Goal: Information Seeking & Learning: Learn about a topic

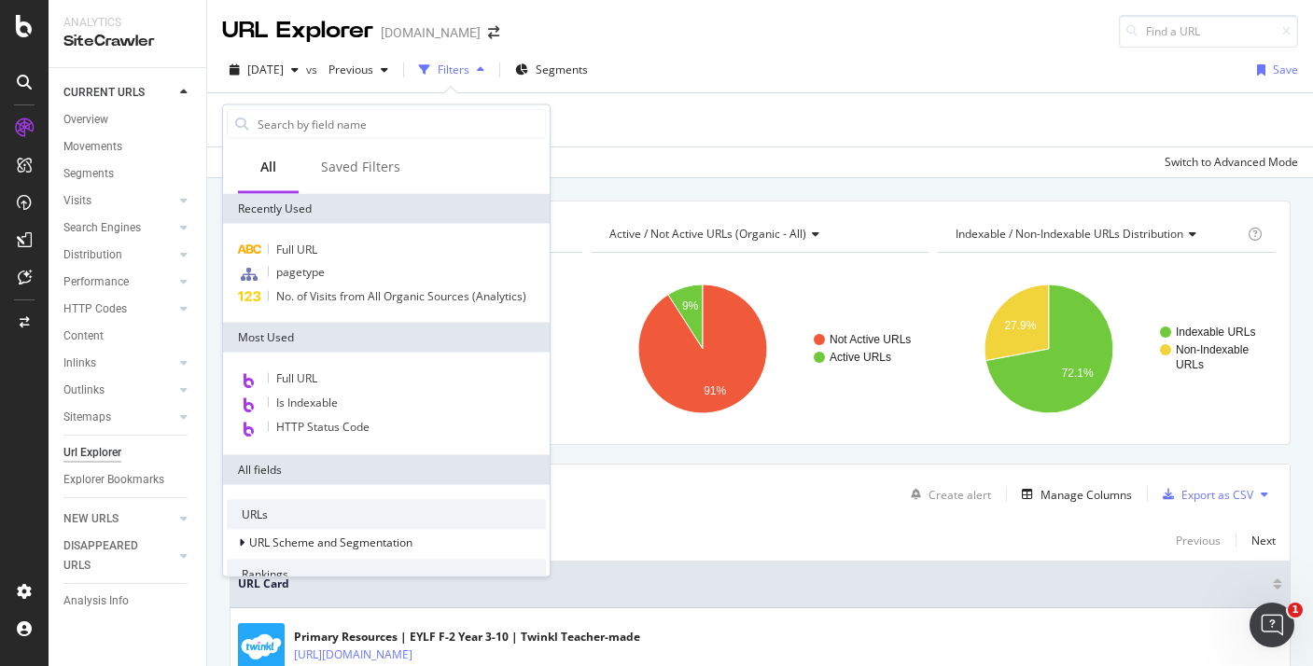
click at [670, 133] on div "Add Filter" at bounding box center [760, 119] width 1076 height 53
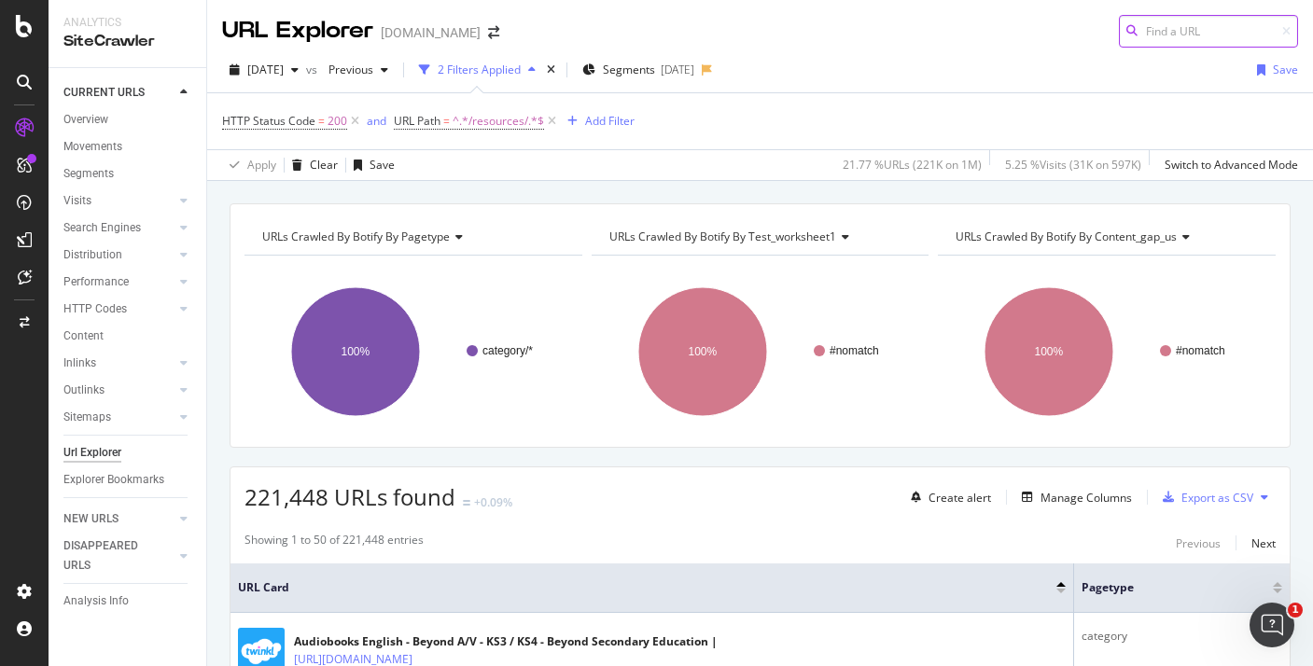
scroll to position [14, 0]
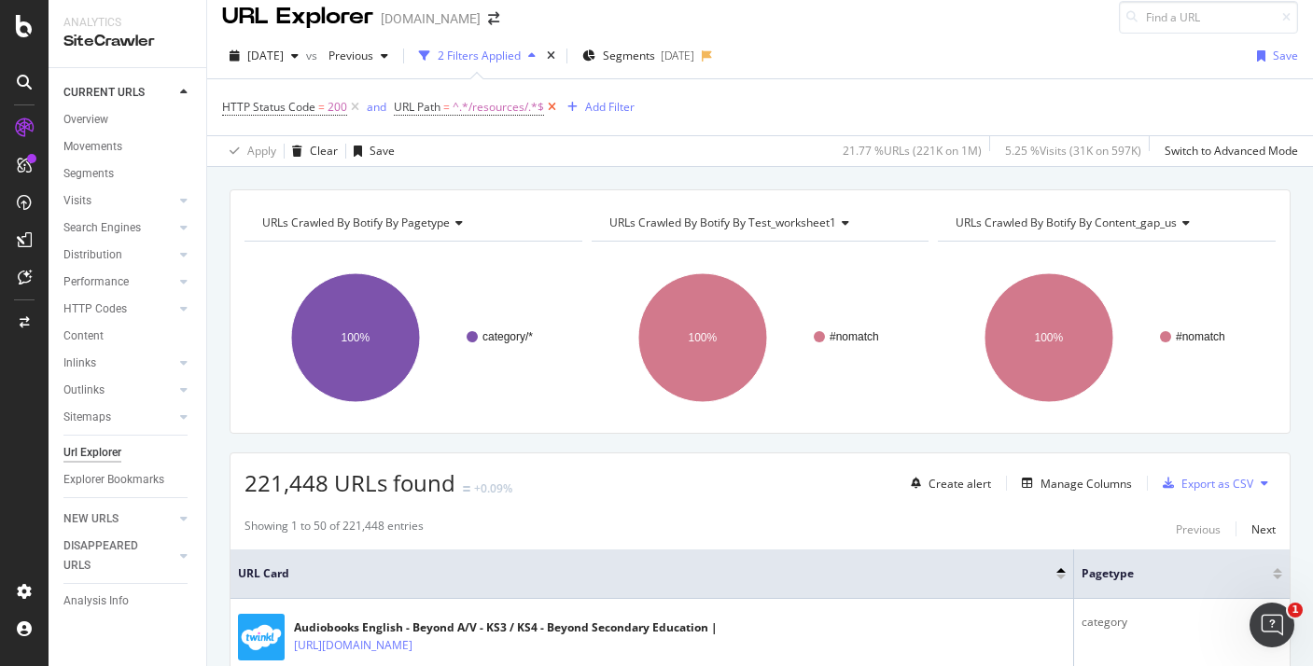
click at [549, 106] on icon at bounding box center [552, 107] width 16 height 19
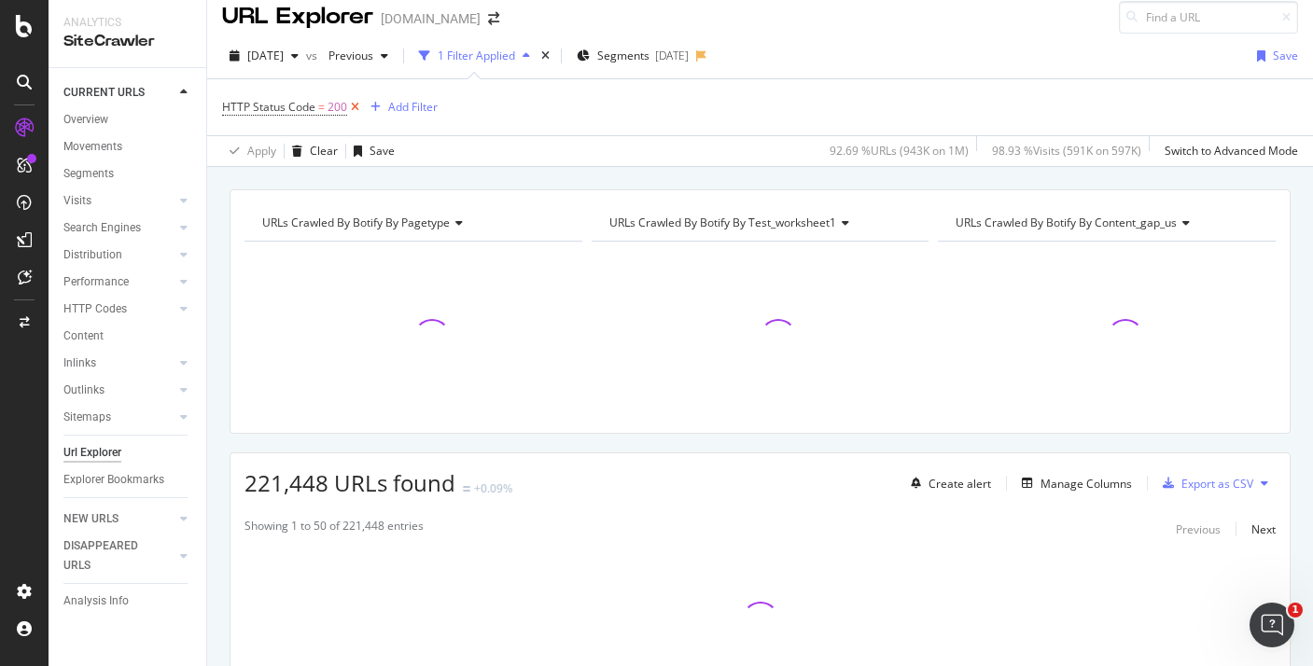
click at [355, 104] on icon at bounding box center [355, 107] width 16 height 19
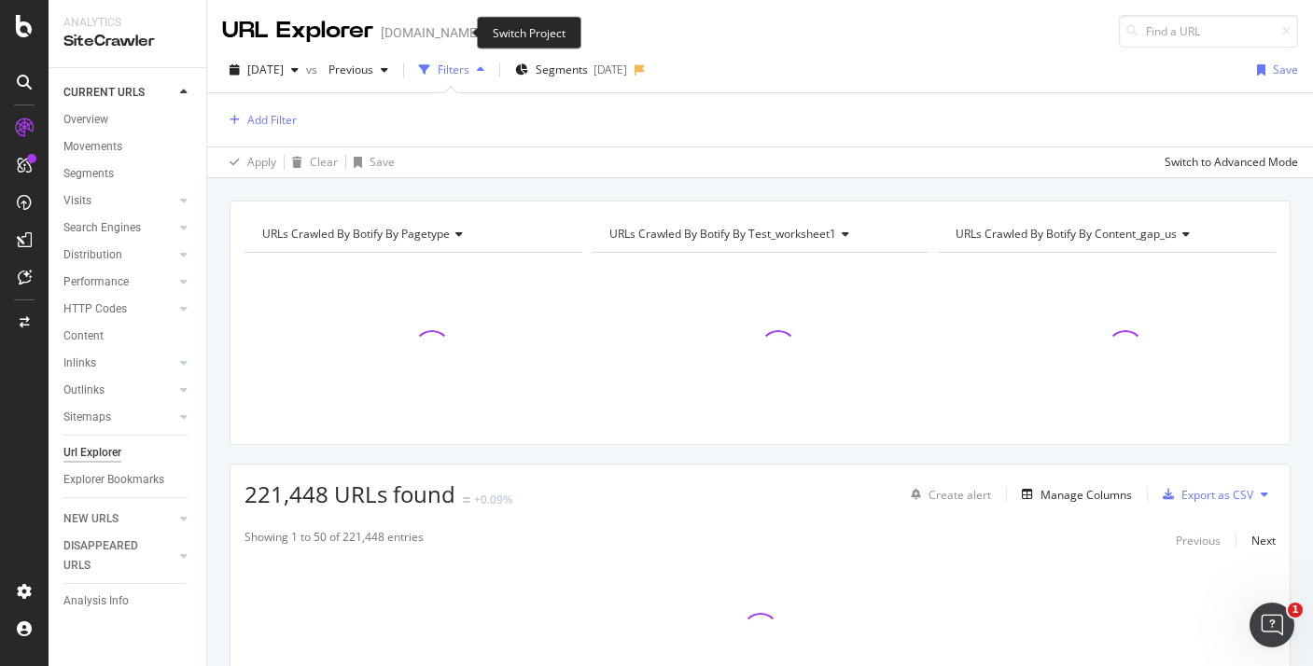
click at [488, 28] on icon "arrow-right-arrow-left" at bounding box center [493, 32] width 11 height 13
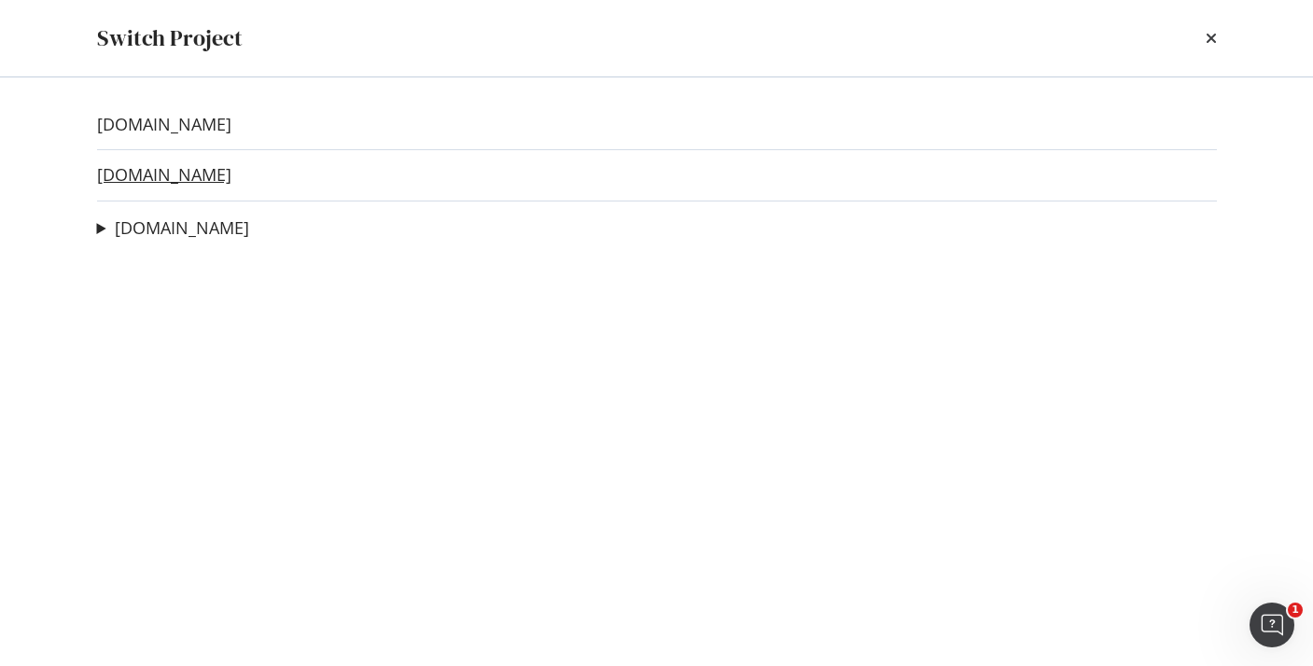
click at [173, 180] on link "twinkl.co.uk" at bounding box center [164, 175] width 134 height 20
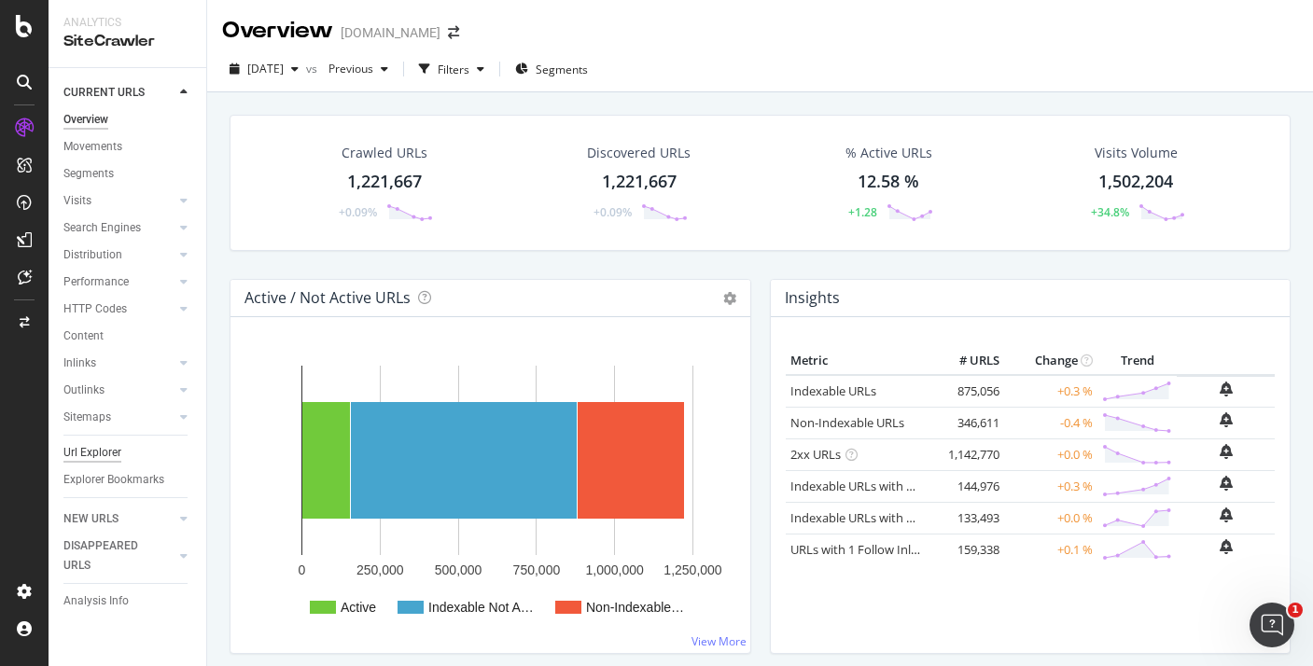
click at [114, 460] on div "Url Explorer" at bounding box center [92, 453] width 58 height 20
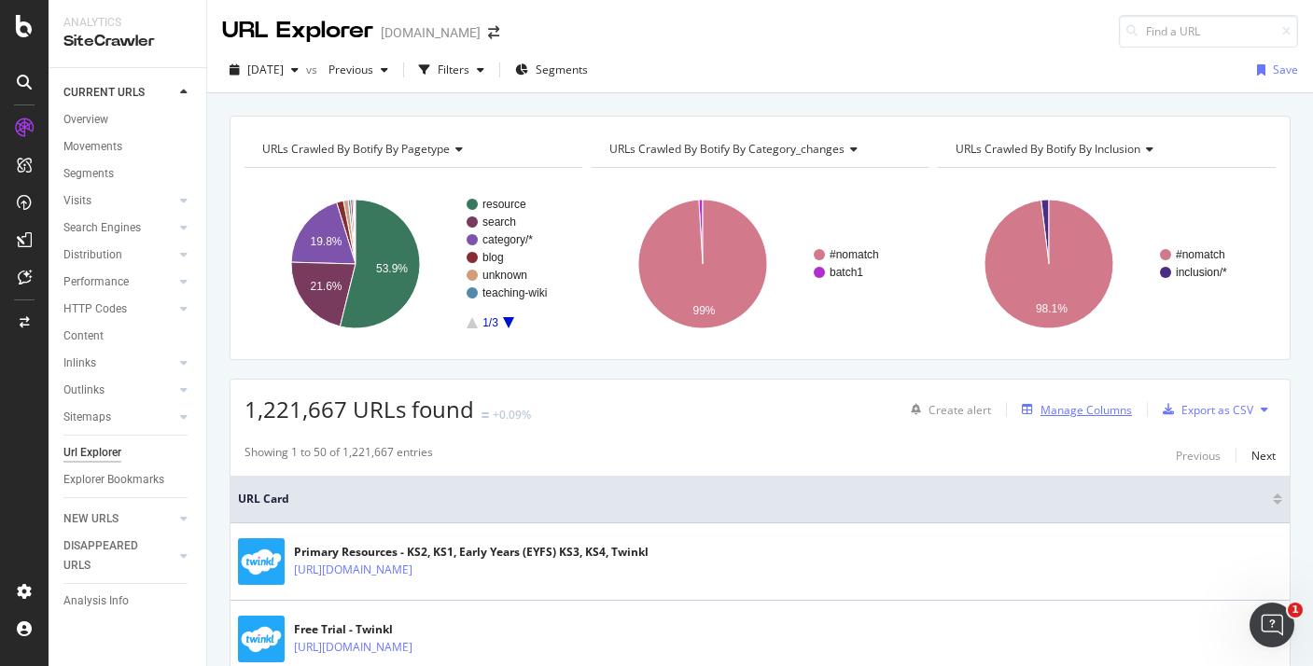
click at [1081, 420] on button "Manage Columns" at bounding box center [1073, 409] width 118 height 22
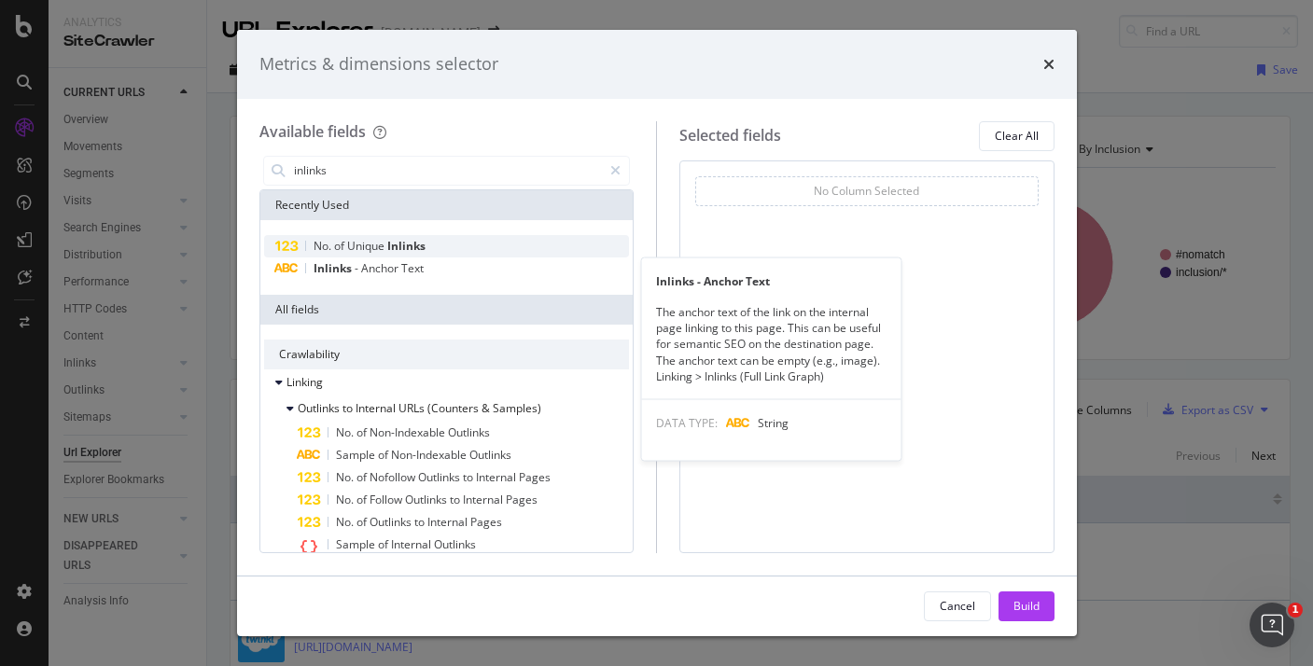
click at [482, 254] on div "No. of Unique Inlinks" at bounding box center [447, 246] width 366 height 22
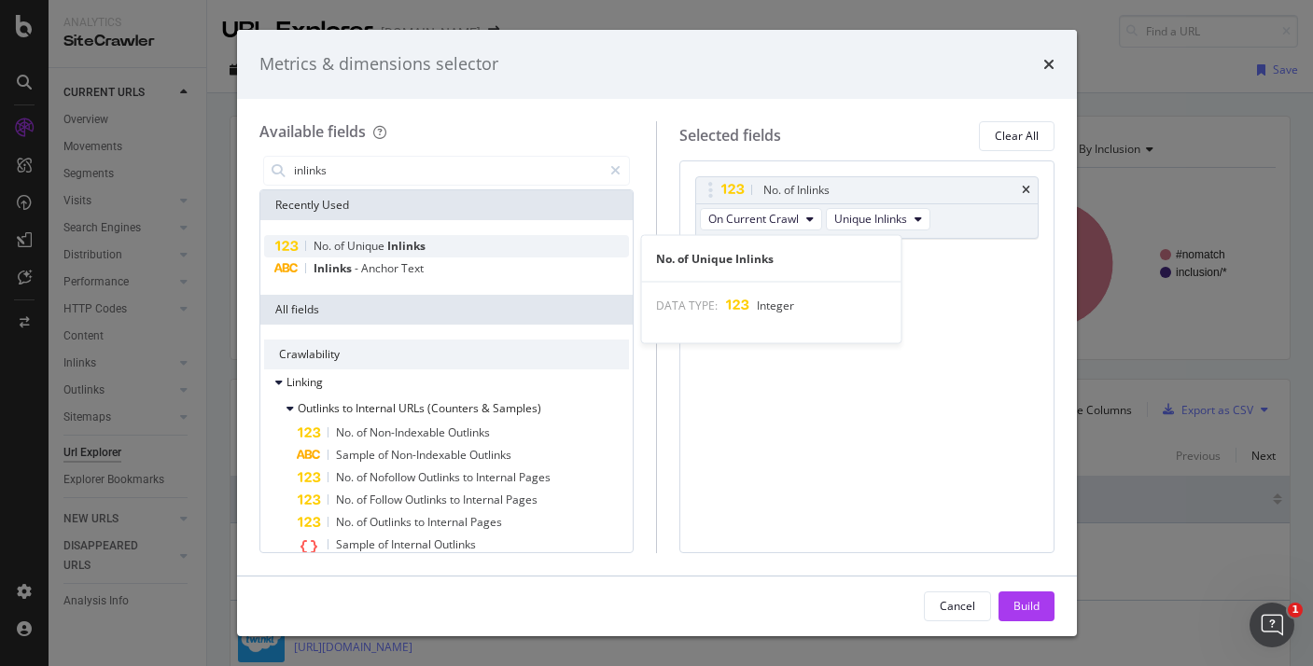
click at [443, 244] on div "No. of Unique Inlinks" at bounding box center [447, 246] width 366 height 22
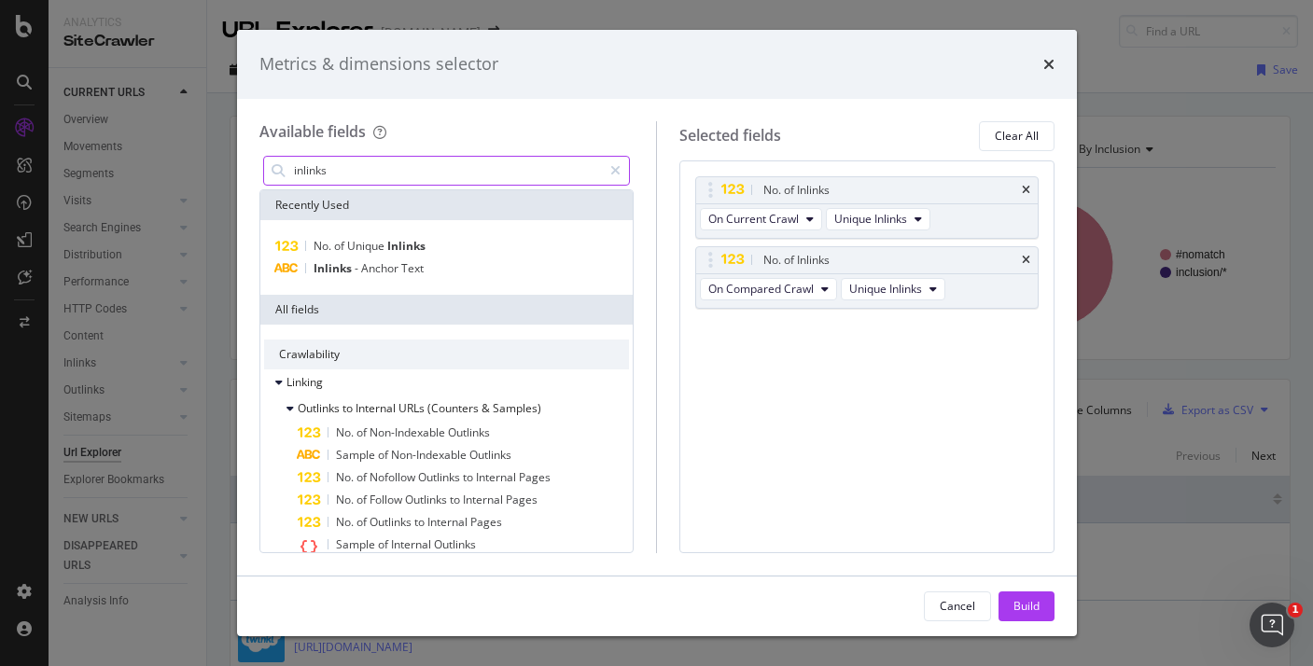
click at [459, 159] on input "inlinks" at bounding box center [447, 171] width 311 height 28
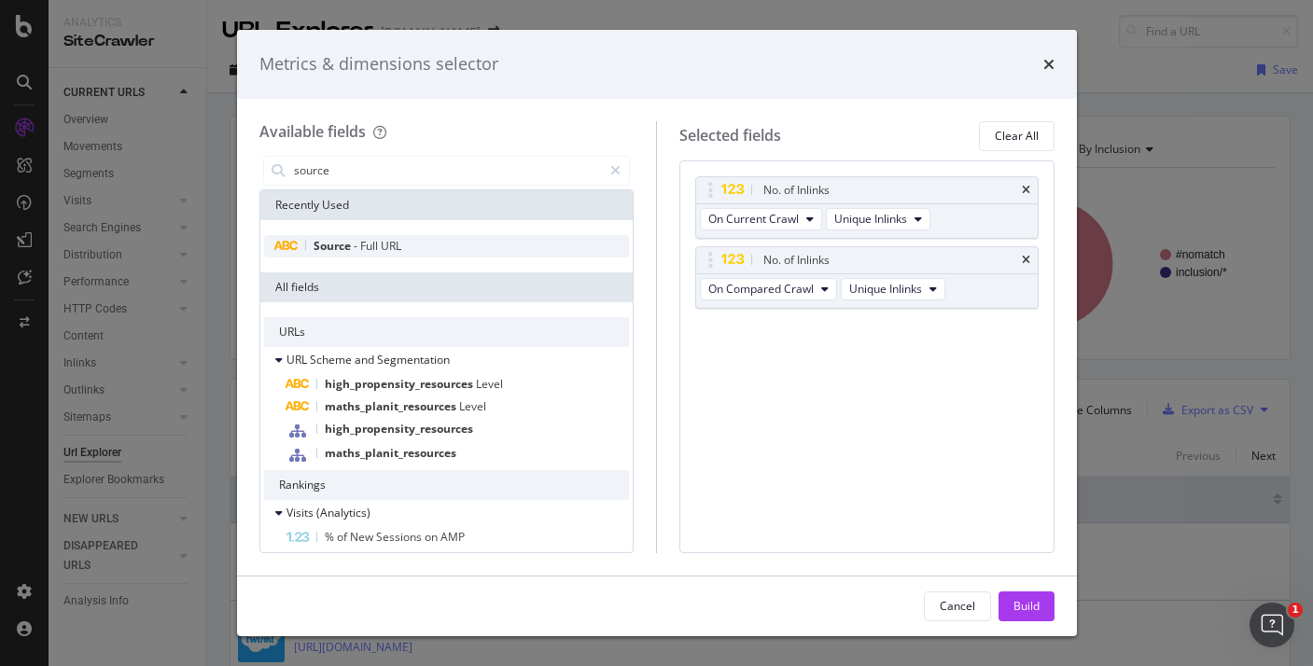
click at [432, 244] on div "Source - Full URL" at bounding box center [447, 246] width 366 height 22
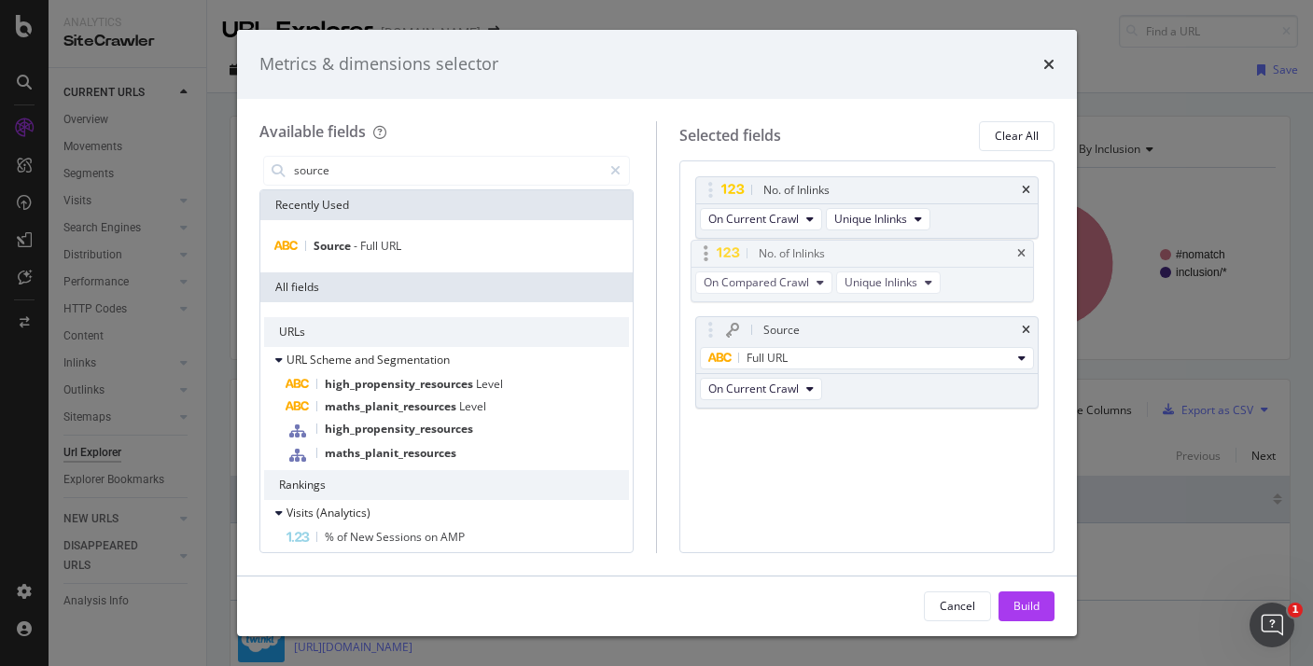
drag, startPoint x: 835, startPoint y: 264, endPoint x: 867, endPoint y: 250, distance: 34.7
click at [831, 258] on body "Analytics SiteCrawler CURRENT URLS Overview Movements Segments Visits Analysis …" at bounding box center [656, 333] width 1313 height 666
click at [1028, 262] on icon "times" at bounding box center [1026, 260] width 8 height 11
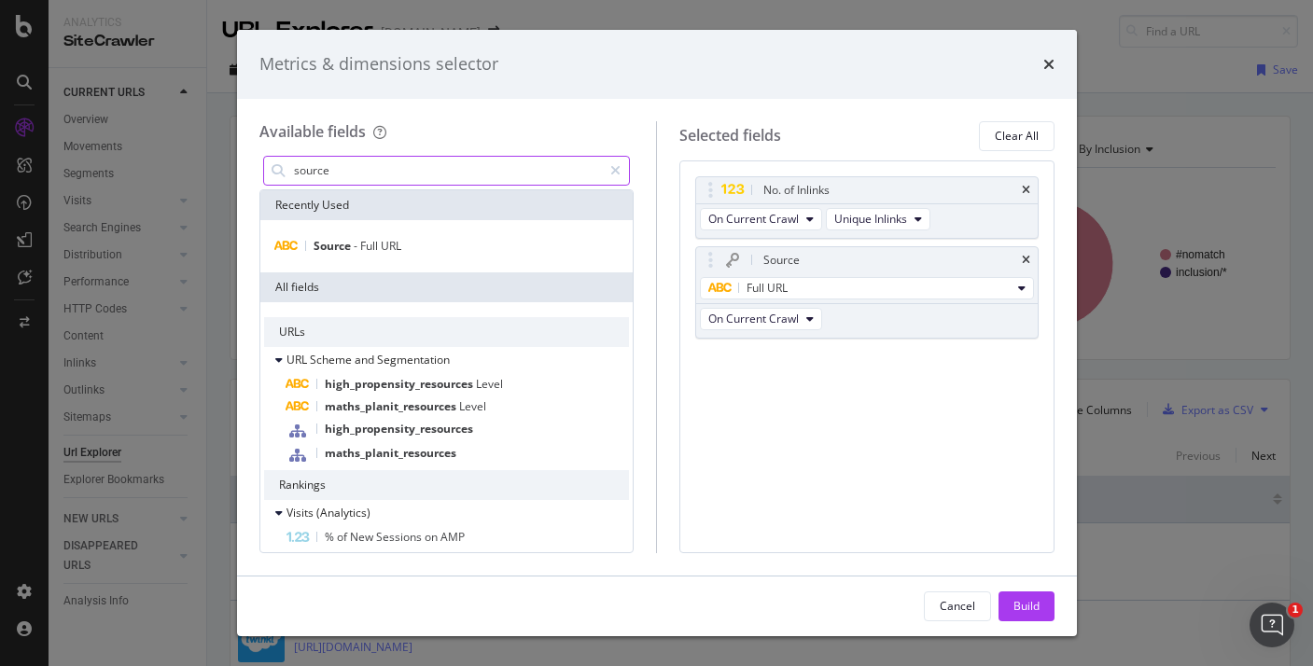
click at [324, 181] on input "source" at bounding box center [447, 171] width 311 height 28
type input "u"
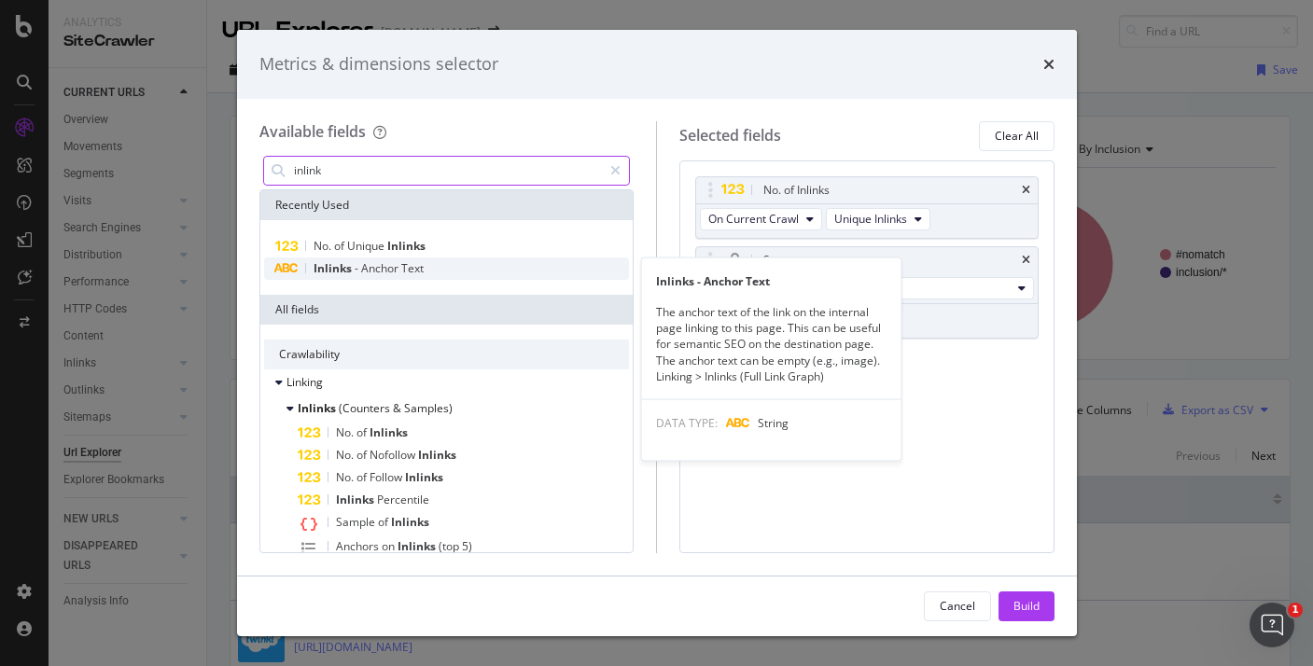
type input "inlink"
click at [431, 269] on div "Inlinks - Anchor Text" at bounding box center [447, 269] width 366 height 22
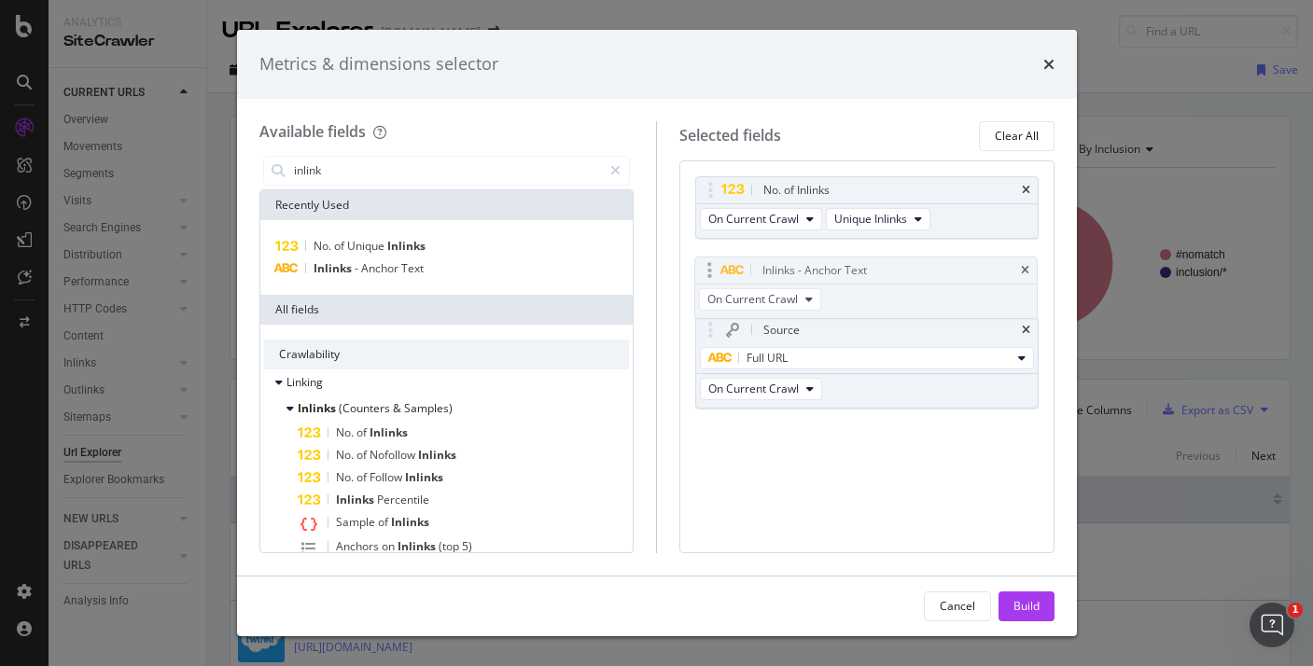
drag, startPoint x: 828, startPoint y: 358, endPoint x: 827, endPoint y: 269, distance: 89.6
click at [827, 269] on body "Analytics SiteCrawler CURRENT URLS Overview Movements Segments Visits Analysis …" at bounding box center [656, 333] width 1313 height 666
click at [1018, 621] on button "Build" at bounding box center [1026, 607] width 56 height 30
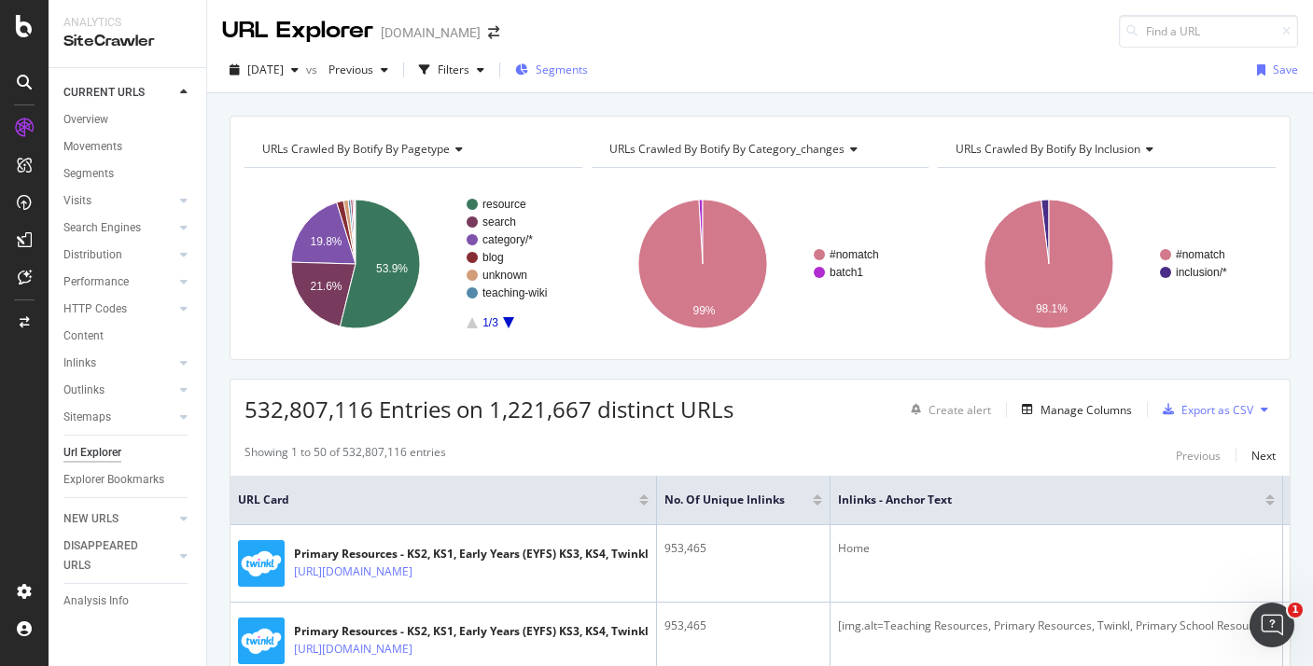
click at [565, 77] on div "Segments" at bounding box center [551, 70] width 73 height 16
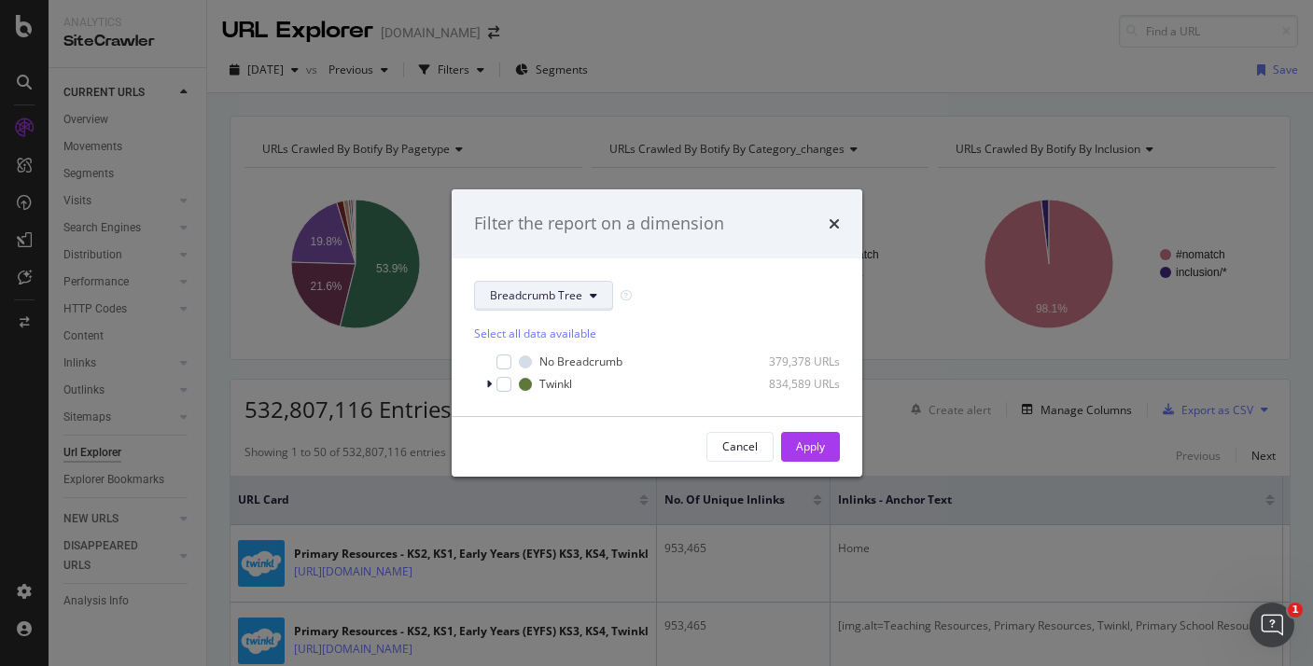
click at [549, 298] on span "Breadcrumb Tree" at bounding box center [536, 295] width 92 height 16
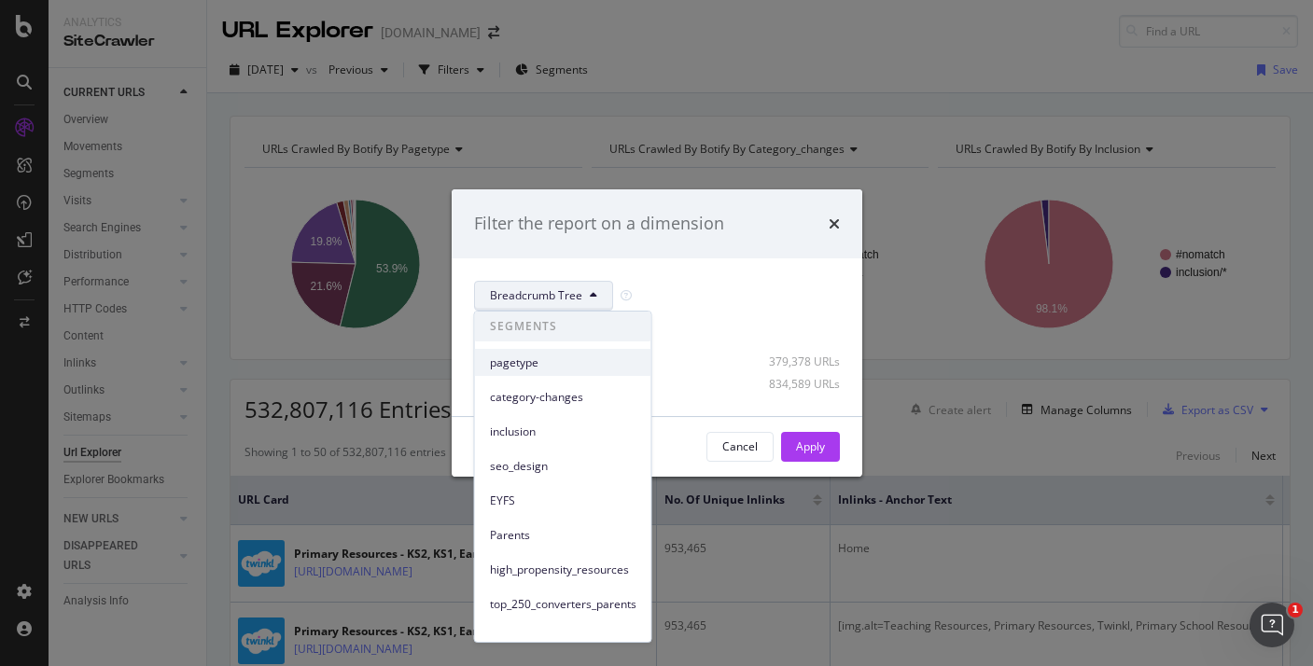
click at [551, 356] on span "pagetype" at bounding box center [563, 363] width 147 height 17
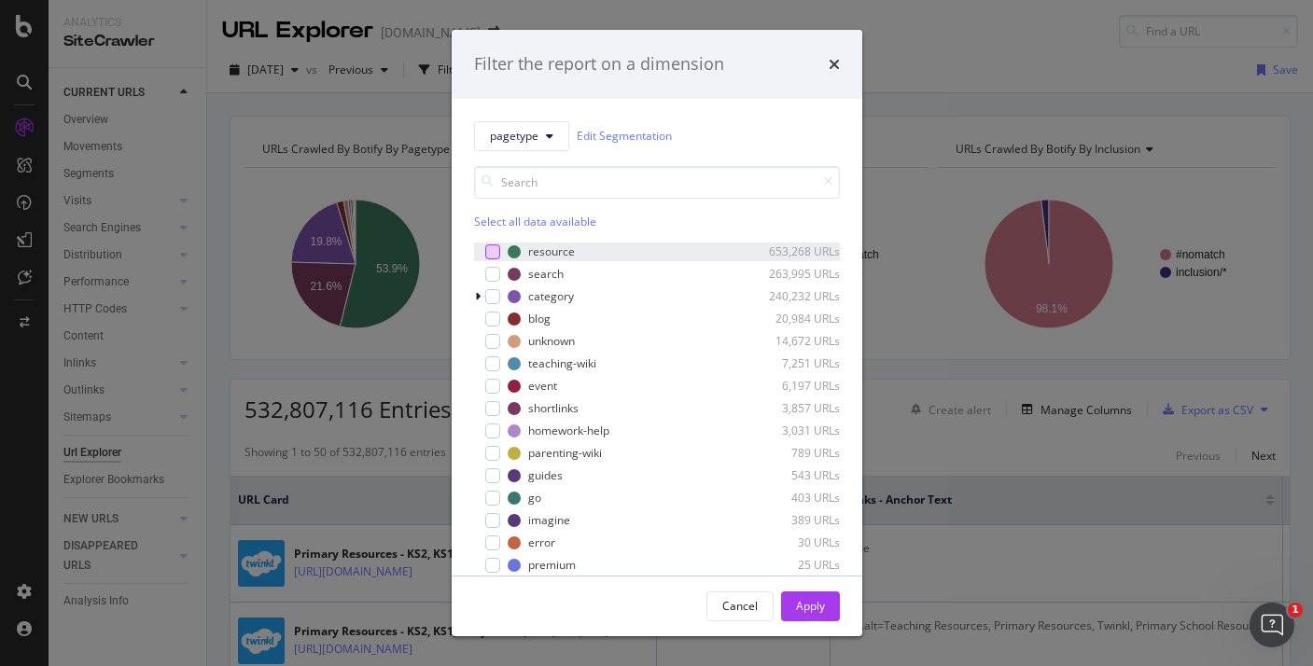
click at [496, 247] on div "modal" at bounding box center [492, 251] width 15 height 15
click at [804, 602] on div "Apply" at bounding box center [810, 606] width 29 height 16
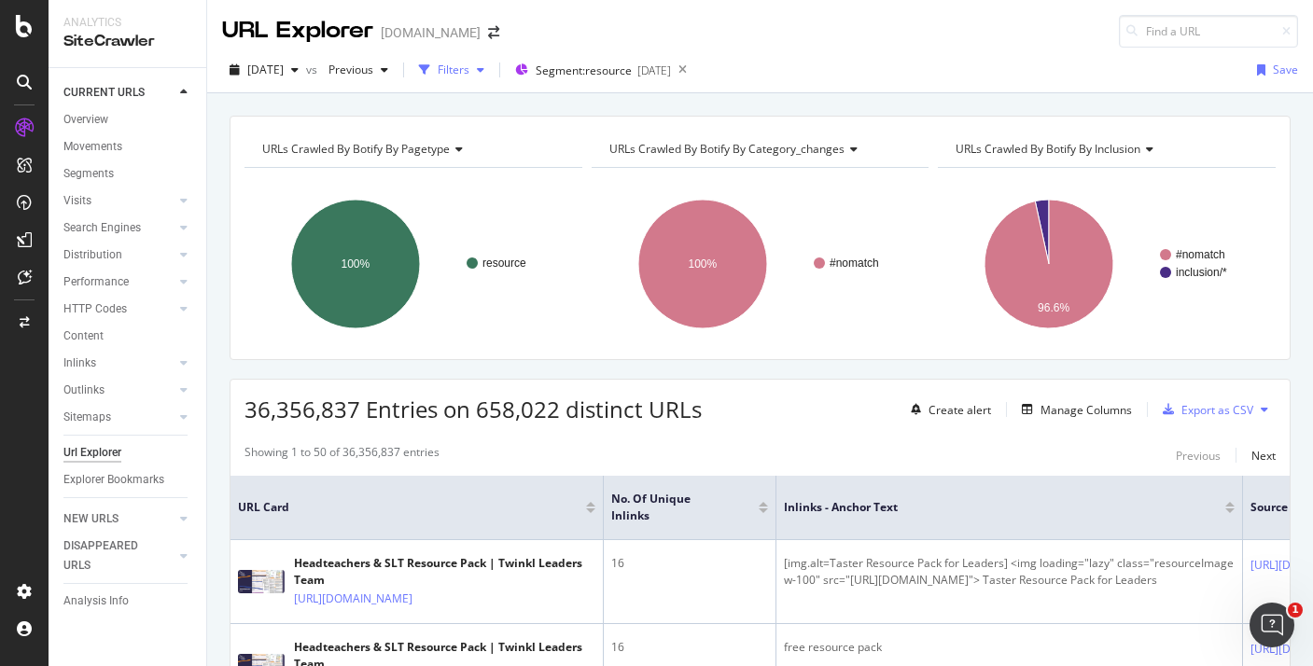
click at [438, 70] on div "button" at bounding box center [425, 70] width 26 height 26
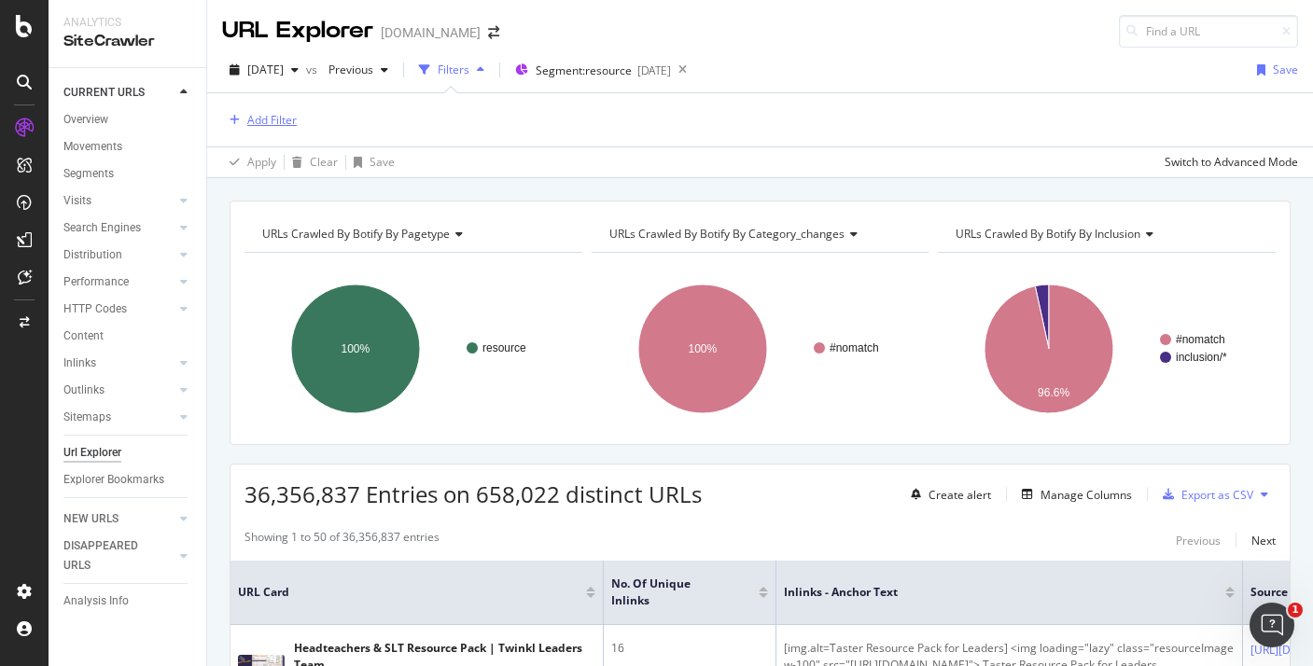
click at [277, 122] on div "Add Filter" at bounding box center [271, 120] width 49 height 16
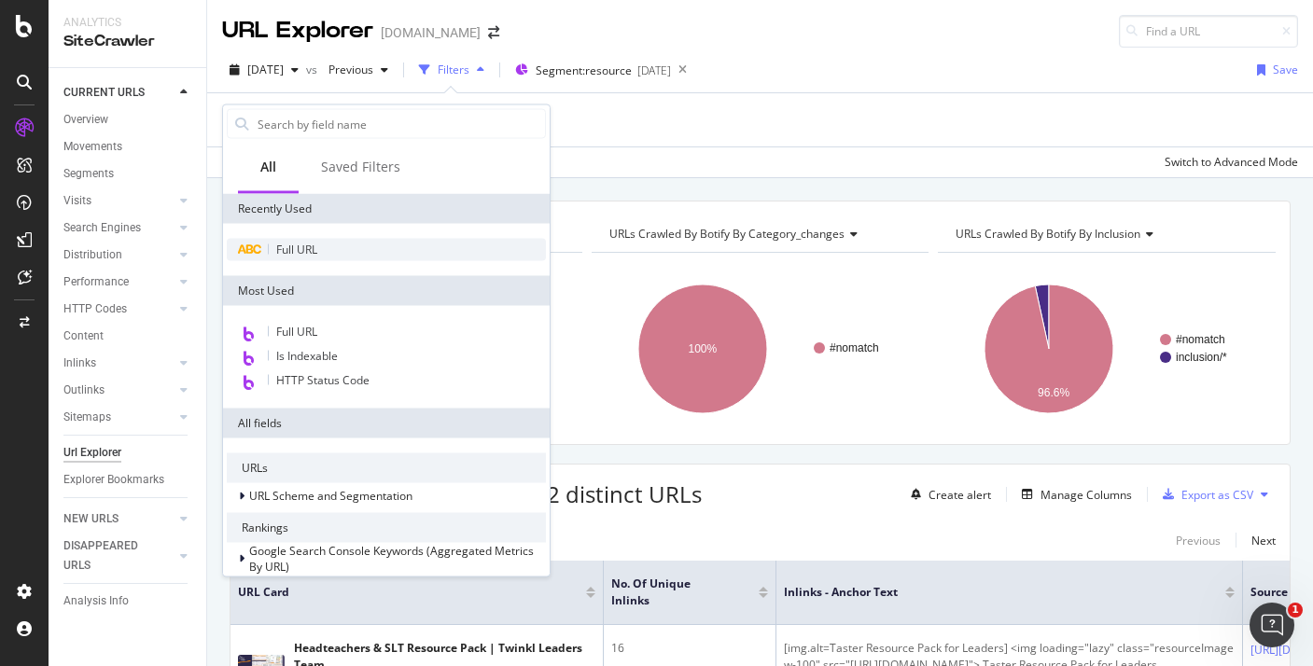
click at [317, 245] on span "Full URL" at bounding box center [296, 250] width 41 height 16
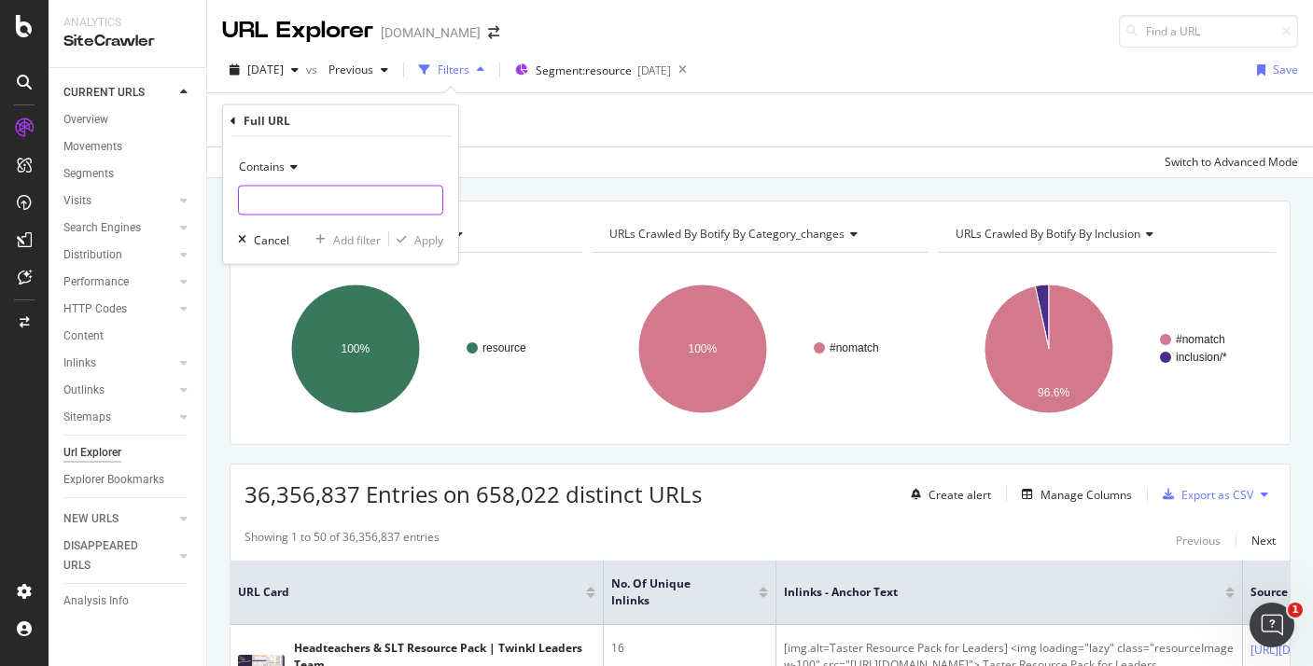
click at [303, 204] on input "text" at bounding box center [340, 201] width 203 height 30
type input "colouring"
click at [402, 240] on icon "button" at bounding box center [402, 239] width 10 height 11
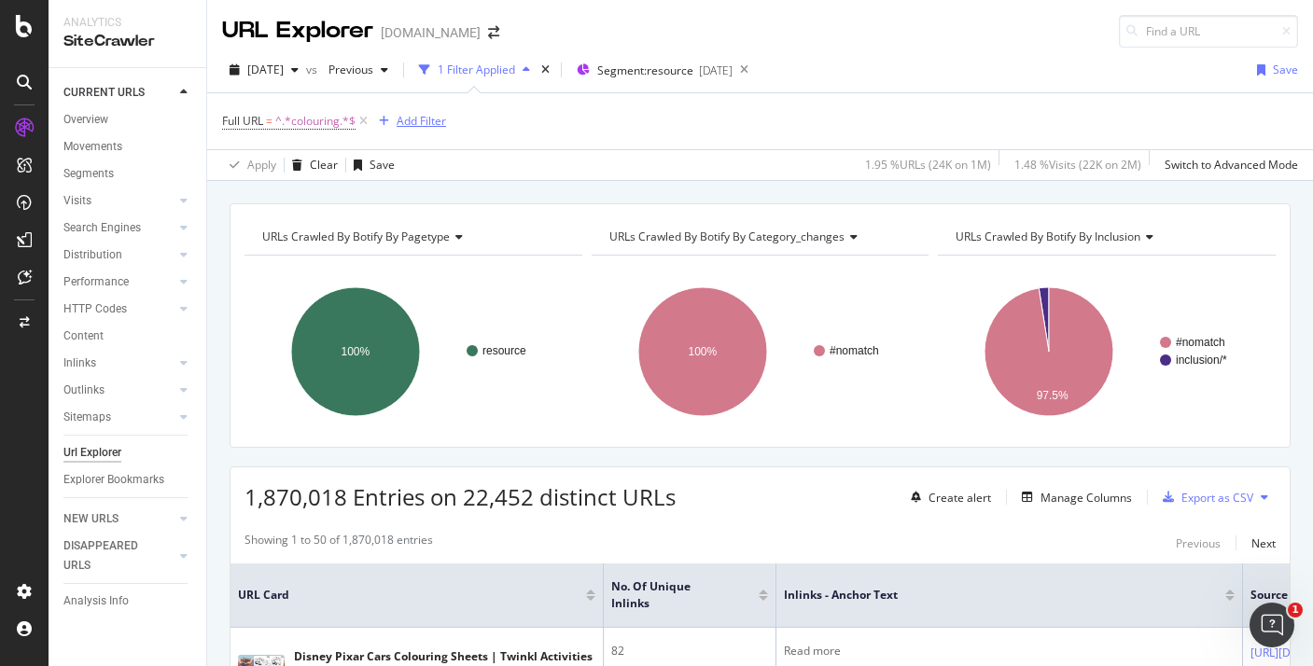
click at [427, 124] on div "Add Filter" at bounding box center [421, 121] width 49 height 16
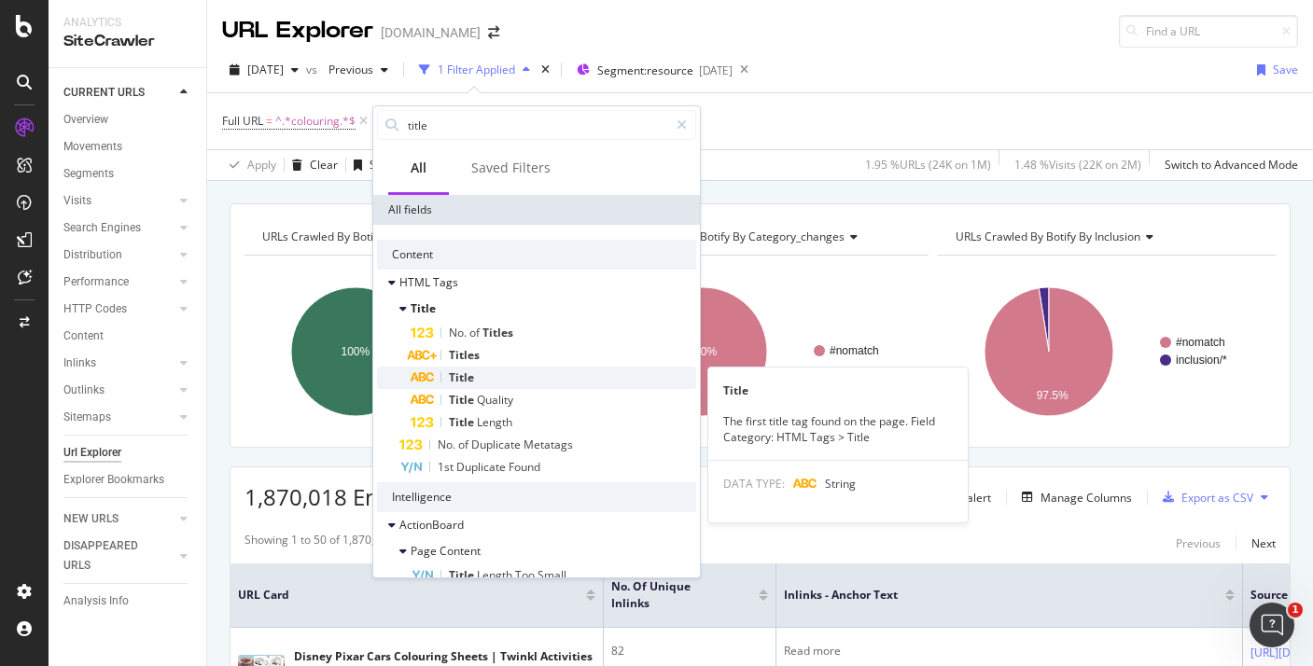
type input "title"
click at [503, 380] on div "Title" at bounding box center [554, 378] width 286 height 22
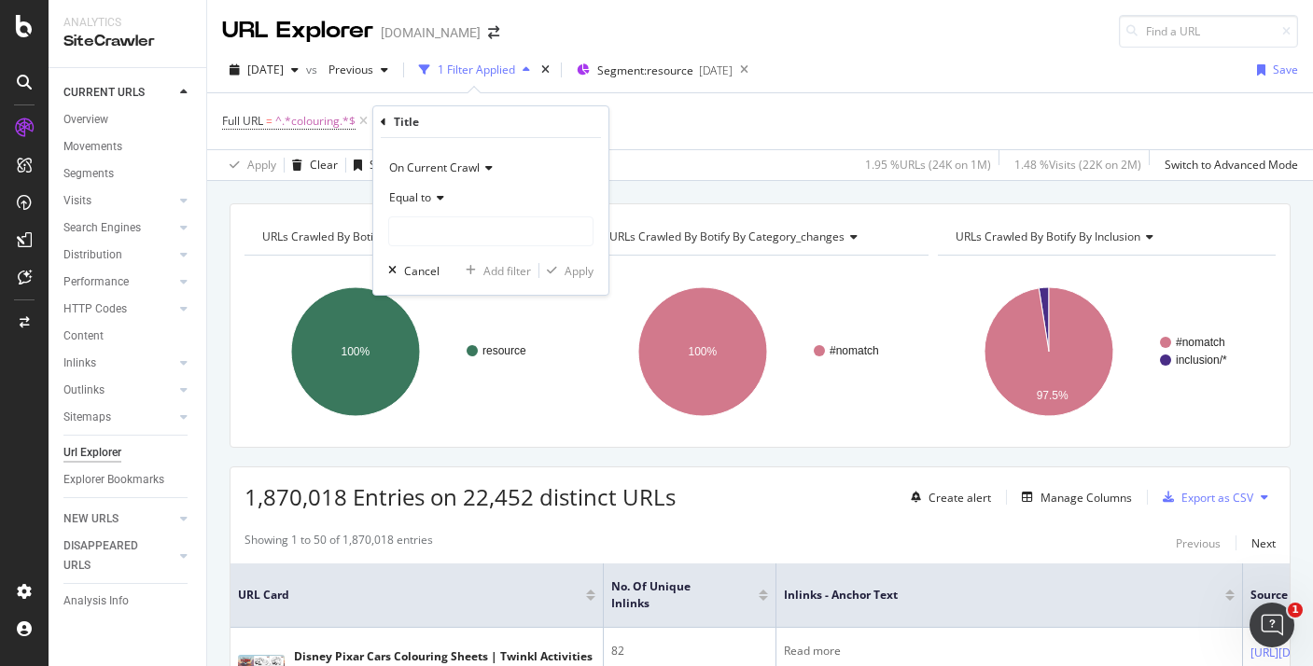
click at [440, 199] on icon at bounding box center [437, 197] width 13 height 11
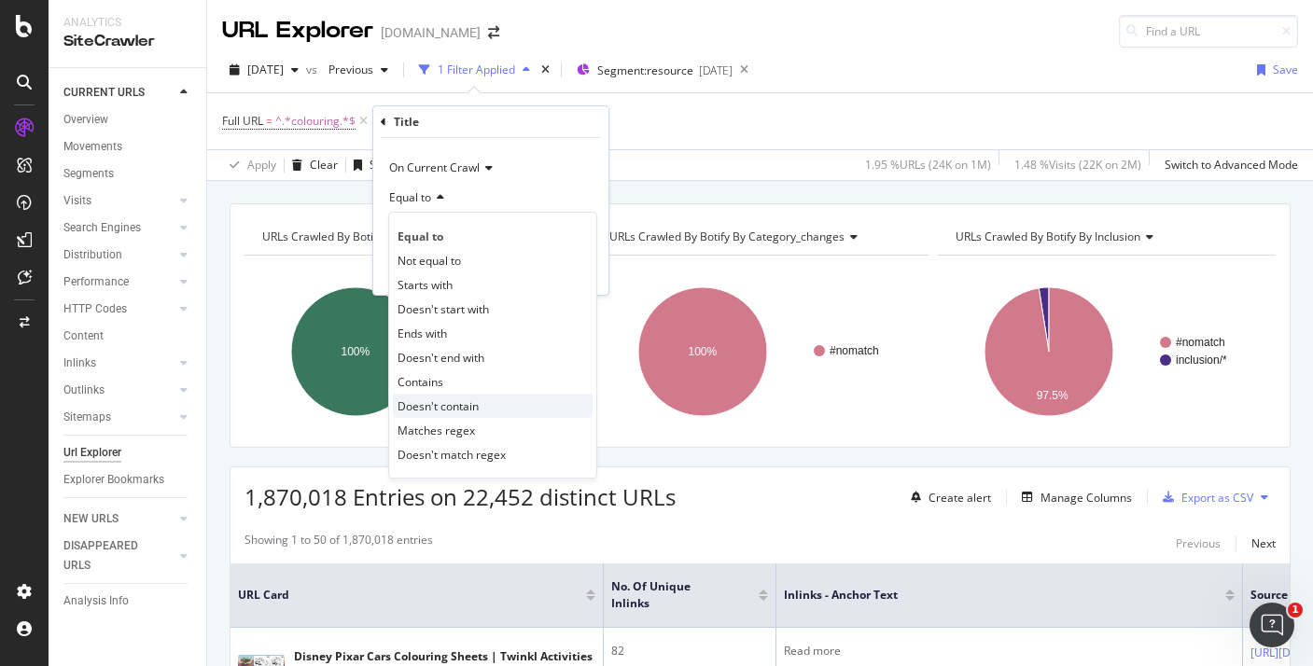
click at [475, 410] on span "Doesn't contain" at bounding box center [438, 406] width 81 height 16
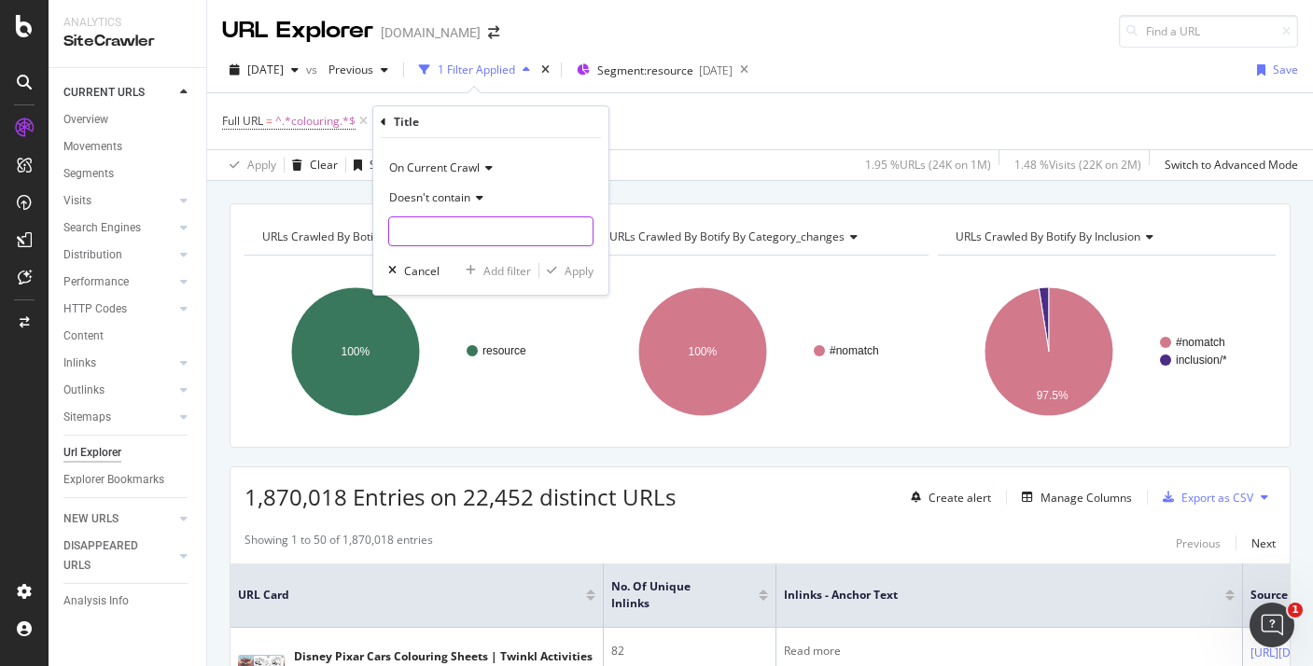
click at [489, 233] on input "text" at bounding box center [490, 231] width 203 height 30
type input "d"
type input "Disney"
click at [585, 275] on div "Apply" at bounding box center [579, 271] width 29 height 16
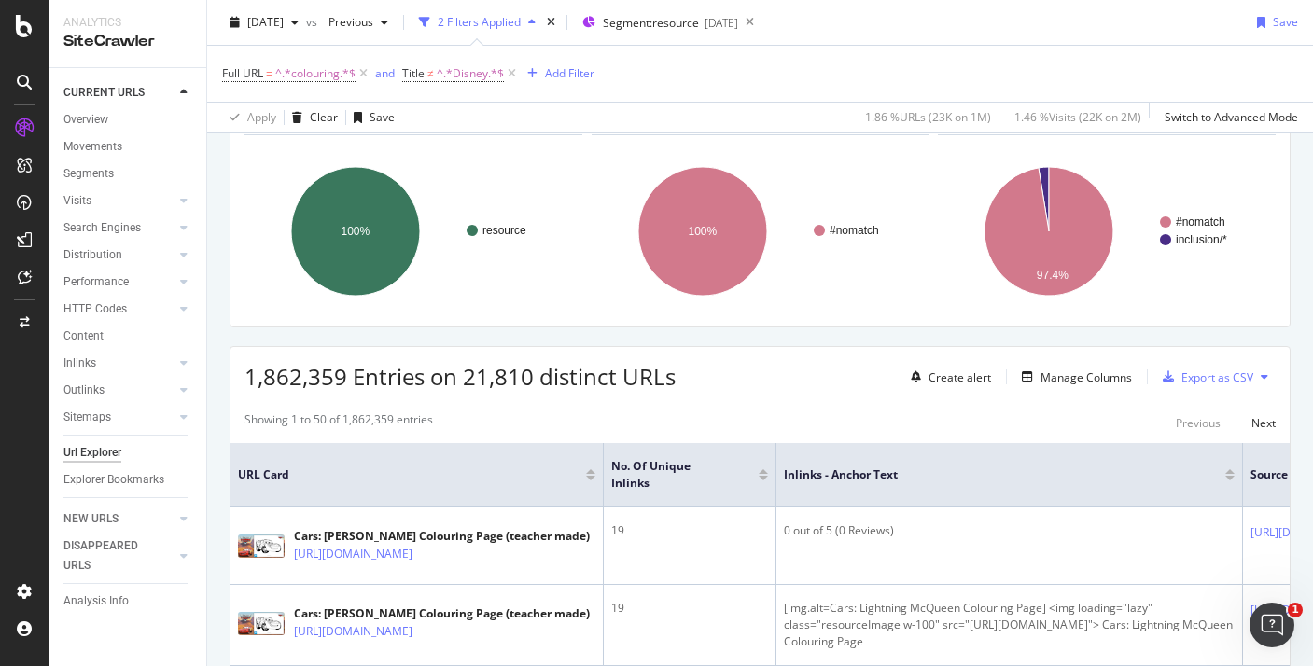
scroll to position [31, 0]
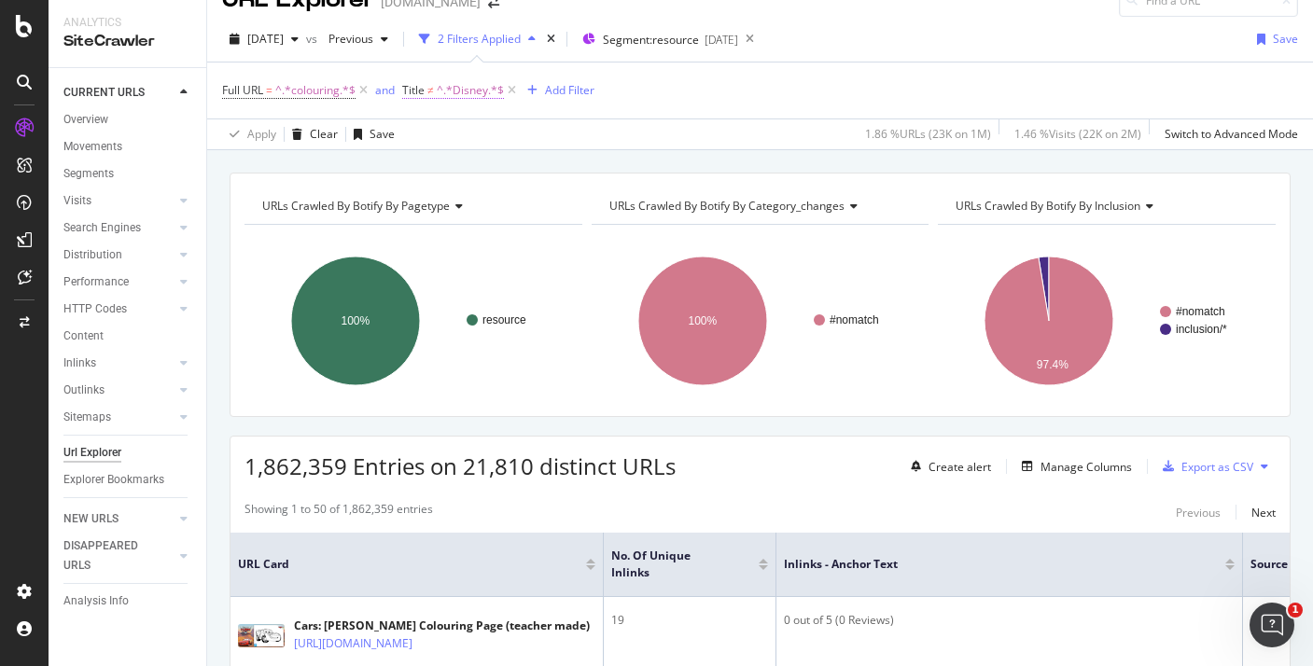
click at [481, 93] on span "^.*Disney.*$" at bounding box center [470, 90] width 67 height 26
click at [484, 169] on span "Doesn't contain" at bounding box center [461, 164] width 81 height 16
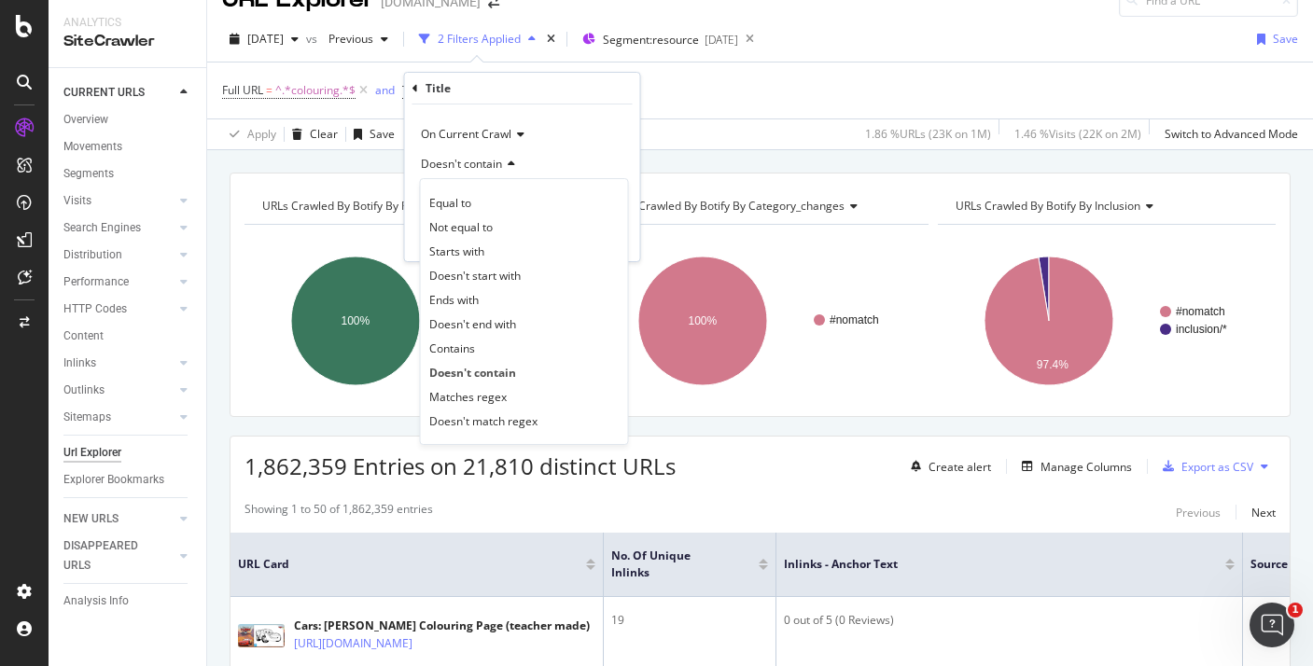
click at [484, 161] on span "Doesn't contain" at bounding box center [461, 164] width 81 height 16
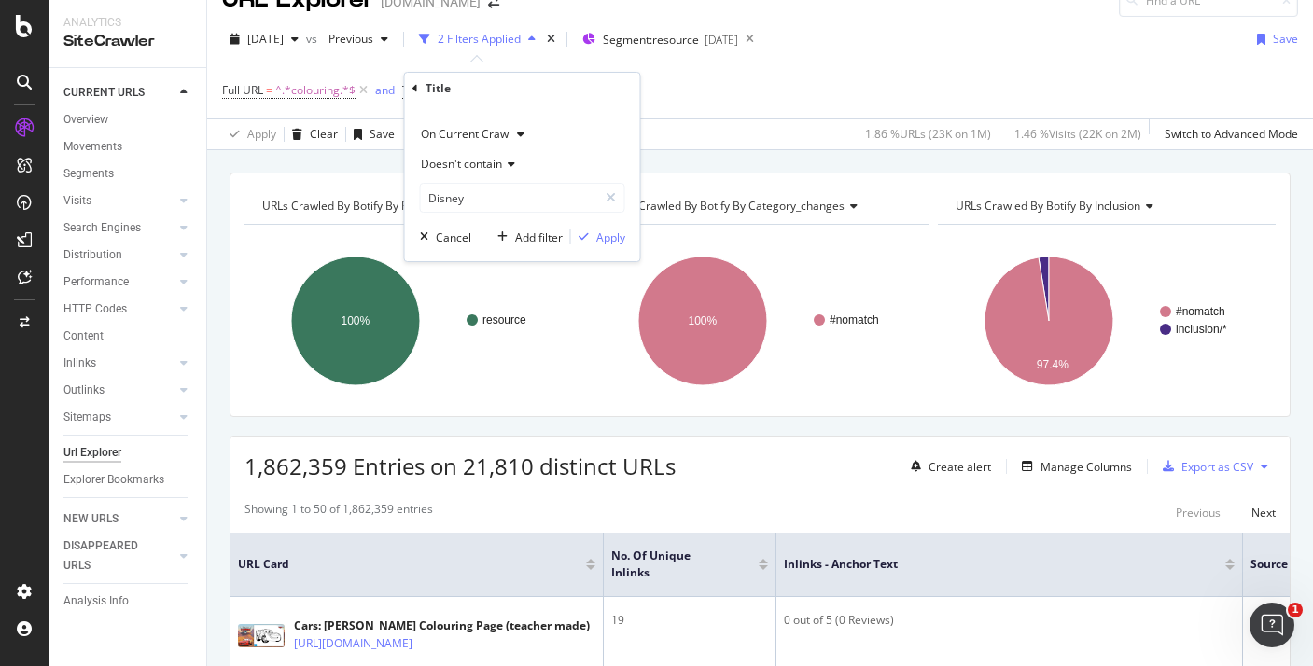
click at [596, 231] on div "Apply" at bounding box center [610, 238] width 29 height 16
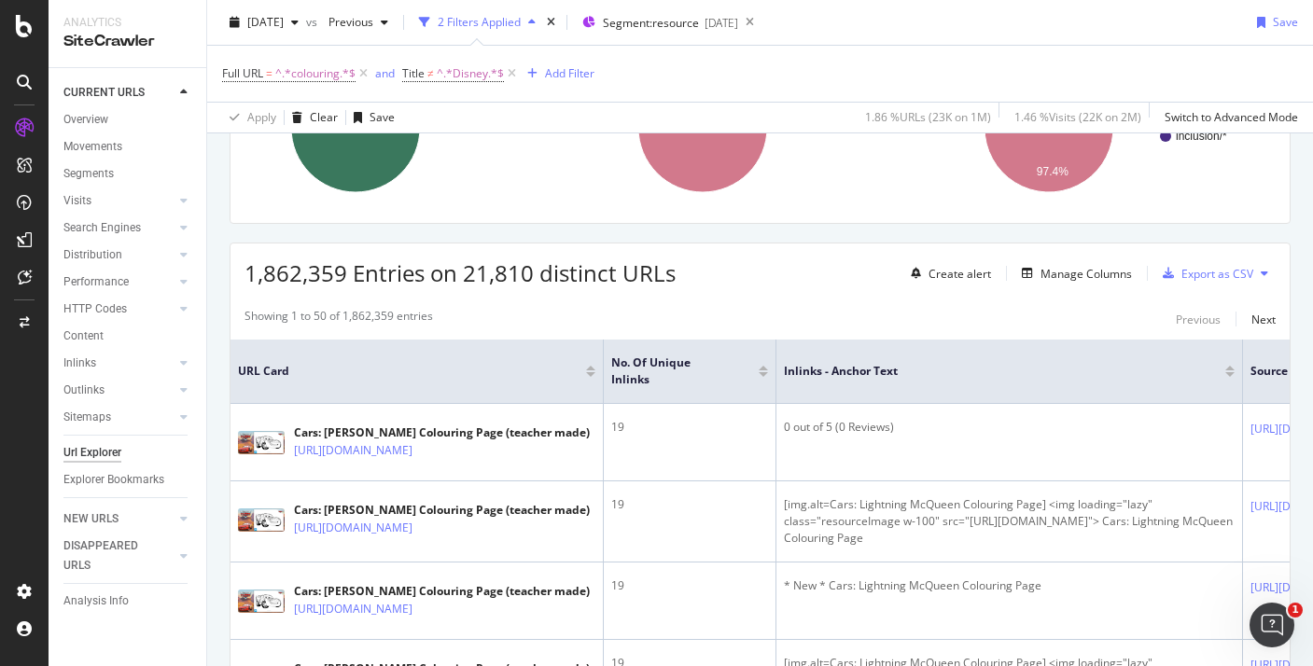
scroll to position [0, 0]
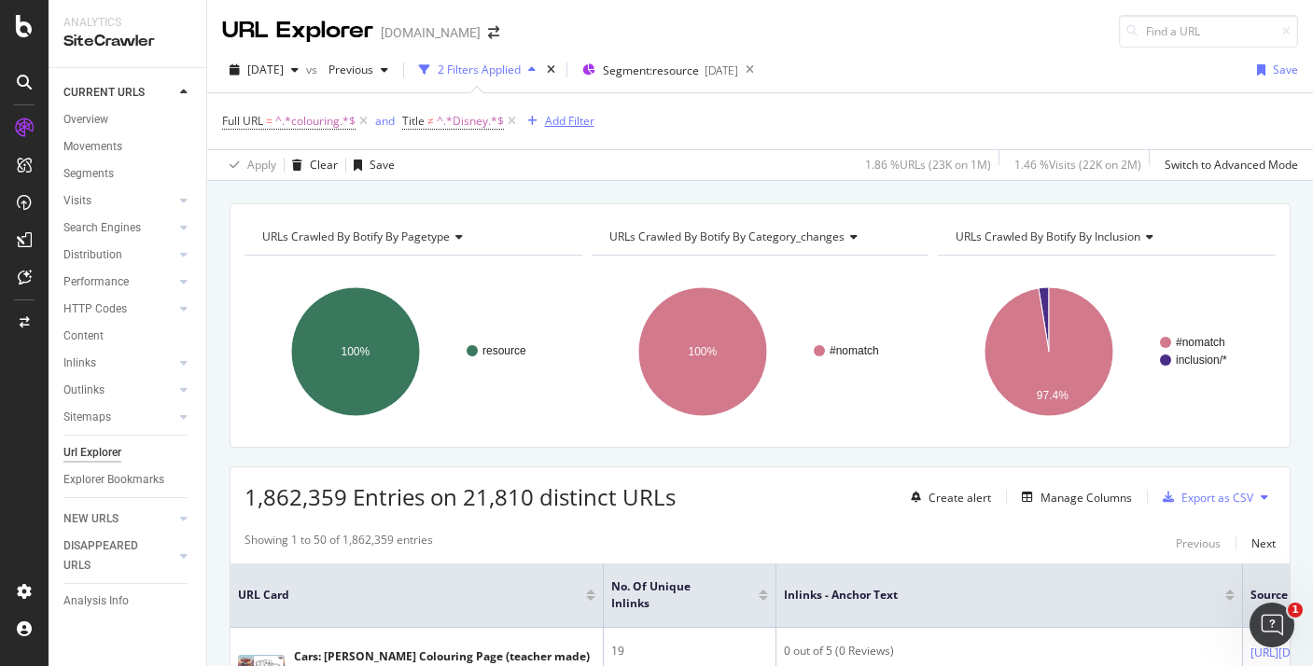
click at [568, 119] on div "Add Filter" at bounding box center [569, 121] width 49 height 16
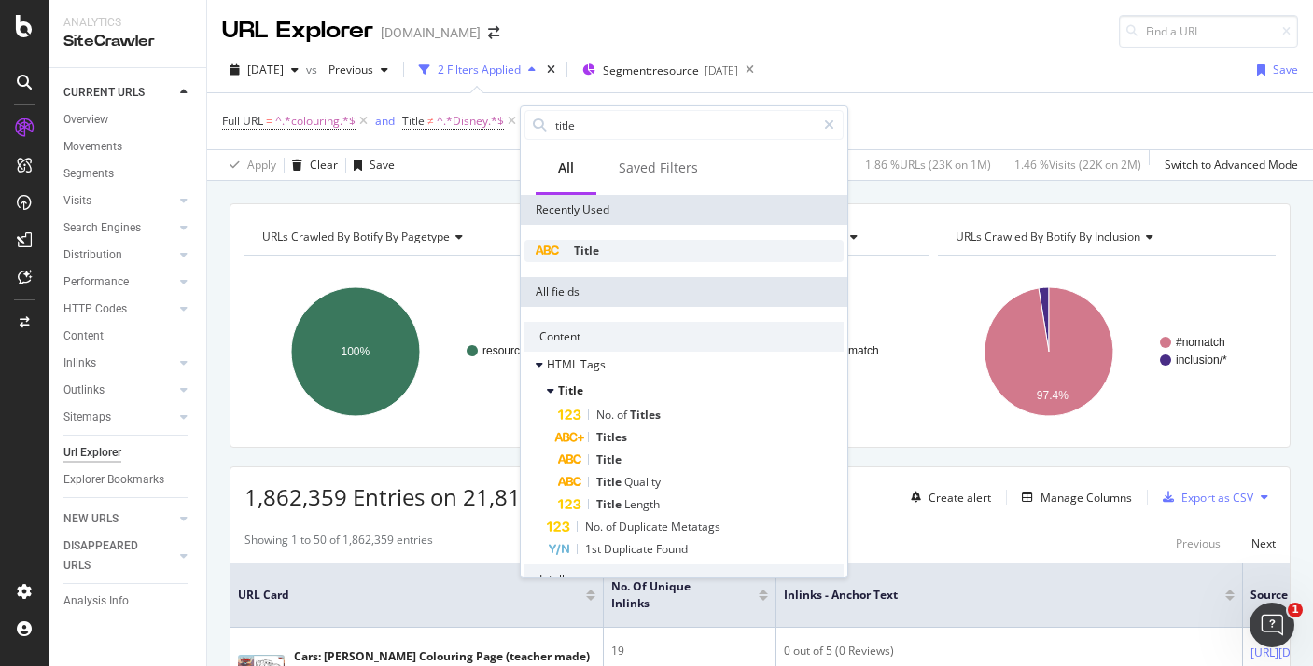
click at [599, 249] on div "Title" at bounding box center [683, 251] width 319 height 22
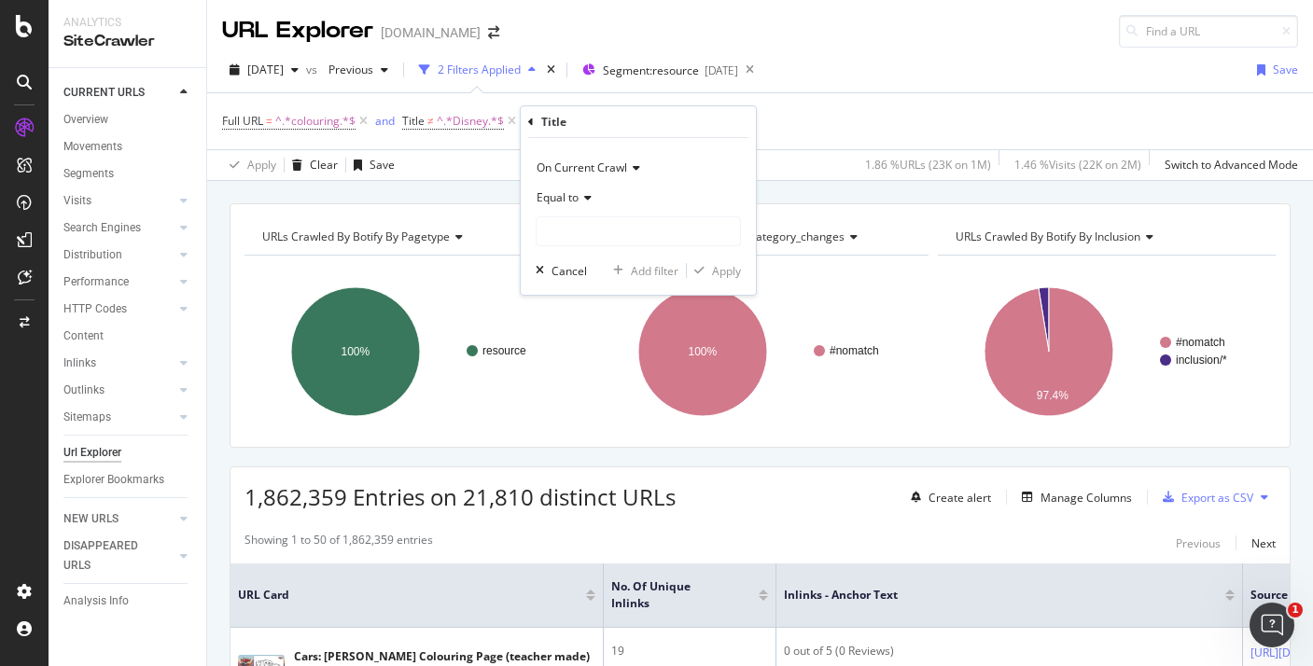
click at [595, 202] on div "Equal to" at bounding box center [638, 198] width 205 height 30
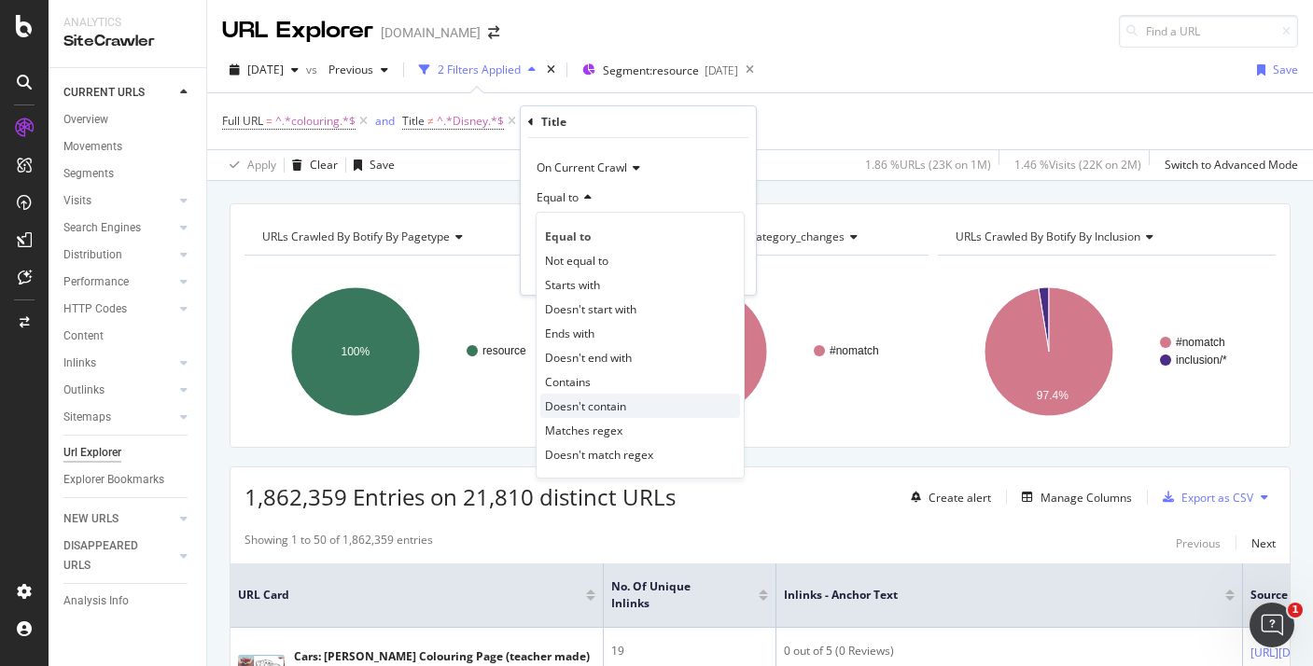
click at [637, 414] on div "Doesn't contain" at bounding box center [640, 406] width 200 height 24
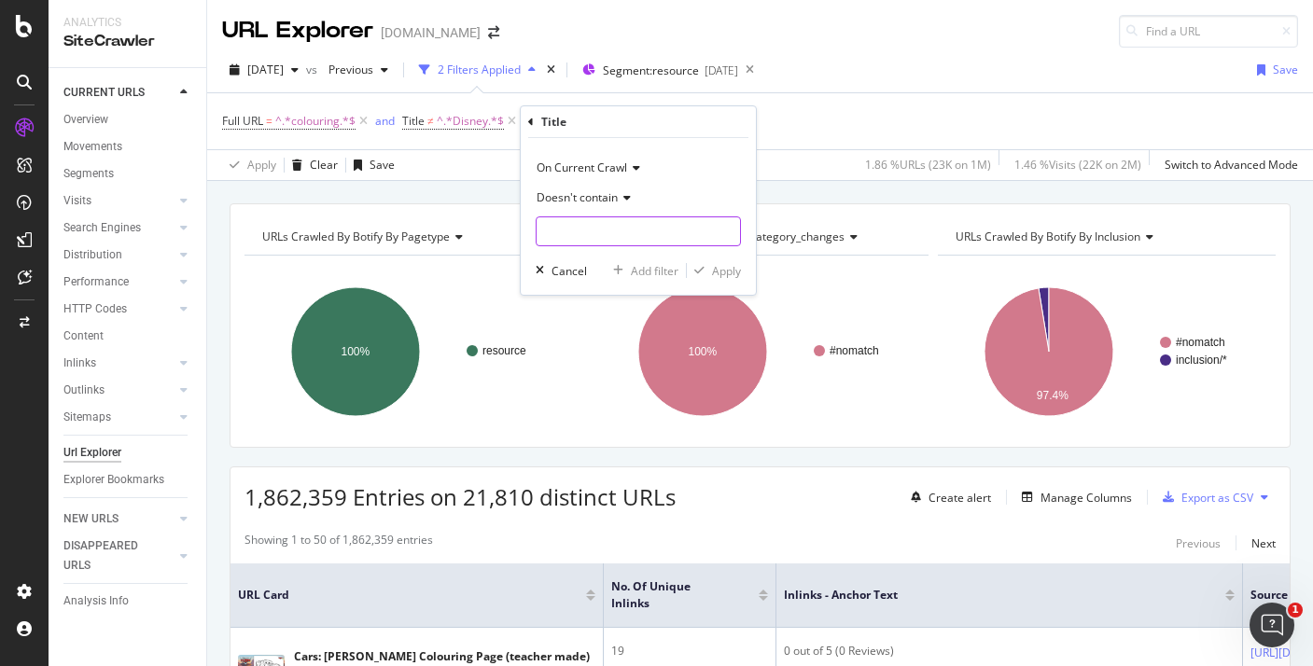
click at [594, 227] on input "text" at bounding box center [638, 231] width 203 height 30
type input "Cars"
click at [715, 278] on div "Apply" at bounding box center [726, 271] width 29 height 16
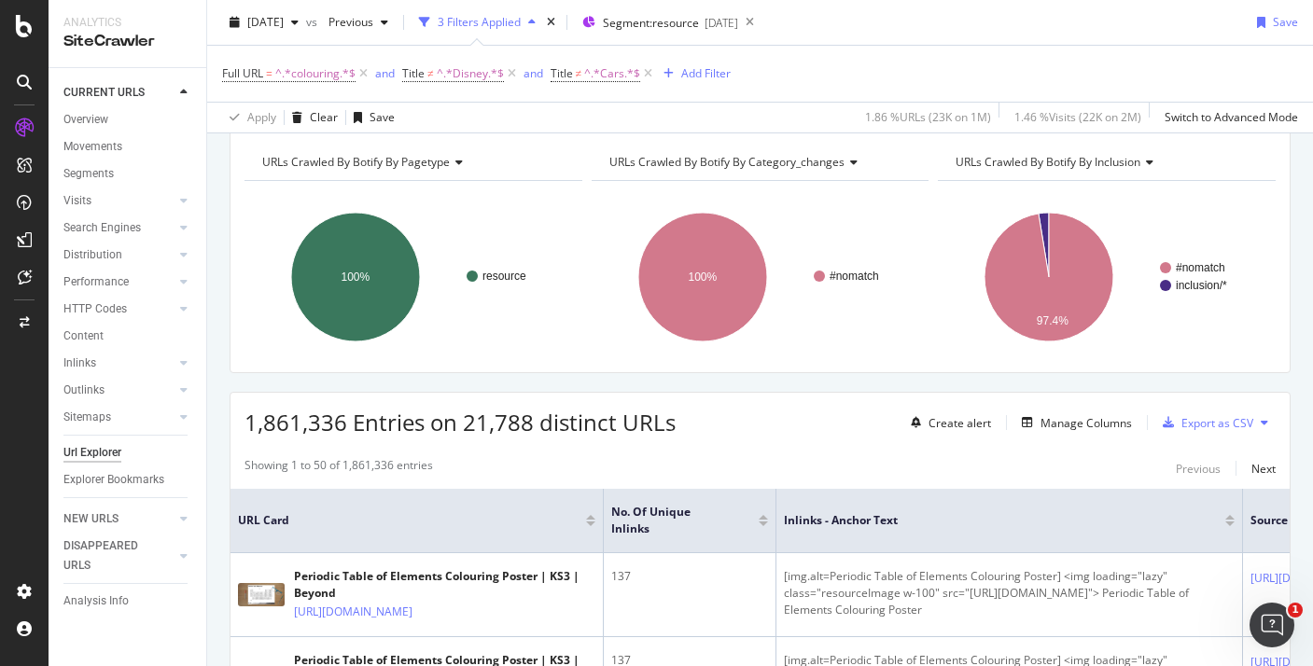
scroll to position [107, 0]
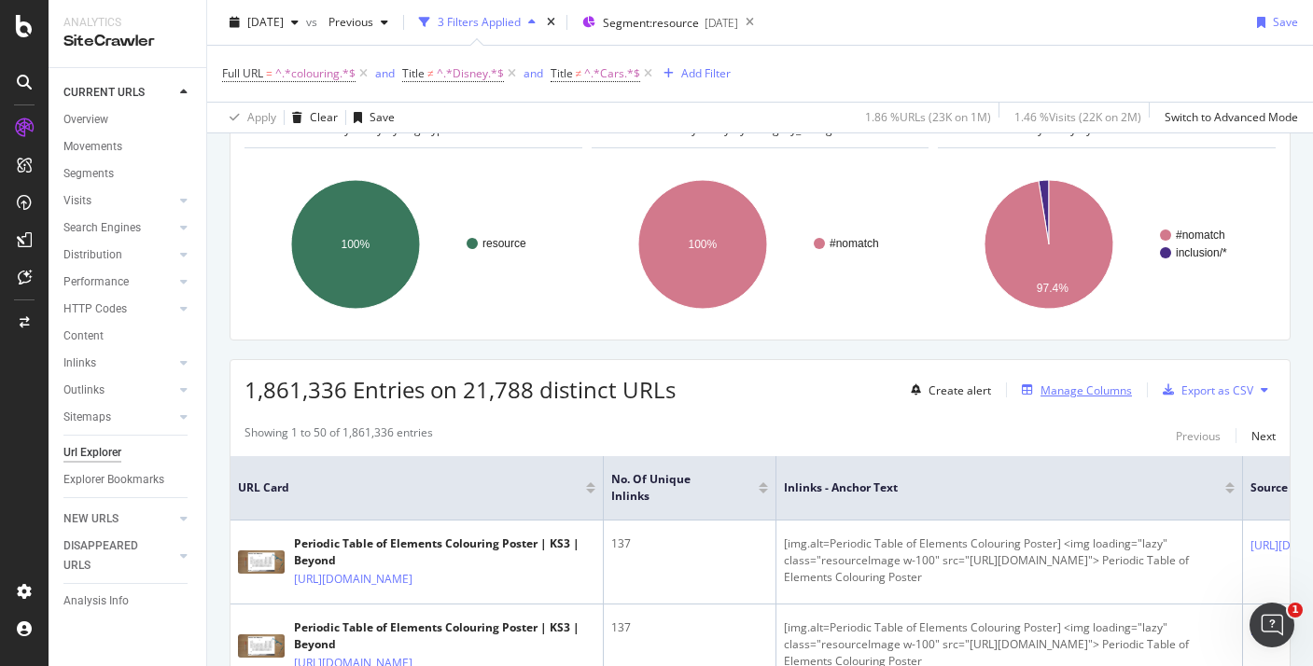
click at [1045, 389] on div "Manage Columns" at bounding box center [1085, 391] width 91 height 16
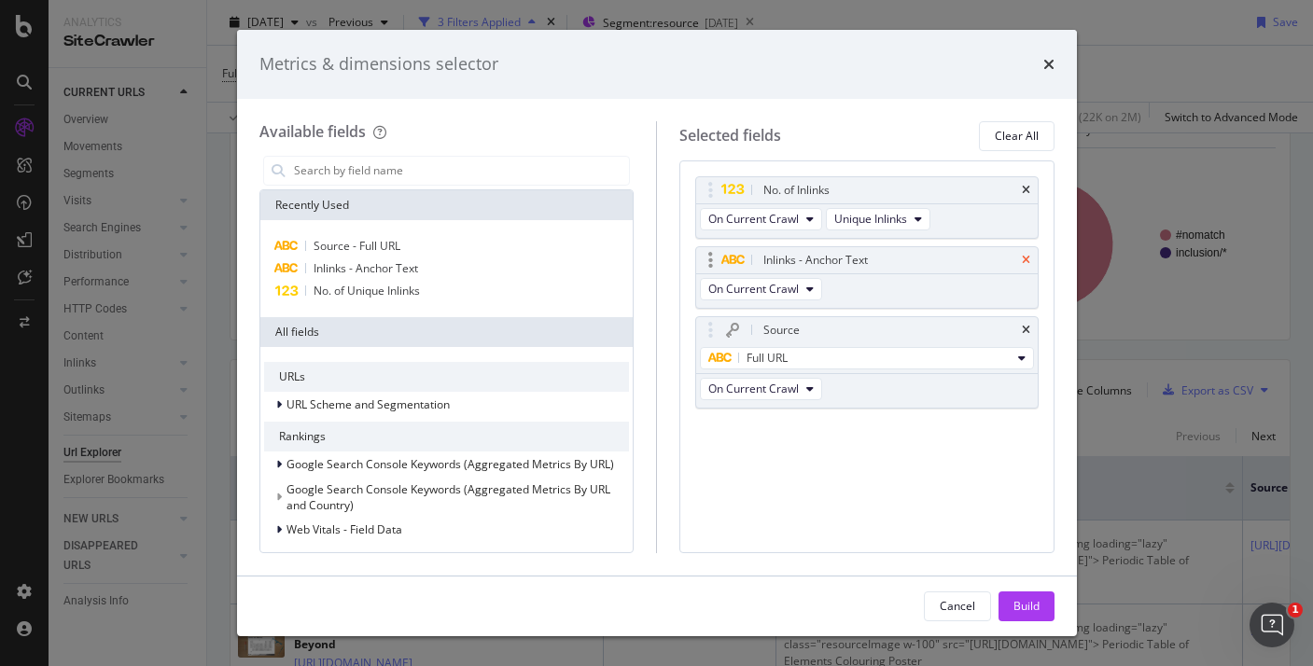
click at [1026, 261] on icon "times" at bounding box center [1026, 260] width 8 height 11
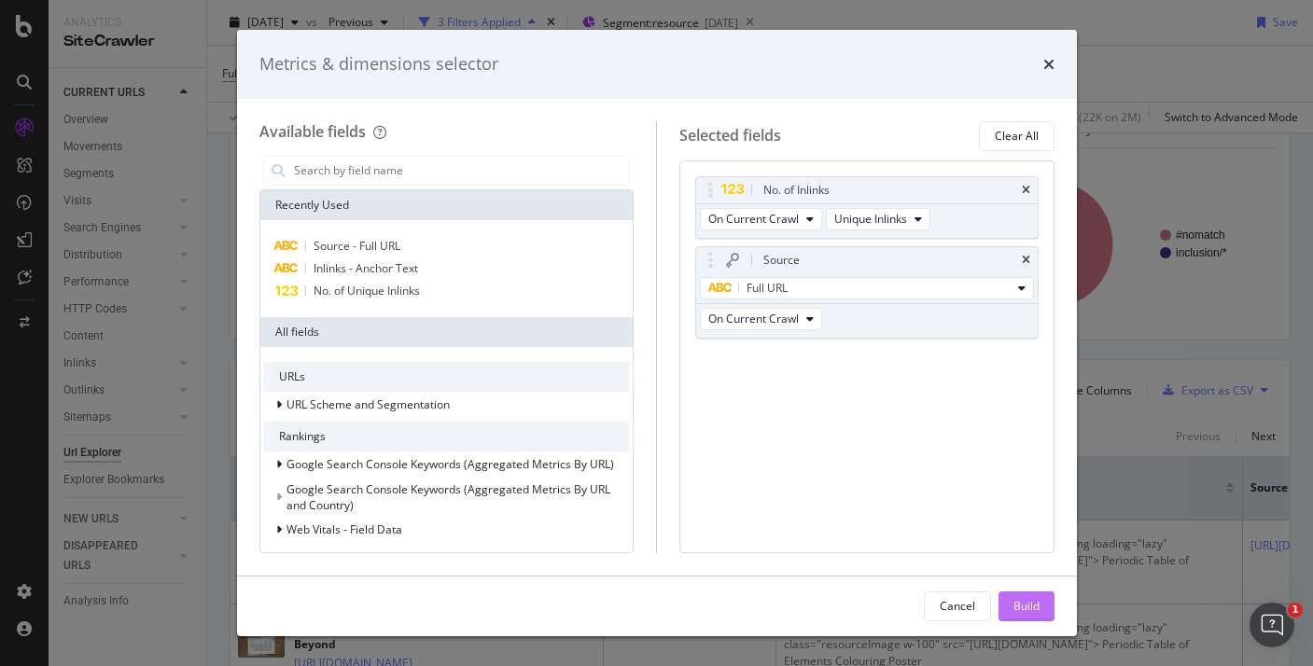
click at [1013, 615] on div "Build" at bounding box center [1026, 607] width 26 height 28
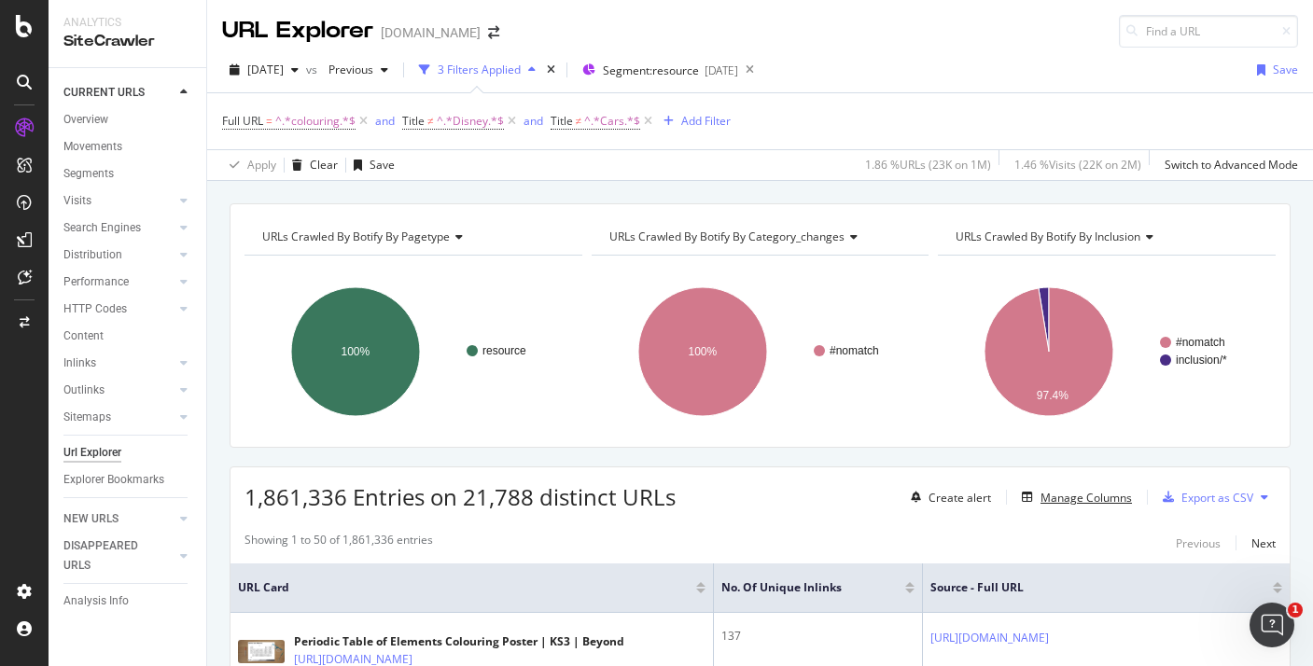
scroll to position [272, 0]
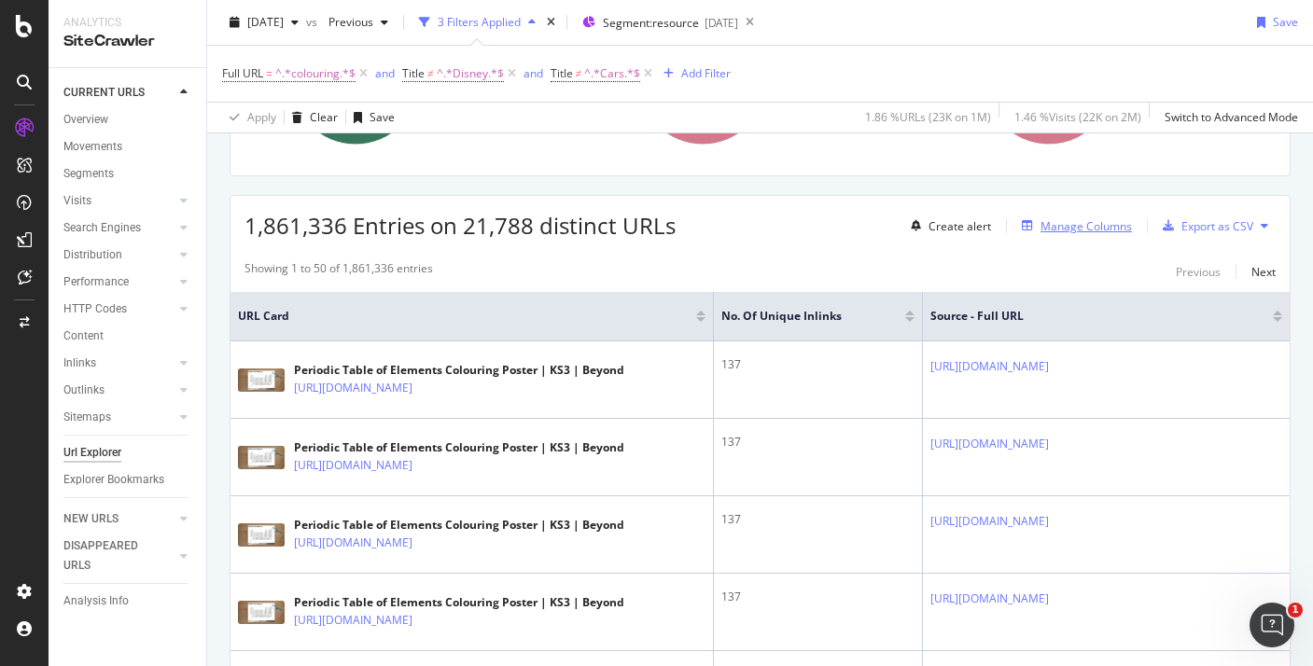
click at [1082, 226] on div "Manage Columns" at bounding box center [1085, 226] width 91 height 16
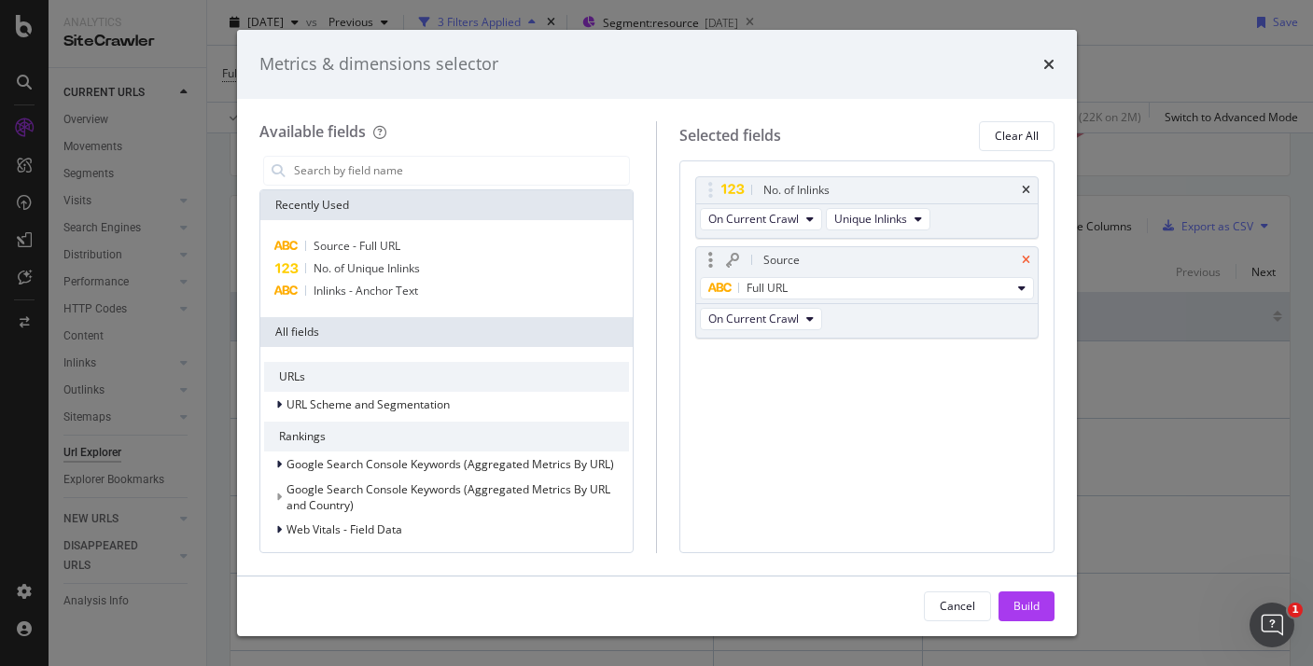
click at [1024, 265] on icon "times" at bounding box center [1026, 260] width 8 height 11
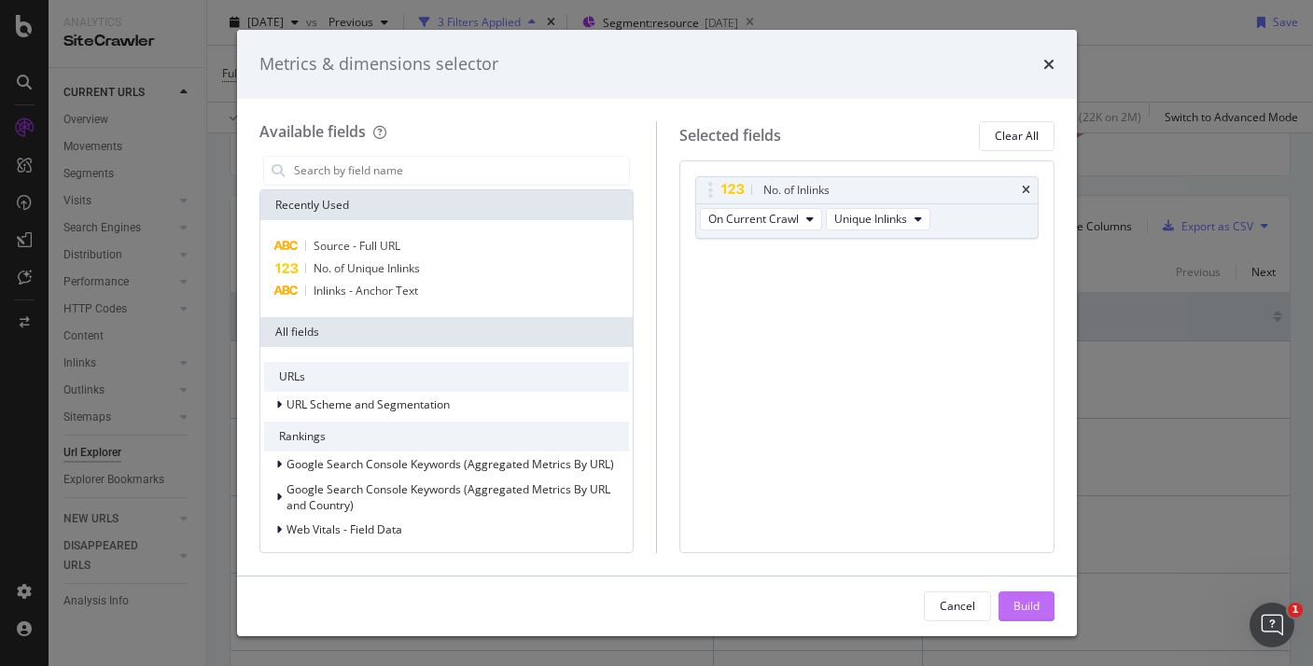
click at [1025, 599] on div "Build" at bounding box center [1026, 606] width 26 height 16
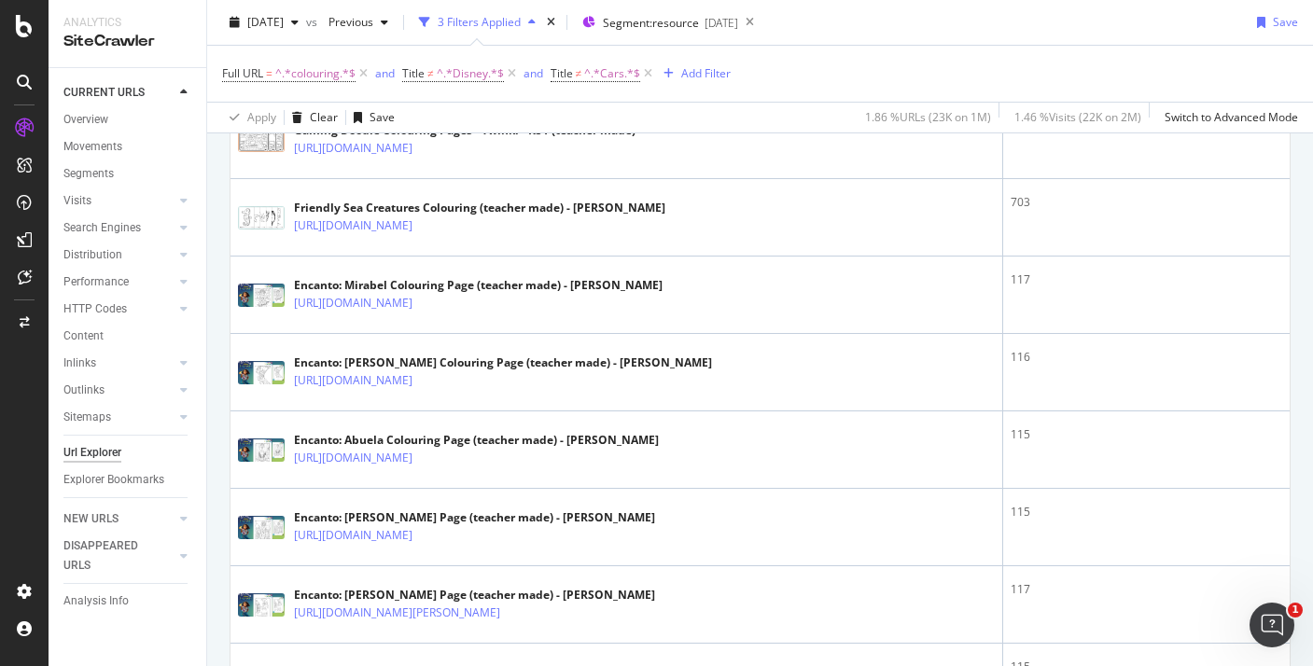
scroll to position [2105, 0]
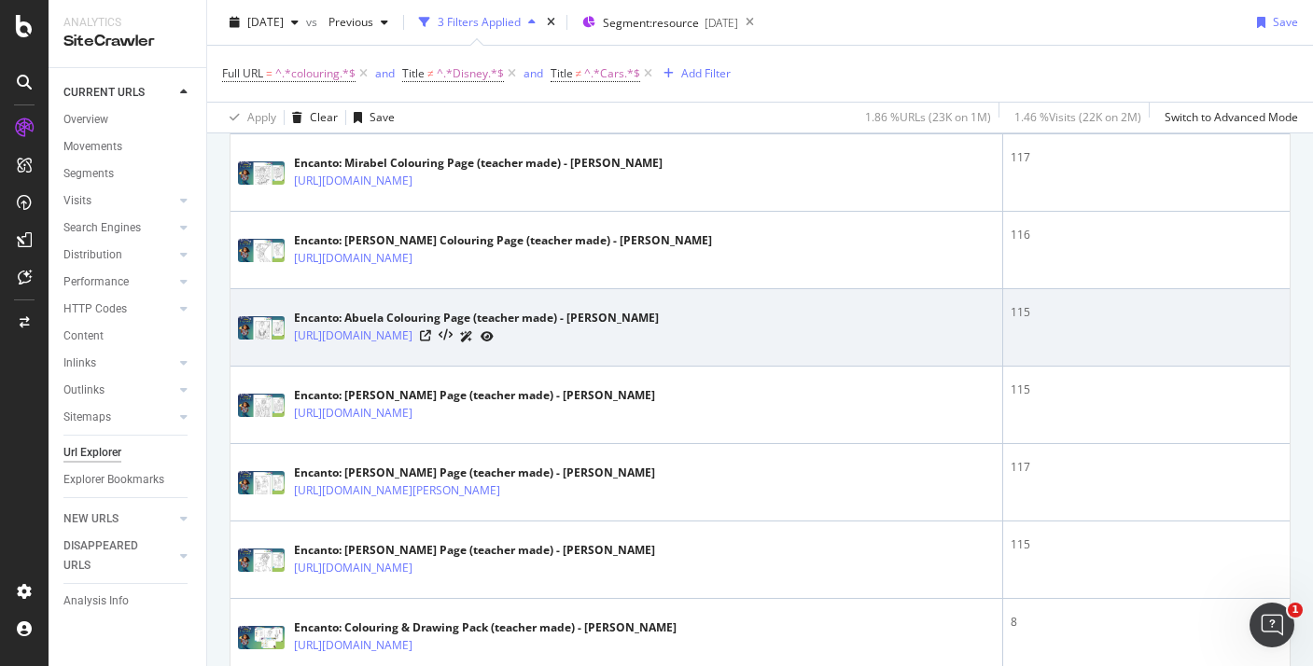
click at [310, 327] on div "Encanto: Abuela Colouring Page (teacher made) - Twinkl" at bounding box center [476, 318] width 365 height 17
copy div "Encanto"
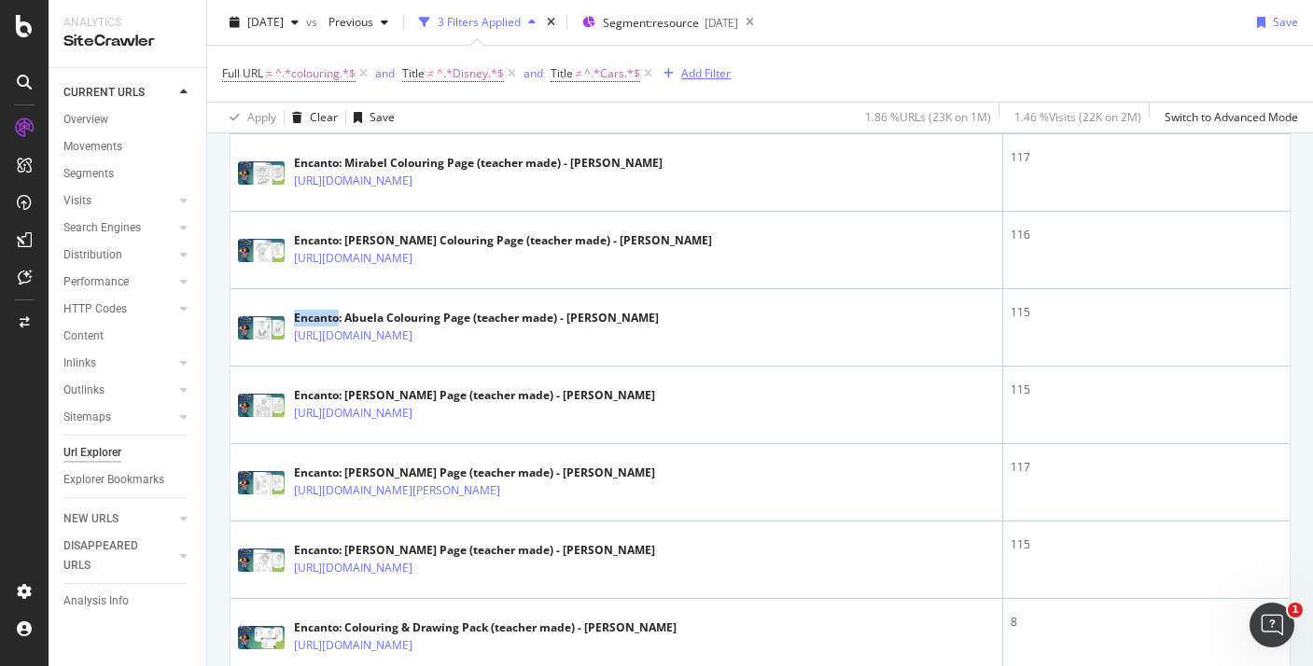
click at [696, 78] on div "Add Filter" at bounding box center [705, 73] width 49 height 16
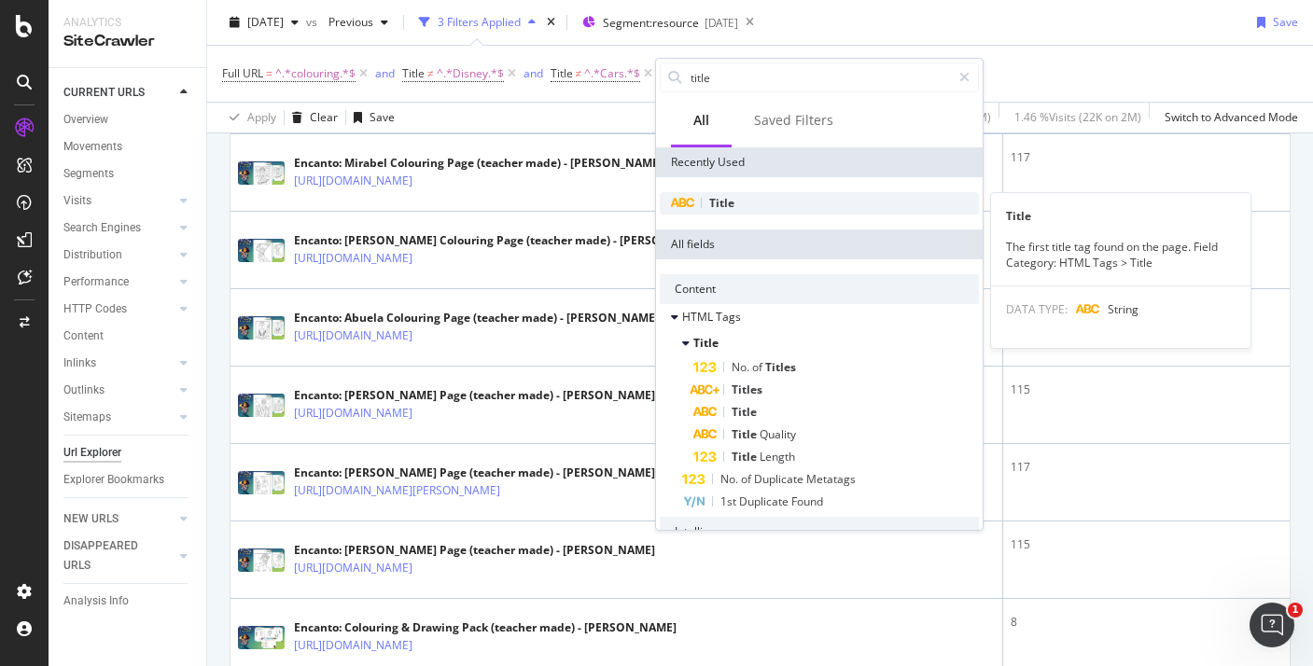
click at [727, 209] on span "Title" at bounding box center [721, 203] width 25 height 16
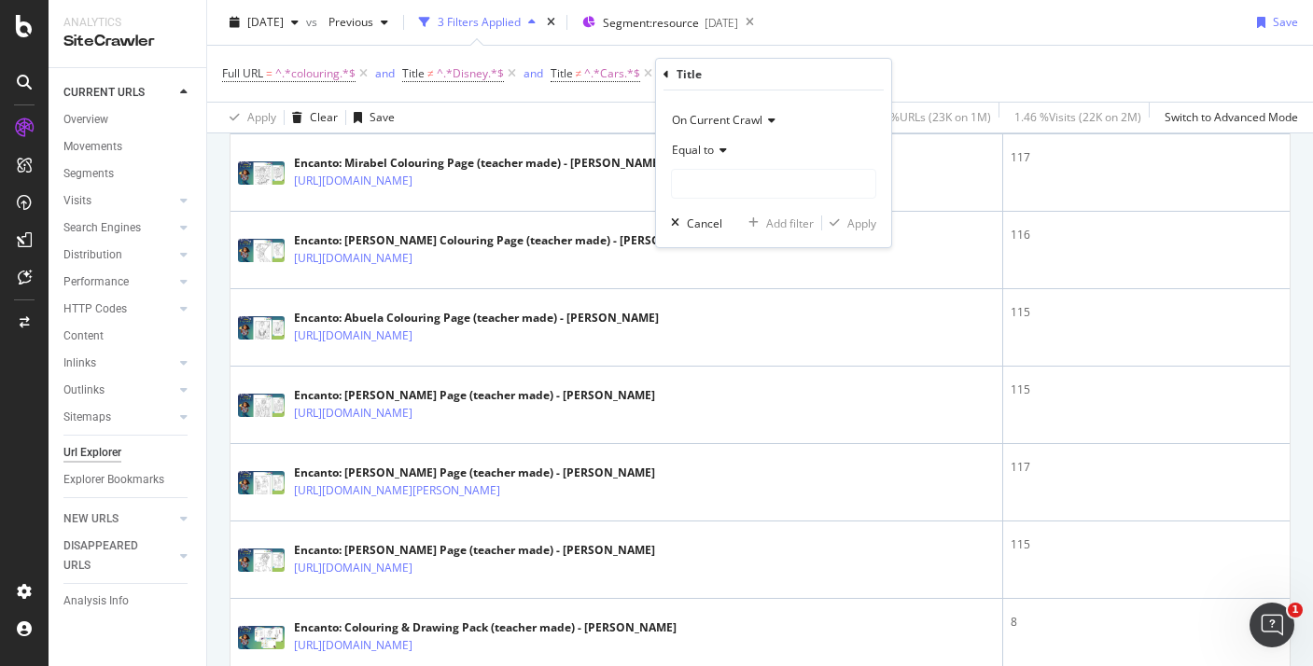
click at [715, 150] on icon at bounding box center [720, 150] width 13 height 11
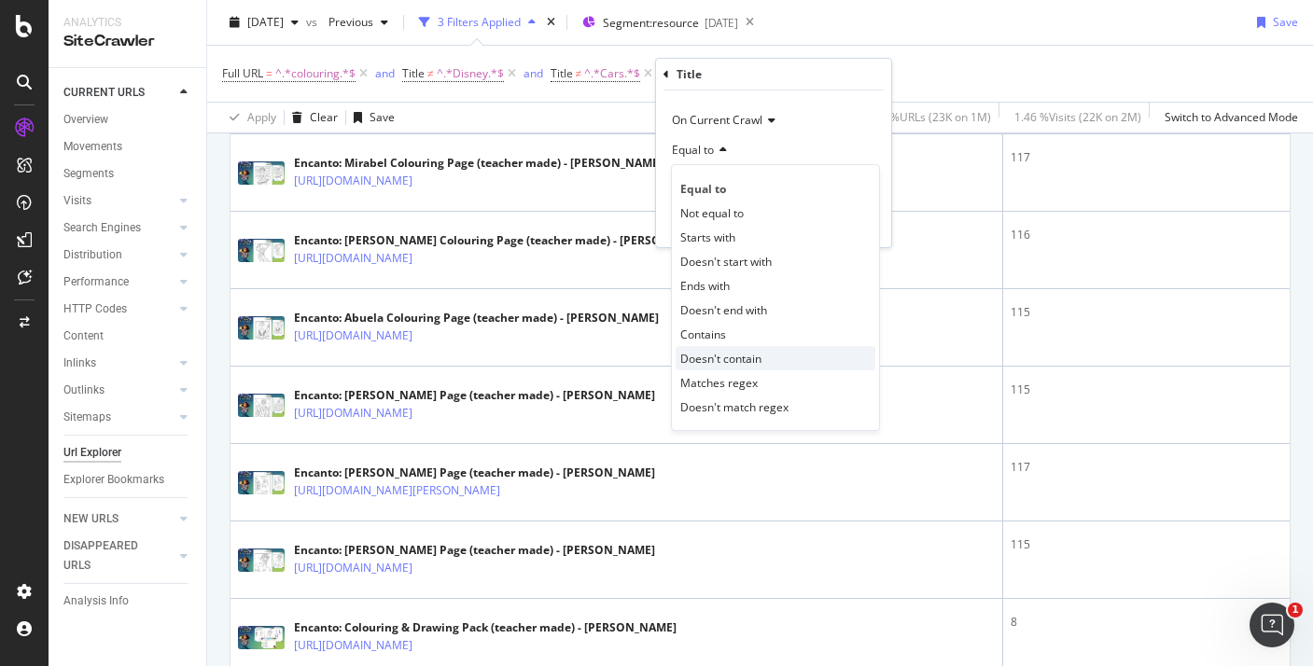
click at [734, 356] on span "Doesn't contain" at bounding box center [720, 359] width 81 height 16
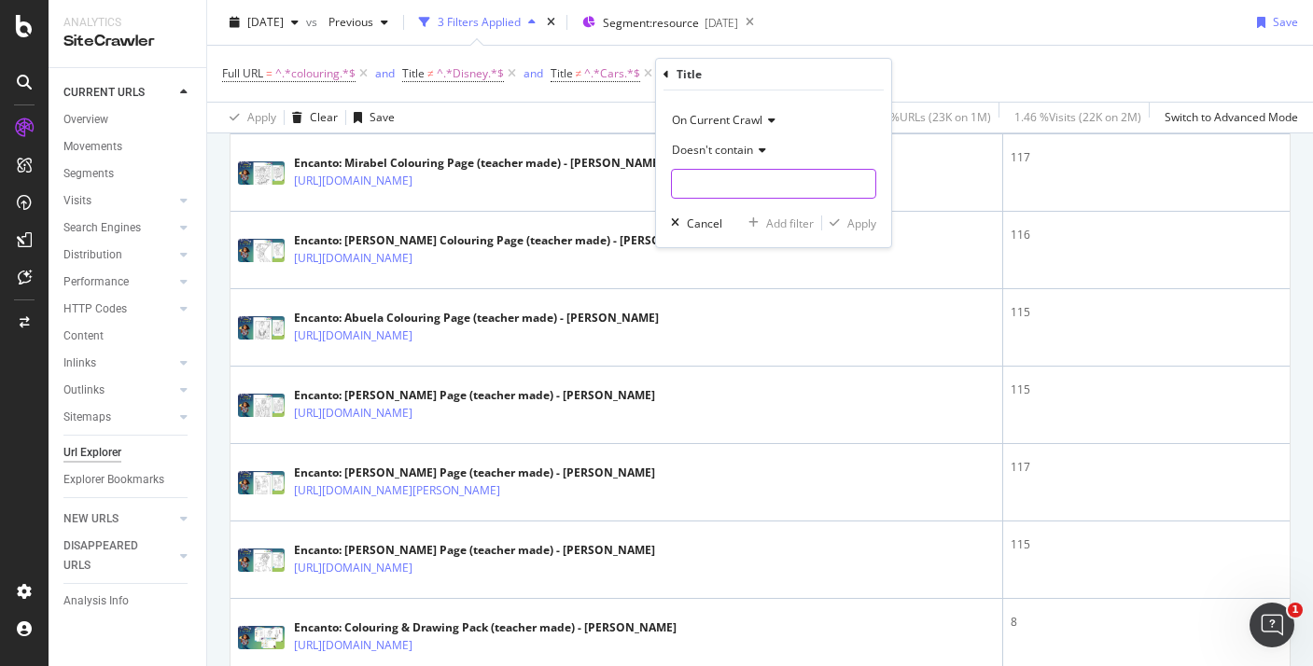
click at [723, 191] on input "text" at bounding box center [773, 184] width 203 height 30
paste input "Encanto"
type input "Encanto"
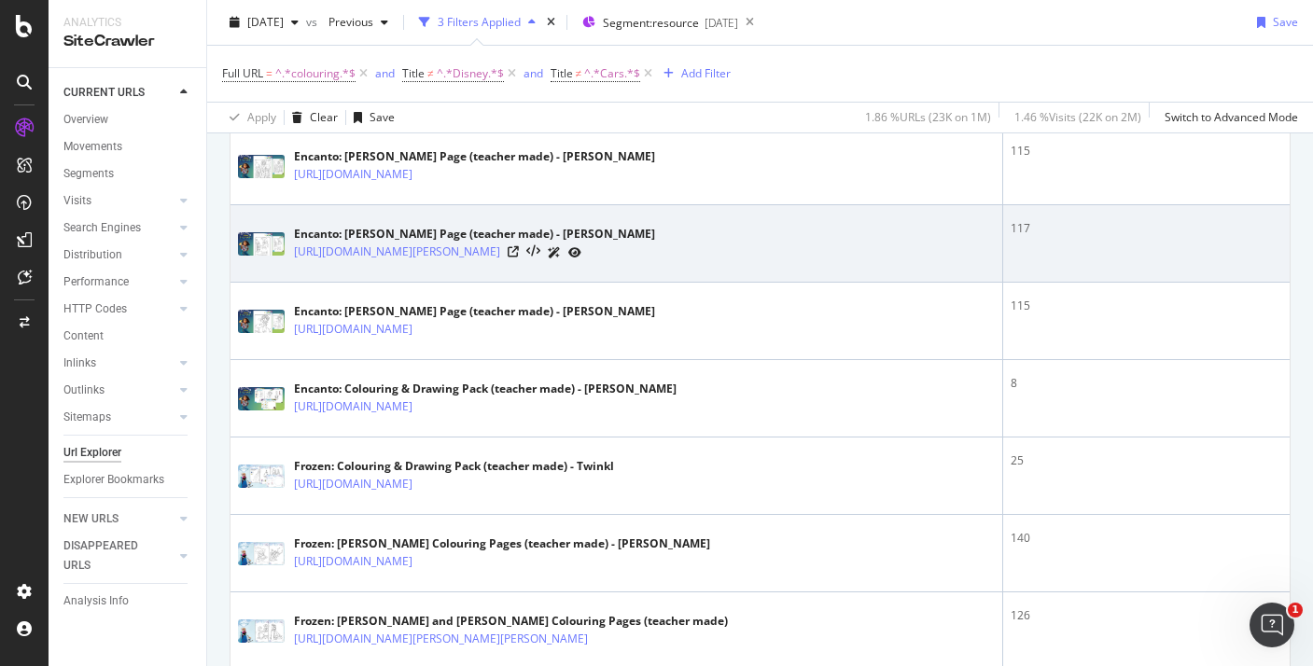
scroll to position [2267, 0]
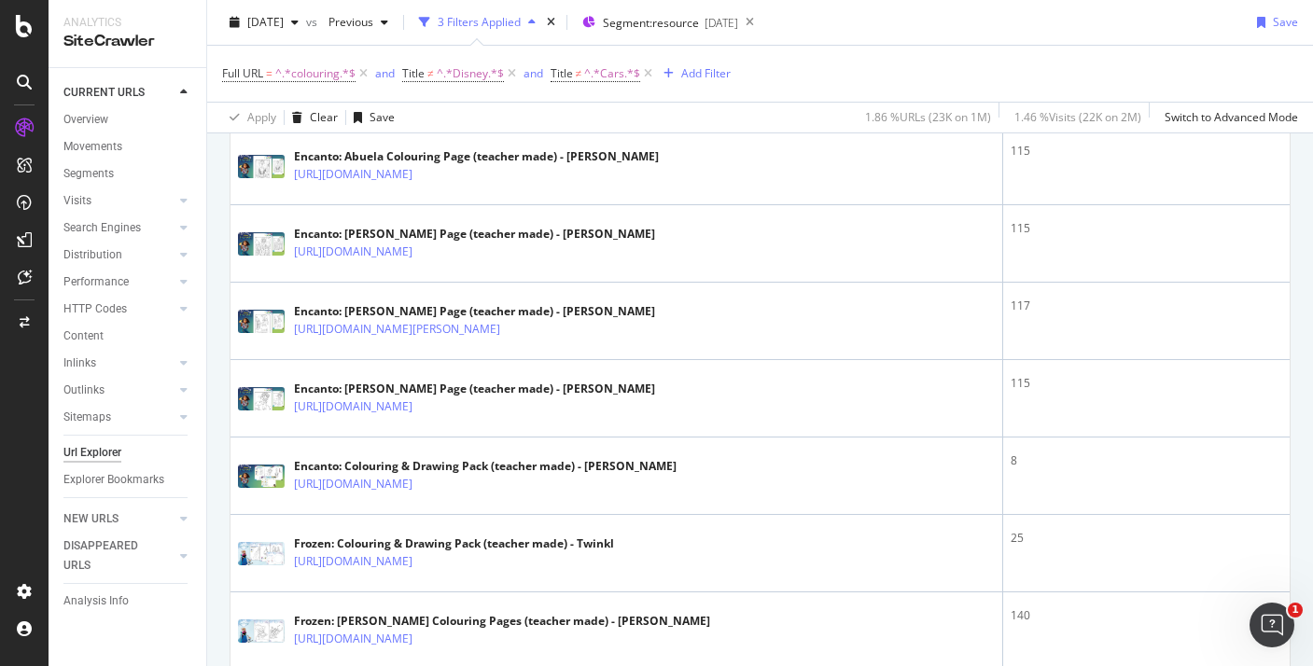
click at [693, 61] on div "Full URL = ^.*colouring.*$ and Title ≠ ^.*Disney.*$ and Title ≠ ^.*Cars.*$ Add …" at bounding box center [476, 74] width 509 height 26
click at [705, 77] on div "Add Filter" at bounding box center [705, 73] width 49 height 16
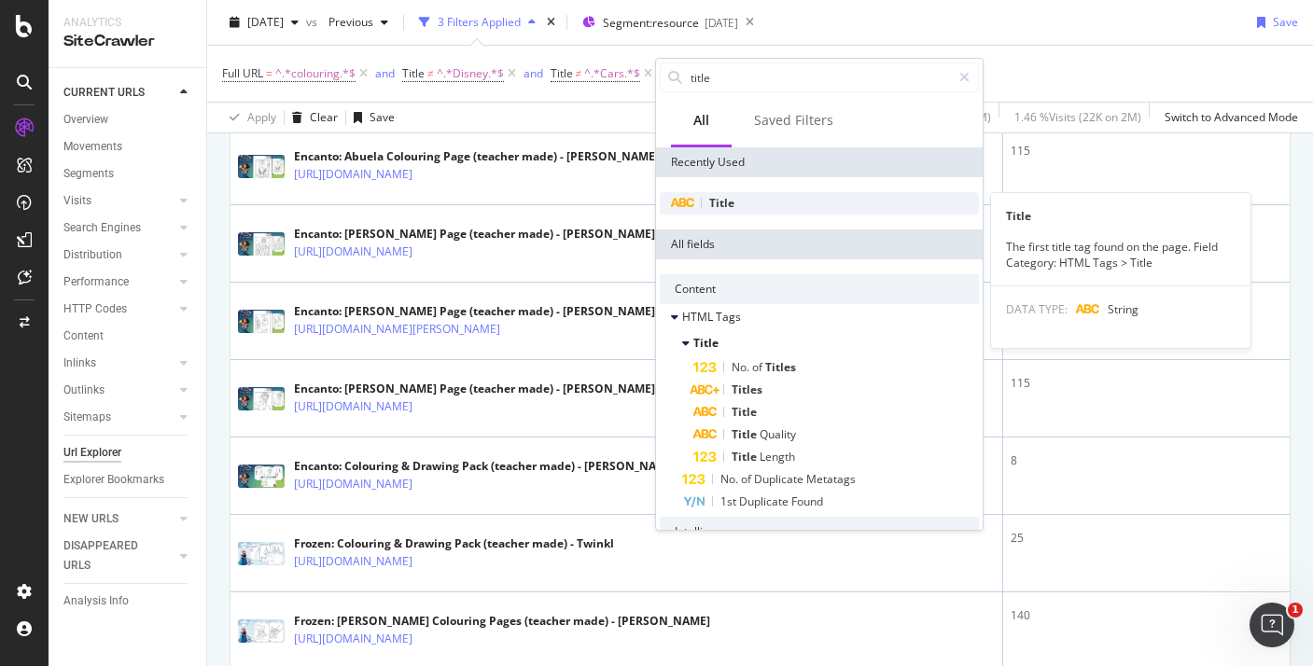
click at [730, 202] on span "Title" at bounding box center [721, 203] width 25 height 16
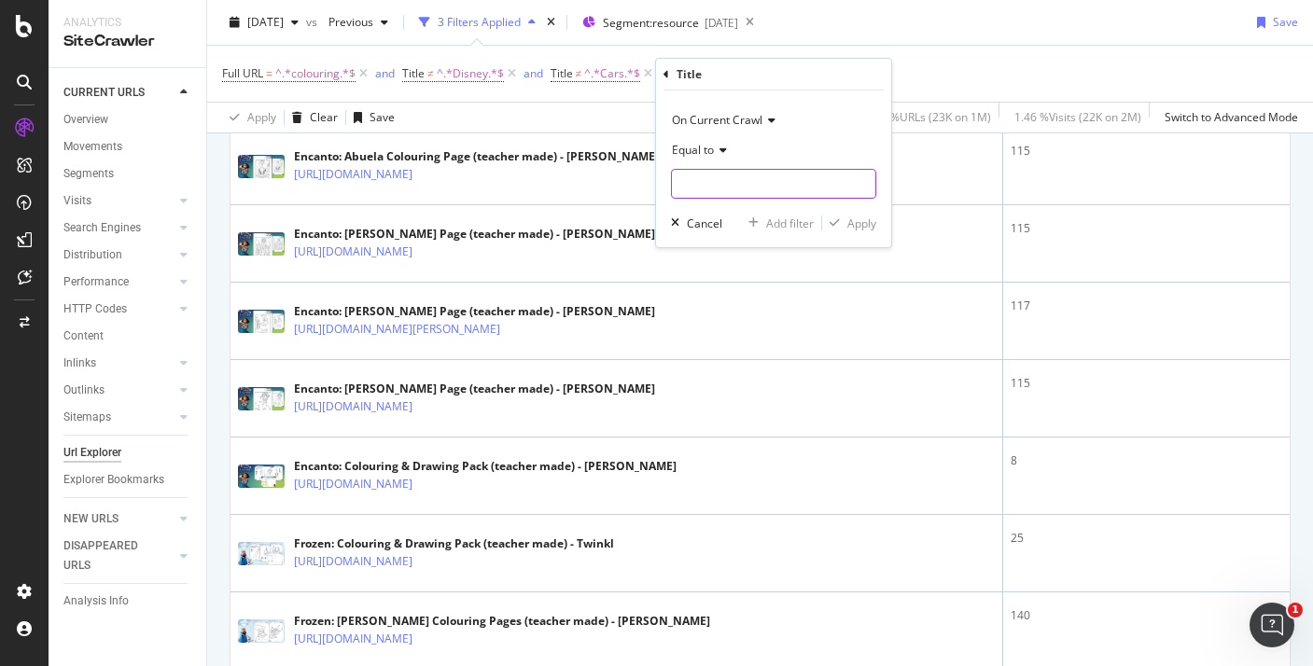
click at [723, 194] on input "text" at bounding box center [773, 184] width 203 height 30
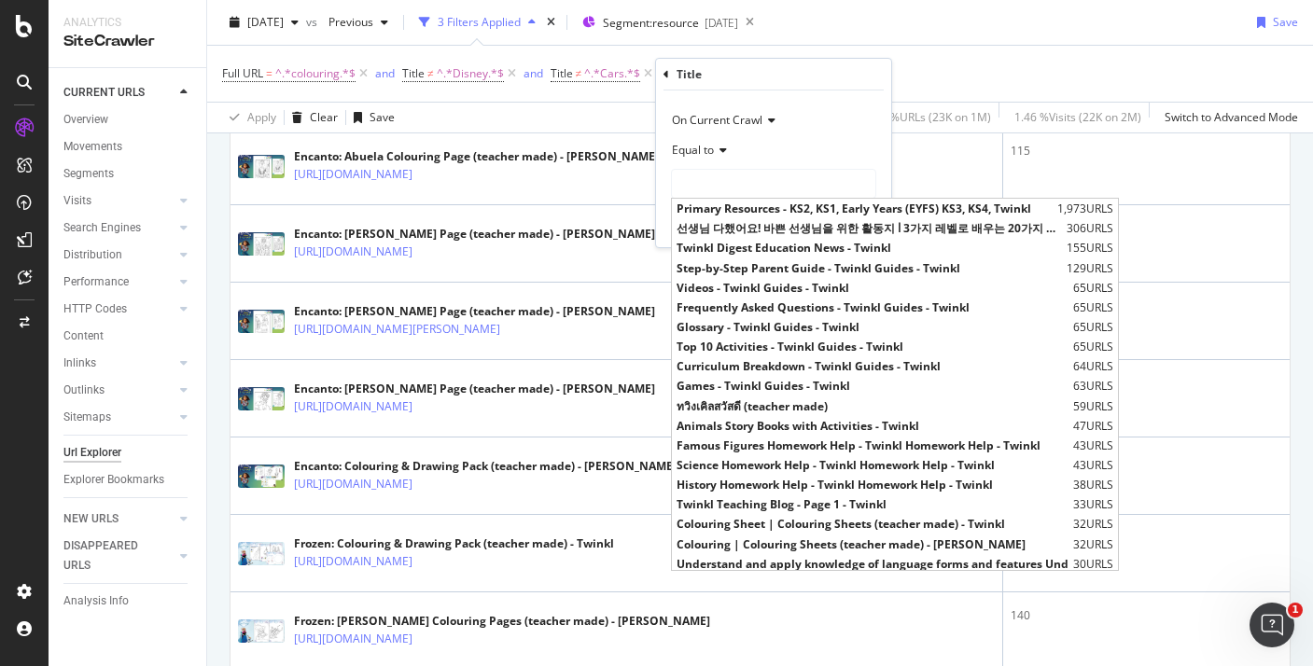
click at [715, 159] on div "Equal to" at bounding box center [773, 150] width 205 height 30
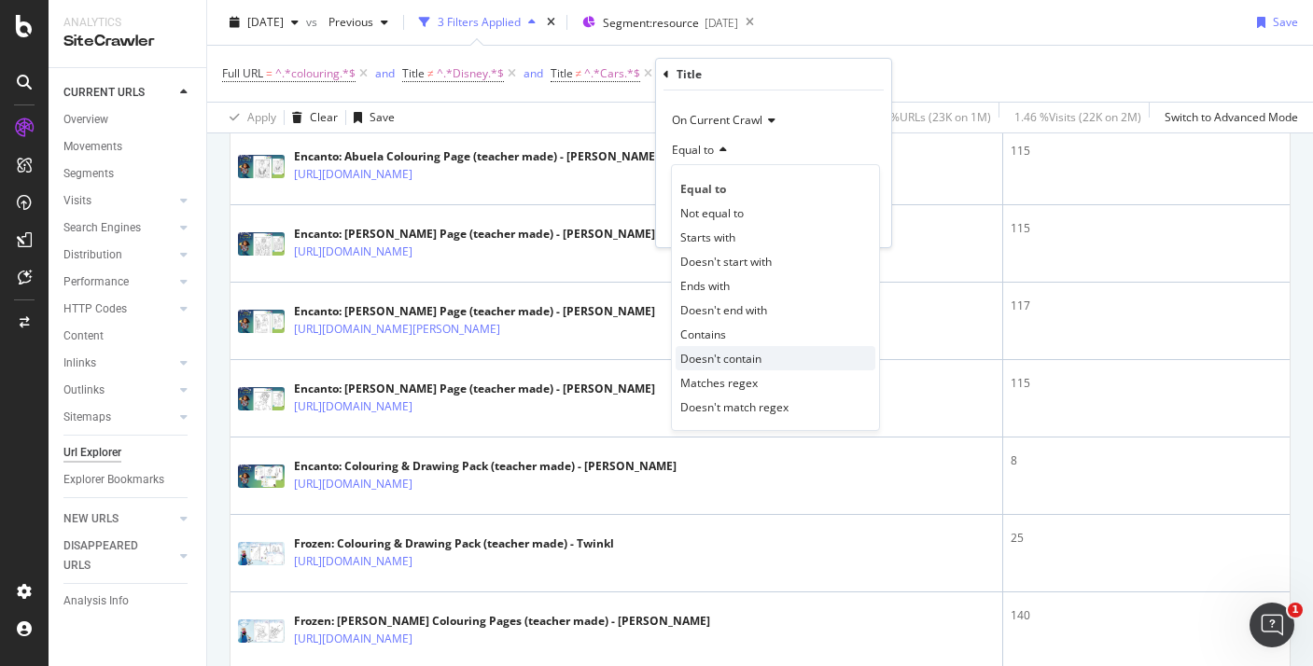
click at [744, 357] on span "Doesn't contain" at bounding box center [720, 359] width 81 height 16
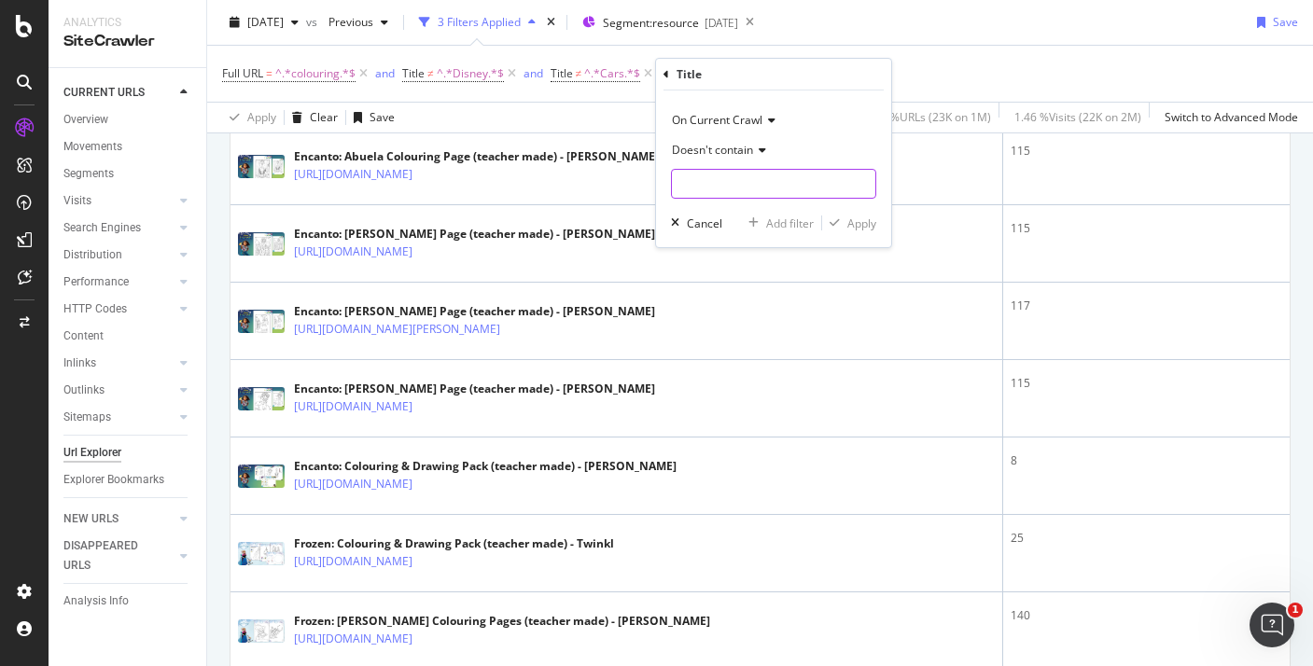
click at [734, 188] on input "text" at bounding box center [773, 184] width 203 height 30
type input "v"
paste input "Encanto"
type input "Encanto"
click at [860, 218] on div "Apply" at bounding box center [861, 224] width 29 height 16
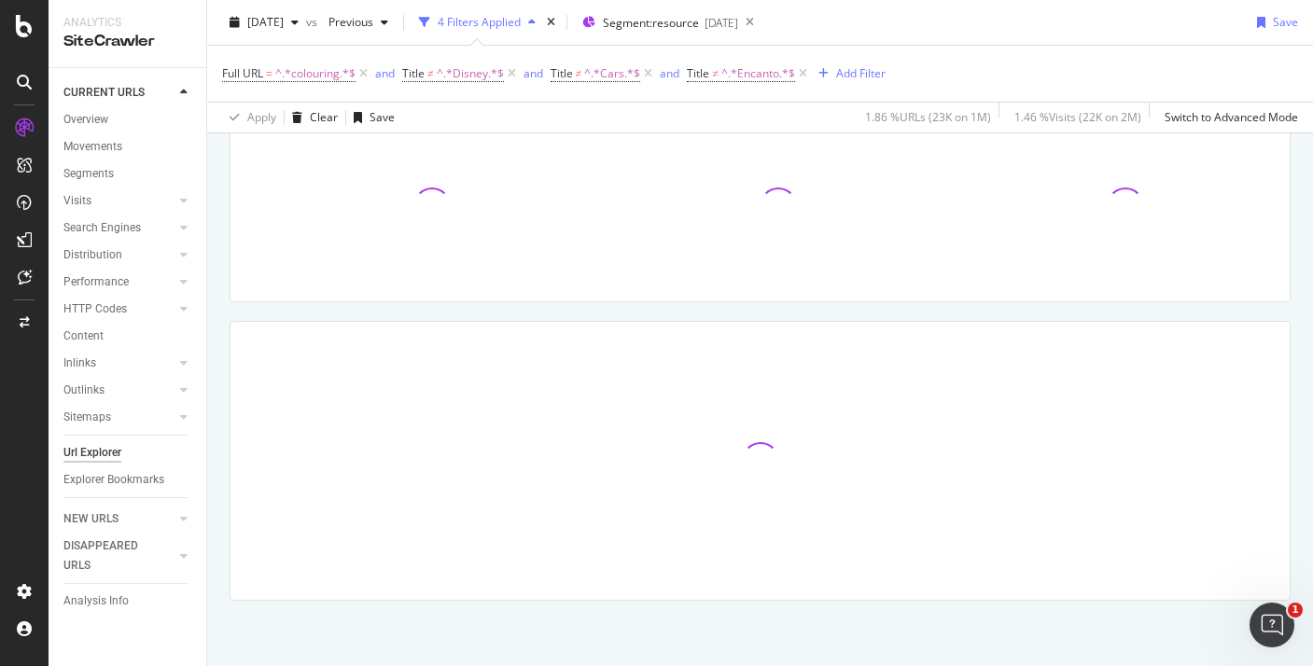
scroll to position [146, 0]
click at [855, 68] on div "Add Filter" at bounding box center [860, 73] width 49 height 16
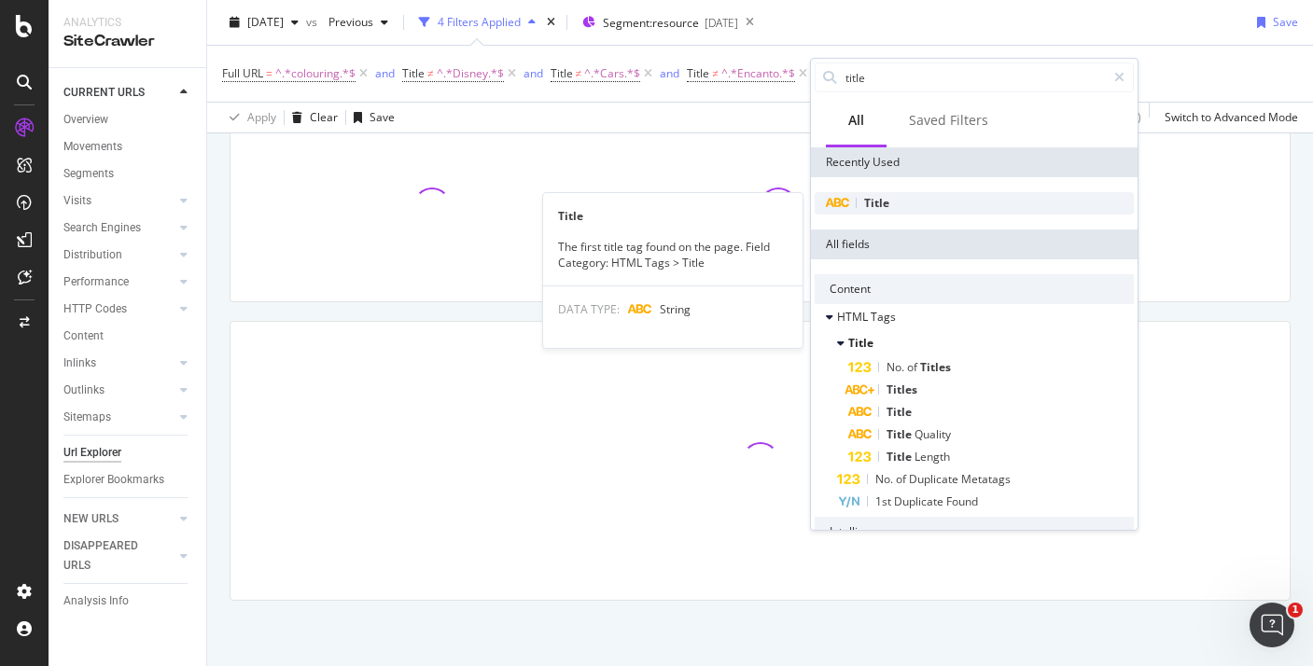
click at [873, 204] on span "Title" at bounding box center [876, 203] width 25 height 16
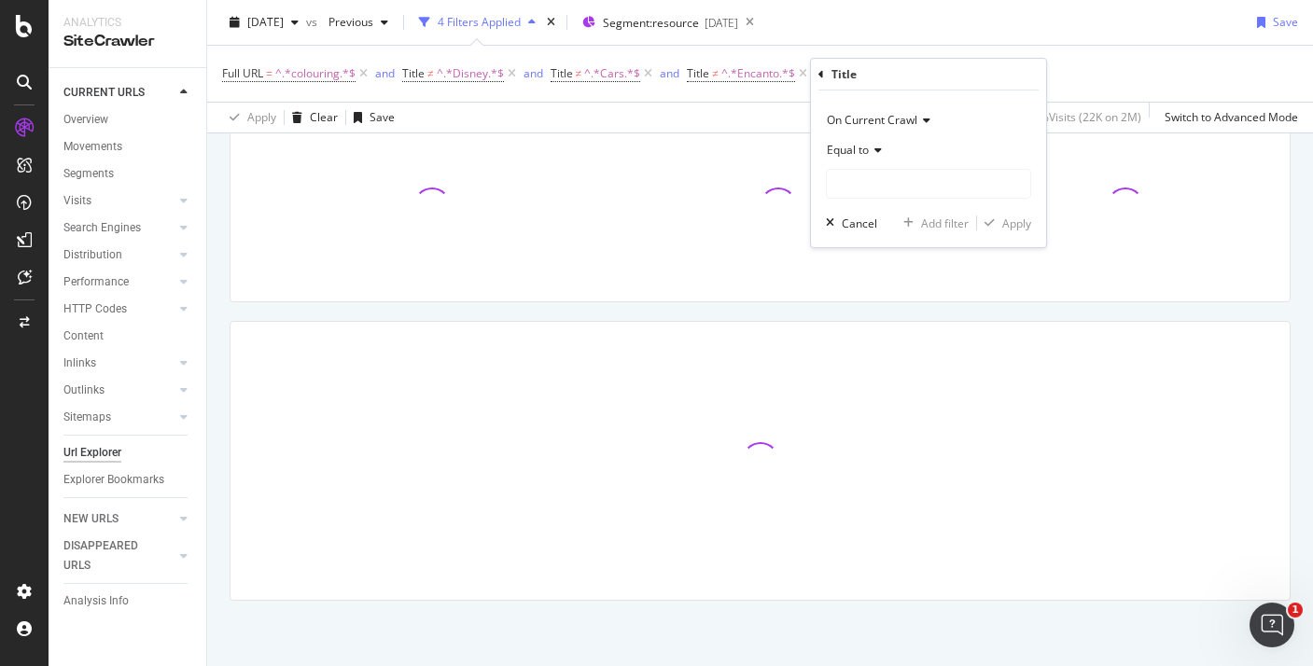
click at [861, 156] on span "Equal to" at bounding box center [848, 150] width 42 height 16
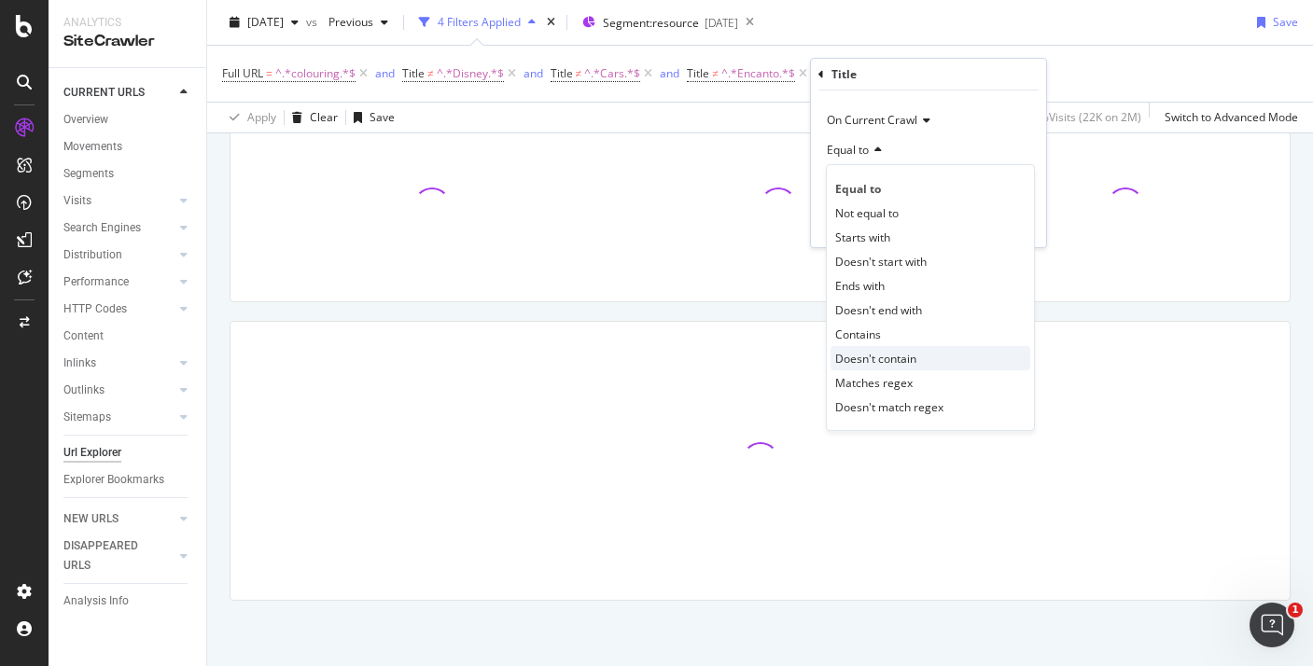
click at [876, 361] on span "Doesn't contain" at bounding box center [875, 359] width 81 height 16
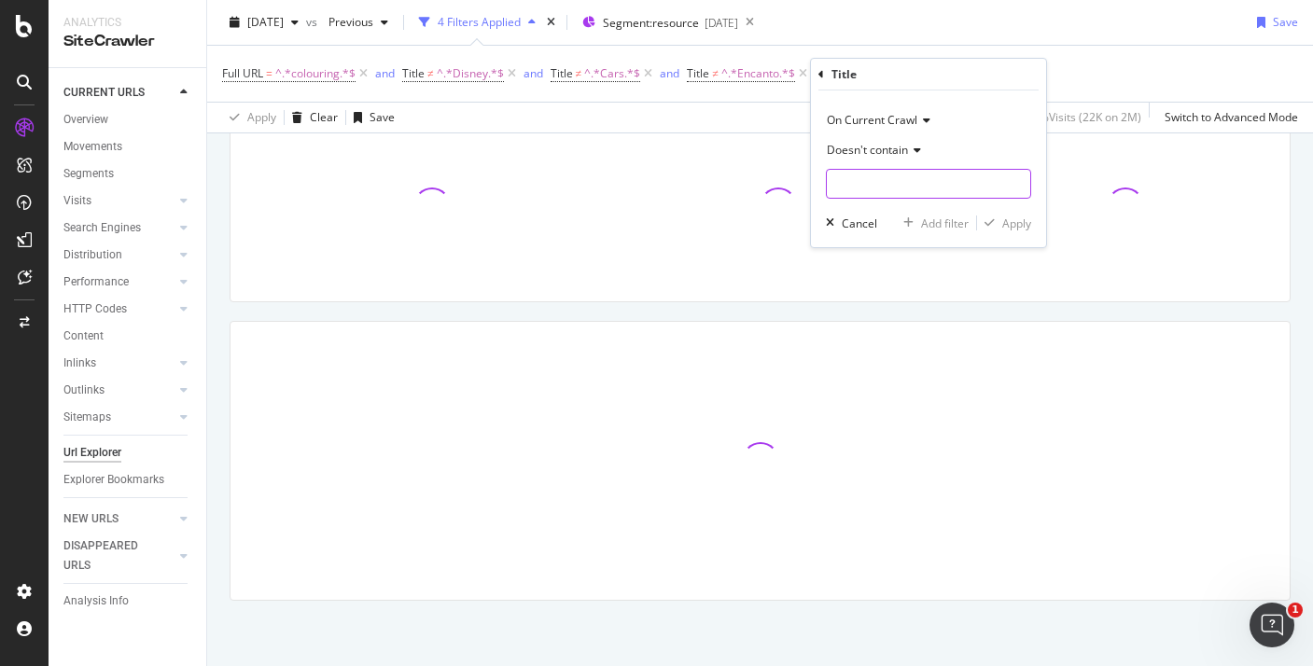
click at [866, 185] on input "text" at bounding box center [928, 184] width 203 height 30
type input "Frozen"
click at [1018, 226] on div "Apply" at bounding box center [1016, 224] width 29 height 16
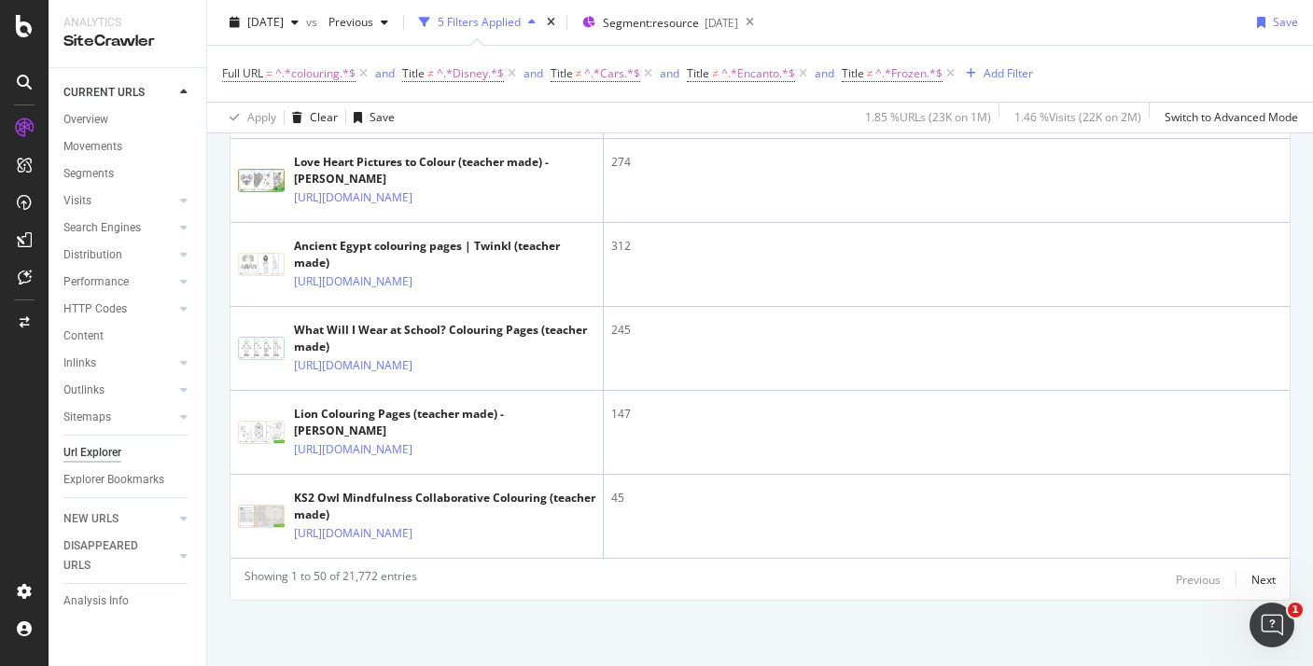
scroll to position [5712, 0]
click at [1267, 585] on div "Next" at bounding box center [1263, 580] width 24 height 16
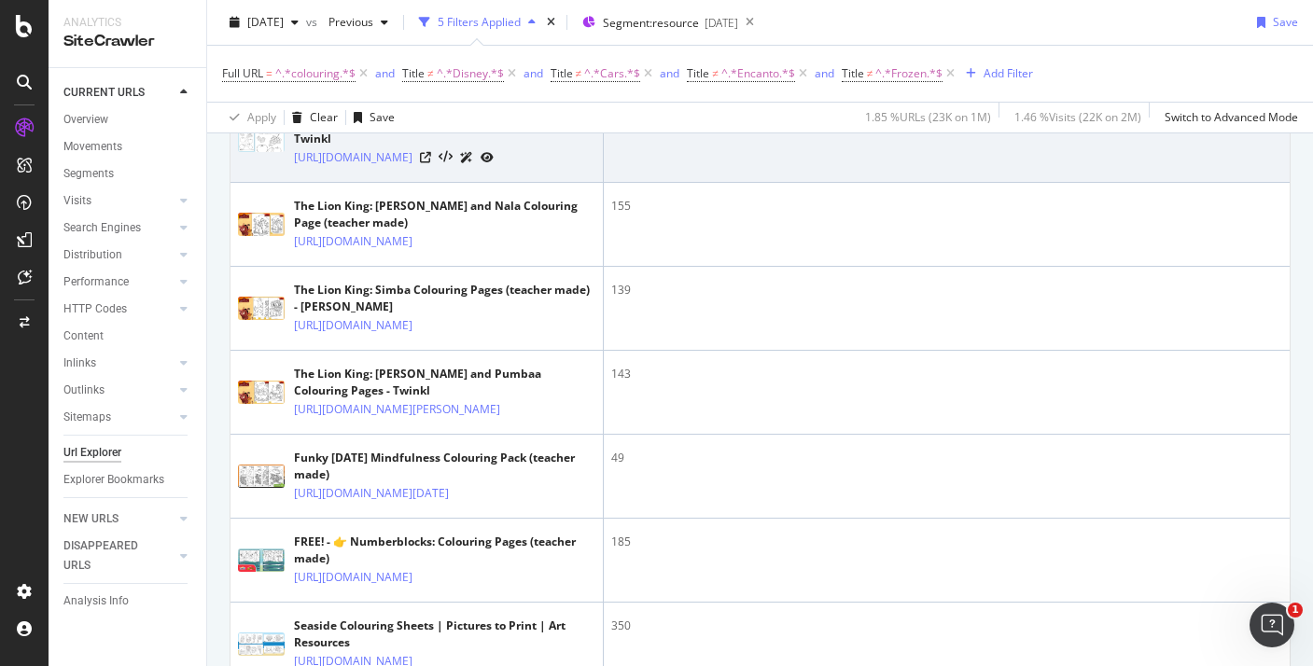
scroll to position [935, 0]
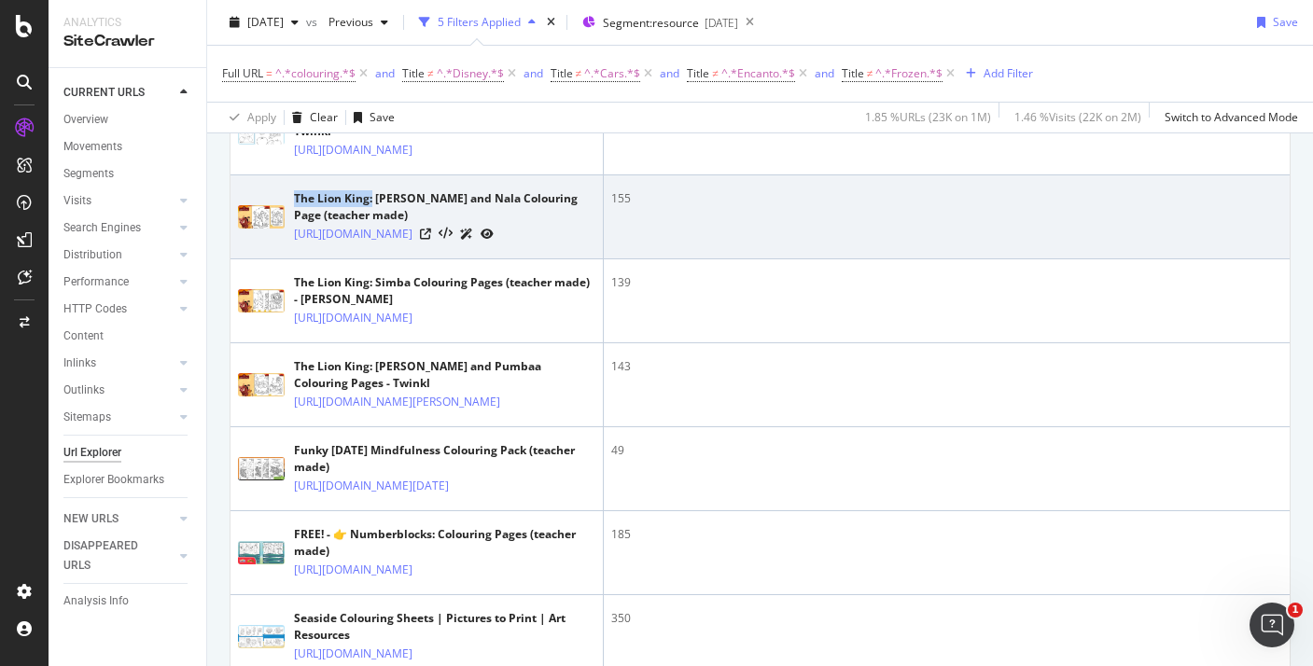
drag, startPoint x: 370, startPoint y: 352, endPoint x: 291, endPoint y: 356, distance: 78.5
click at [289, 244] on div "The Lion King: Simba and Nala Colouring Page (teacher made) https://www.twinkl.…" at bounding box center [416, 216] width 357 height 53
click at [299, 224] on div "The Lion King: Simba and Nala Colouring Page (teacher made)" at bounding box center [444, 207] width 301 height 34
drag, startPoint x: 299, startPoint y: 354, endPoint x: 360, endPoint y: 348, distance: 61.8
click at [360, 224] on div "The Lion King: Simba and Nala Colouring Page (teacher made)" at bounding box center [444, 207] width 301 height 34
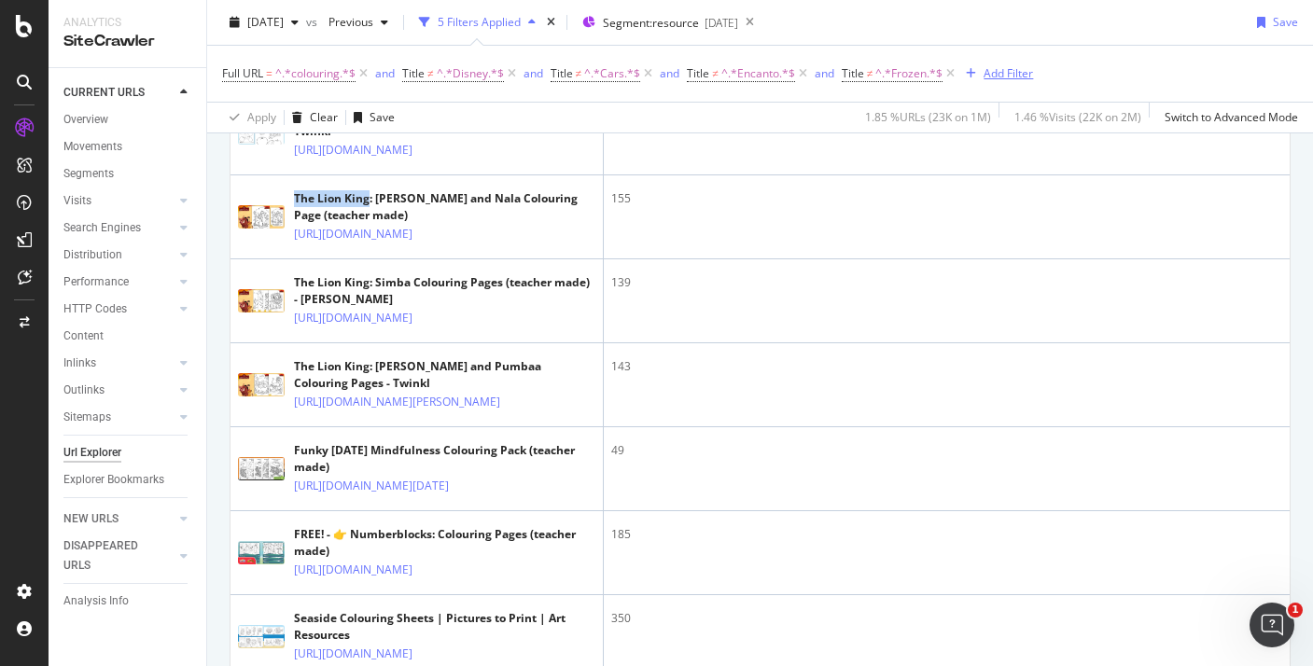
click at [1017, 80] on div "Add Filter" at bounding box center [1008, 73] width 49 height 16
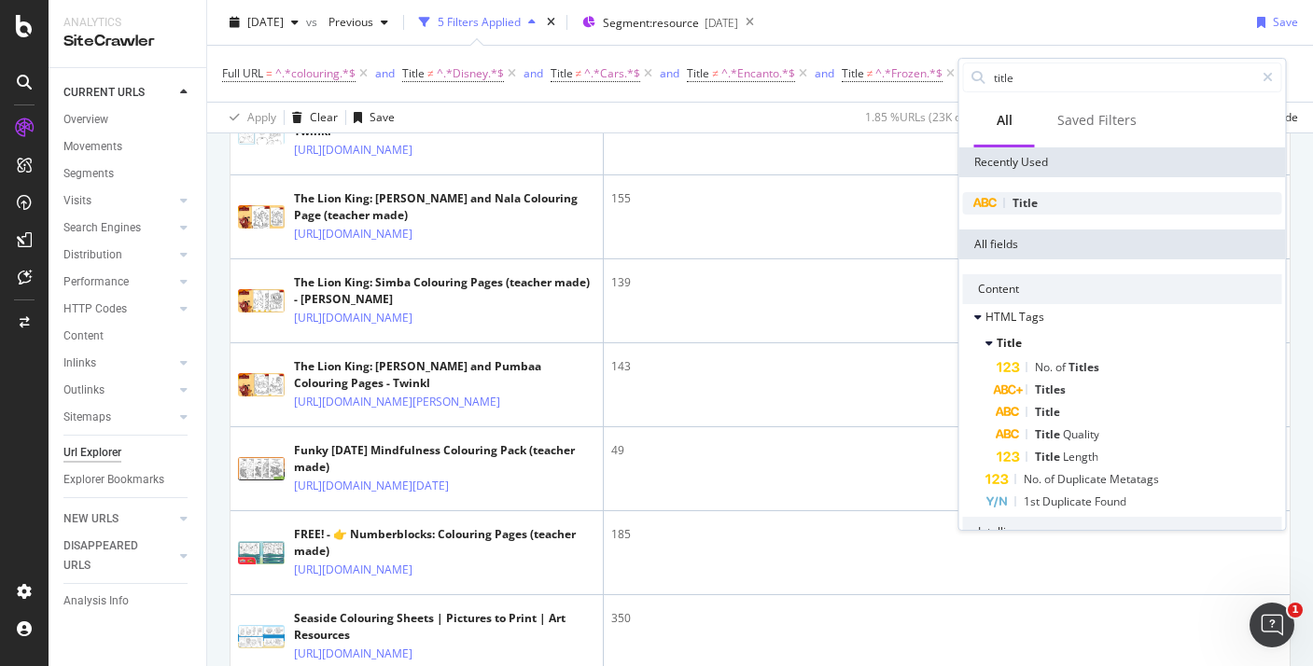
click at [1026, 204] on span "Title" at bounding box center [1024, 203] width 25 height 16
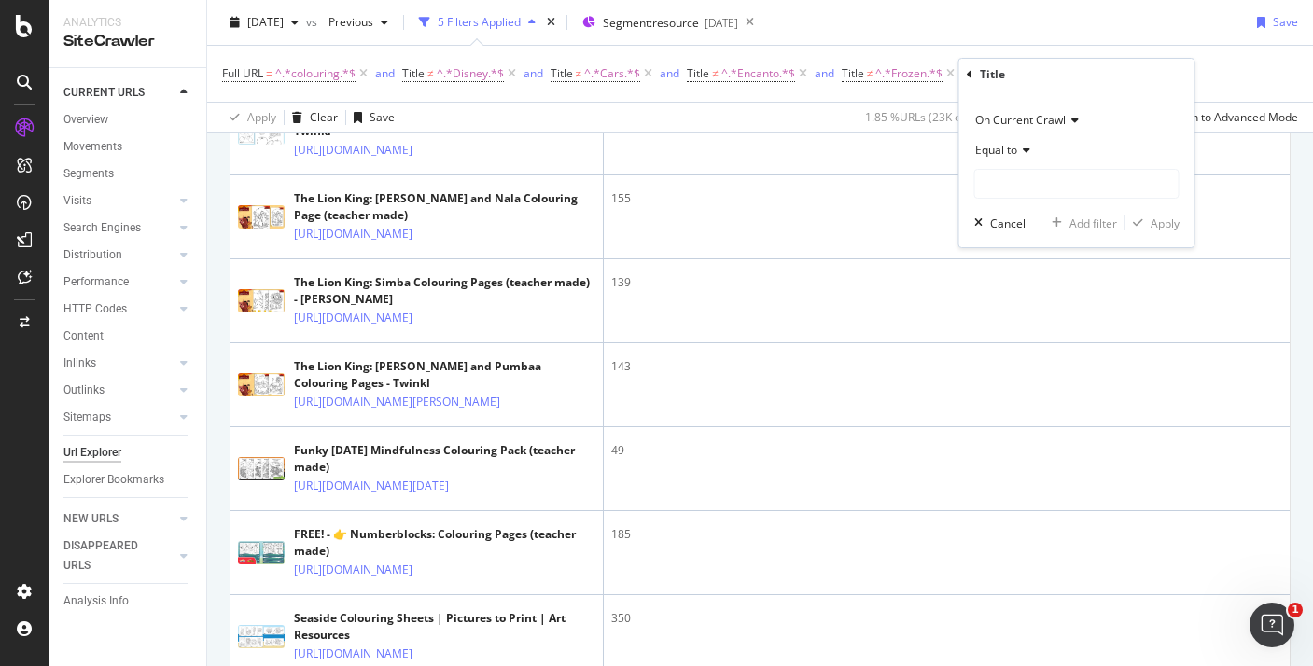
click at [1008, 161] on div "Equal to" at bounding box center [1076, 150] width 205 height 30
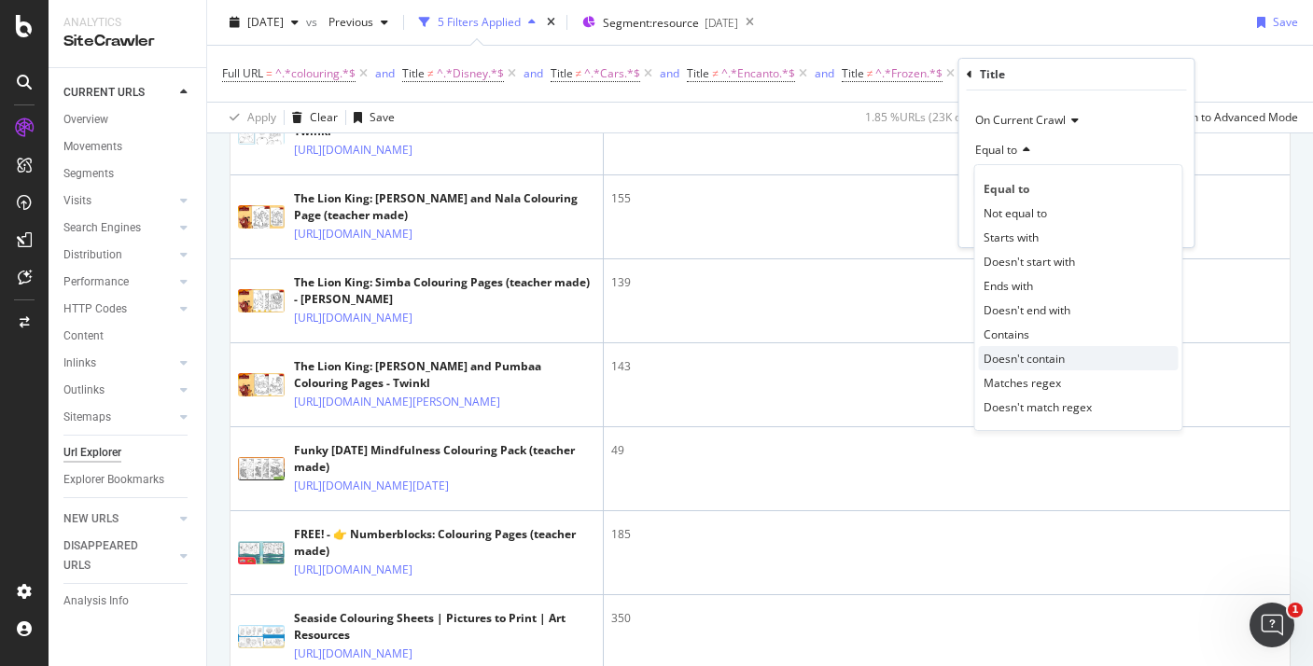
click at [1043, 368] on div "Doesn't contain" at bounding box center [1079, 358] width 200 height 24
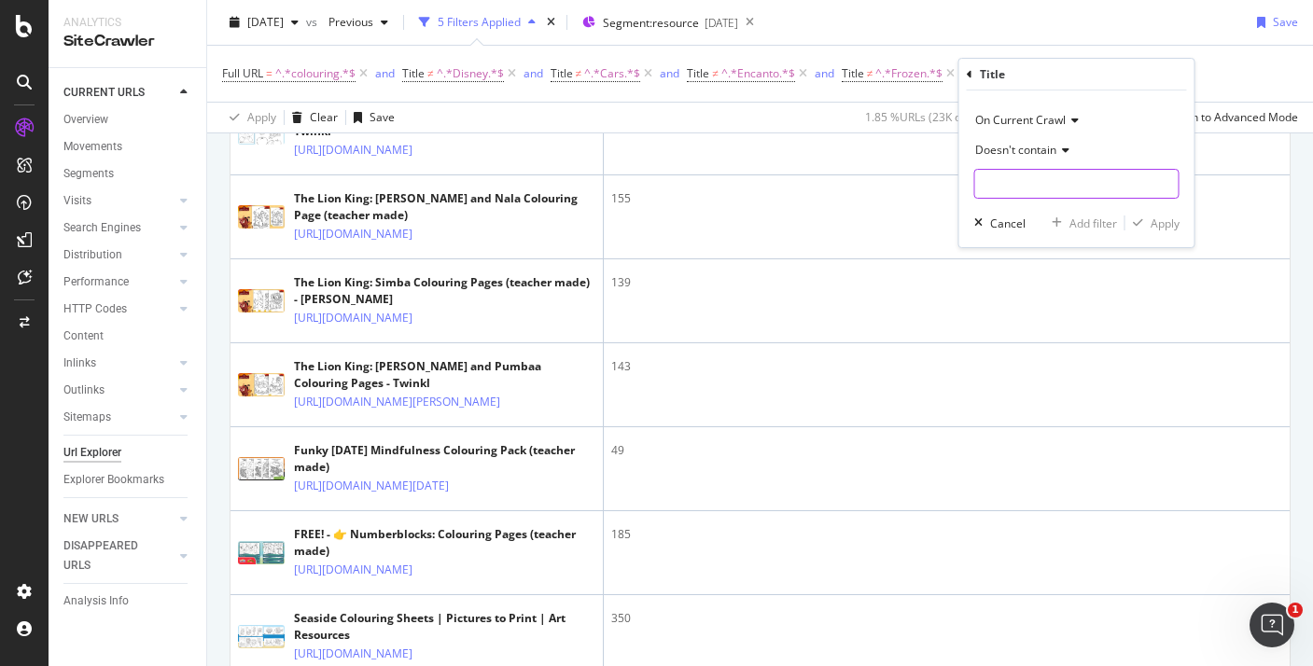
click at [1022, 185] on input "text" at bounding box center [1076, 184] width 203 height 30
paste input "The Lion King"
type input "The Lion King"
click at [1166, 224] on div "Apply" at bounding box center [1165, 224] width 29 height 16
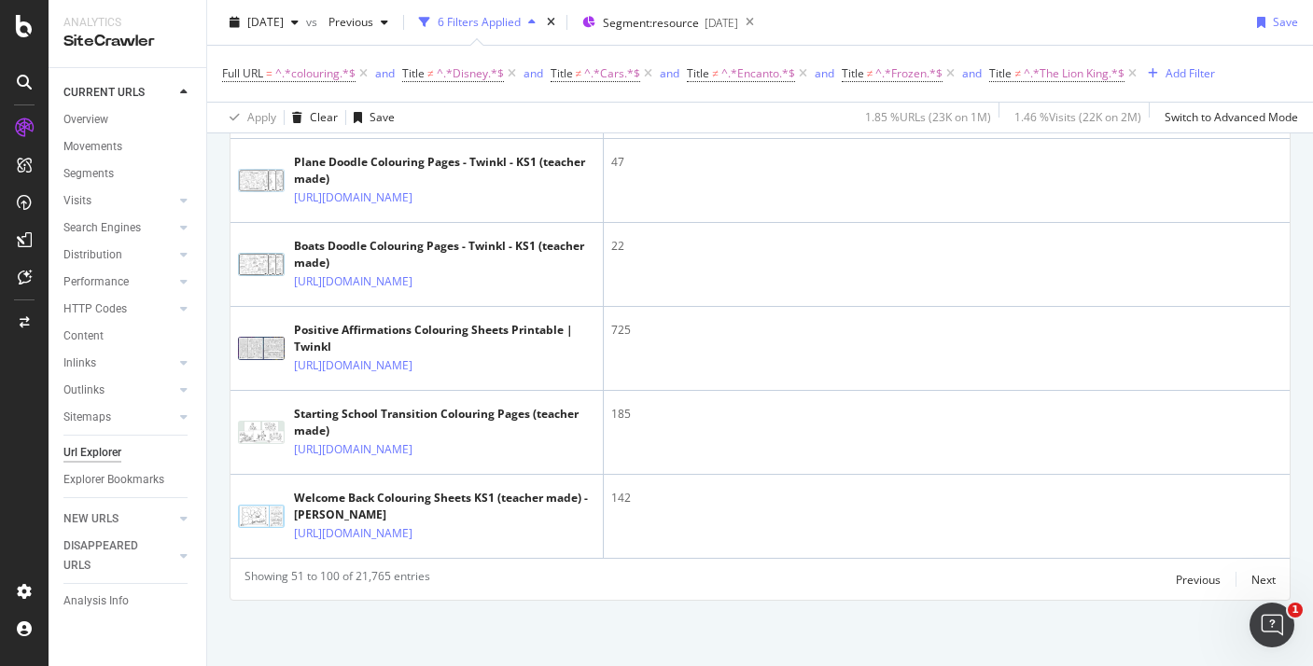
scroll to position [5583, 0]
click at [1261, 578] on div "Next" at bounding box center [1263, 580] width 24 height 16
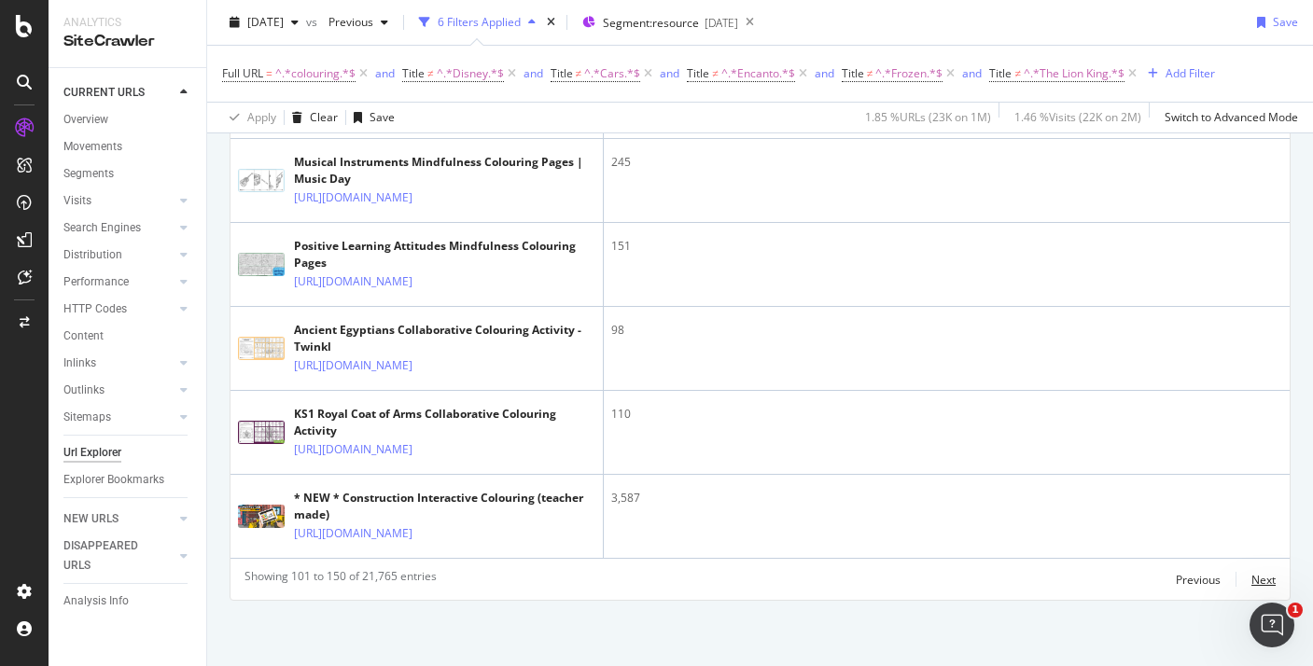
scroll to position [5650, 0]
click at [1194, 580] on div "Previous" at bounding box center [1198, 580] width 45 height 16
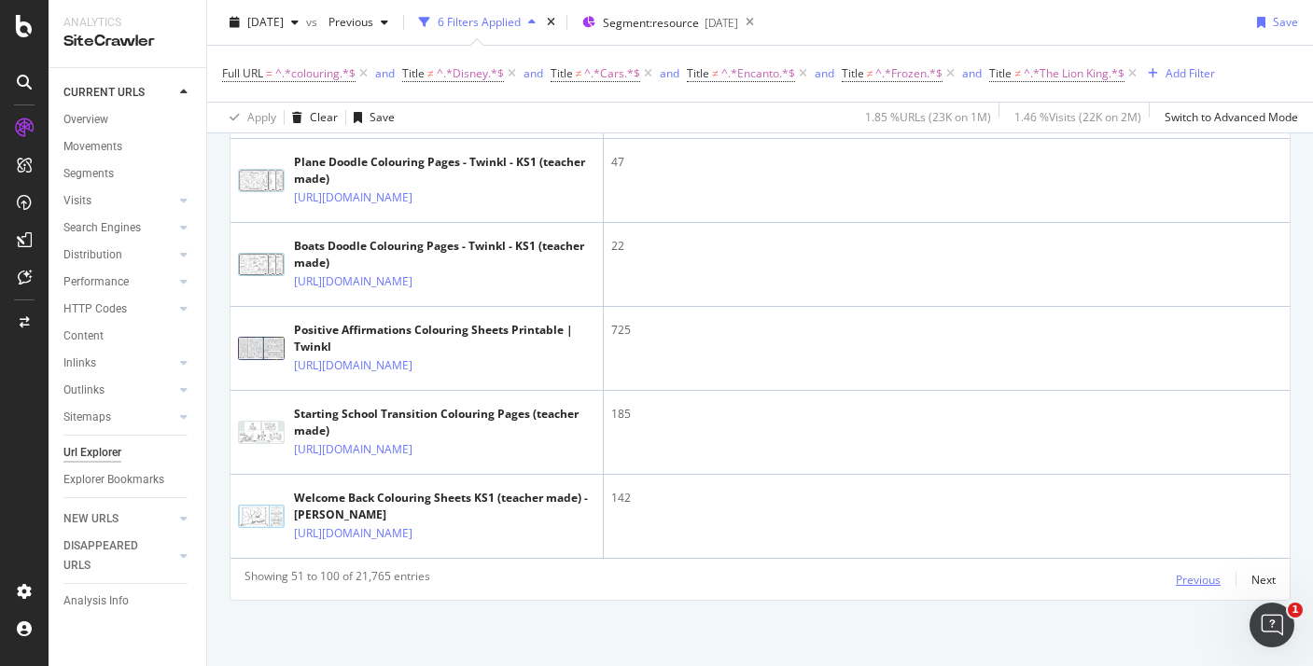
click at [1194, 580] on div "Previous" at bounding box center [1198, 580] width 45 height 16
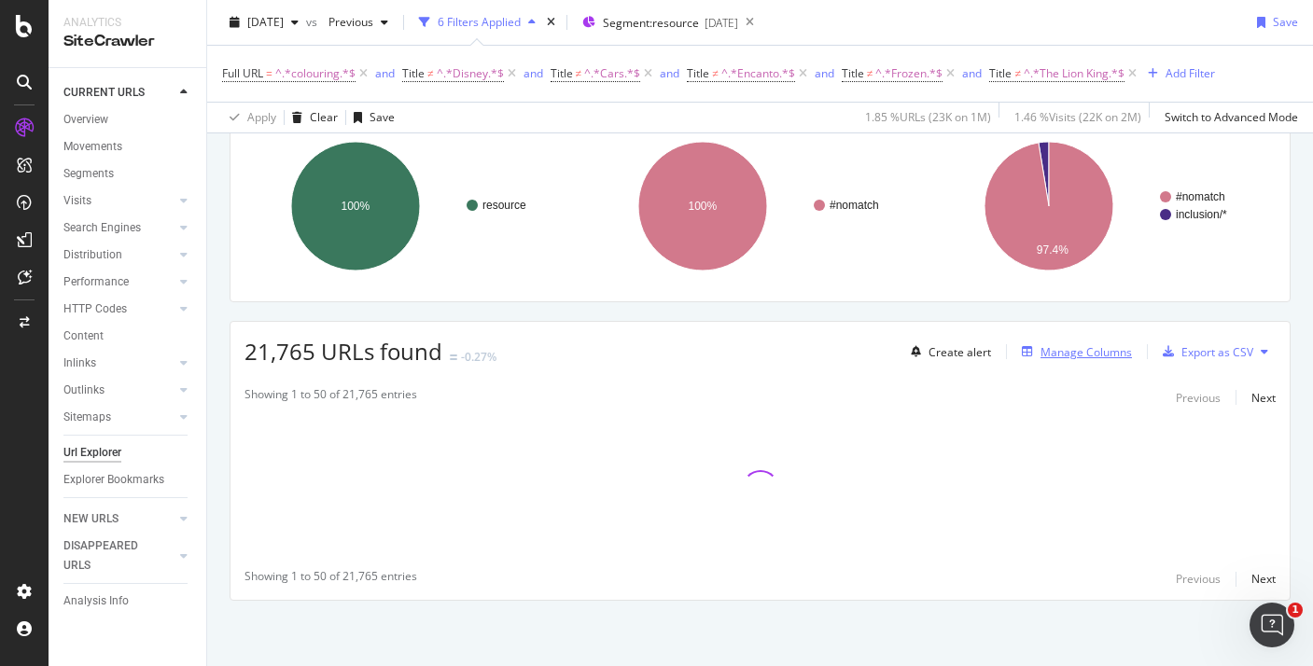
click at [1113, 356] on div "Manage Columns" at bounding box center [1085, 352] width 91 height 16
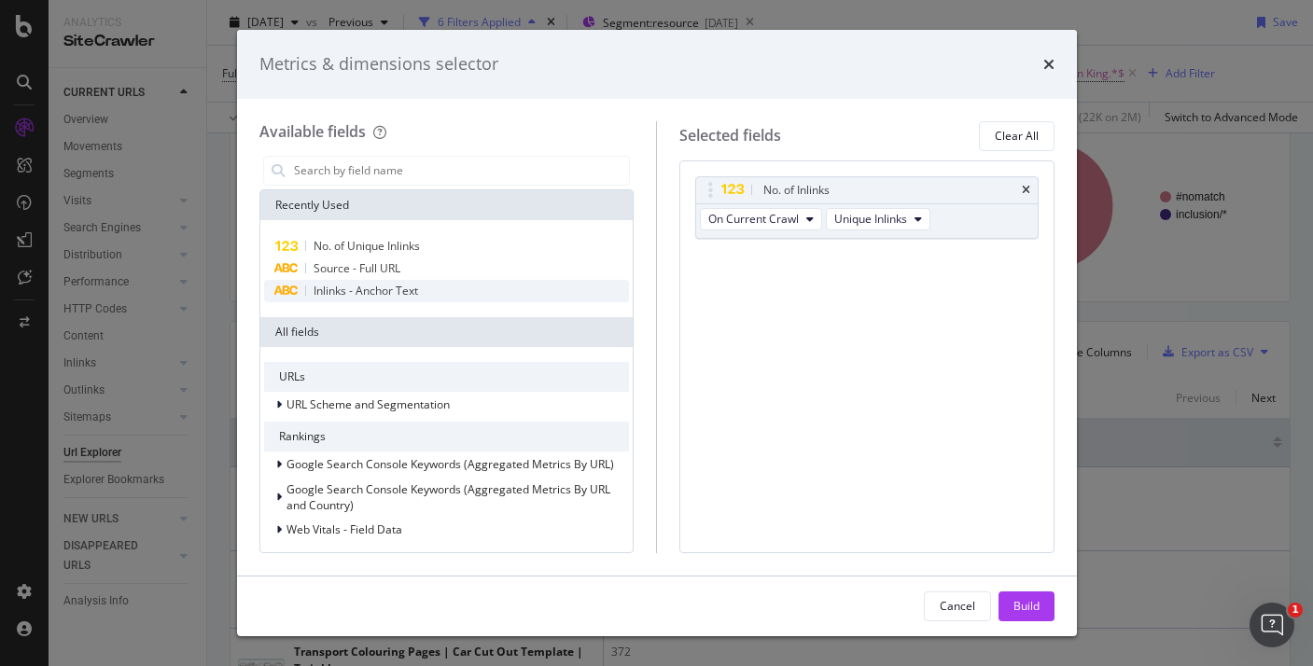
click at [433, 286] on div "Inlinks - Anchor Text" at bounding box center [447, 291] width 366 height 22
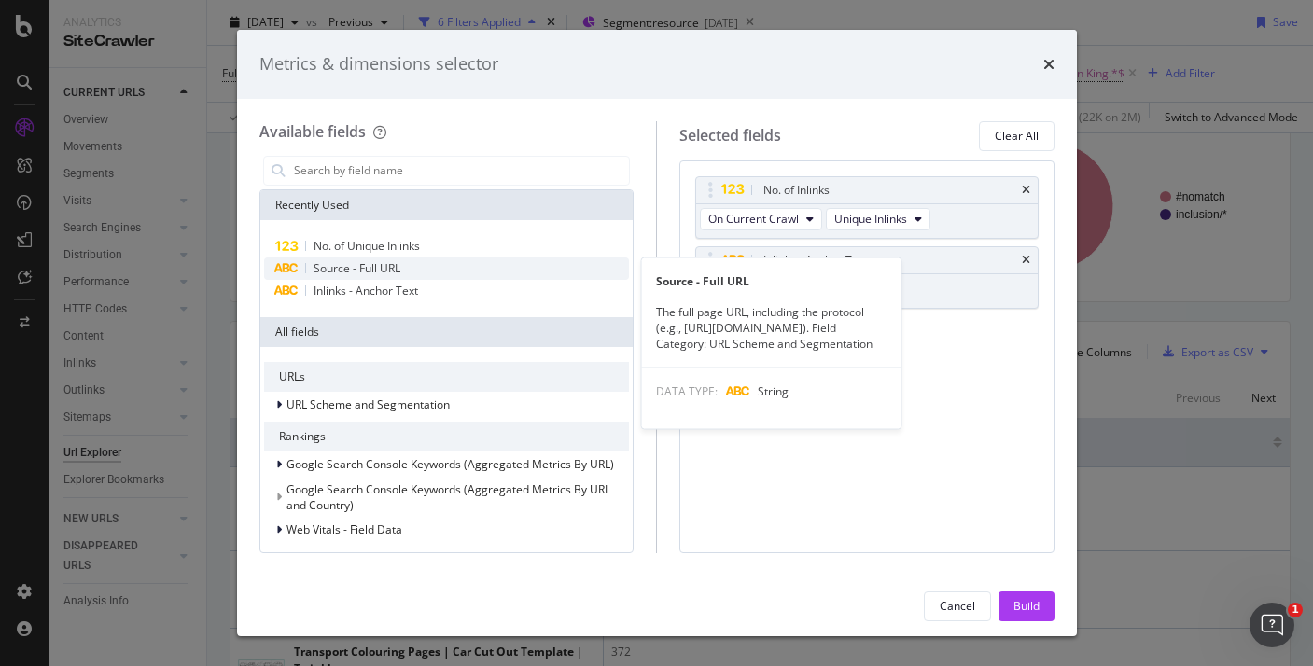
click at [429, 271] on div "Source - Full URL" at bounding box center [447, 269] width 366 height 22
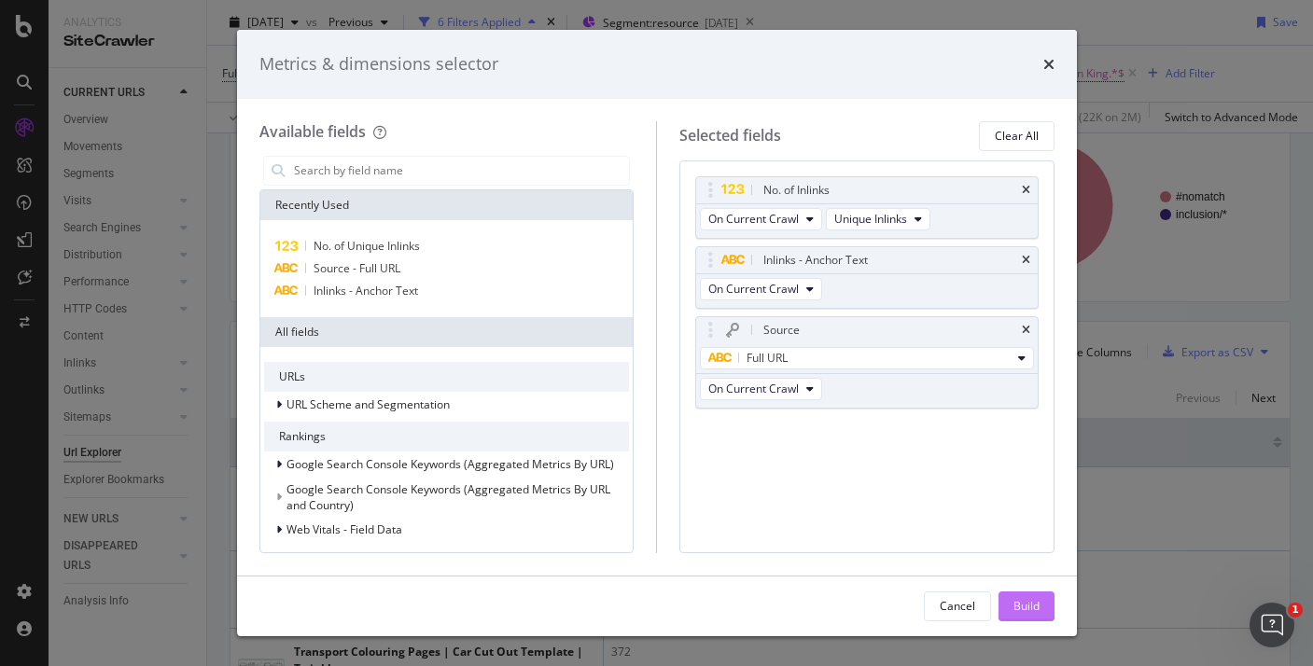
click at [1039, 594] on div "Build" at bounding box center [1026, 607] width 26 height 28
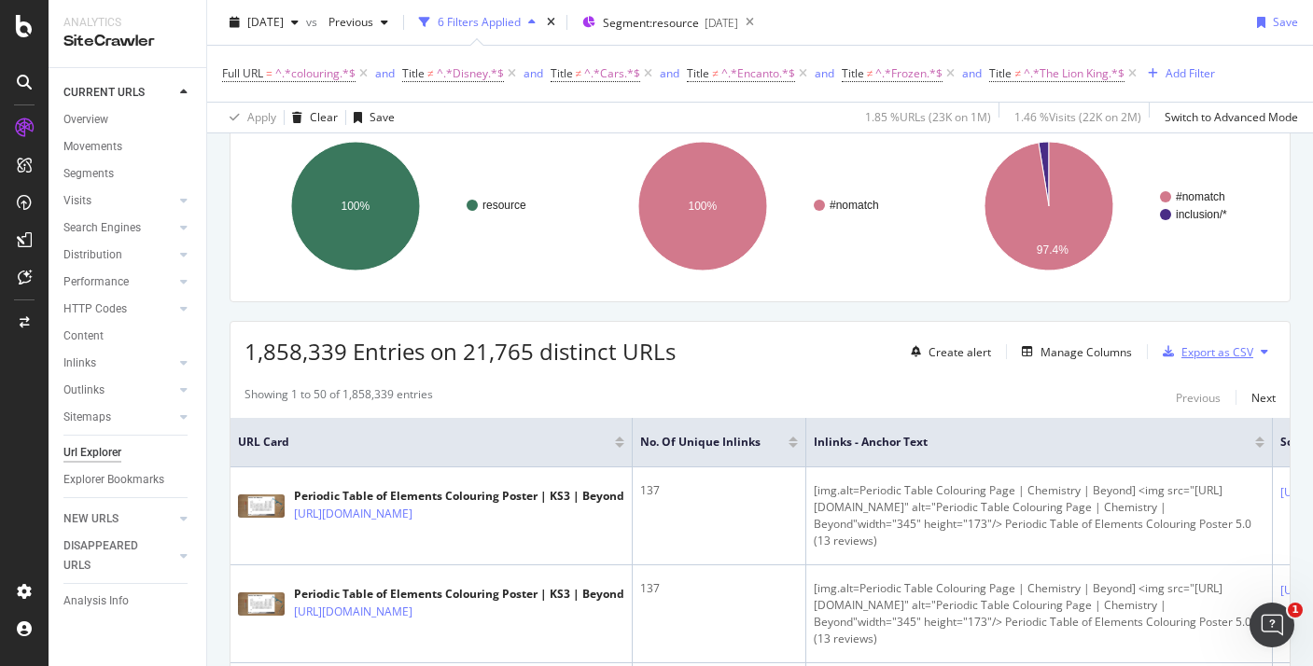
click at [1223, 339] on div "Export as CSV" at bounding box center [1204, 352] width 98 height 28
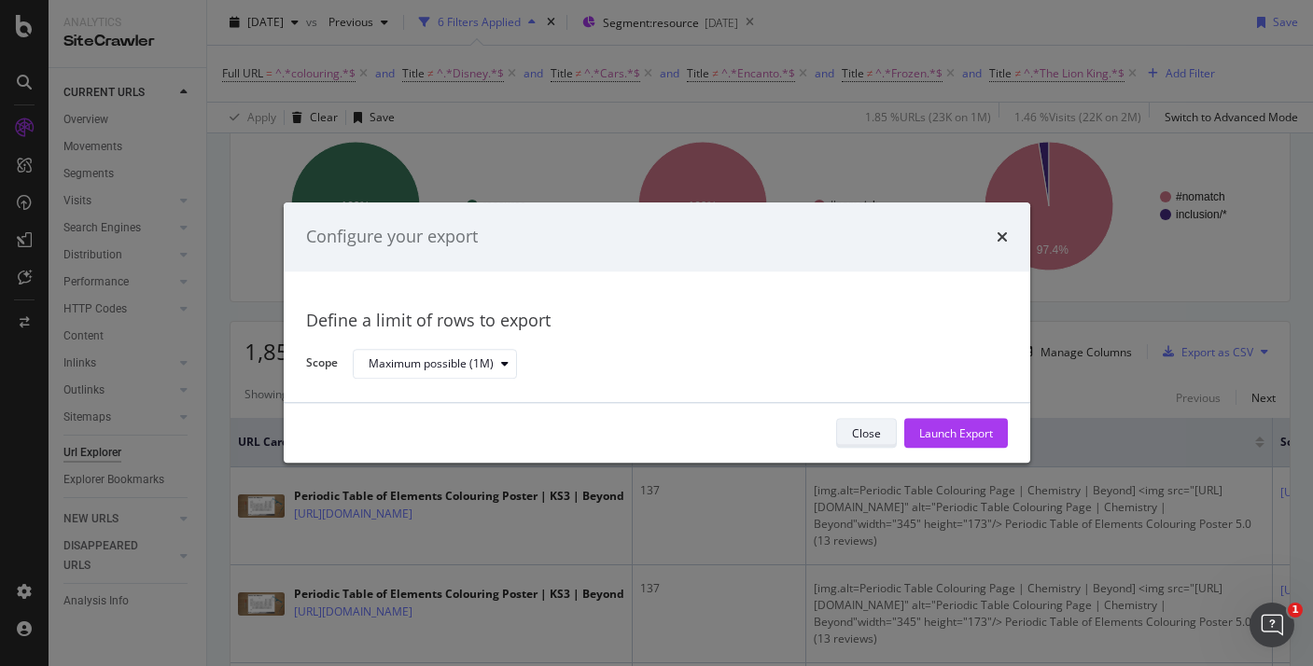
click at [841, 440] on button "Close" at bounding box center [866, 434] width 61 height 30
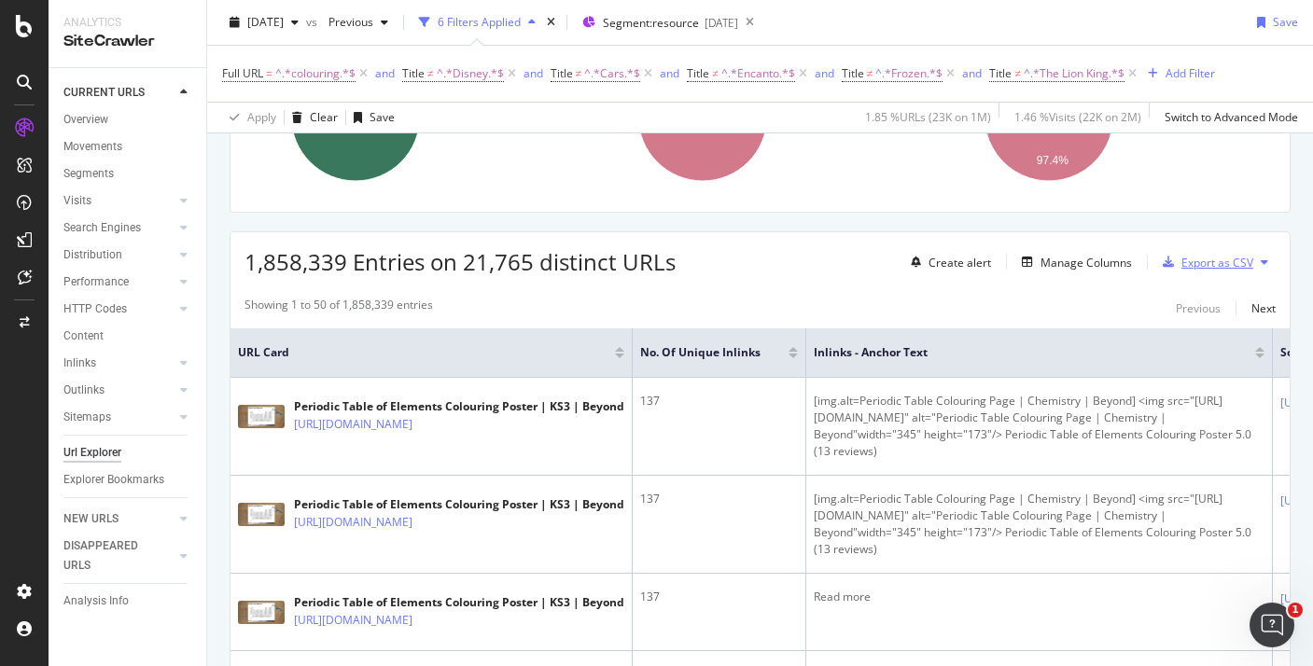
scroll to position [230, 0]
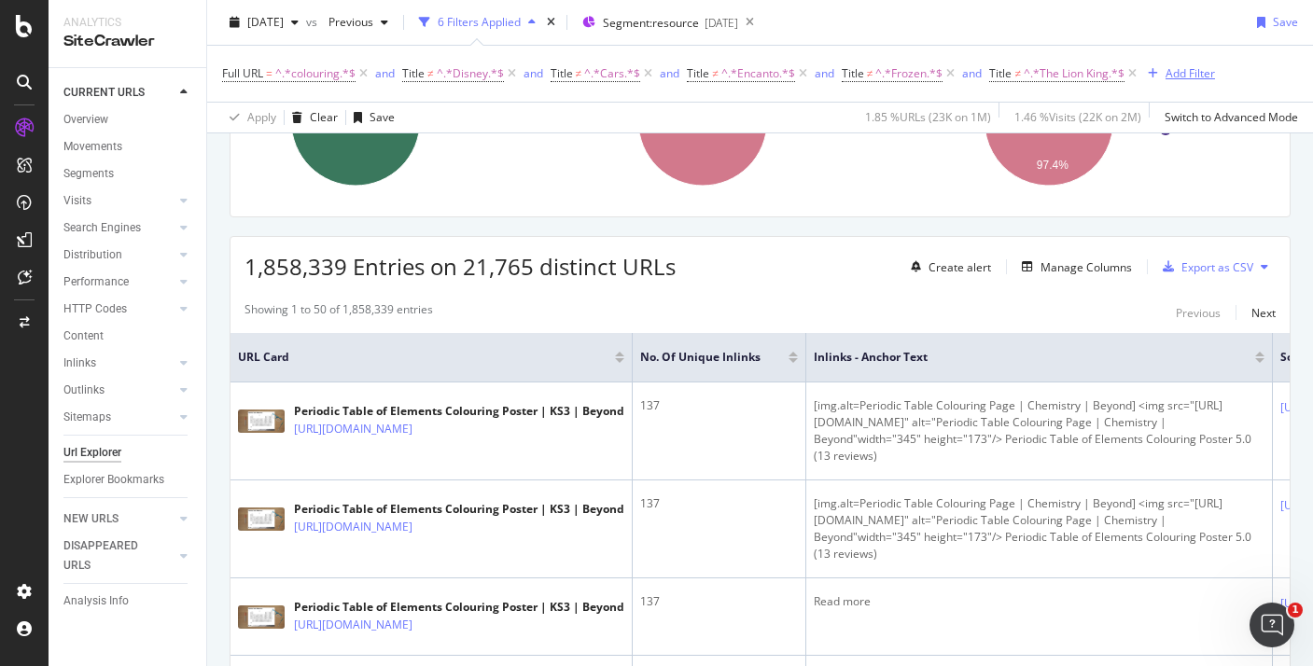
click at [1166, 77] on div "Add Filter" at bounding box center [1190, 73] width 49 height 16
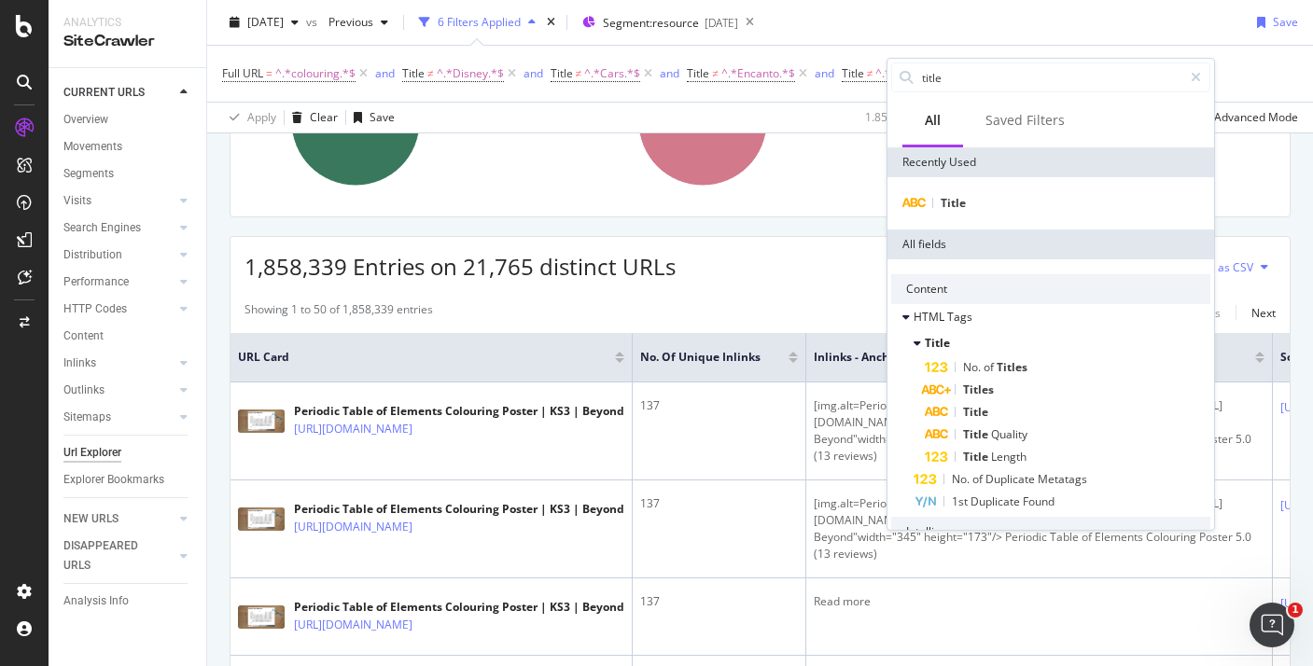
type input "r"
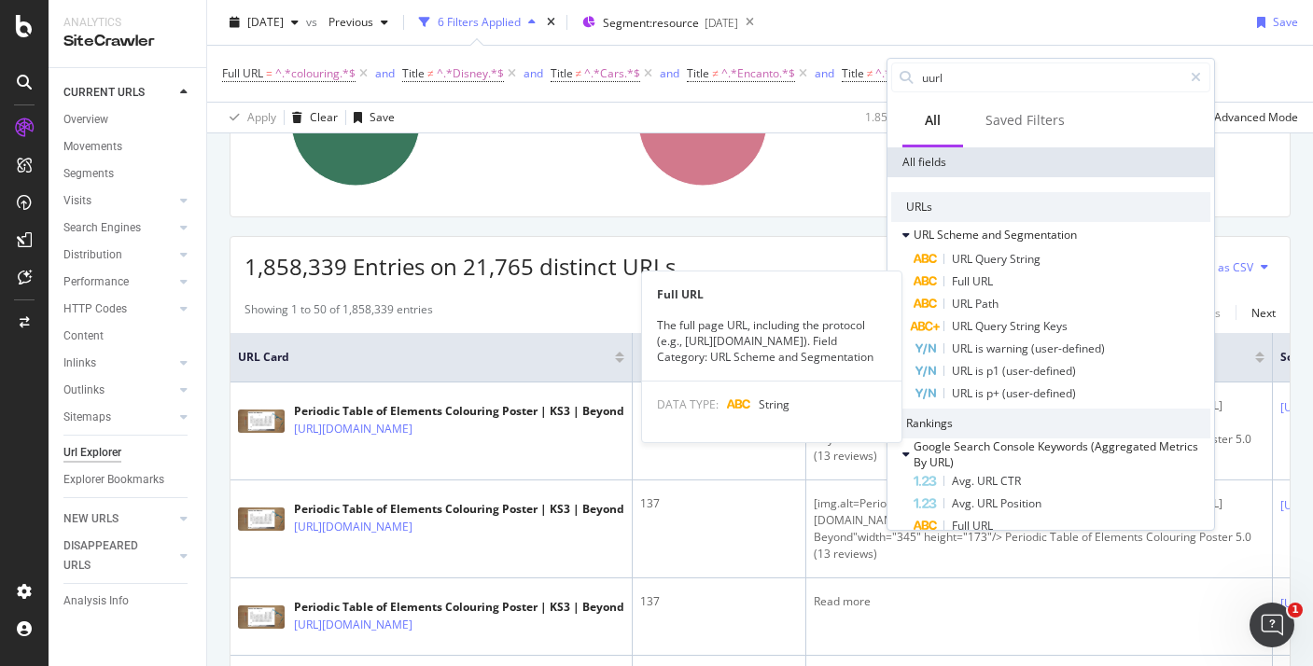
type input "uurl"
click at [931, 275] on div "Full URL" at bounding box center [1062, 282] width 297 height 22
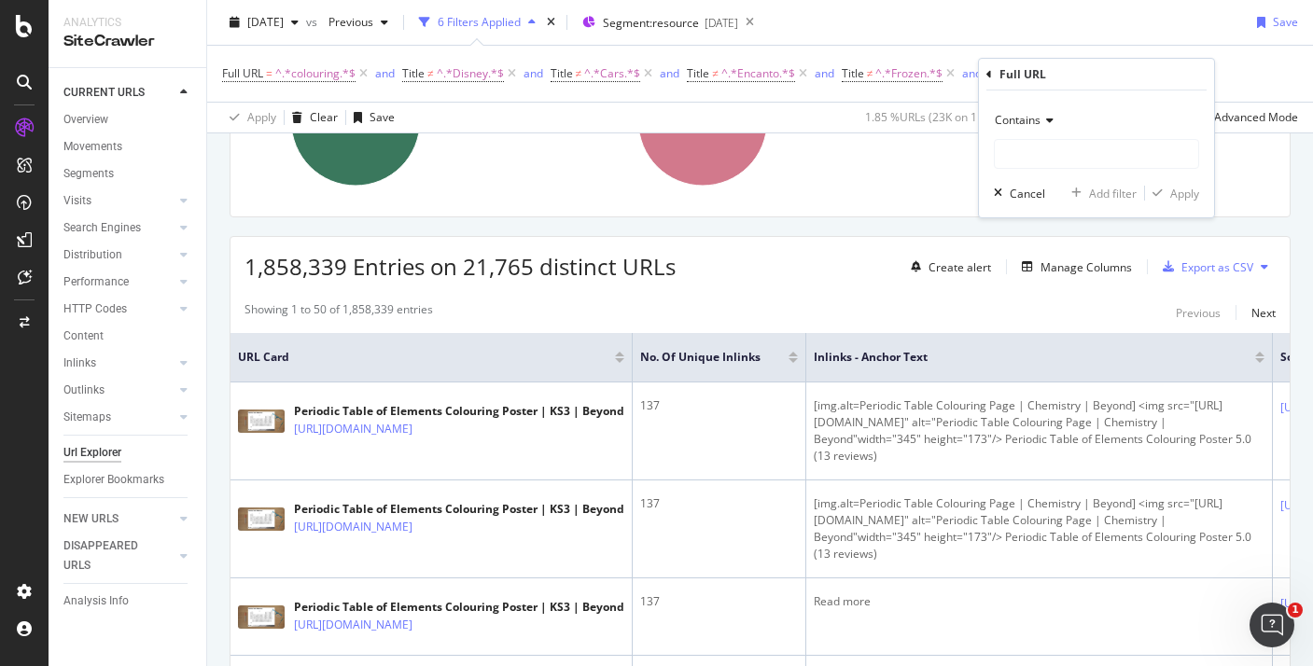
click at [1035, 119] on span "Contains" at bounding box center [1018, 120] width 46 height 16
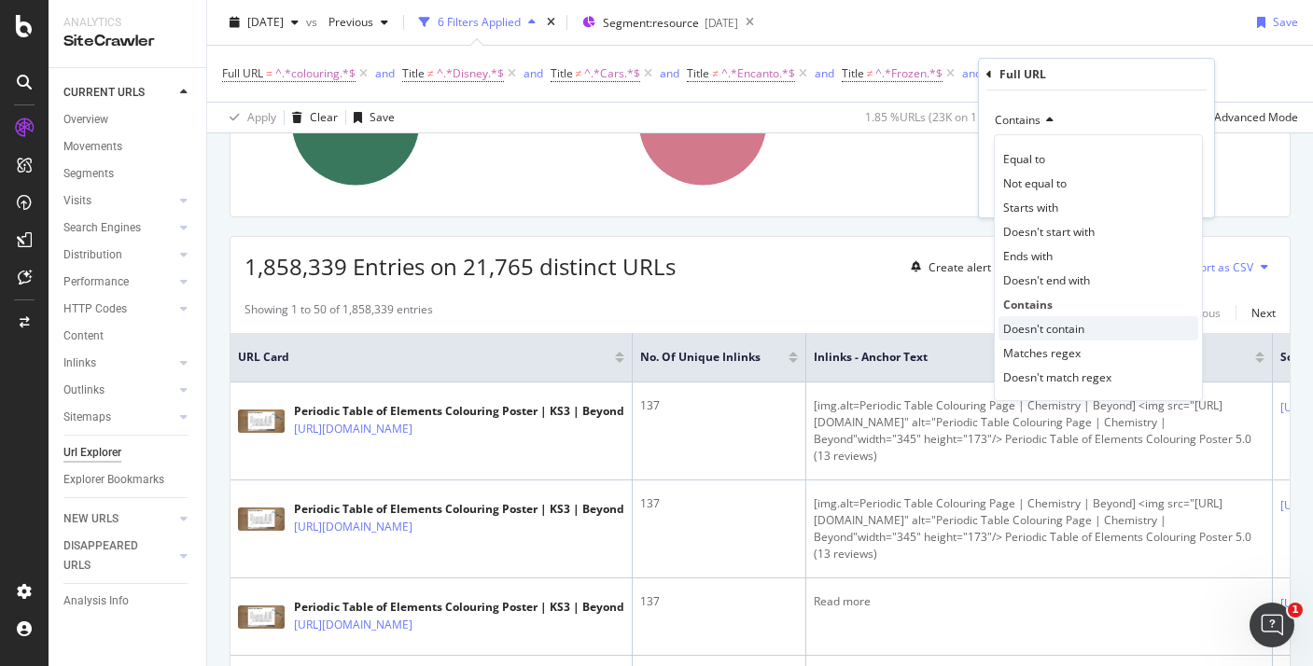
click at [1040, 325] on span "Doesn't contain" at bounding box center [1043, 329] width 81 height 16
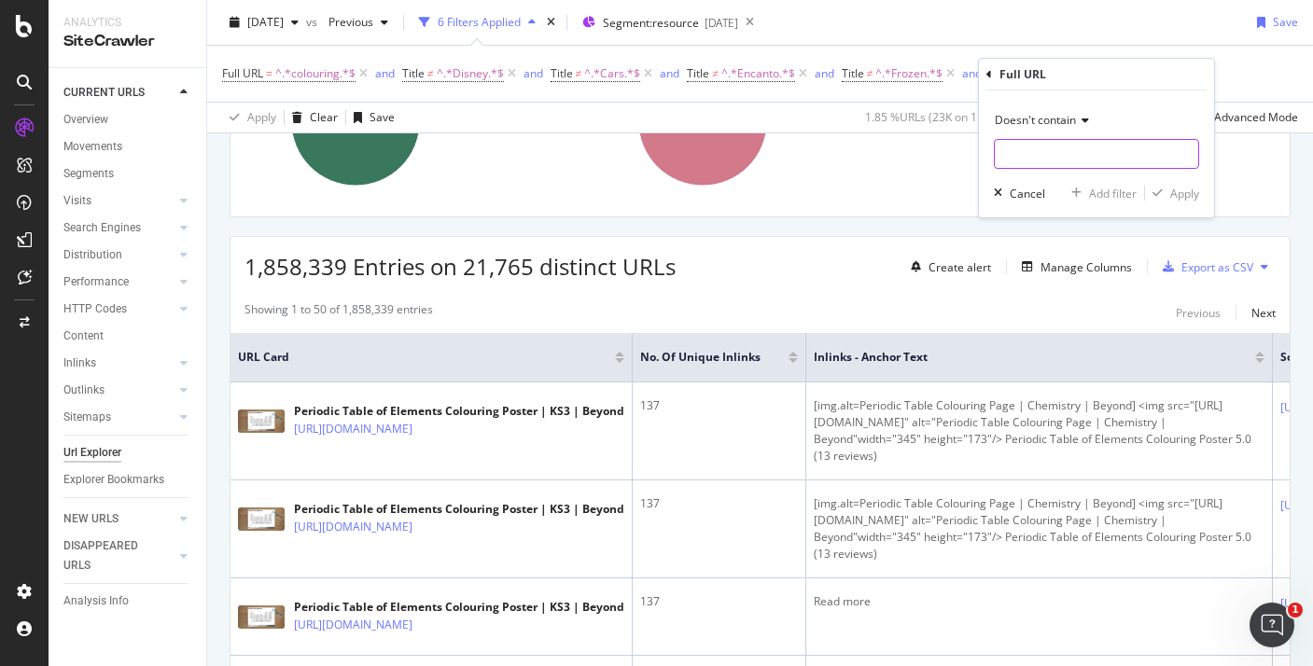
click at [1032, 148] on input "text" at bounding box center [1096, 154] width 203 height 30
type input "poster"
click at [1174, 192] on div "Apply" at bounding box center [1184, 194] width 29 height 16
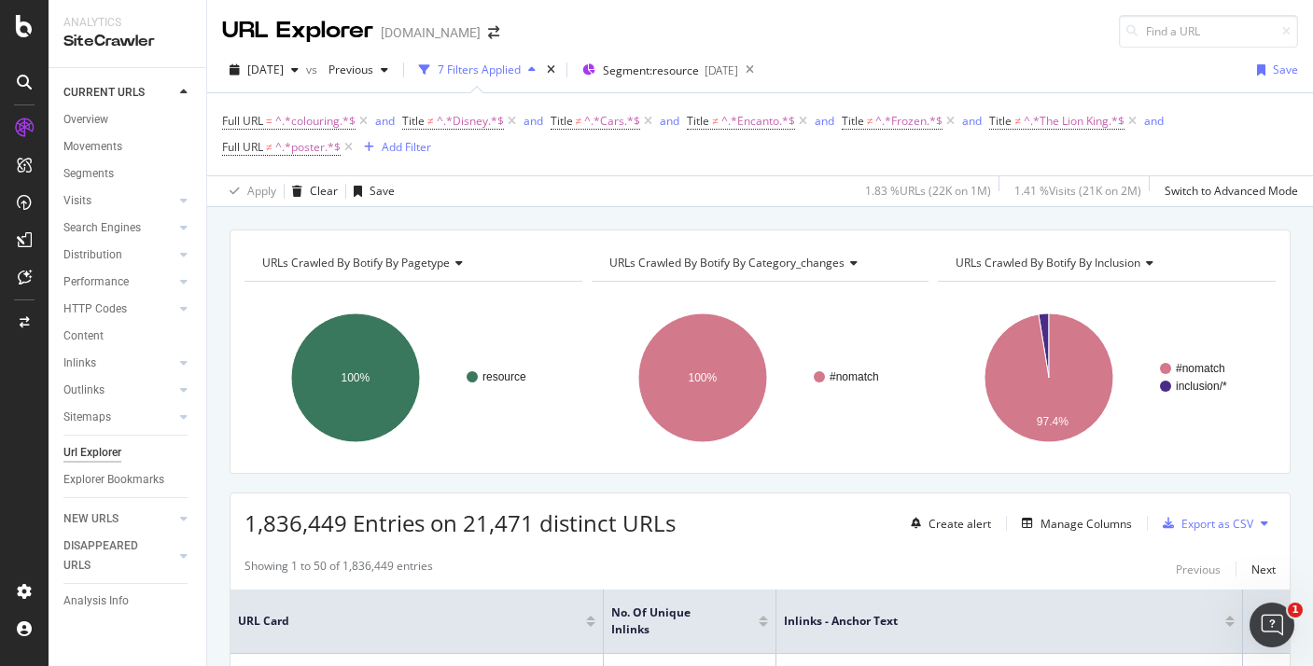
scroll to position [152, 0]
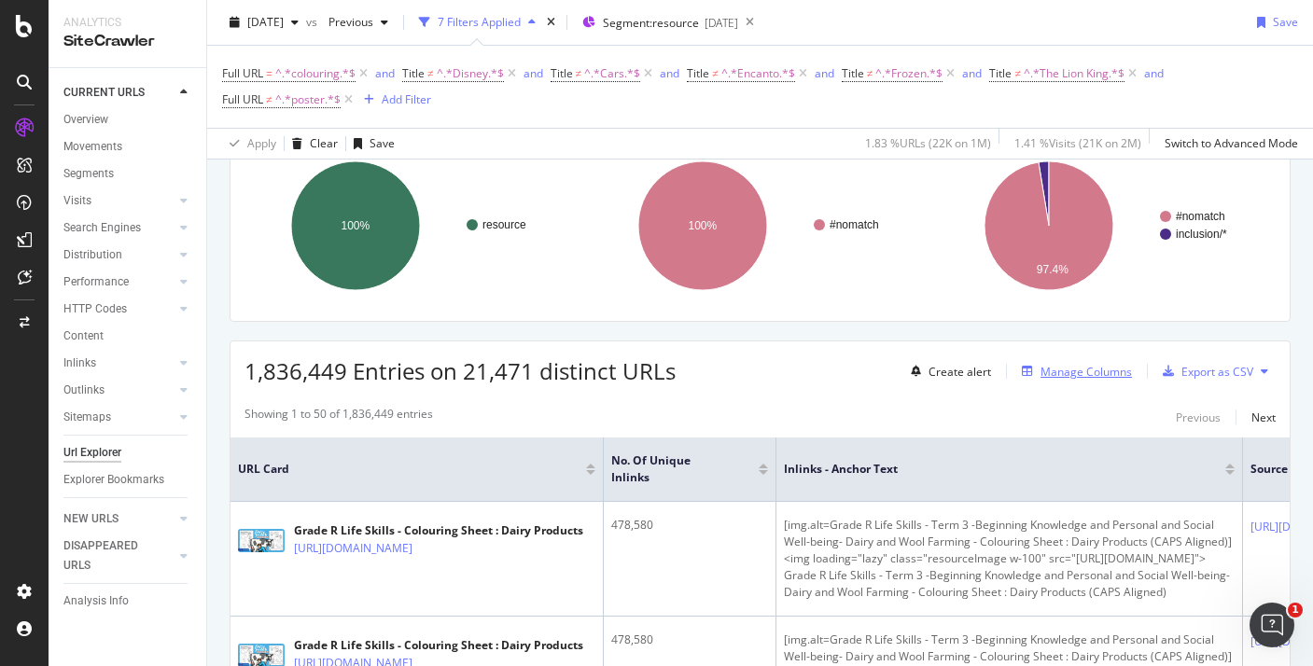
click at [1060, 375] on div "Manage Columns" at bounding box center [1085, 372] width 91 height 16
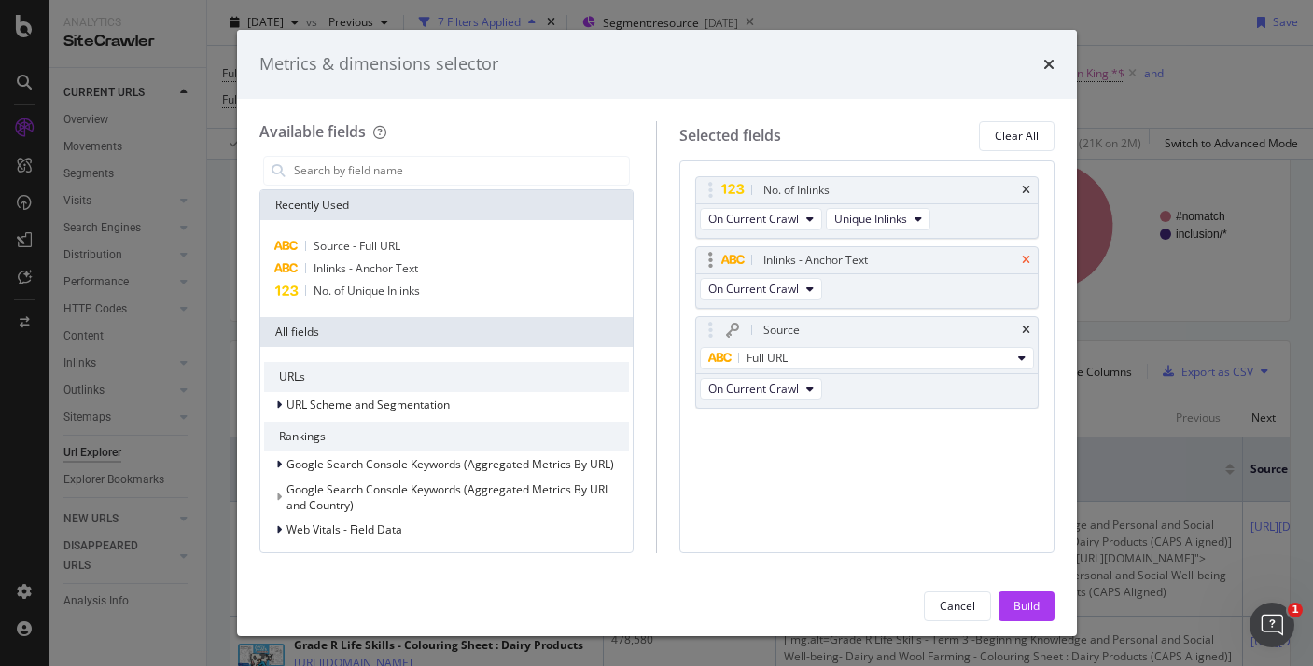
click at [1024, 257] on icon "times" at bounding box center [1026, 260] width 8 height 11
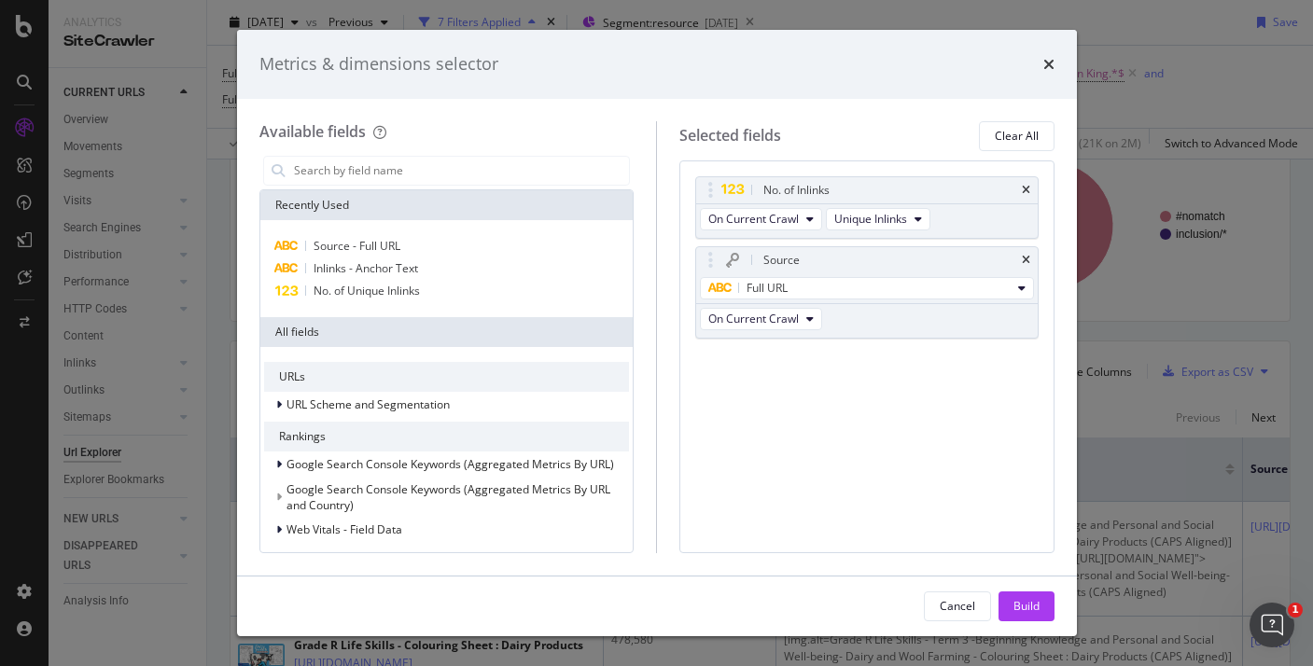
click at [1024, 257] on icon "times" at bounding box center [1026, 260] width 8 height 11
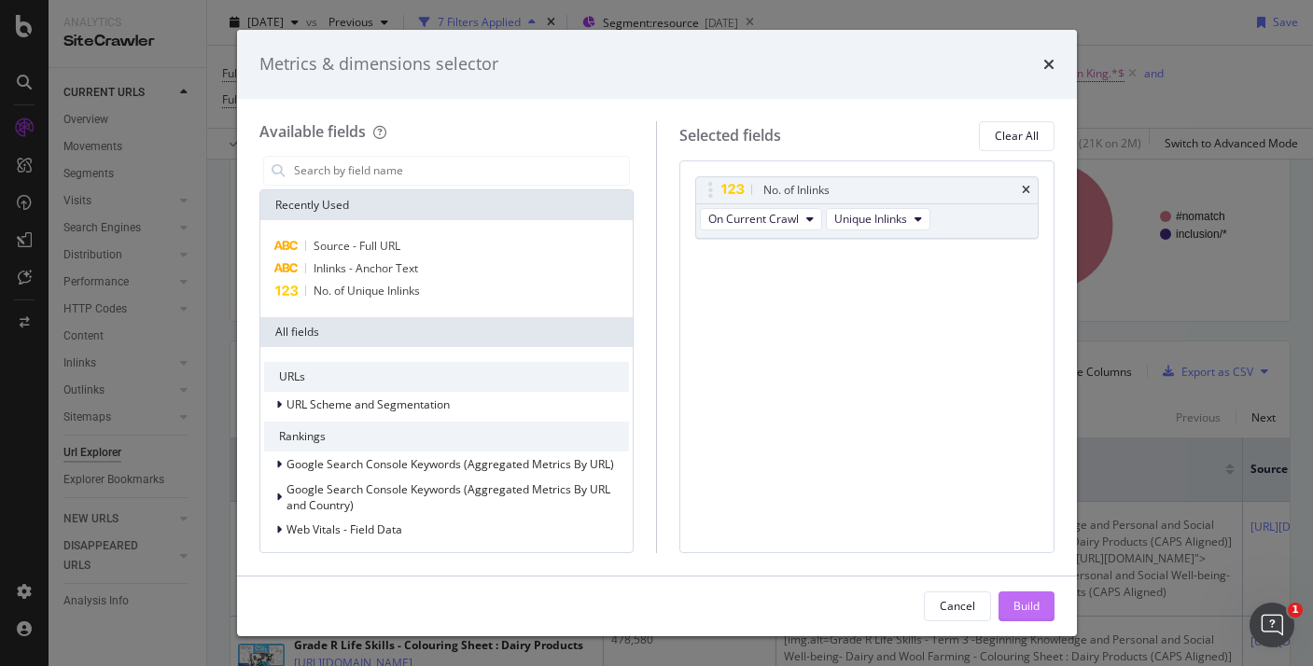
click at [1009, 603] on button "Build" at bounding box center [1026, 607] width 56 height 30
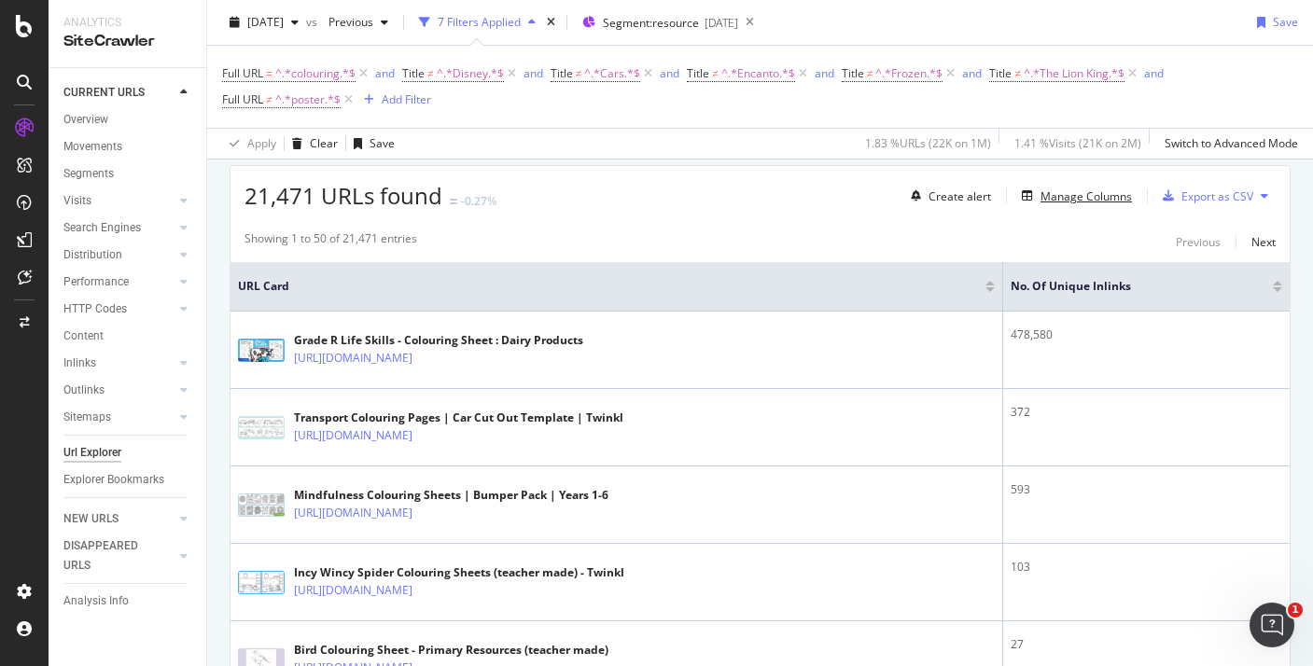
scroll to position [333, 0]
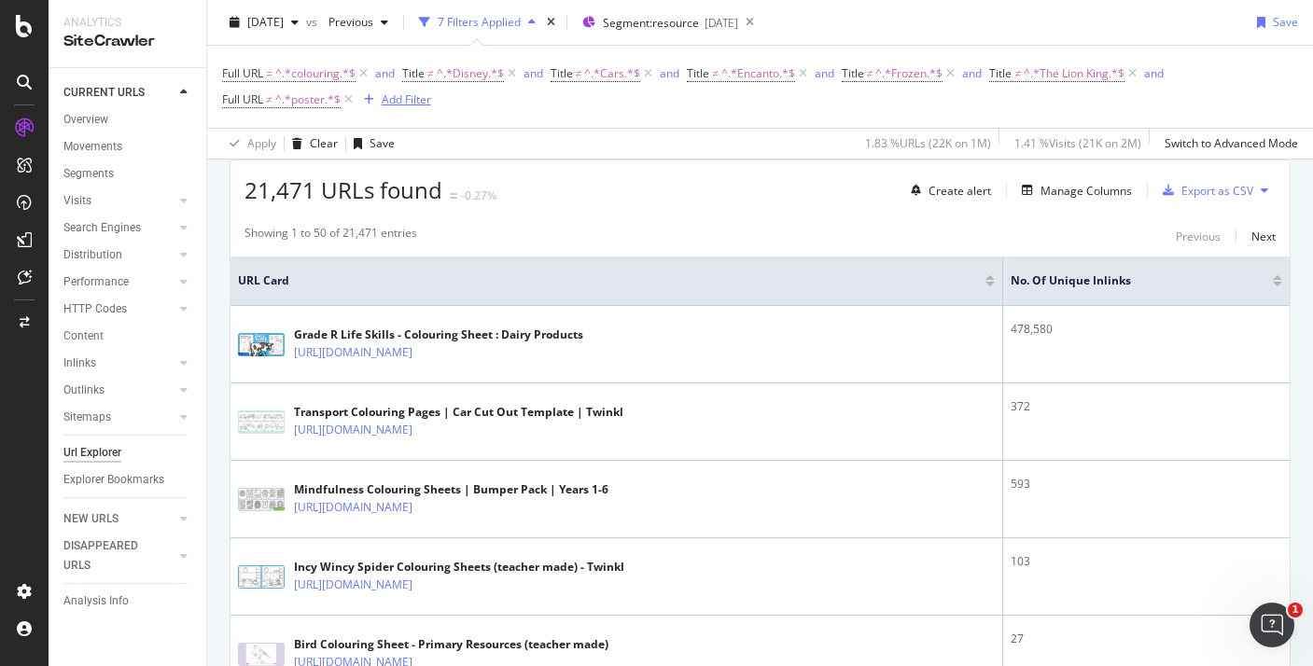
click at [401, 105] on div "Add Filter" at bounding box center [406, 99] width 49 height 16
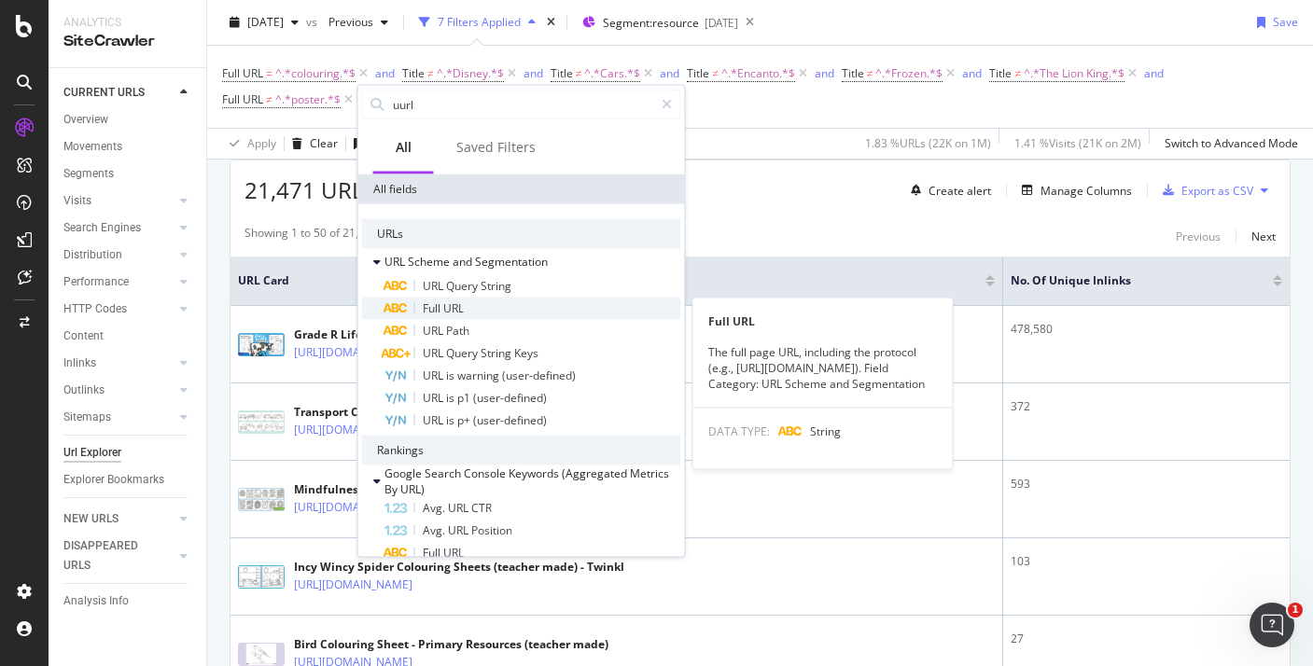
click at [458, 311] on span "URL" at bounding box center [453, 308] width 21 height 16
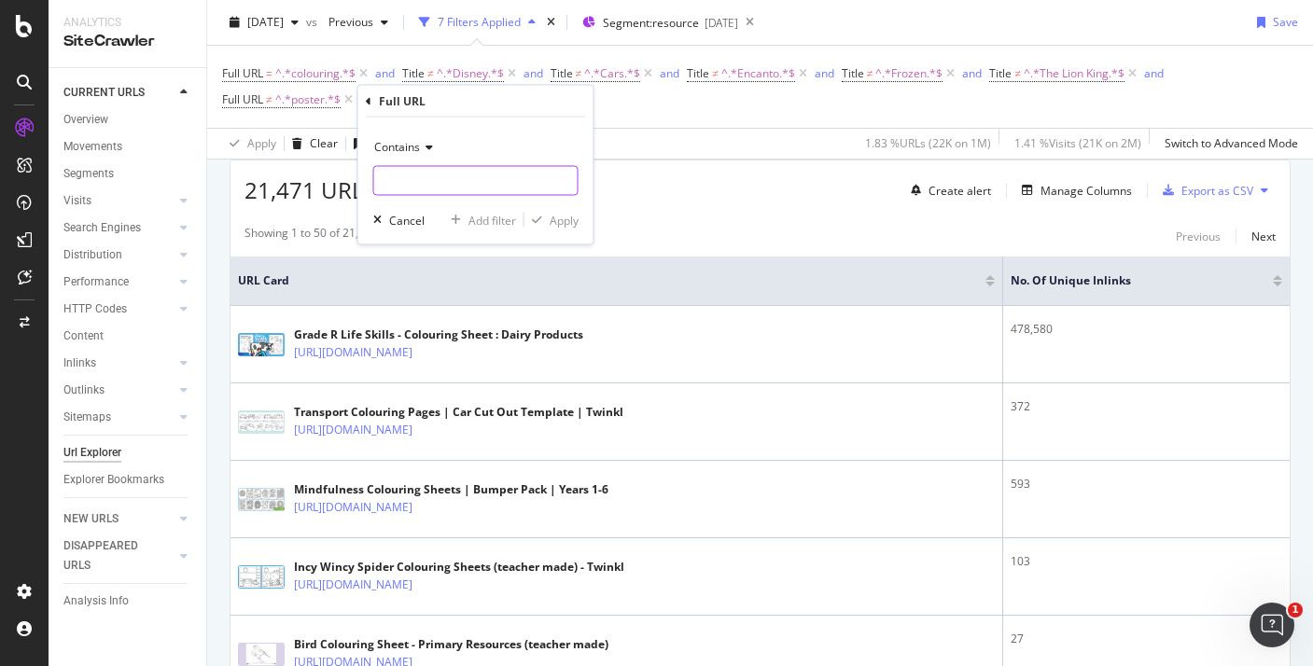
click at [437, 171] on input "text" at bounding box center [475, 181] width 203 height 30
type input "-t-"
click at [566, 224] on div "Apply" at bounding box center [564, 220] width 29 height 16
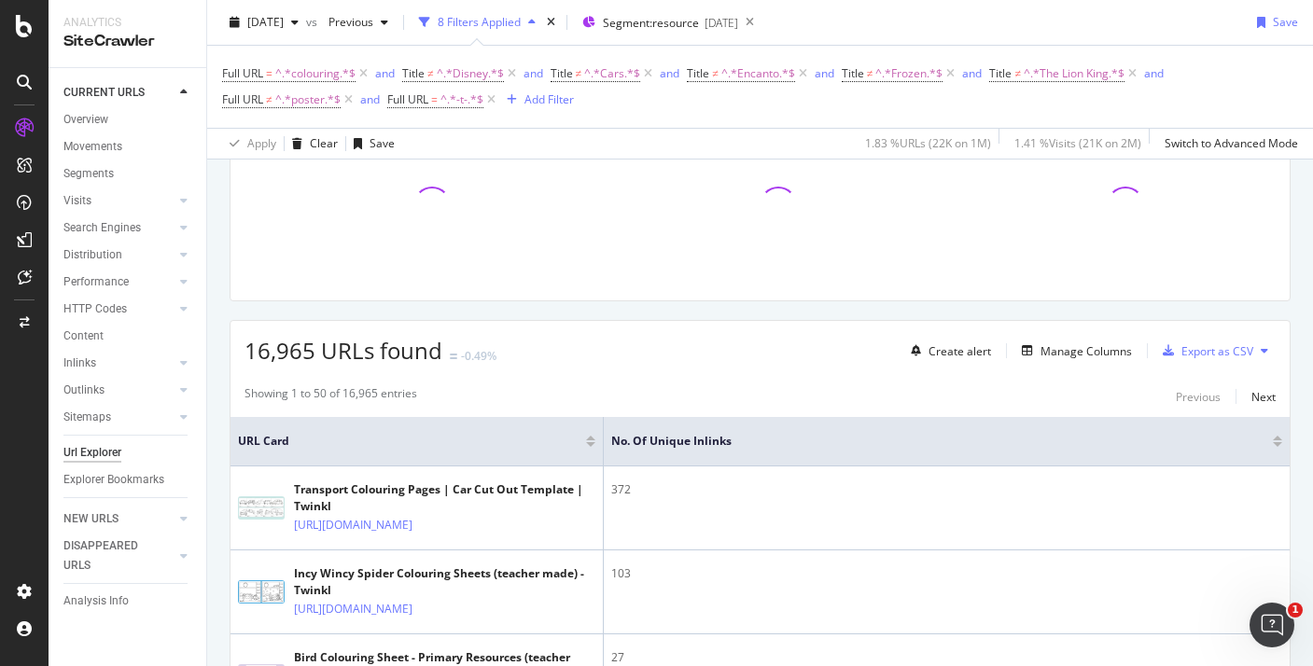
scroll to position [333, 0]
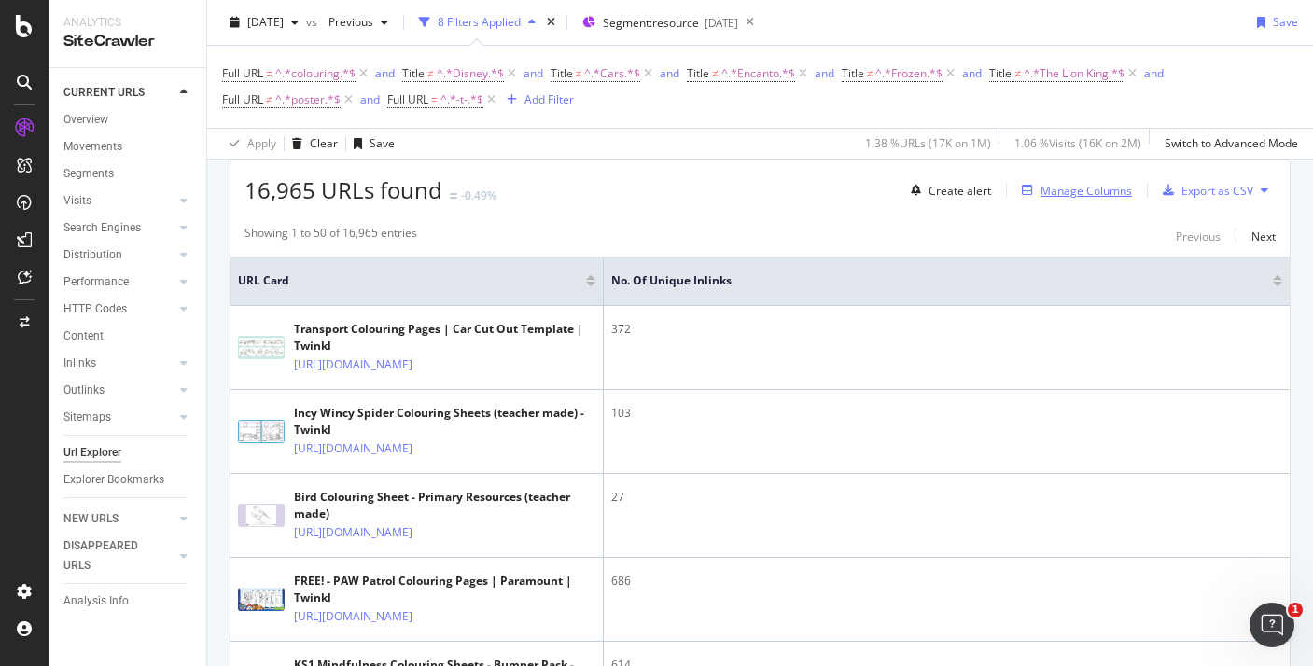
click at [1107, 183] on div "Manage Columns" at bounding box center [1085, 191] width 91 height 16
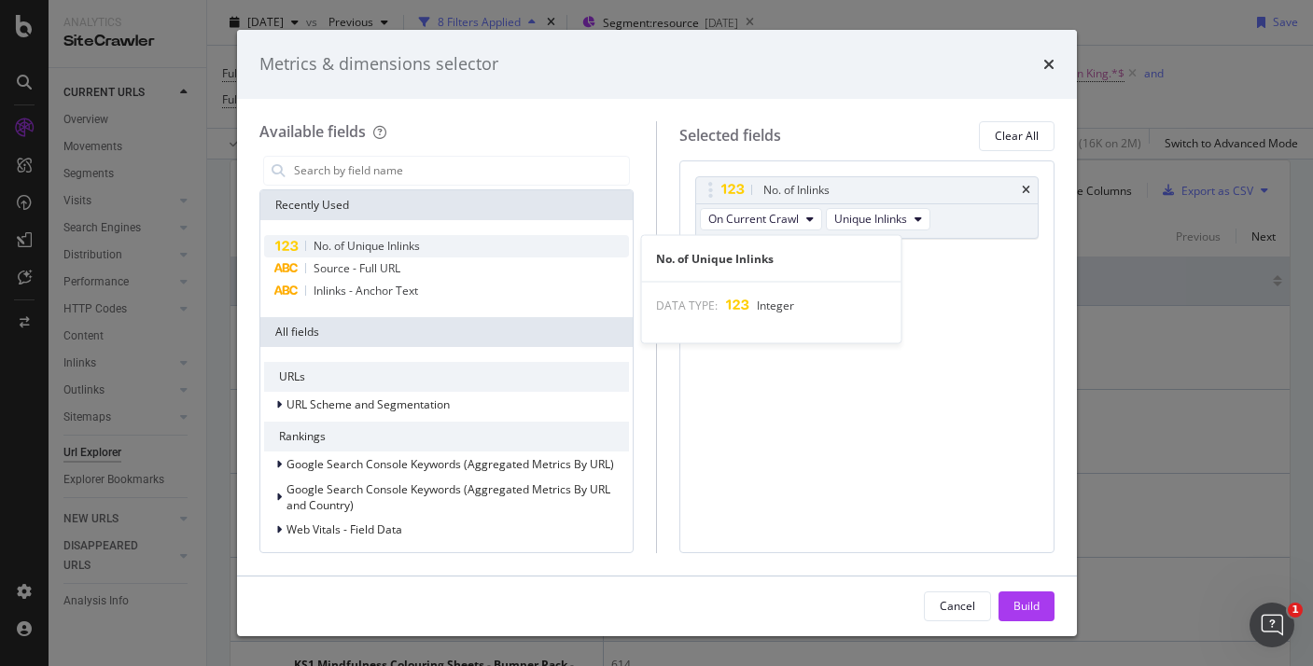
click at [492, 245] on div "No. of Unique Inlinks" at bounding box center [447, 246] width 366 height 22
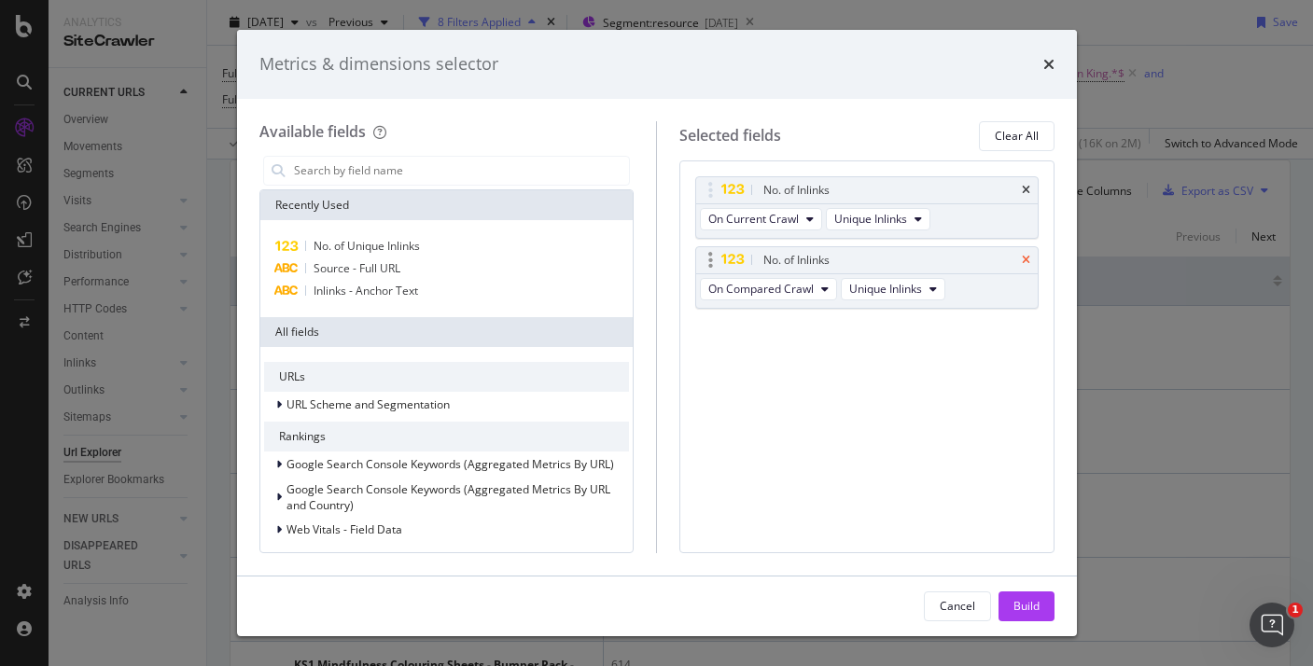
click at [1026, 264] on icon "times" at bounding box center [1026, 260] width 8 height 11
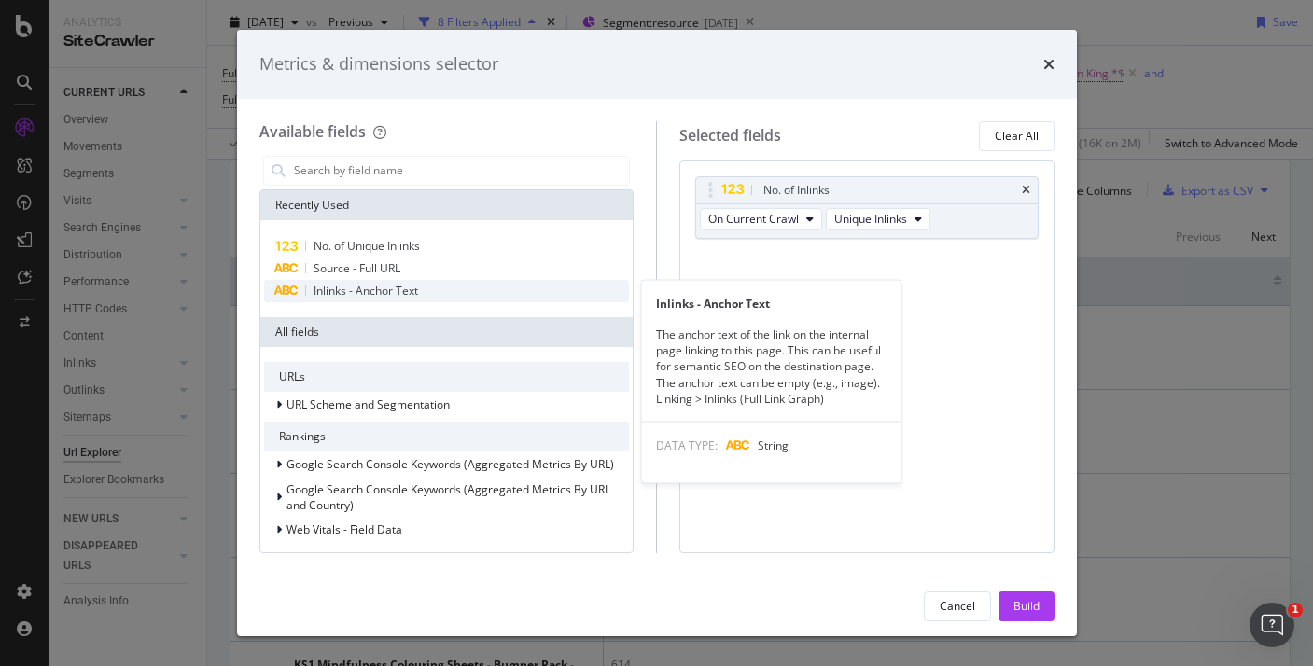
click at [423, 284] on div "Inlinks - Anchor Text" at bounding box center [447, 291] width 366 height 22
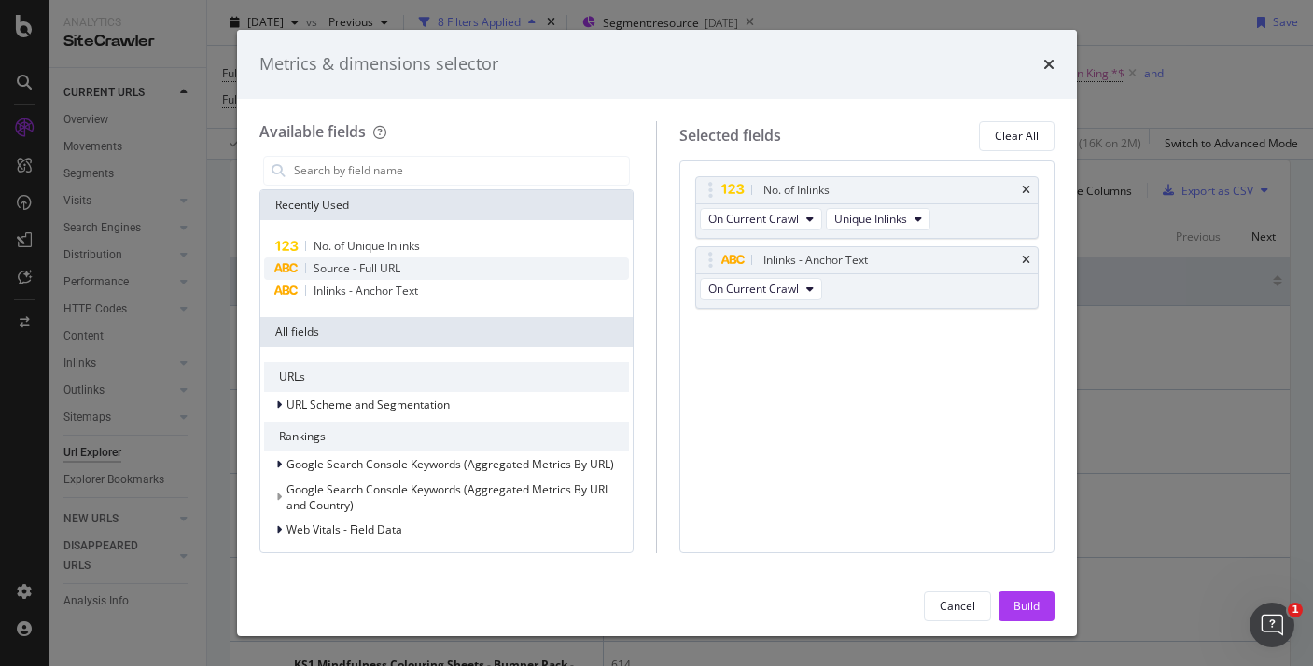
click at [418, 272] on div "Source - Full URL" at bounding box center [447, 269] width 366 height 22
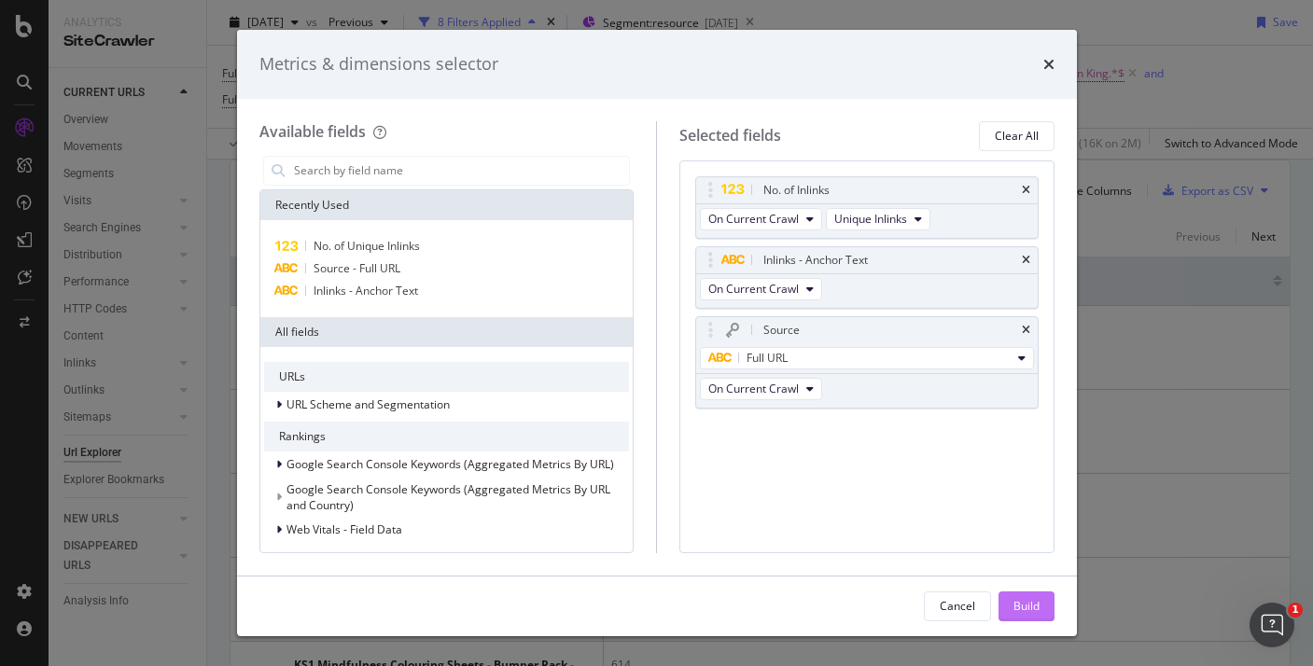
click at [1040, 594] on button "Build" at bounding box center [1026, 607] width 56 height 30
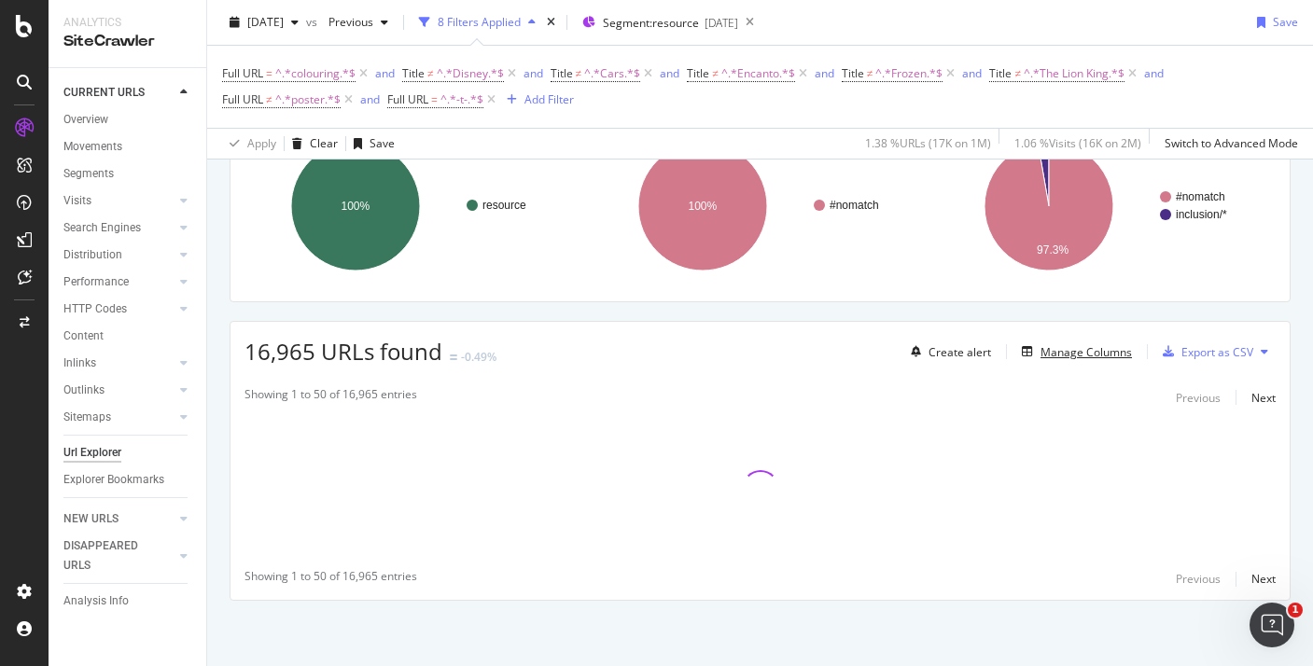
scroll to position [173, 0]
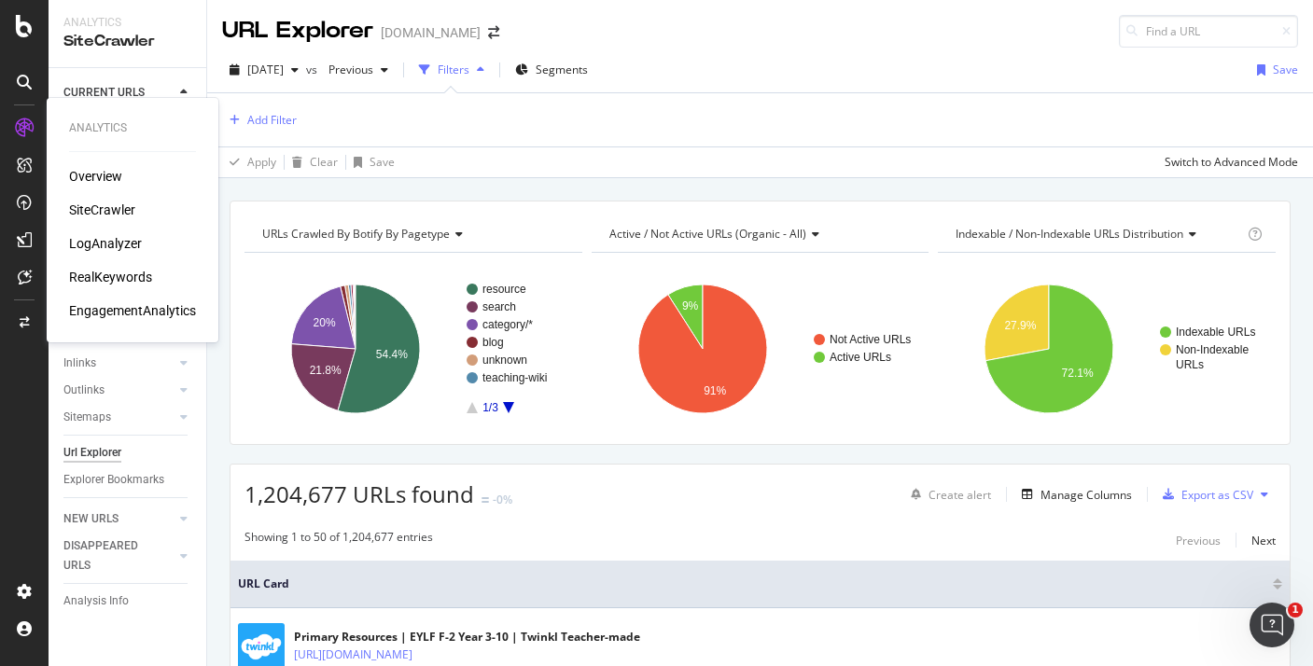
click at [93, 281] on div "RealKeywords" at bounding box center [110, 277] width 83 height 19
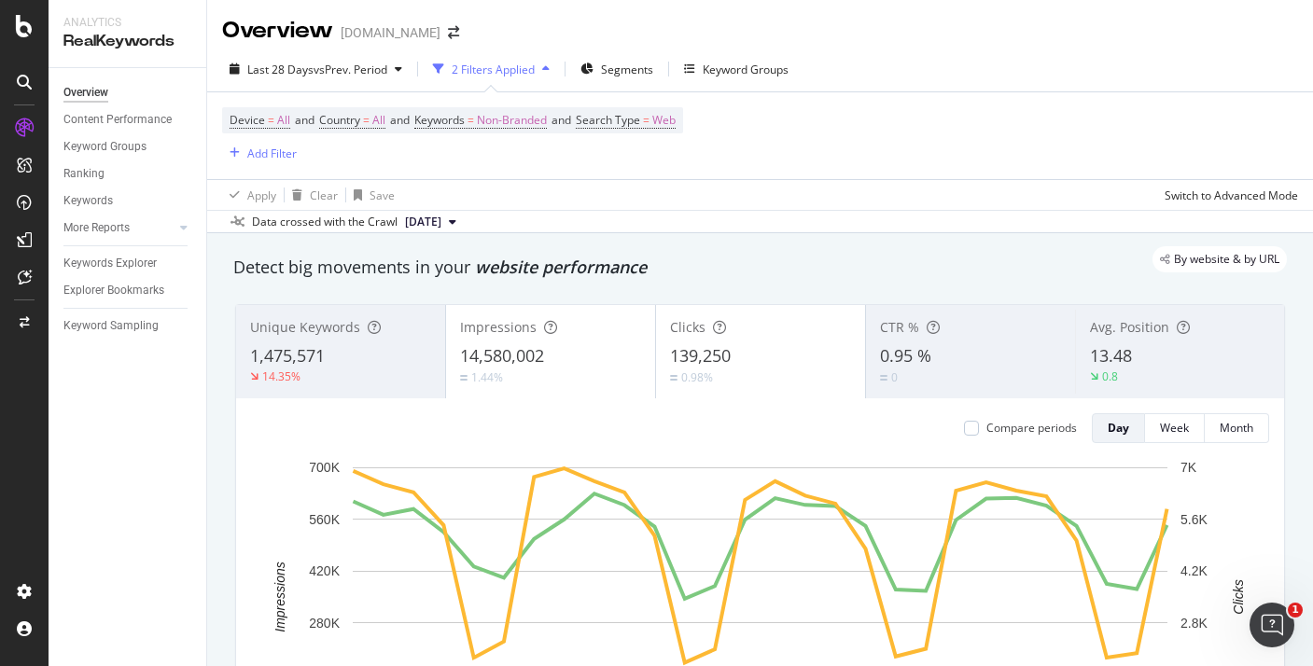
click at [515, 79] on div "2 Filters Applied" at bounding box center [492, 69] width 132 height 28
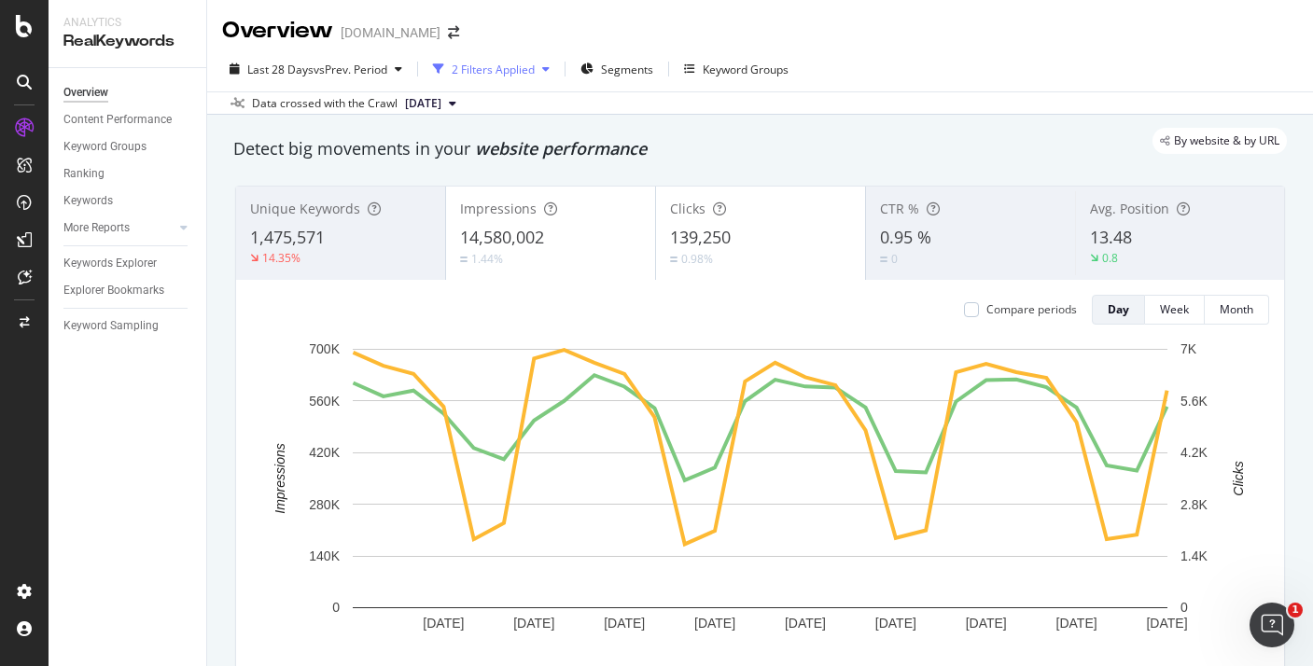
click at [515, 79] on div "2 Filters Applied" at bounding box center [492, 69] width 132 height 28
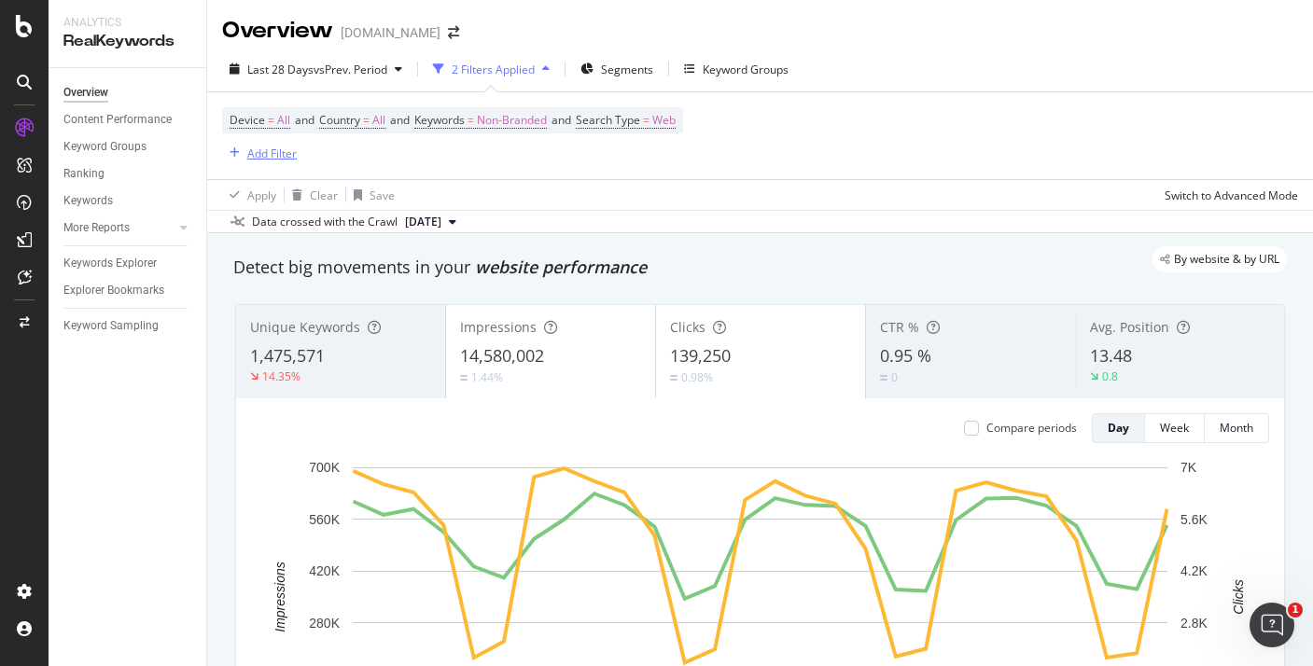
click at [254, 157] on div "Add Filter" at bounding box center [271, 154] width 49 height 16
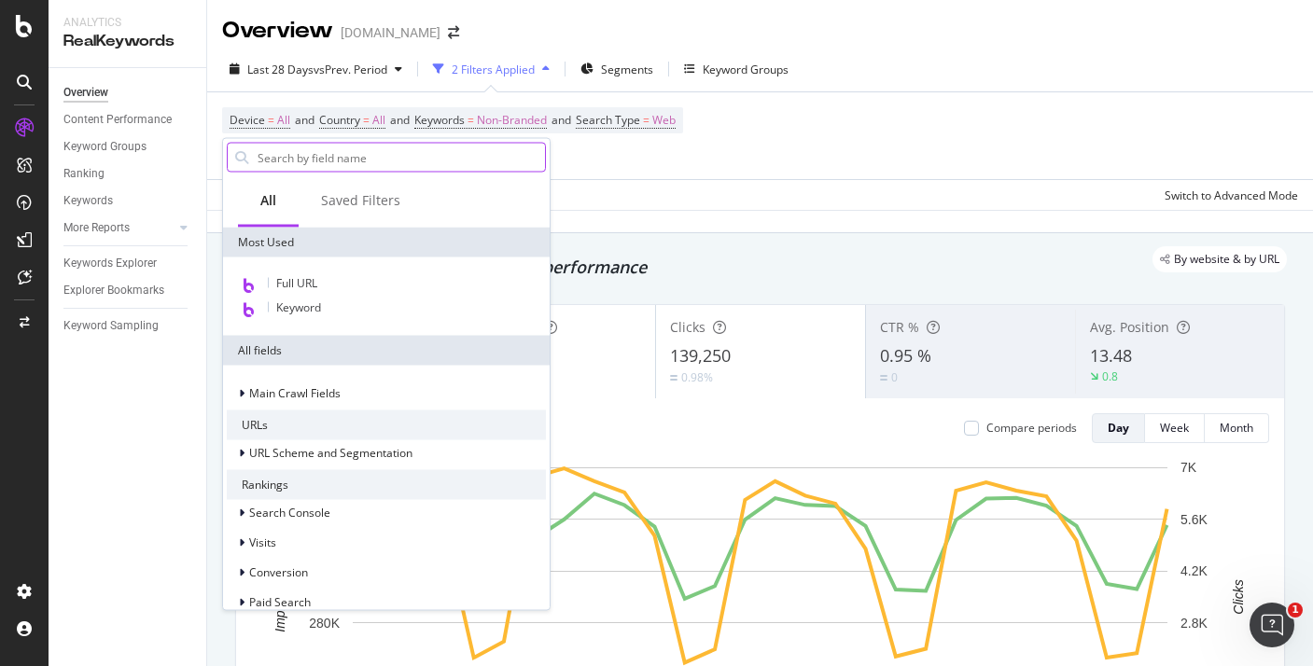
click at [310, 158] on input "text" at bounding box center [400, 158] width 289 height 28
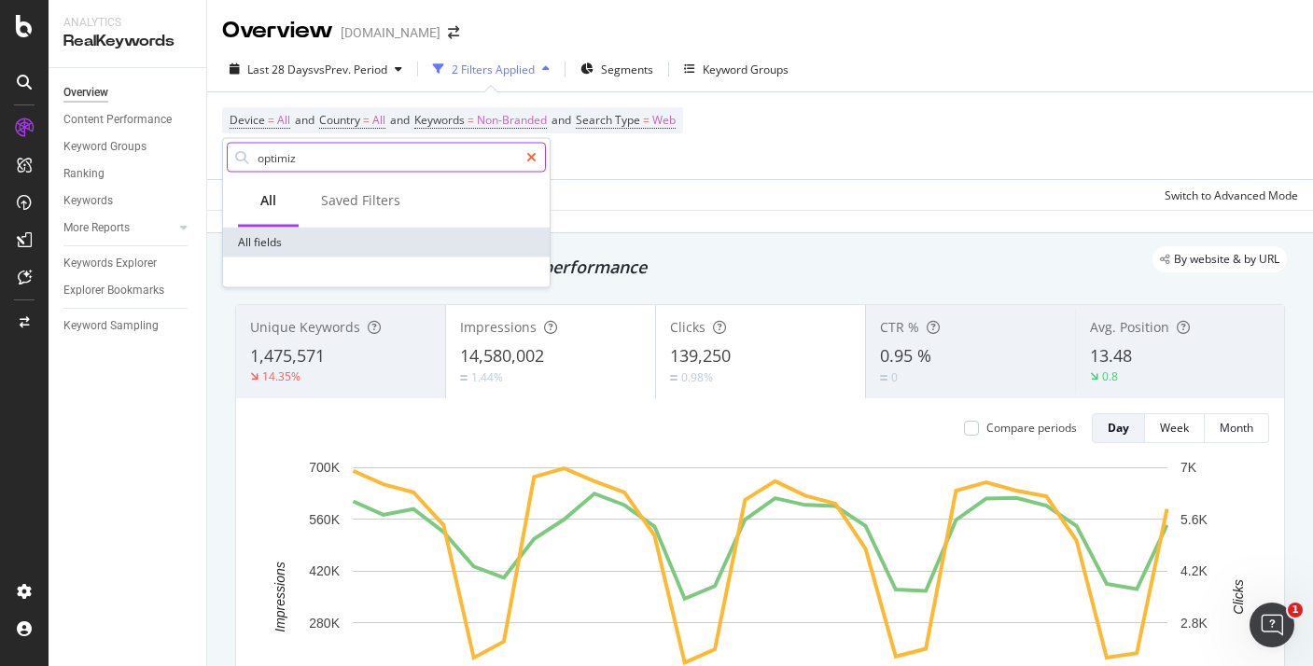
type input "optimiz"
click at [530, 151] on icon at bounding box center [531, 157] width 10 height 13
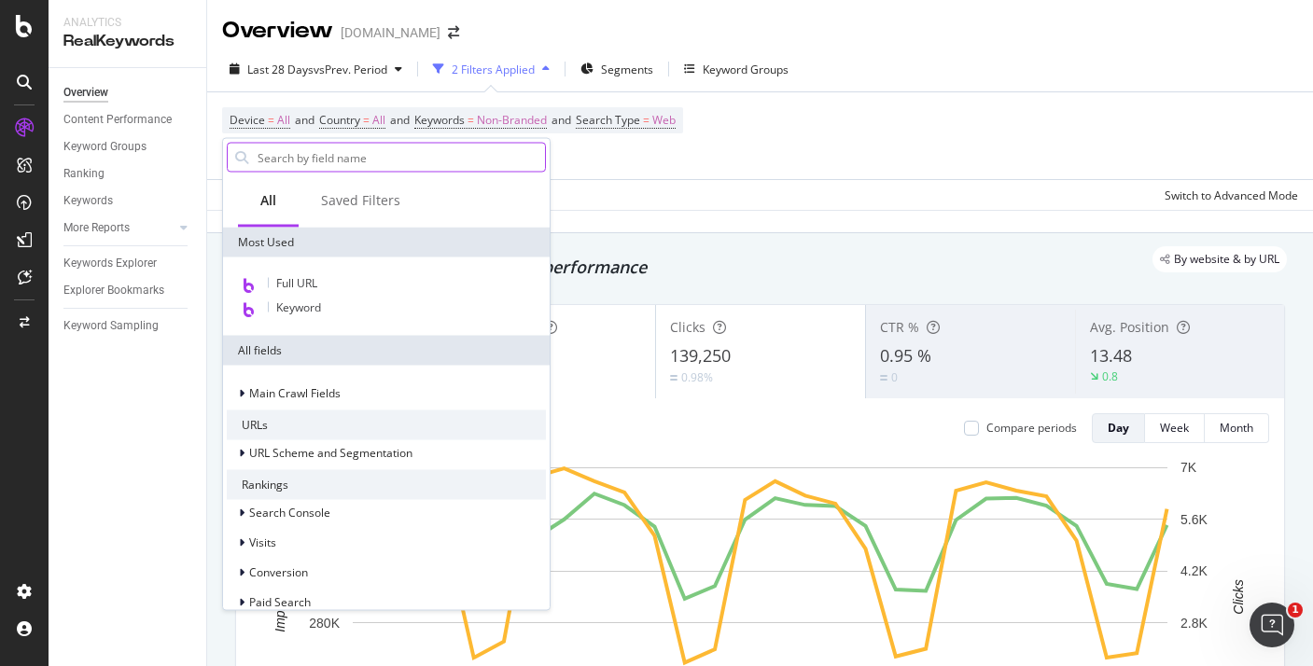
click at [433, 39] on div "Overview twinkl.com.au" at bounding box center [350, 31] width 256 height 32
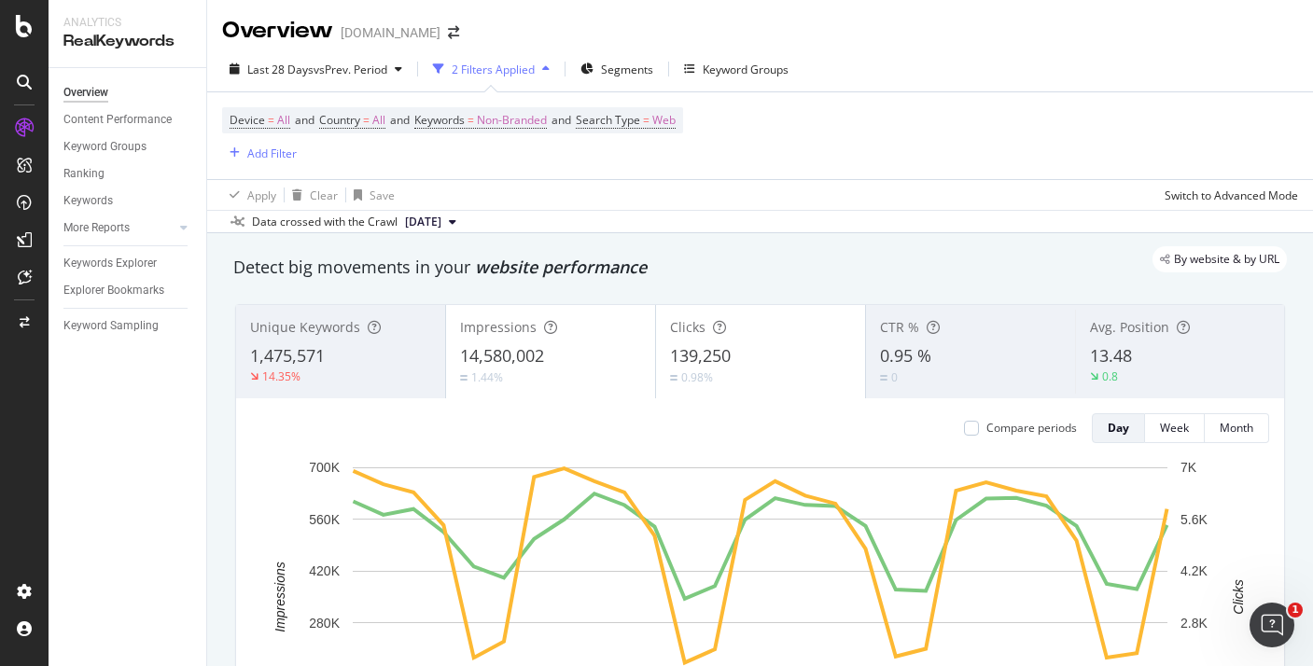
click at [443, 24] on div "Overview twinkl.com.au" at bounding box center [350, 31] width 256 height 32
click at [448, 36] on icon "arrow-right-arrow-left" at bounding box center [453, 32] width 11 height 13
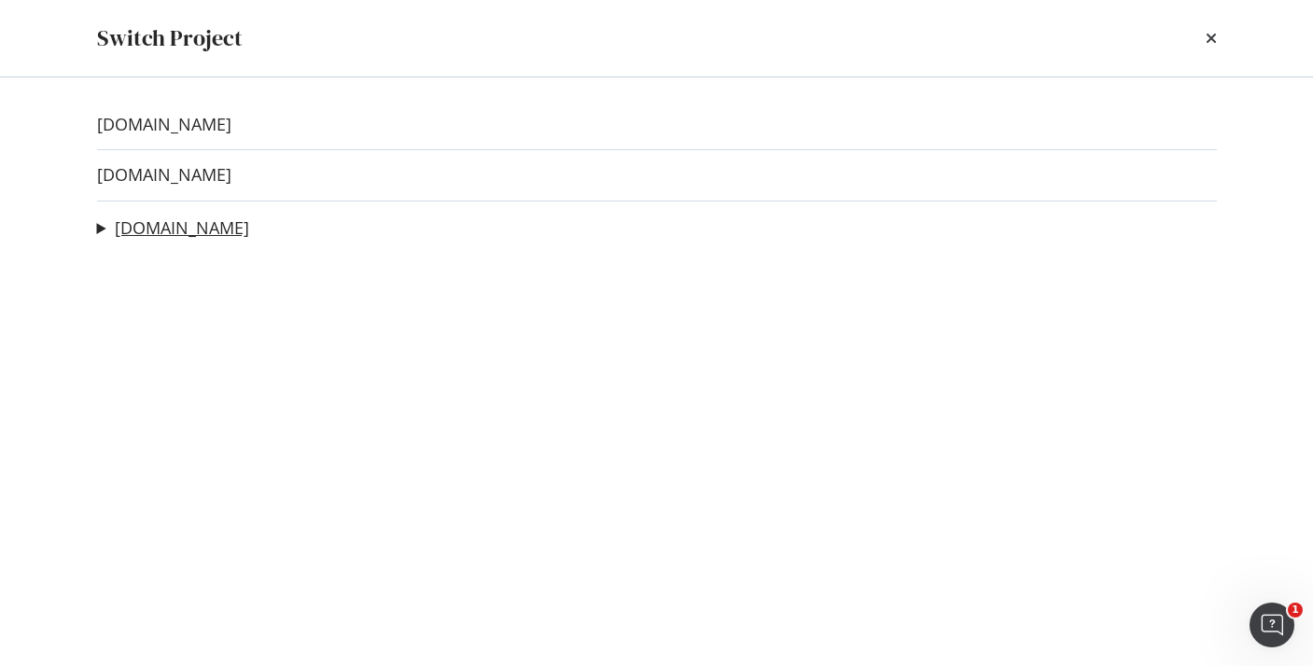
click at [160, 220] on link "twinkl.com" at bounding box center [182, 228] width 134 height 20
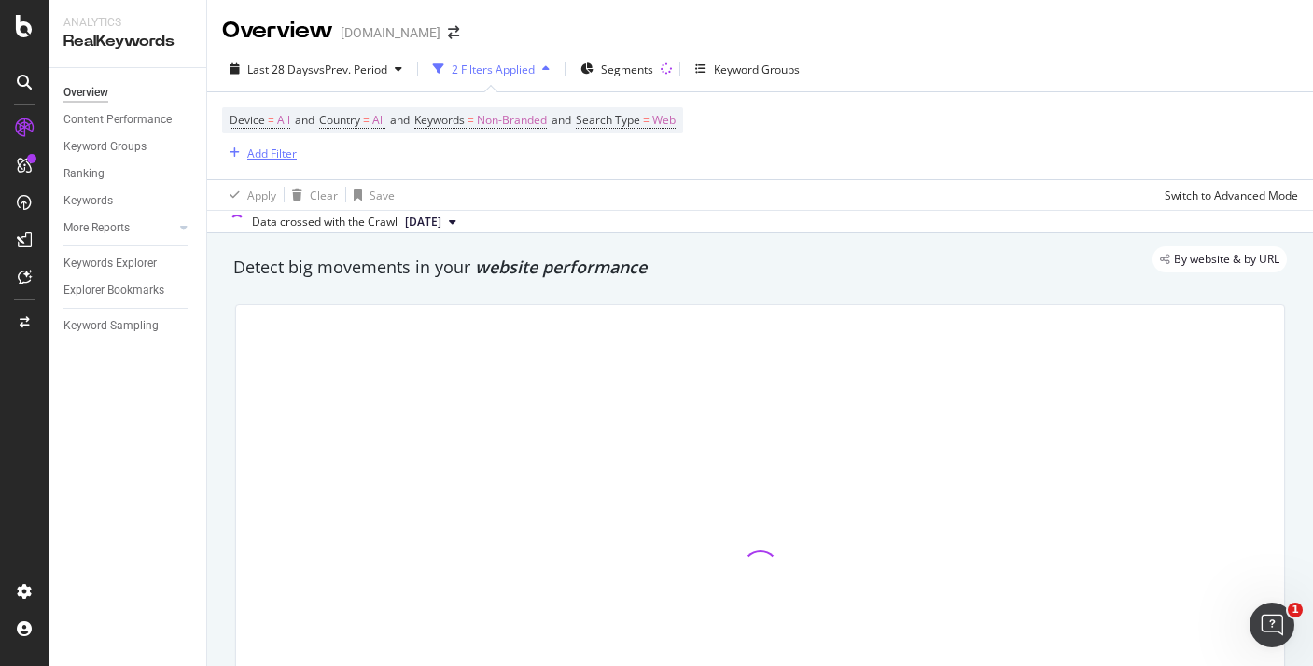
click at [262, 147] on div "Add Filter" at bounding box center [271, 154] width 49 height 16
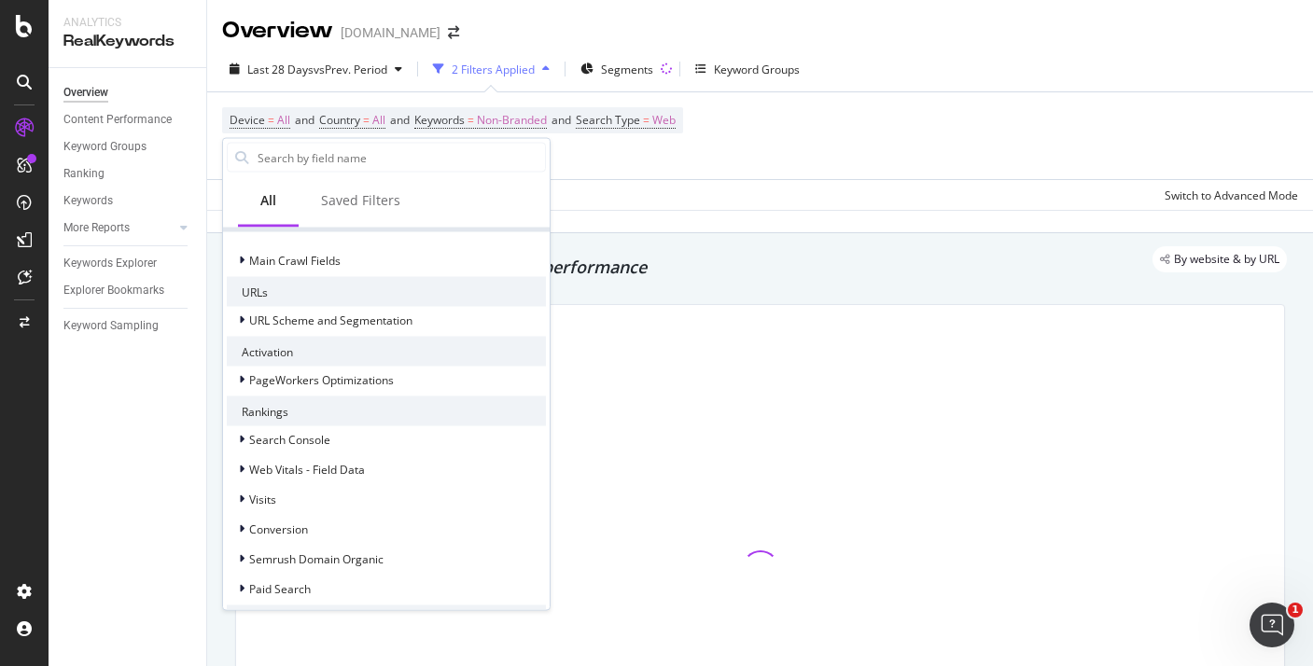
scroll to position [400, 0]
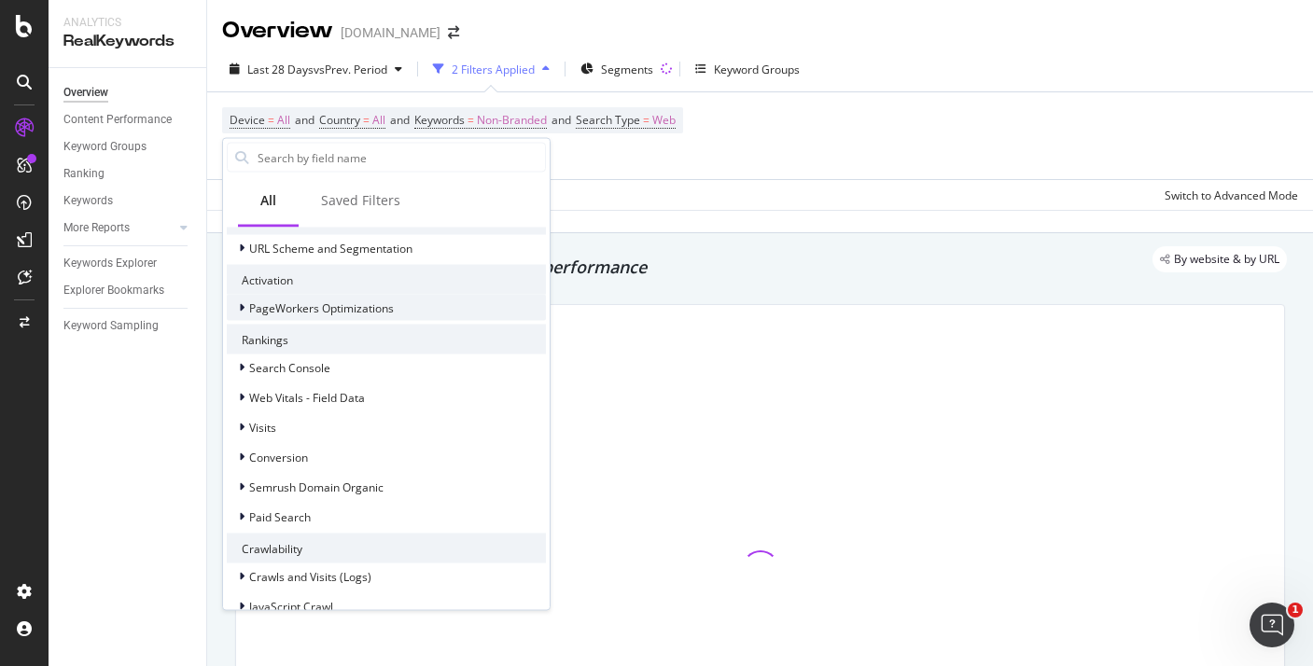
click at [309, 299] on div "PageWorkers Optimizations" at bounding box center [310, 308] width 167 height 19
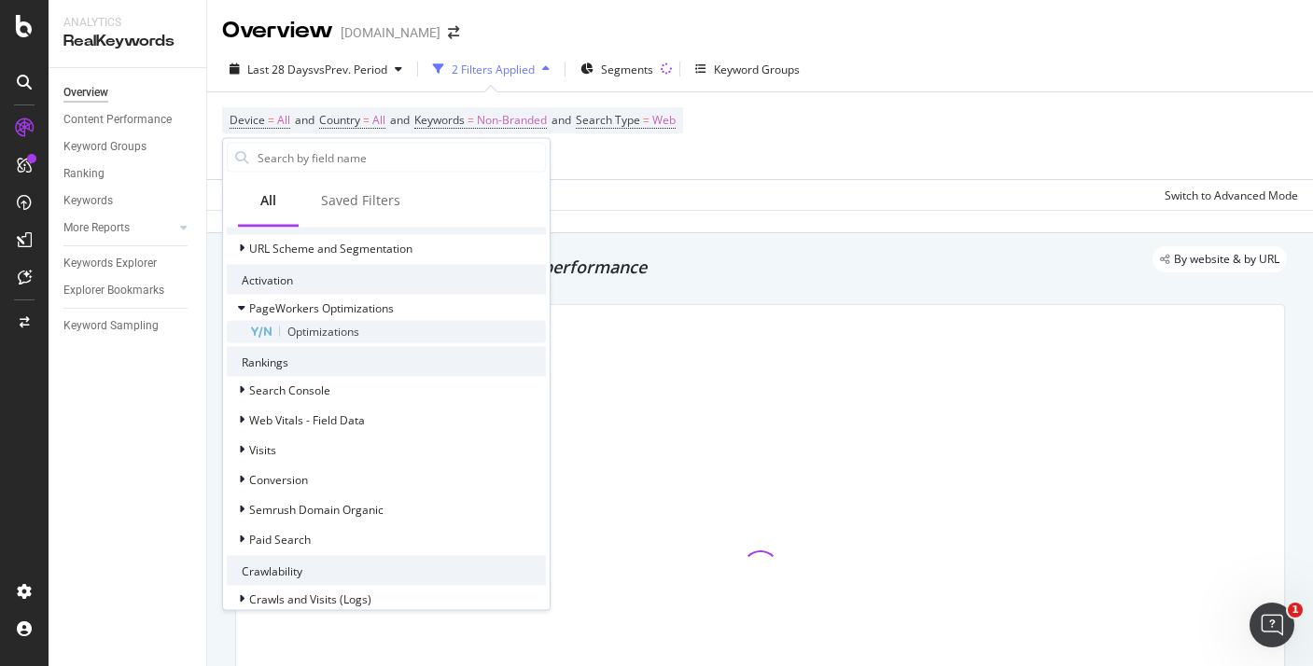
click at [306, 328] on span "Optimizations" at bounding box center [323, 332] width 72 height 16
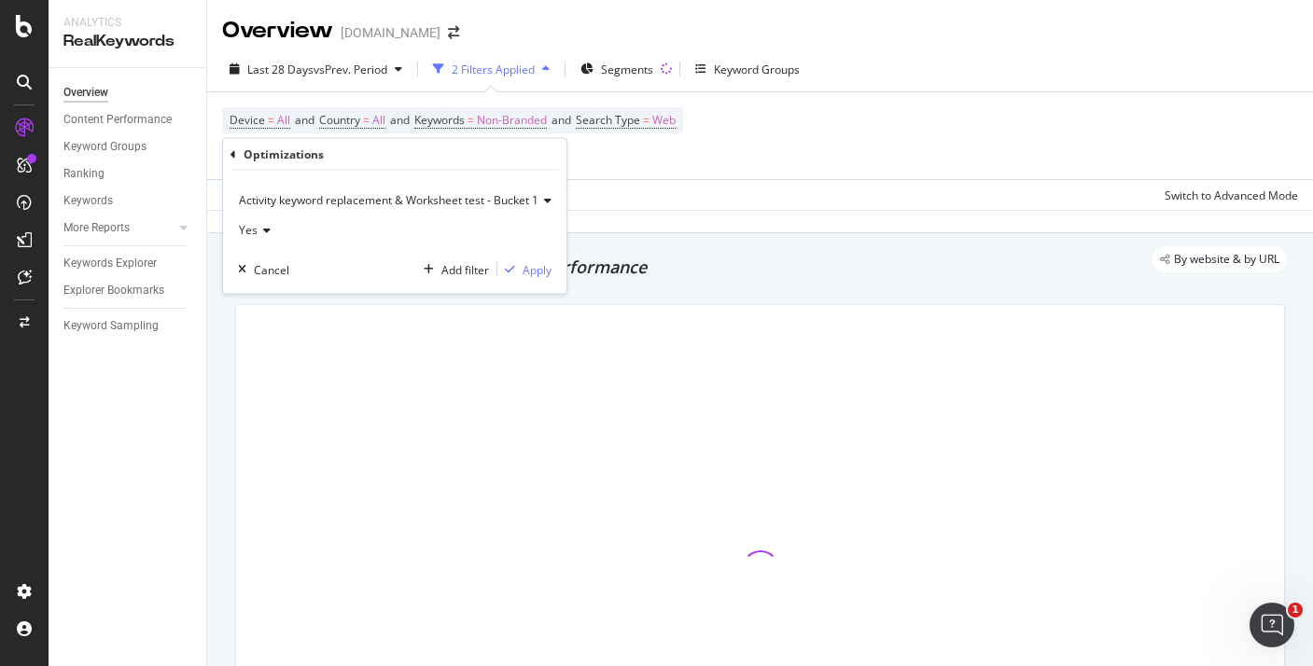
click at [325, 202] on span "Activity keyword replacement & Worksheet test - Bucket 1" at bounding box center [389, 200] width 300 height 16
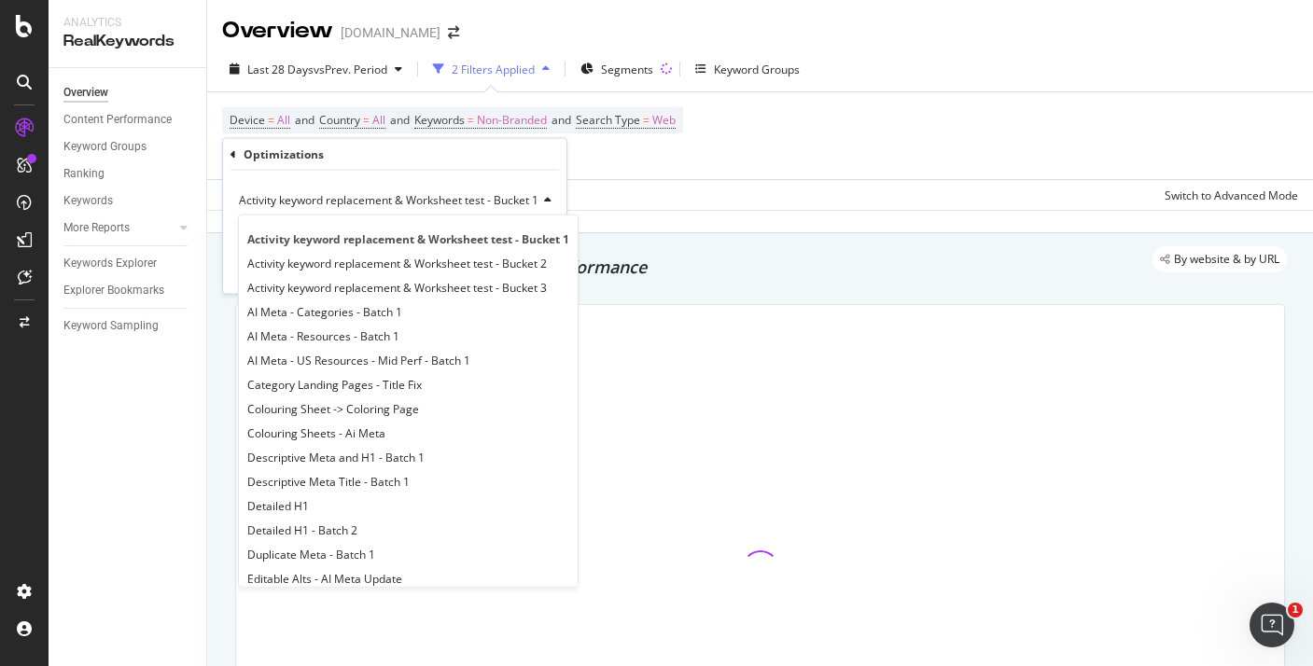
click at [335, 201] on span "Activity keyword replacement & Worksheet test - Bucket 1" at bounding box center [389, 200] width 300 height 16
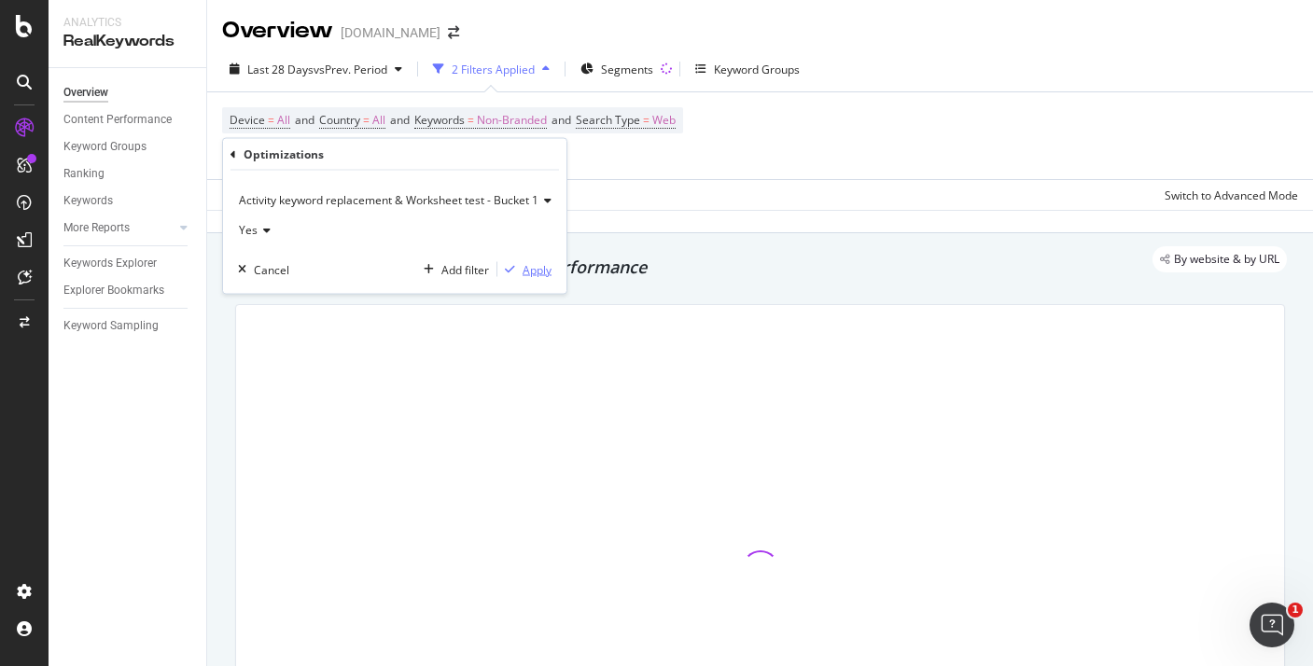
click at [531, 268] on div "Apply" at bounding box center [537, 269] width 29 height 16
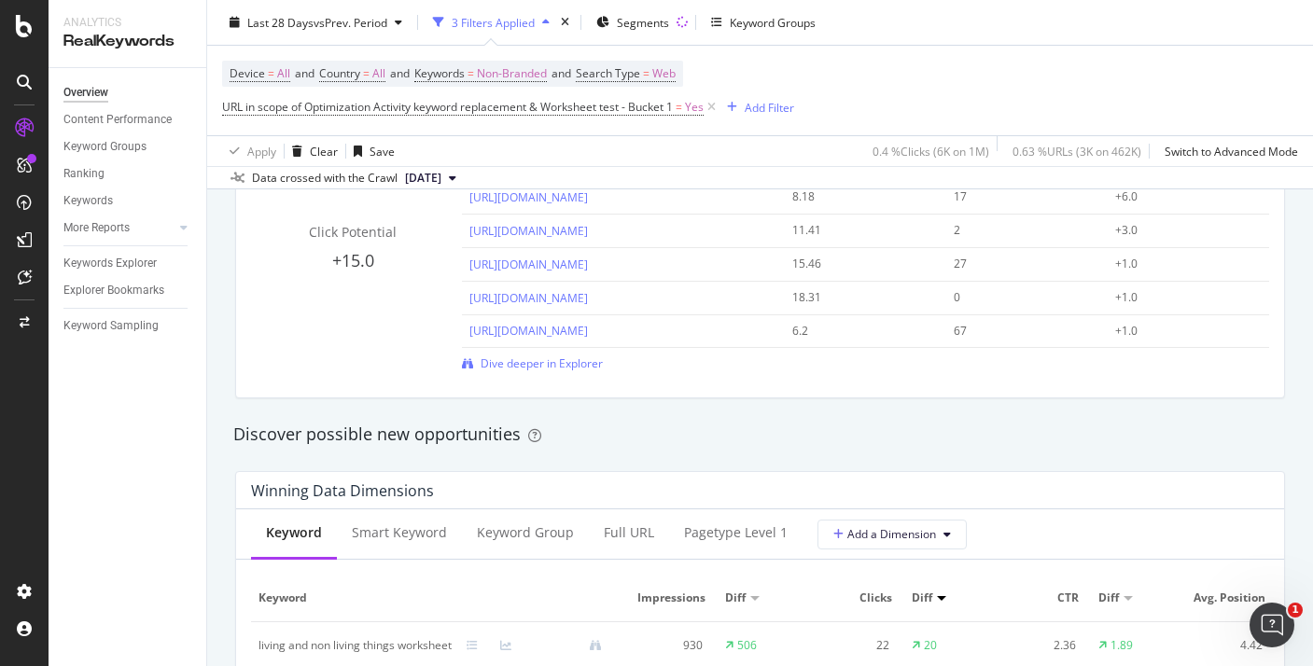
scroll to position [1300, 0]
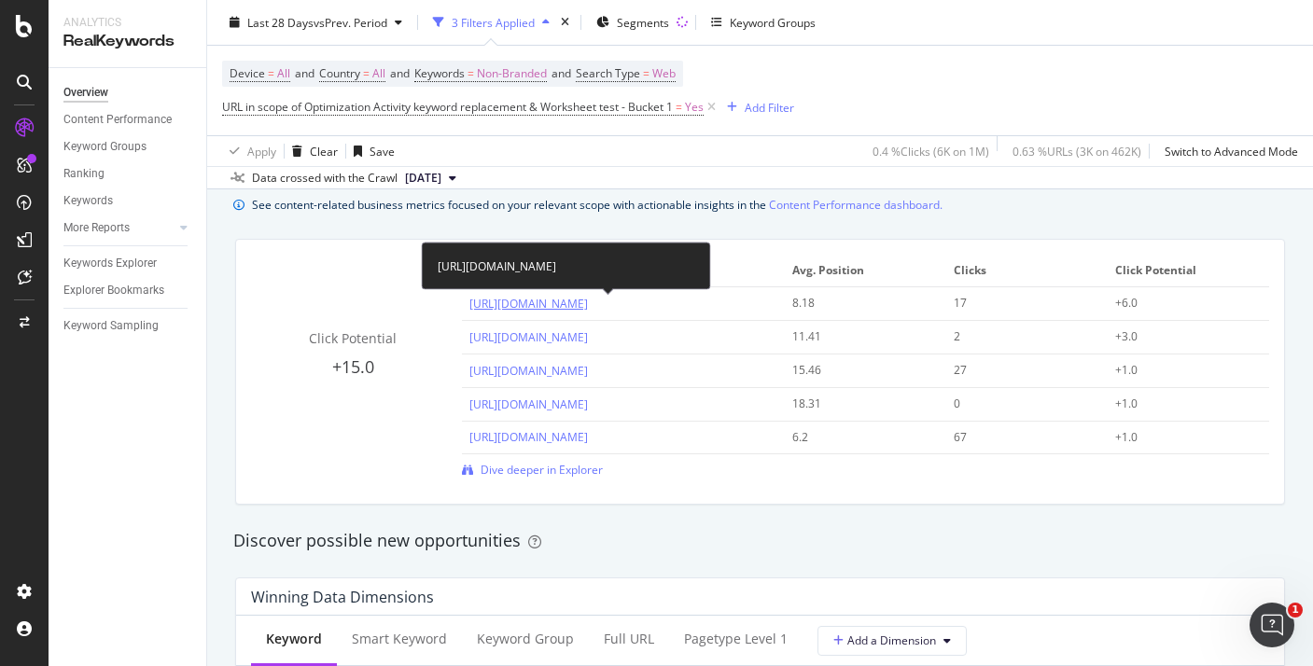
click at [588, 304] on link "https://www.twinkl.com/resource/us-l-37-rise-and-shine-phonics-short-a-morning-…" at bounding box center [528, 304] width 119 height 16
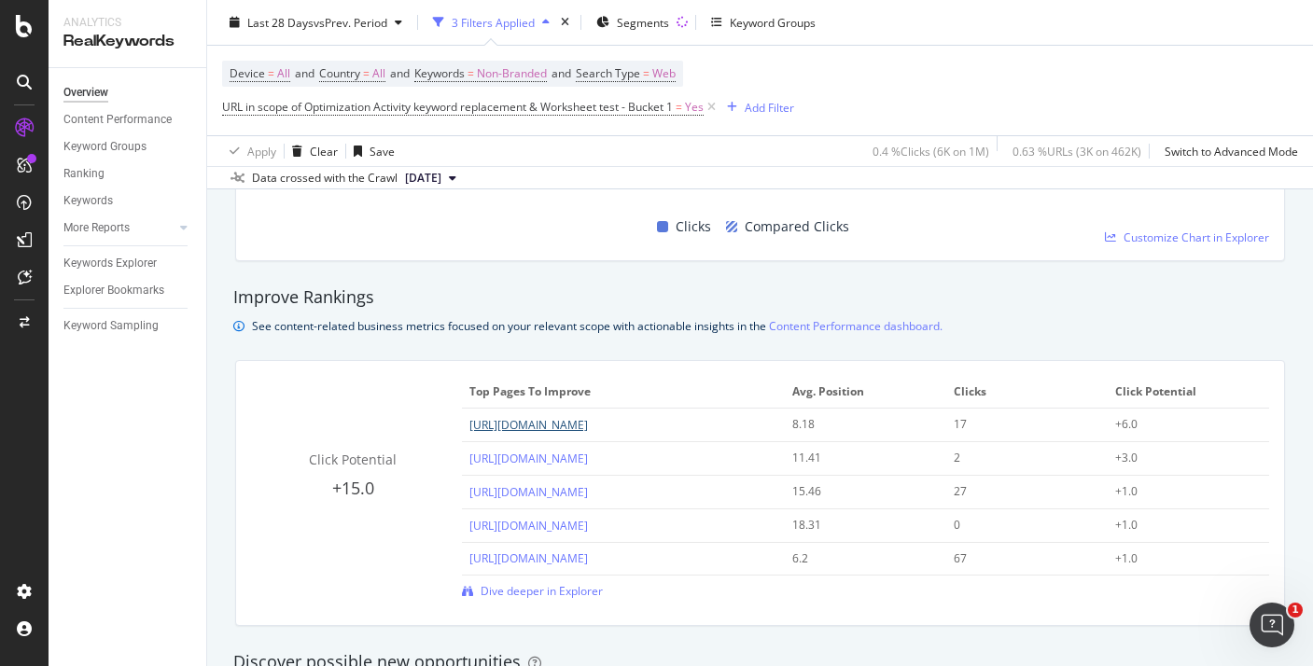
scroll to position [1085, 0]
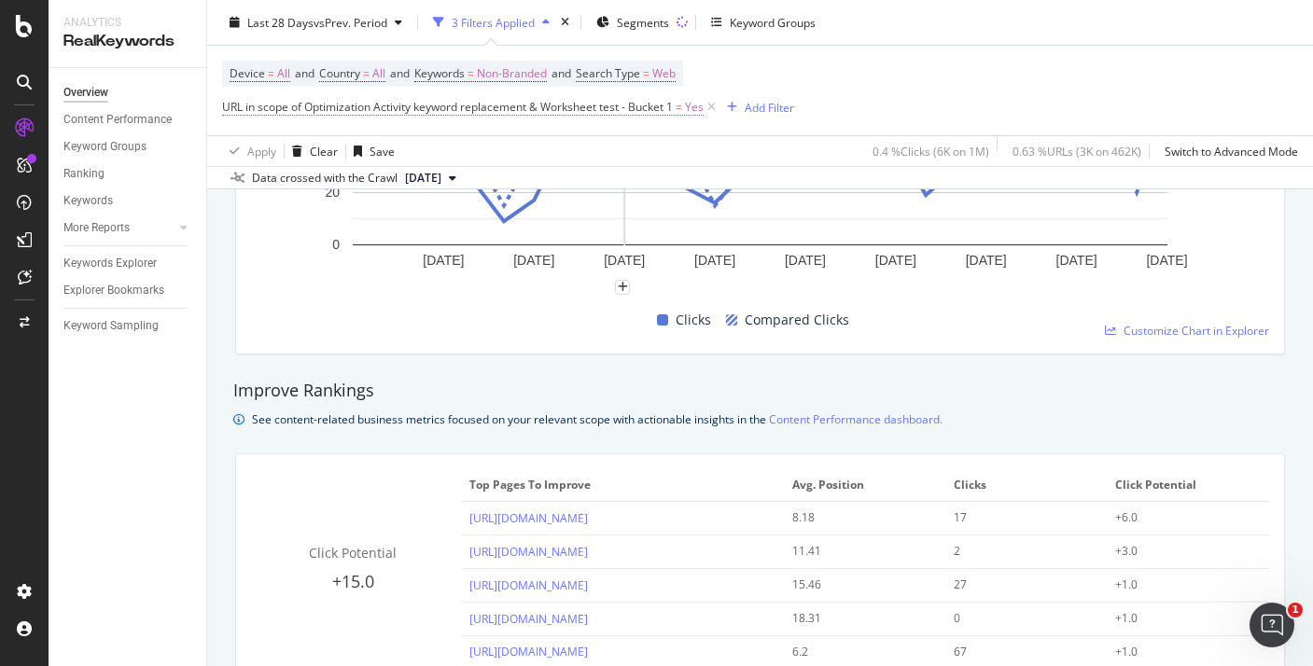
click at [677, 105] on span "URL in scope of Optimization Activity keyword replacement & Worksheet test - Bu…" at bounding box center [463, 107] width 482 height 17
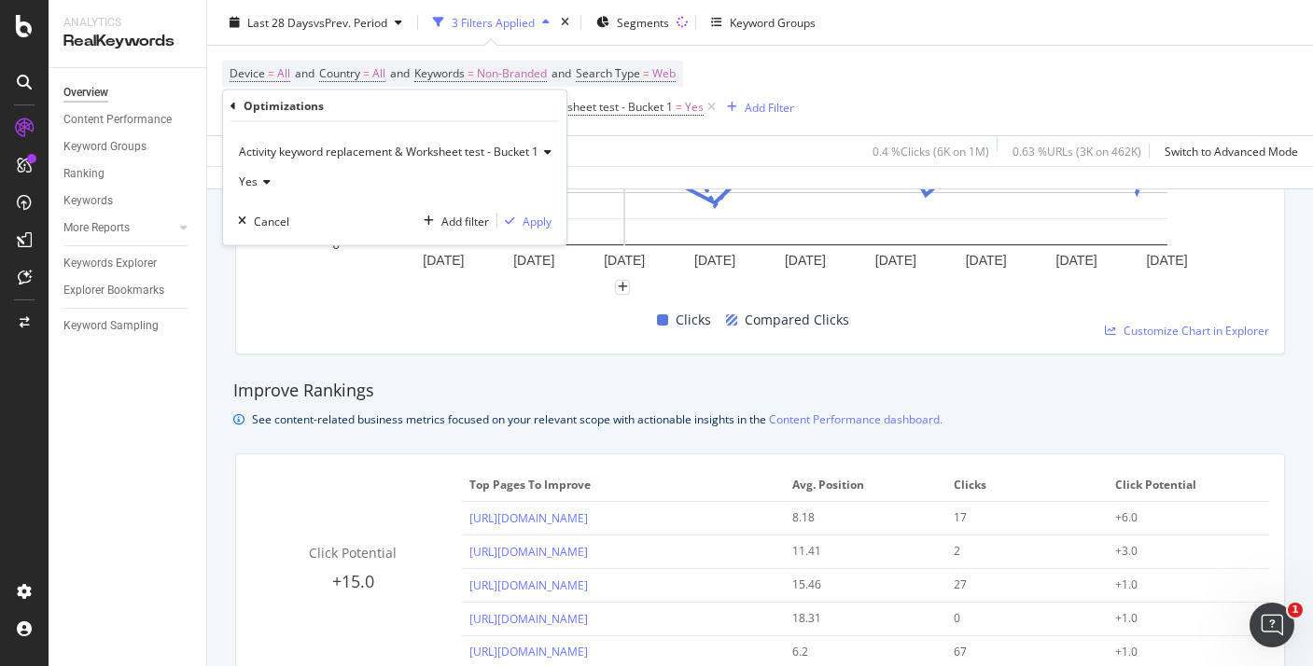
click at [501, 146] on span "Activity keyword replacement & Worksheet test - Bucket 1" at bounding box center [389, 152] width 300 height 16
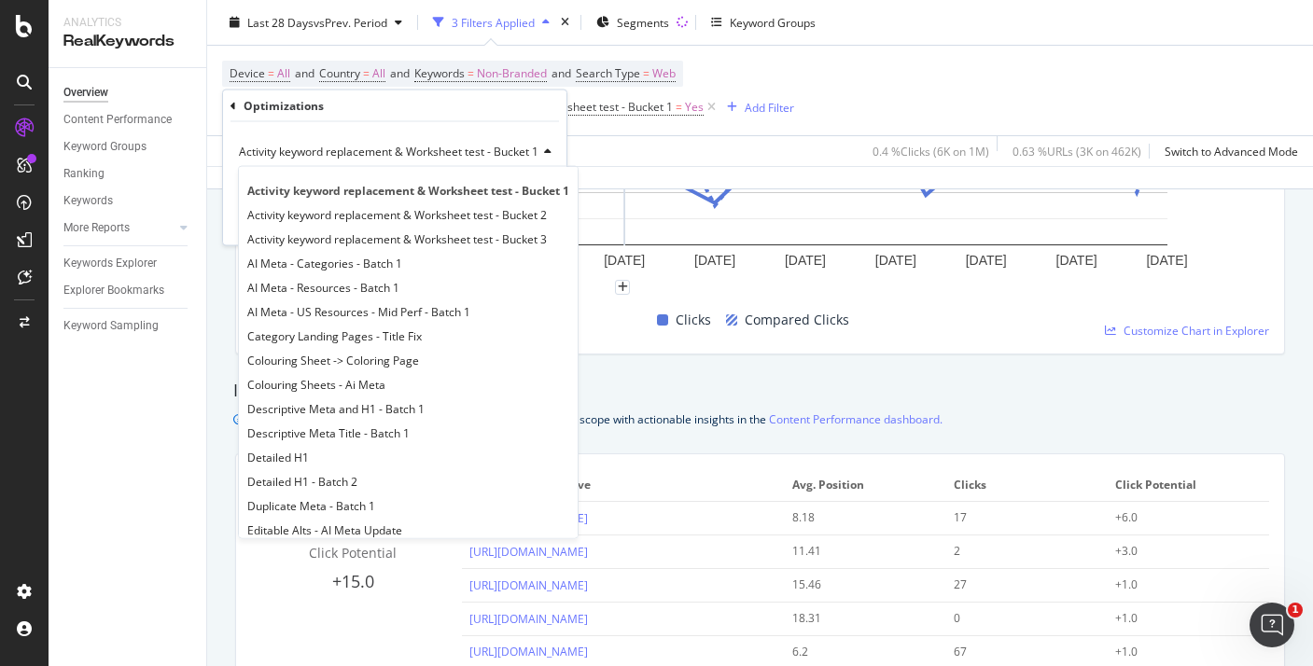
click at [501, 146] on span "Activity keyword replacement & Worksheet test - Bucket 1" at bounding box center [389, 152] width 300 height 16
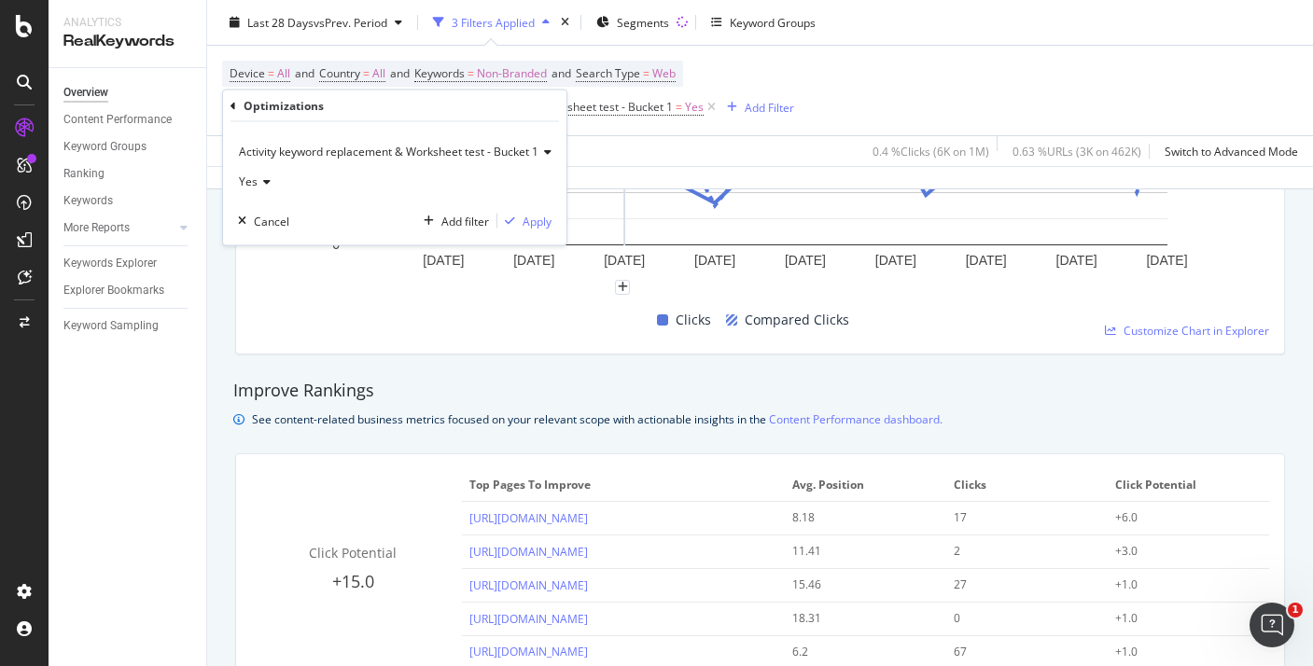
click at [388, 178] on div "Yes" at bounding box center [395, 182] width 314 height 30
click at [259, 244] on span "No" at bounding box center [254, 244] width 15 height 16
click at [536, 213] on div "Apply" at bounding box center [537, 221] width 29 height 16
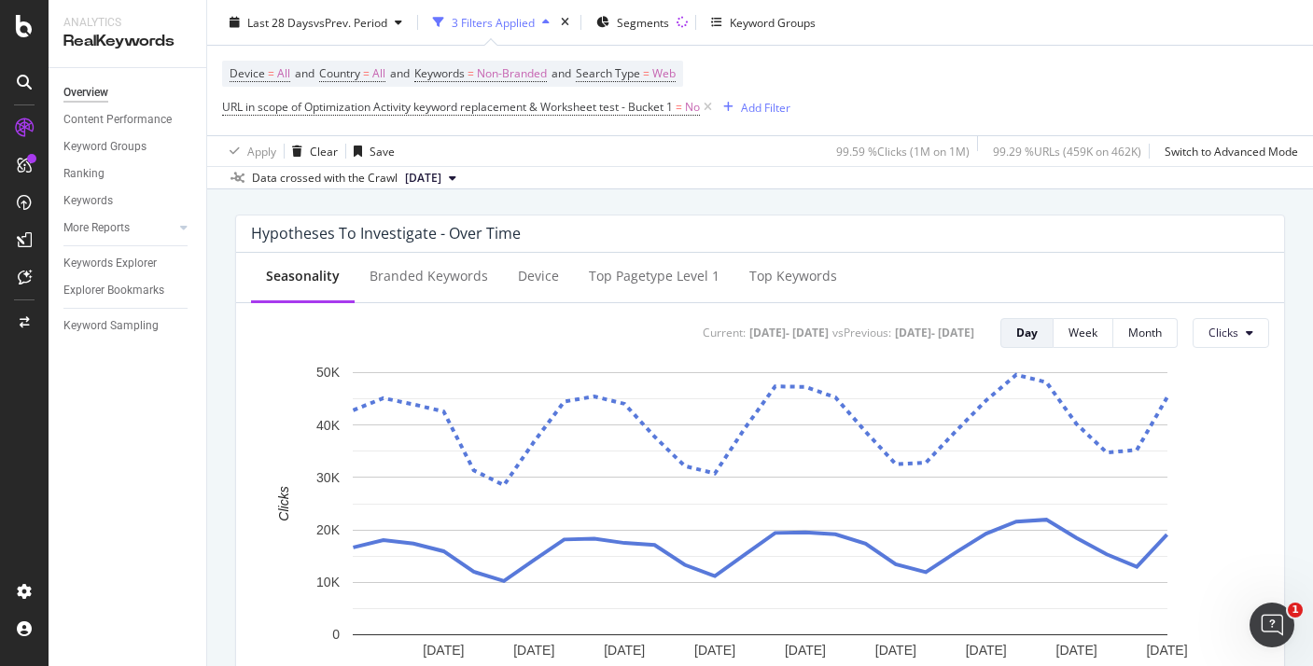
scroll to position [582, 0]
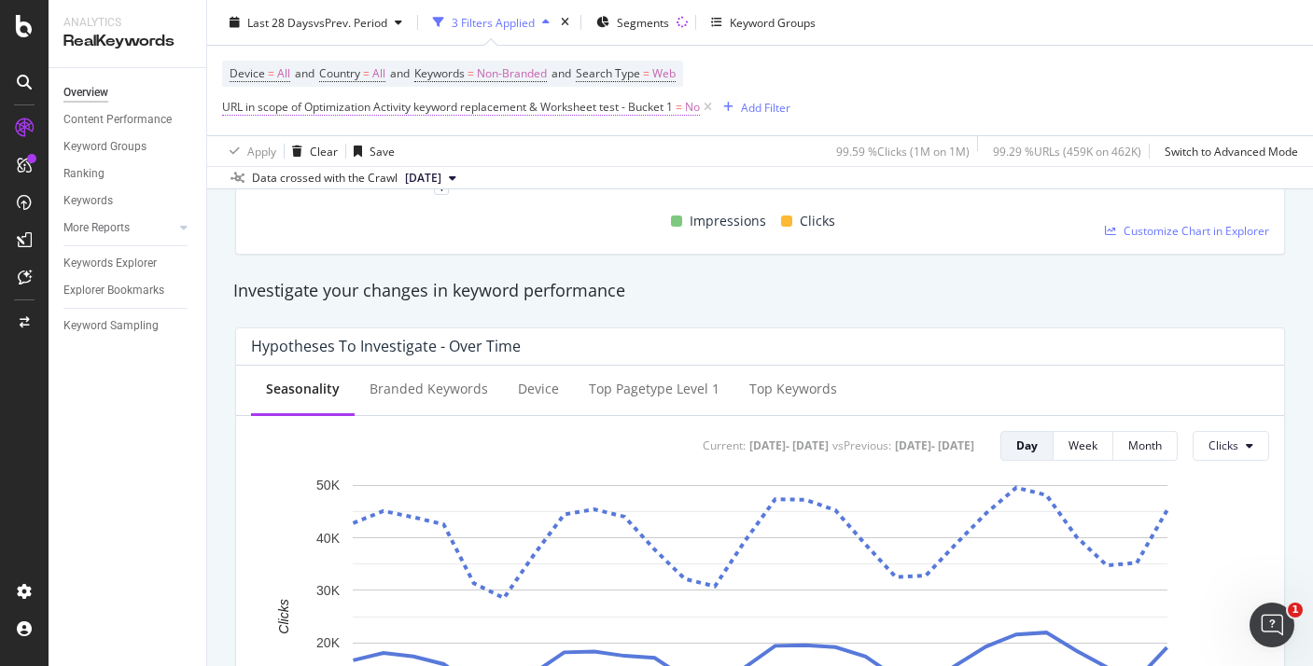
click at [497, 104] on span "URL in scope of Optimization Activity keyword replacement & Worksheet test - Bu…" at bounding box center [447, 107] width 451 height 16
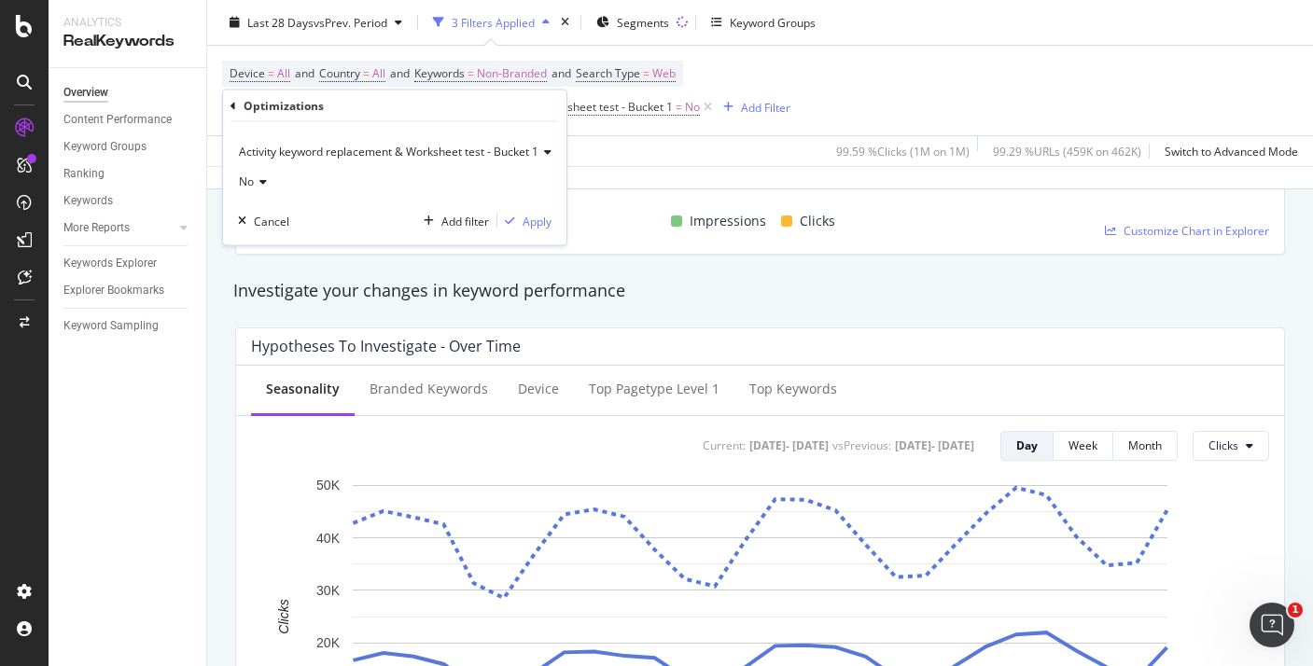
click at [457, 145] on span "Activity keyword replacement & Worksheet test - Bucket 1" at bounding box center [389, 152] width 300 height 16
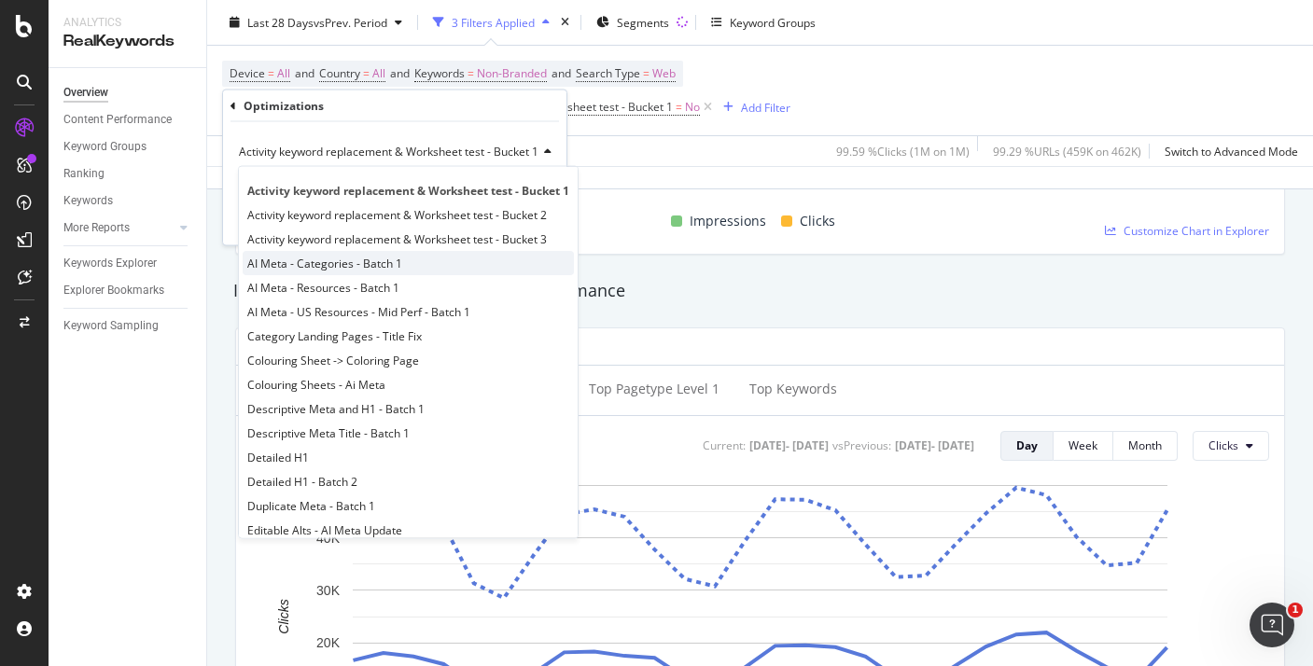
click at [436, 262] on div "AI Meta - Categories - Batch 1" at bounding box center [408, 263] width 331 height 24
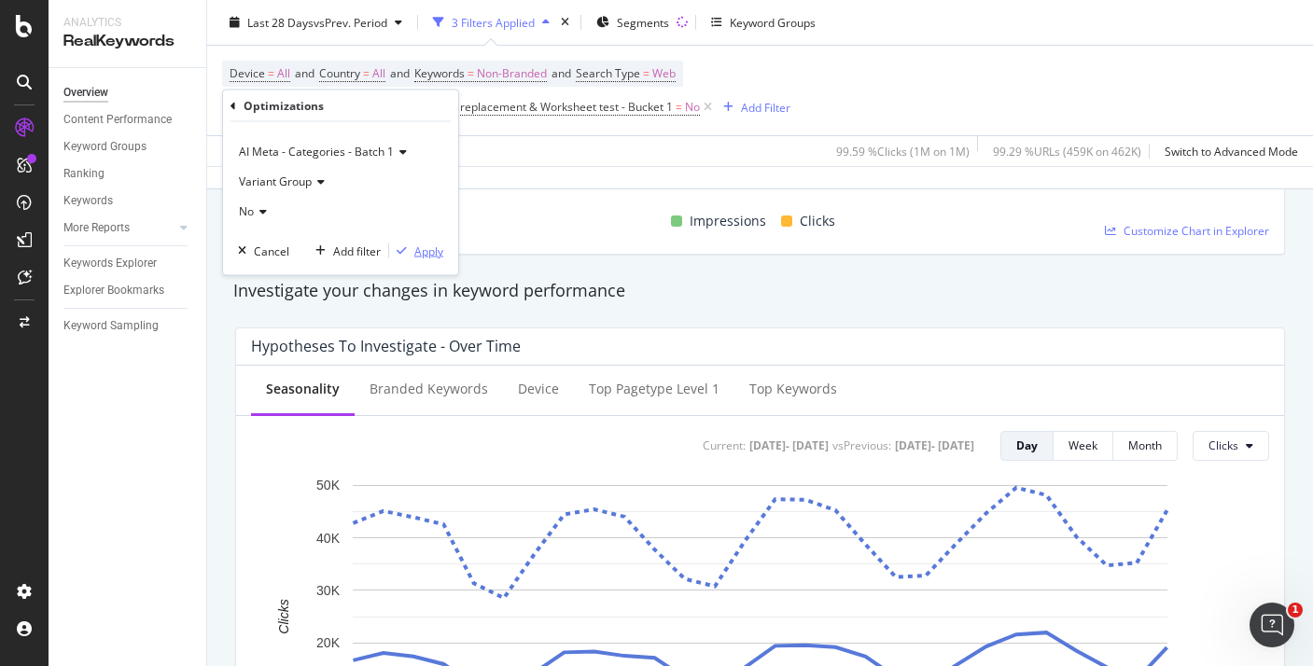
click at [419, 251] on div "Apply" at bounding box center [428, 251] width 29 height 16
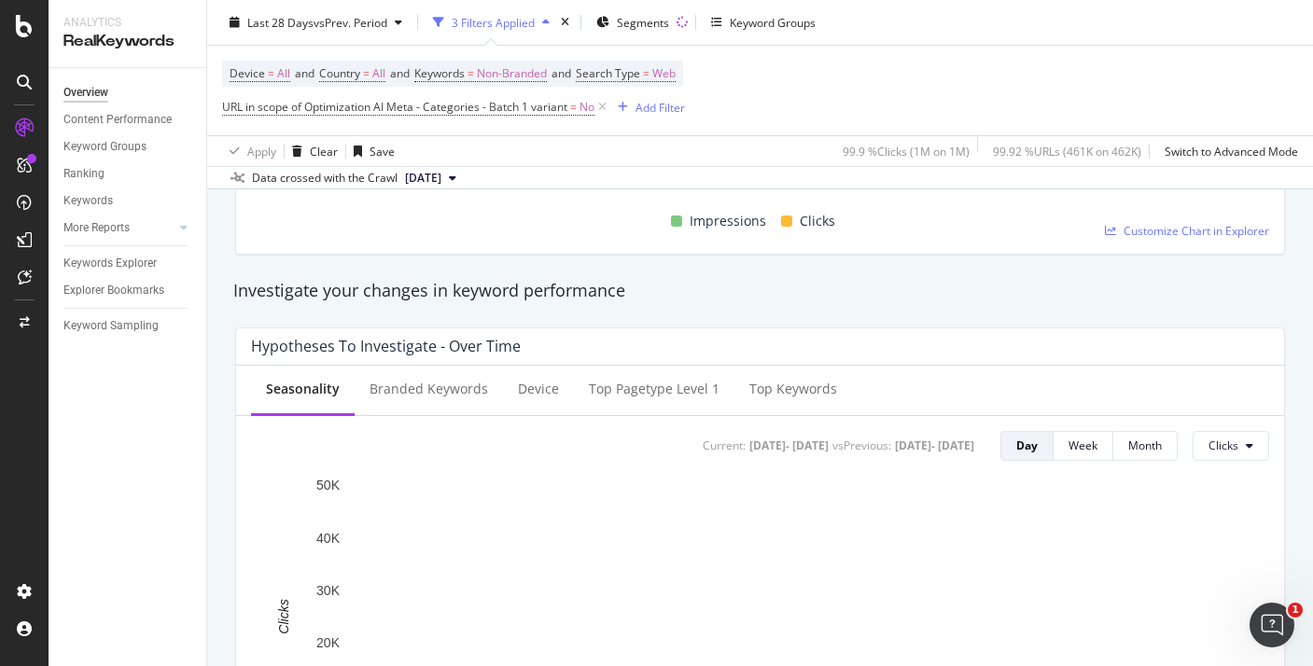
scroll to position [491, 0]
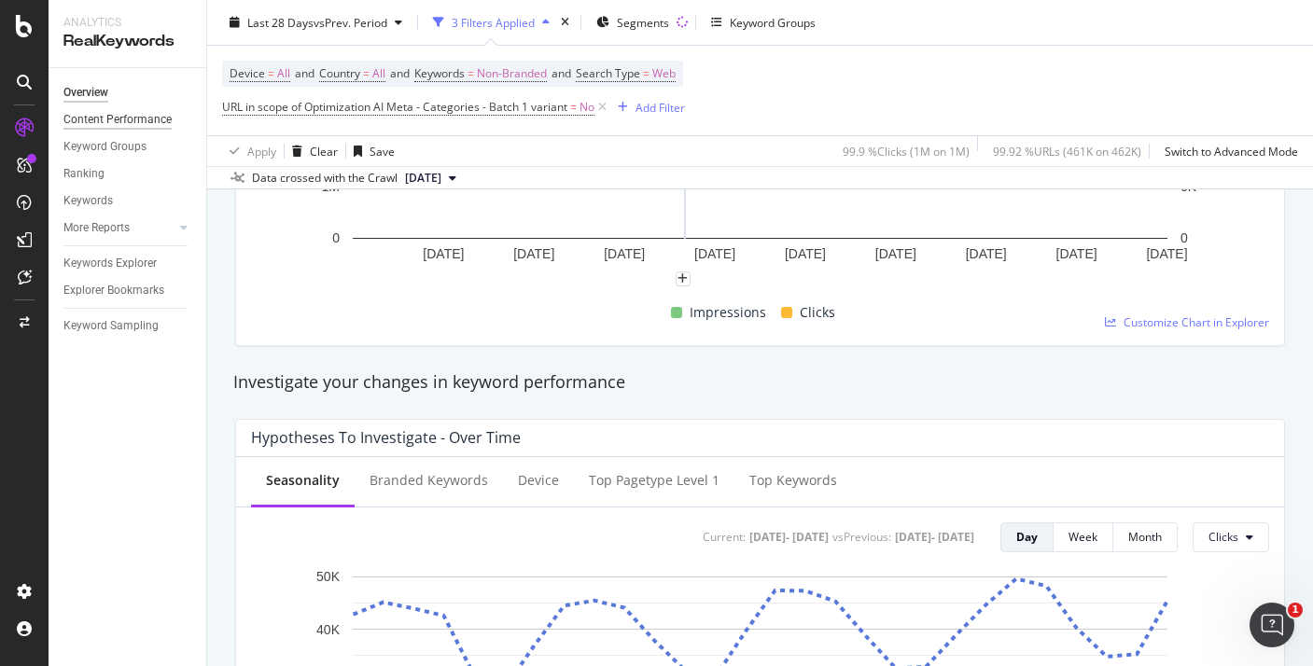
click at [137, 124] on div "Content Performance" at bounding box center [117, 120] width 108 height 20
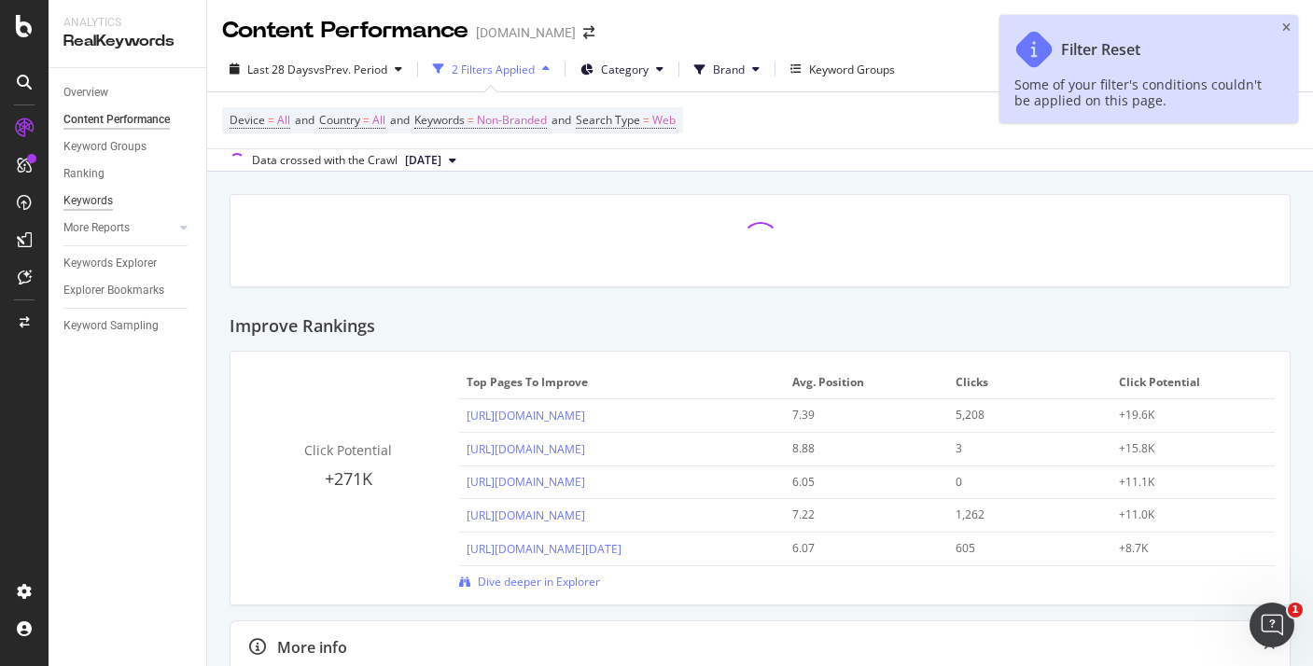
click at [96, 204] on div "Keywords" at bounding box center [87, 201] width 49 height 20
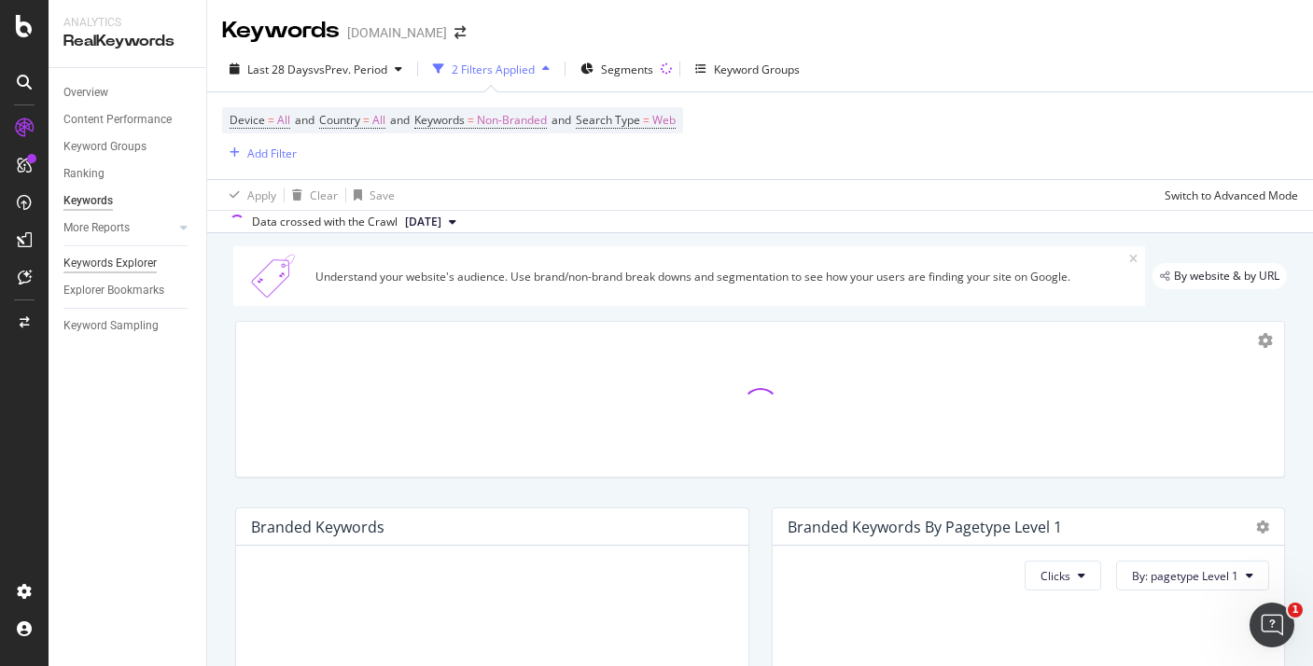
click at [130, 264] on div "Keywords Explorer" at bounding box center [109, 264] width 93 height 20
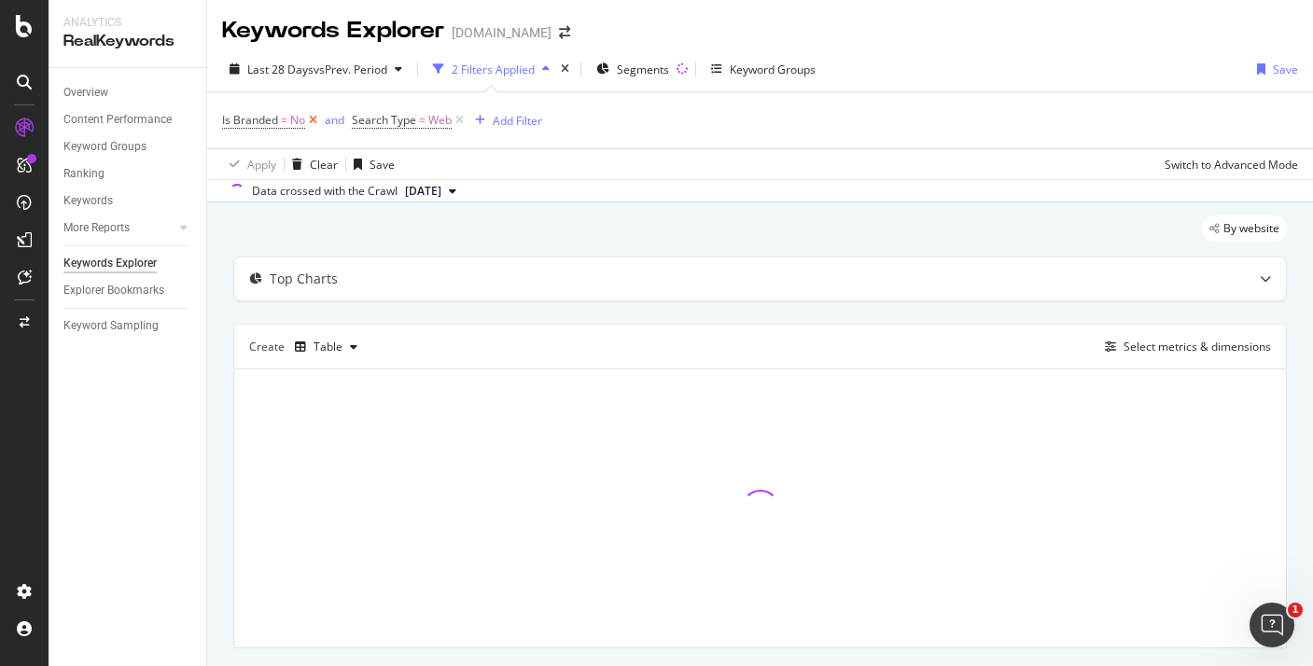
click at [314, 121] on icon at bounding box center [313, 120] width 16 height 19
click at [342, 123] on div "button" at bounding box center [350, 120] width 25 height 11
click at [327, 123] on icon at bounding box center [330, 120] width 16 height 19
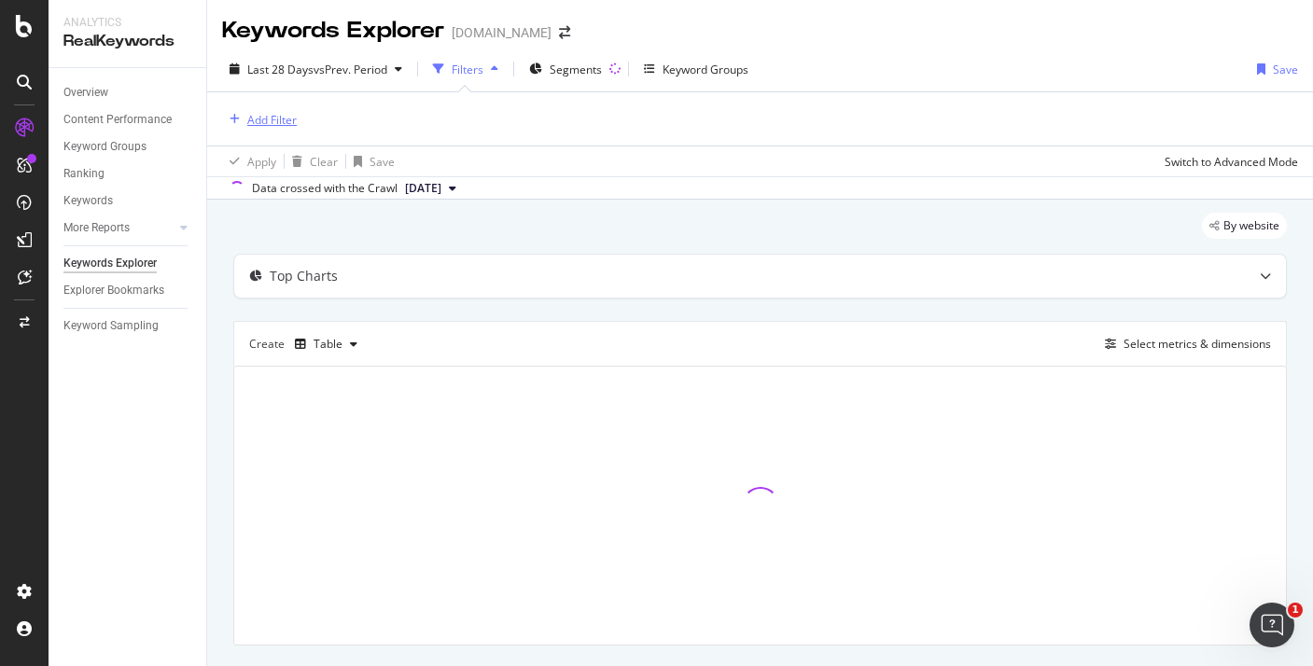
click at [288, 121] on div "Add Filter" at bounding box center [271, 120] width 49 height 16
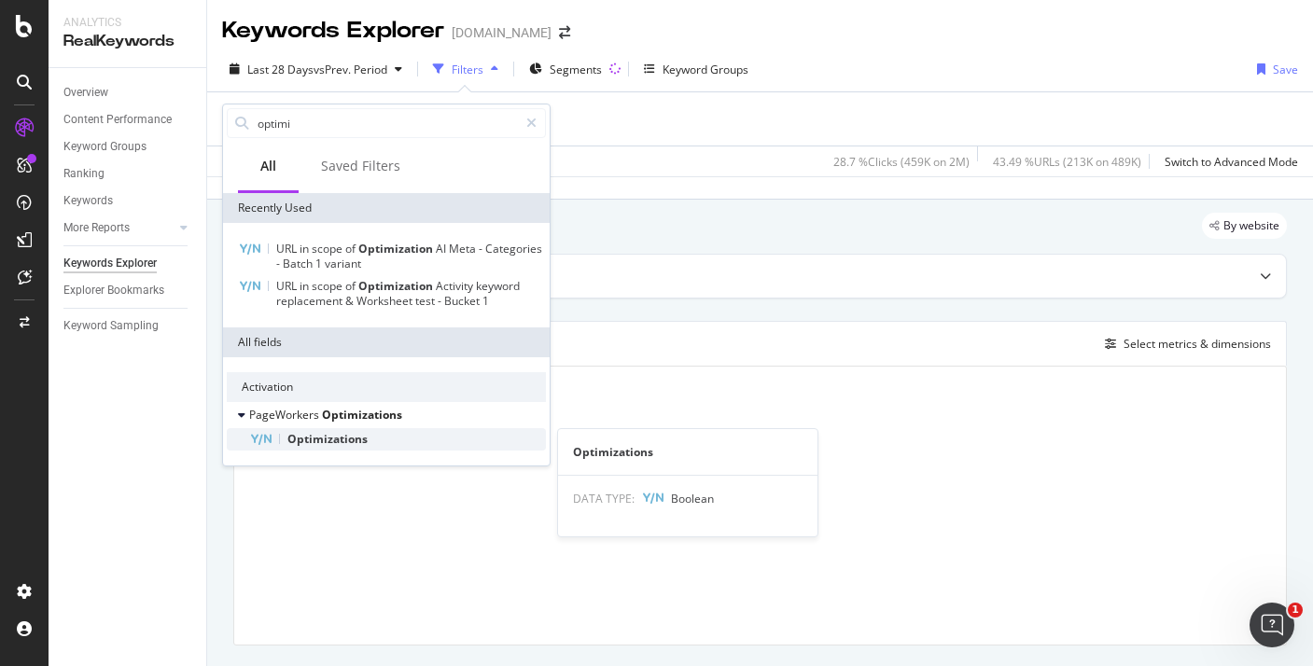
type input "optimi"
click at [299, 433] on span "Optimizations" at bounding box center [327, 439] width 80 height 16
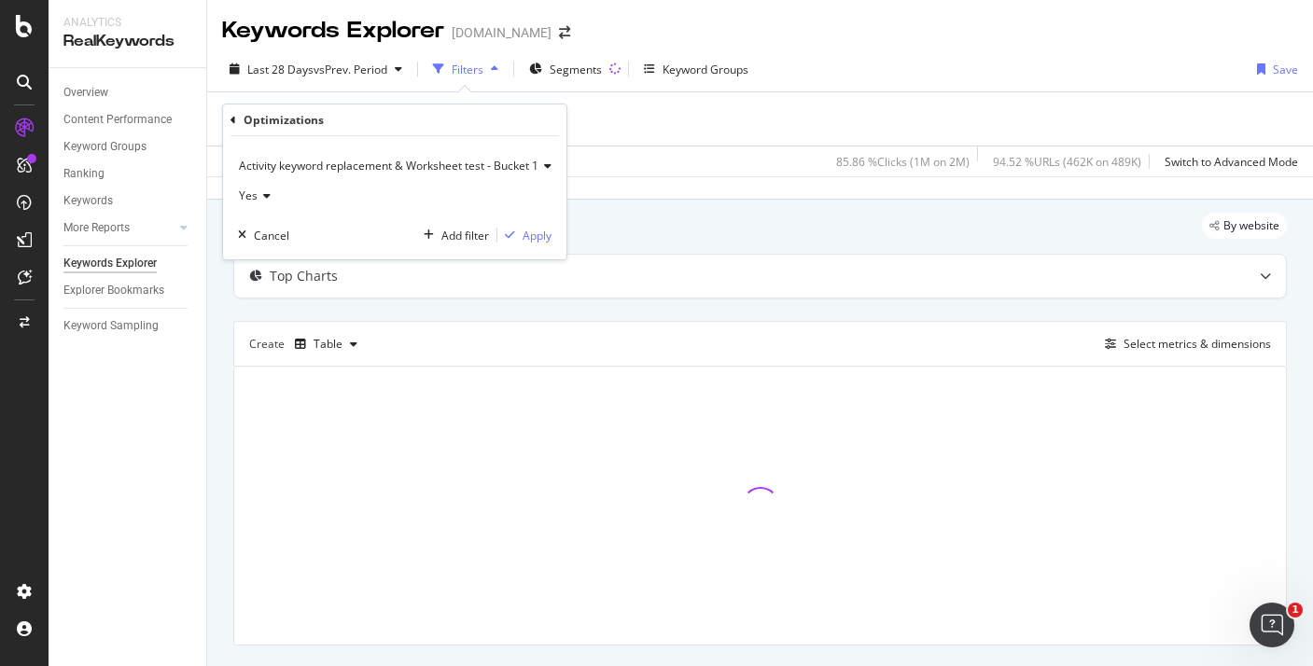
click at [387, 163] on span "Activity keyword replacement & Worksheet test - Bucket 1" at bounding box center [389, 166] width 300 height 16
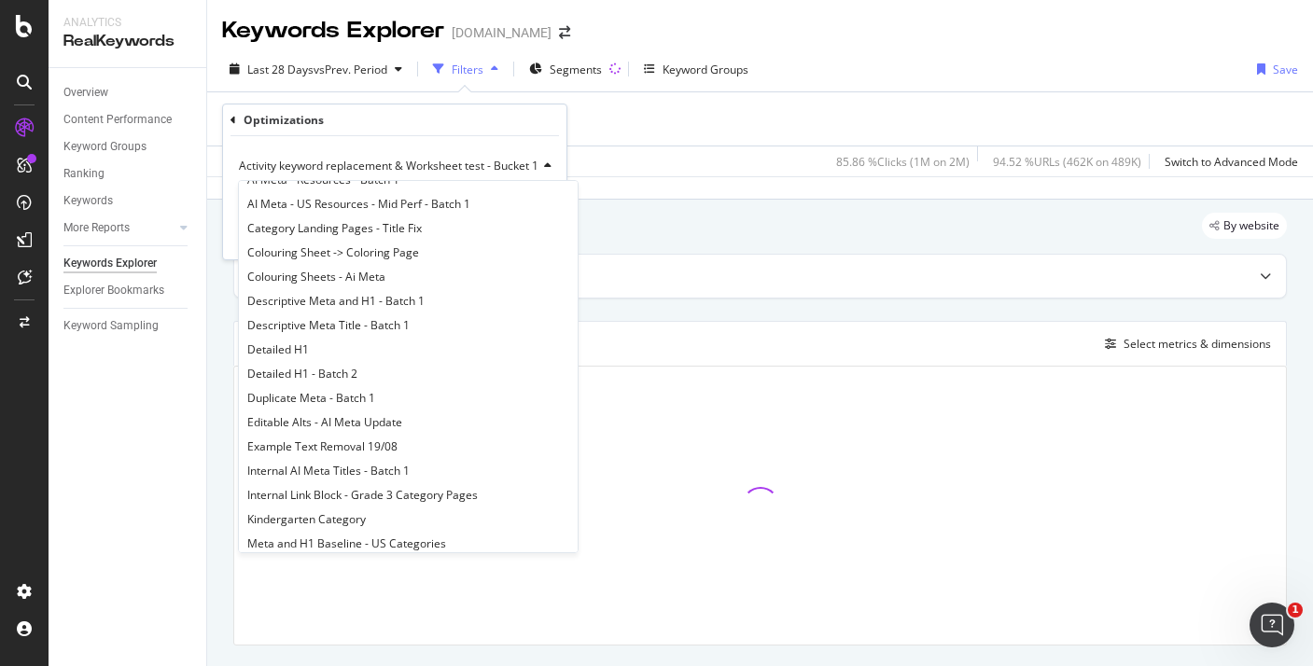
scroll to position [43, 0]
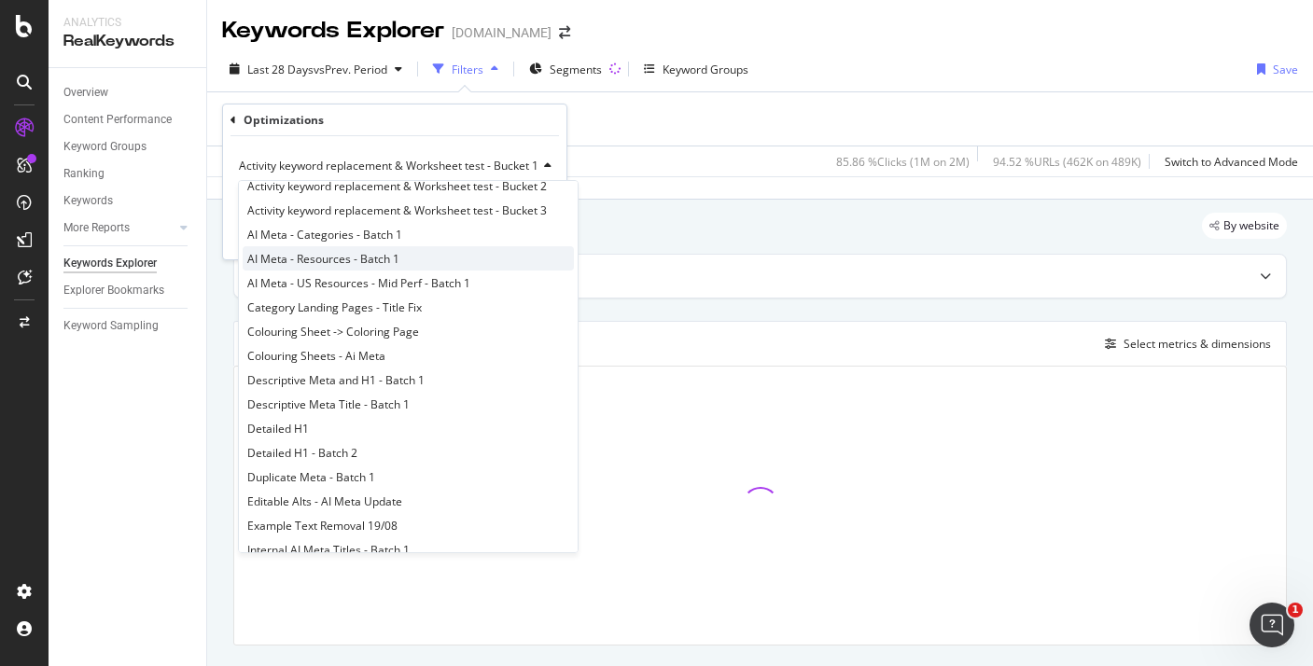
click at [402, 264] on div "AI Meta - Resources - Batch 1" at bounding box center [408, 258] width 331 height 24
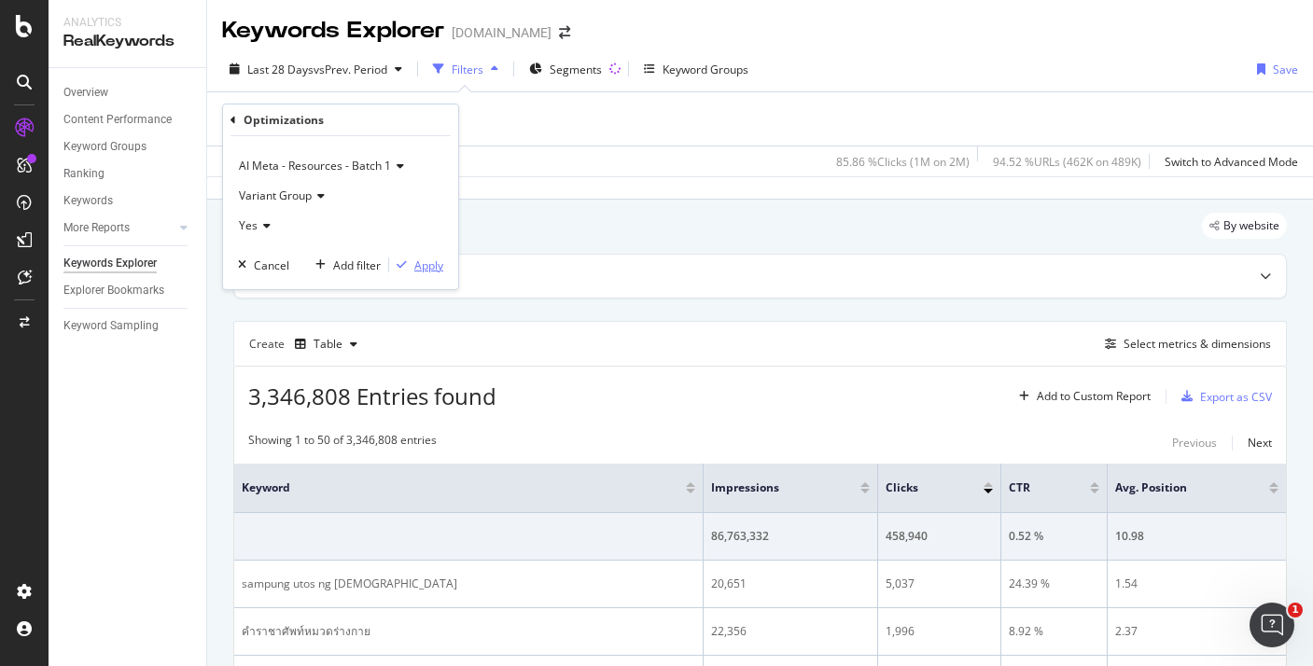
click at [414, 265] on div "Apply" at bounding box center [428, 266] width 29 height 16
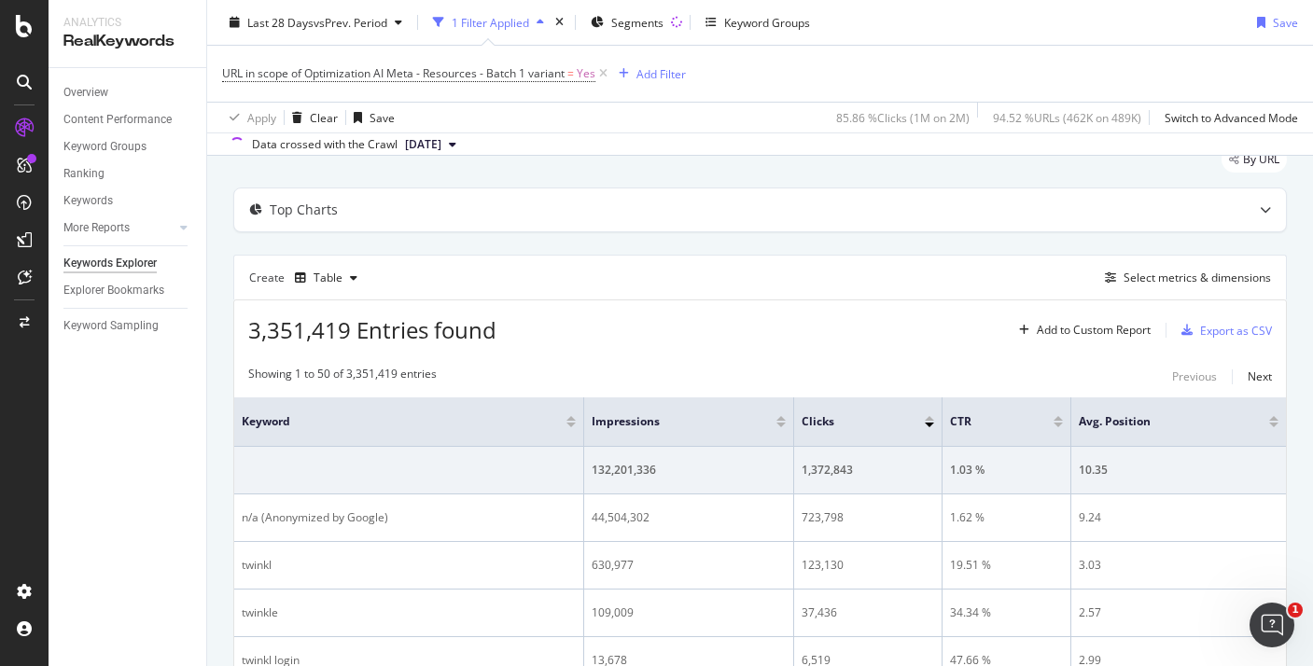
scroll to position [105, 0]
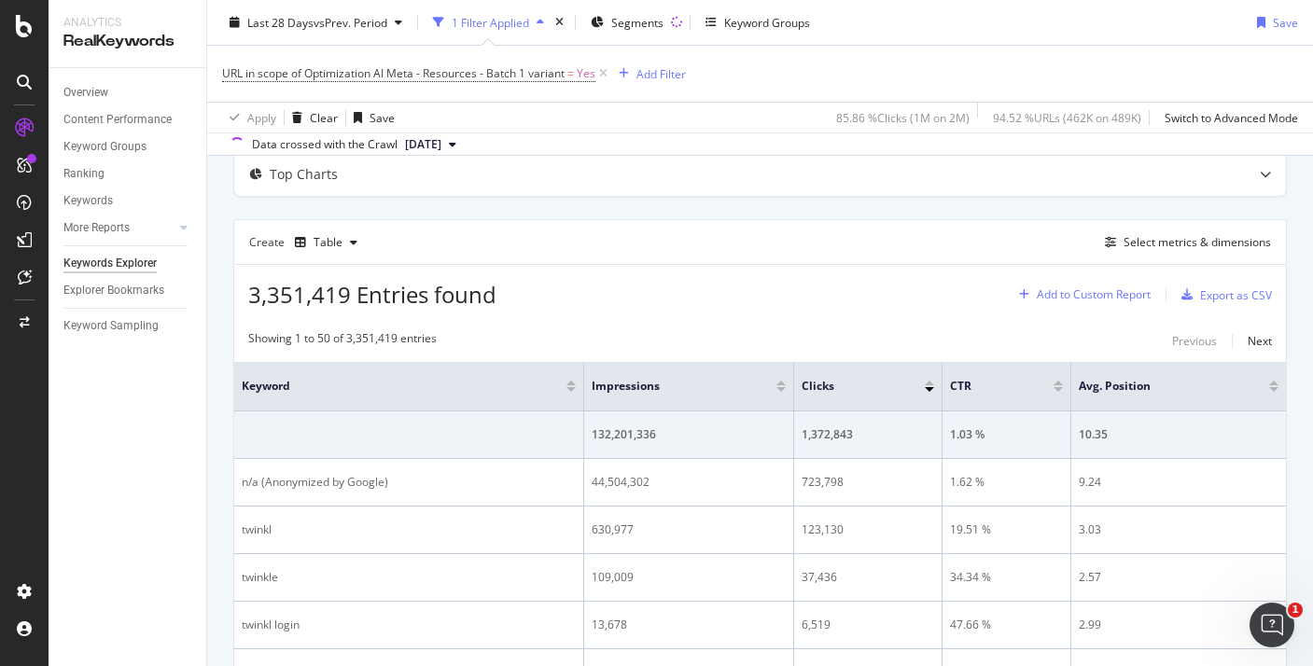
click at [1109, 298] on div "Add to Custom Report" at bounding box center [1094, 294] width 114 height 11
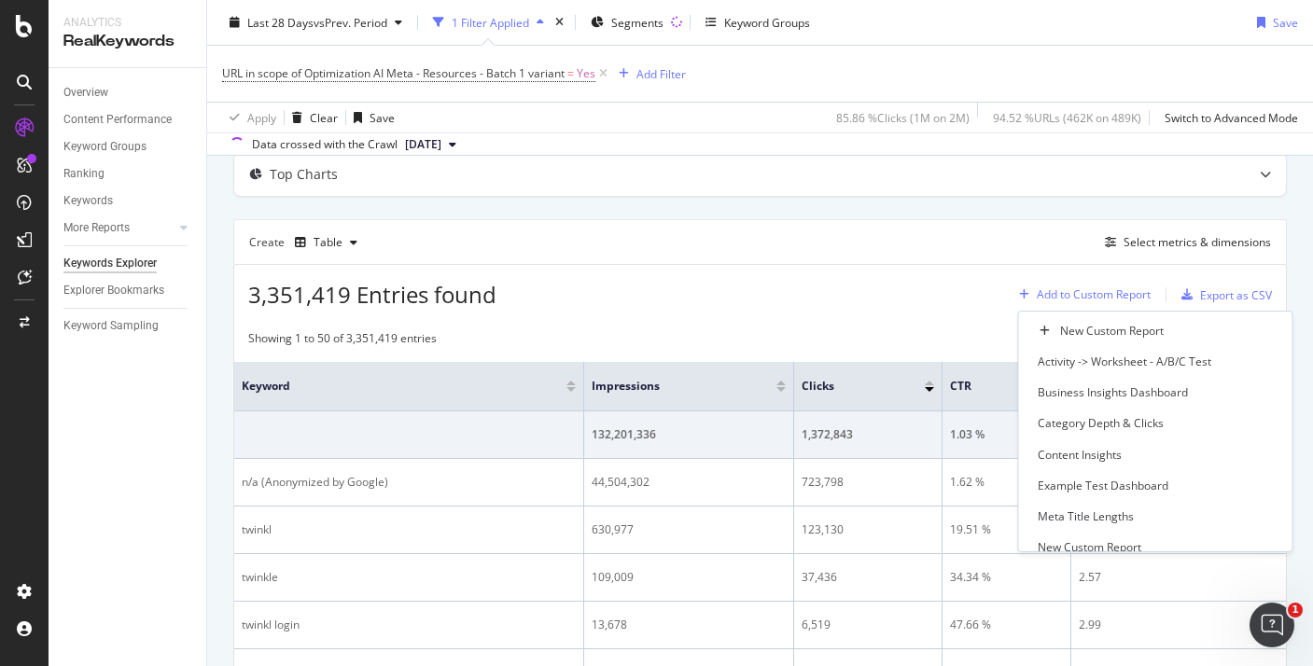
click at [1108, 297] on div "Add to Custom Report" at bounding box center [1094, 294] width 114 height 11
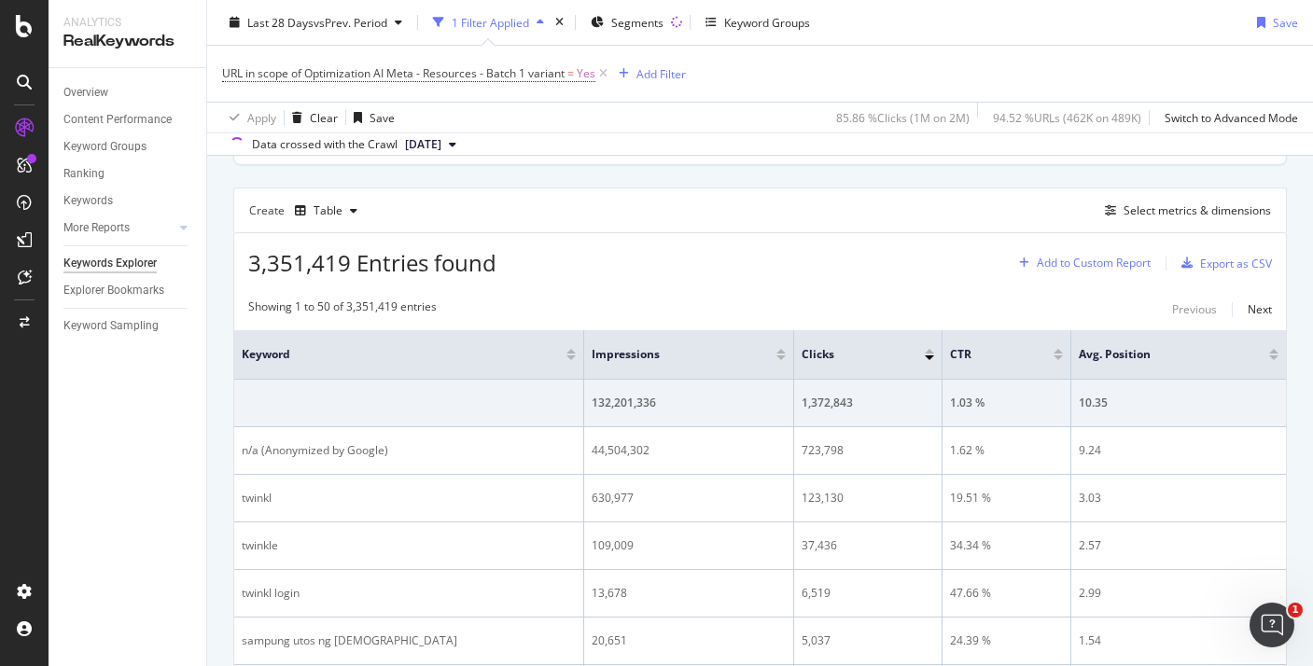
scroll to position [154, 0]
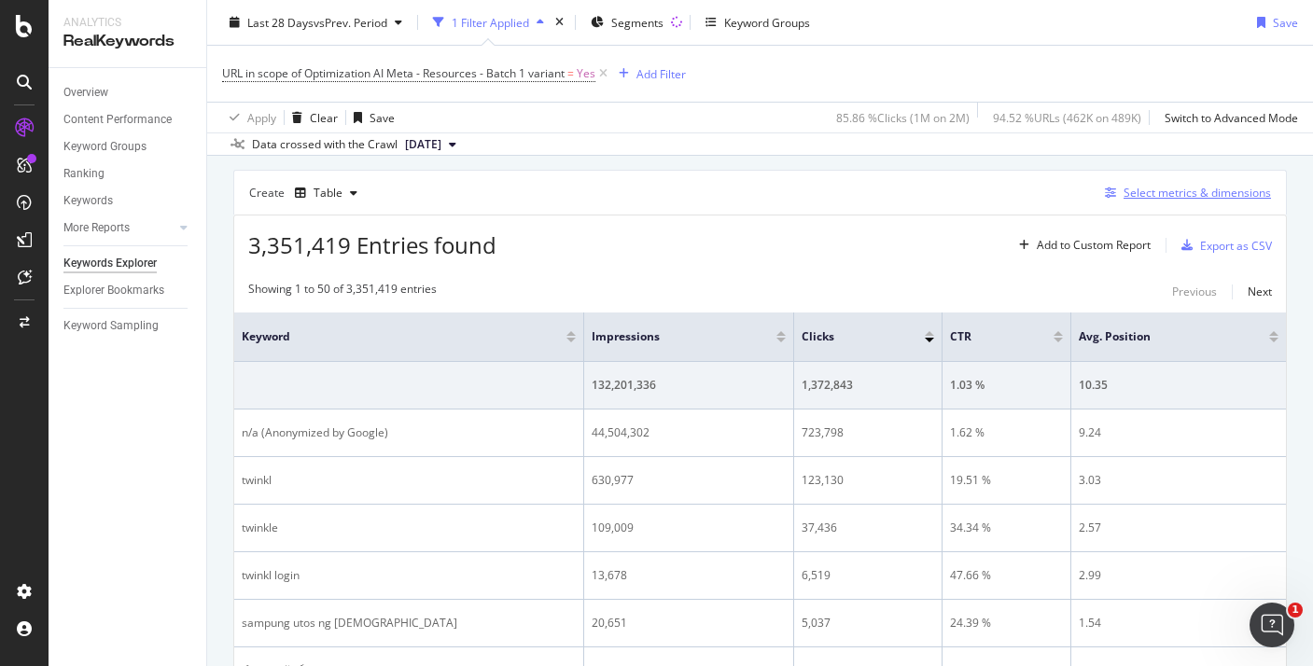
click at [1175, 191] on div "Select metrics & dimensions" at bounding box center [1197, 193] width 147 height 16
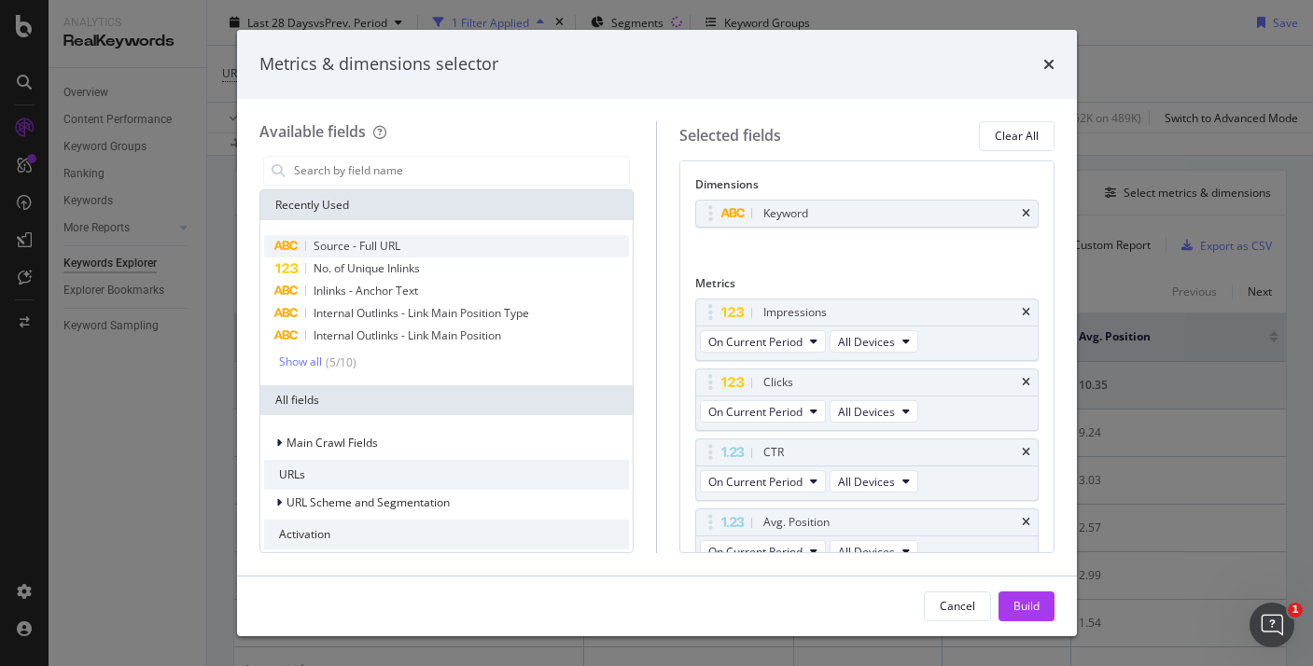
click at [417, 236] on div "Source - Full URL" at bounding box center [447, 246] width 366 height 22
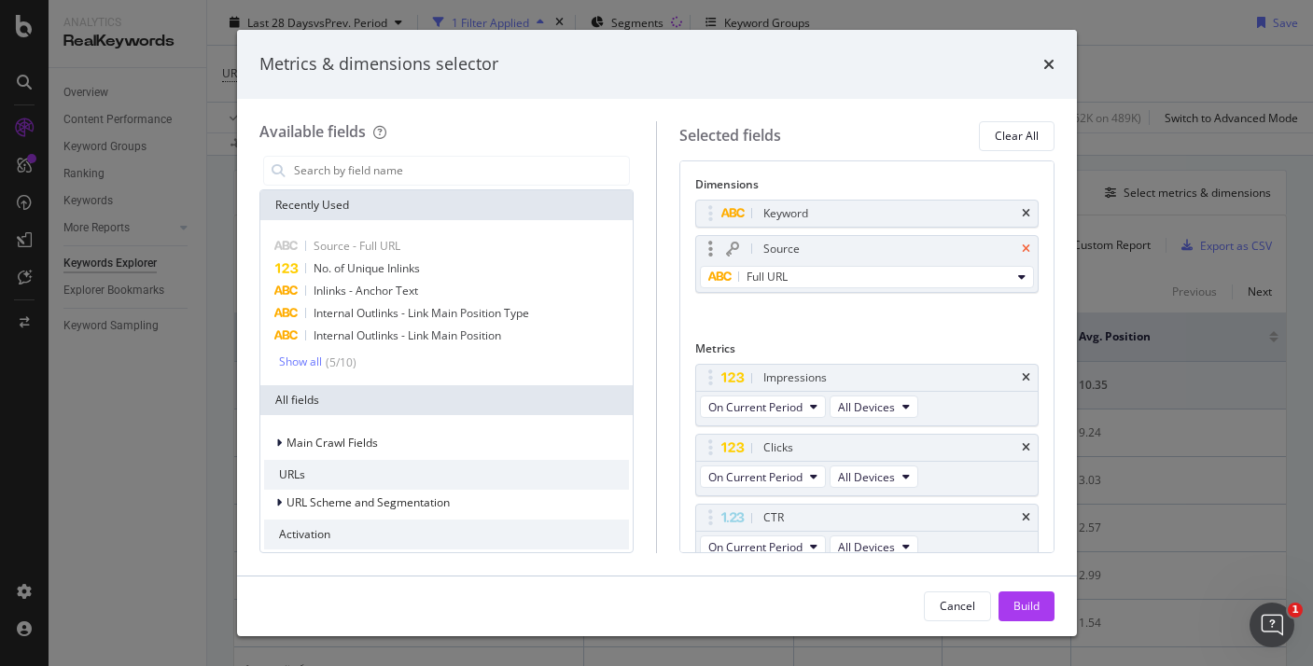
click at [1025, 253] on icon "times" at bounding box center [1026, 249] width 8 height 11
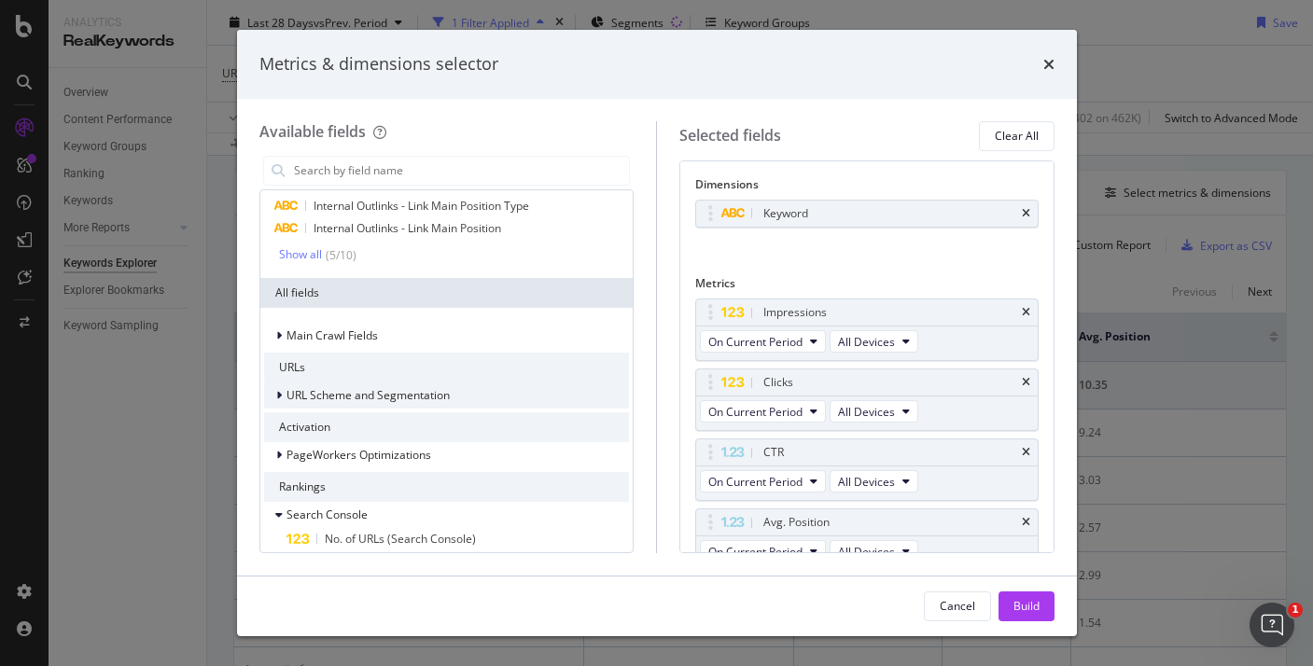
click at [416, 386] on div "URL Scheme and Segmentation" at bounding box center [357, 395] width 186 height 19
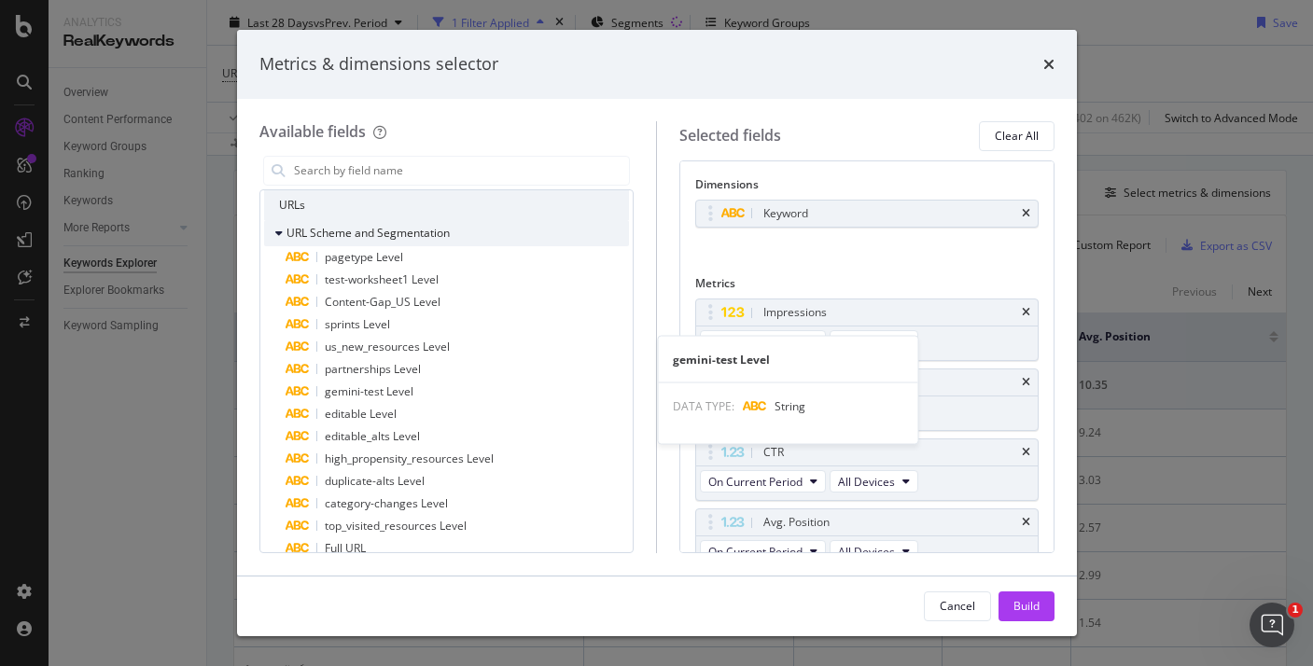
scroll to position [503, 0]
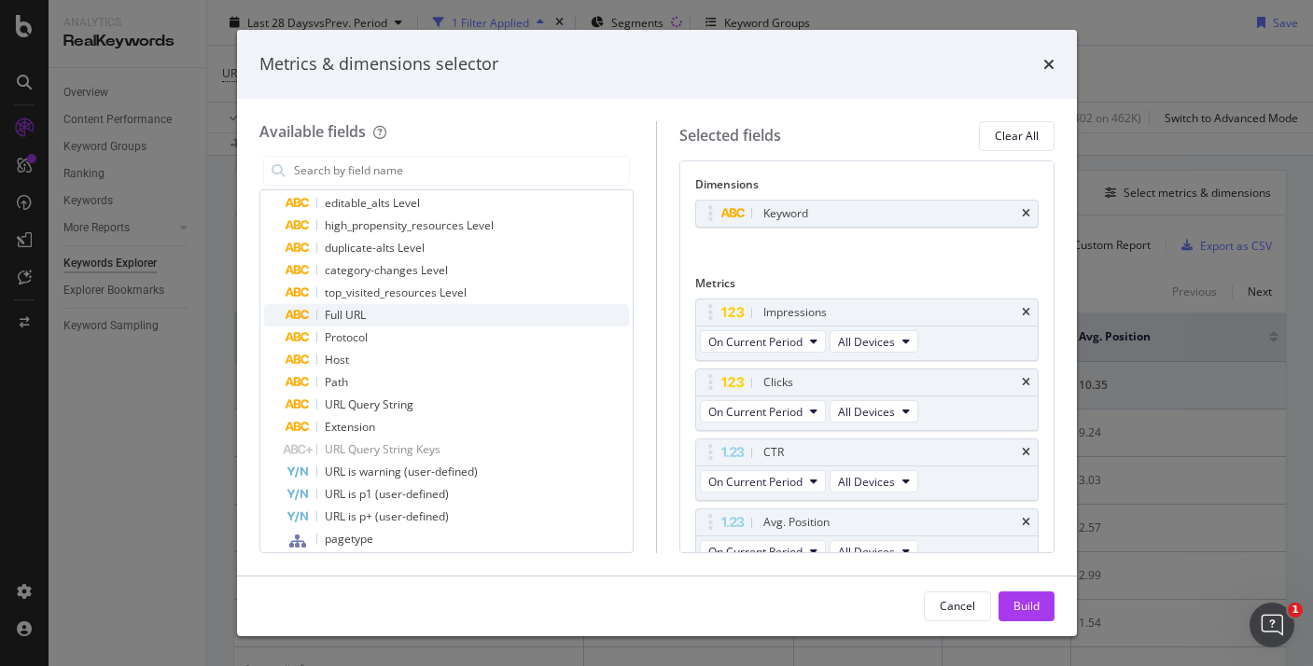
click at [413, 319] on div "Full URL" at bounding box center [457, 315] width 343 height 22
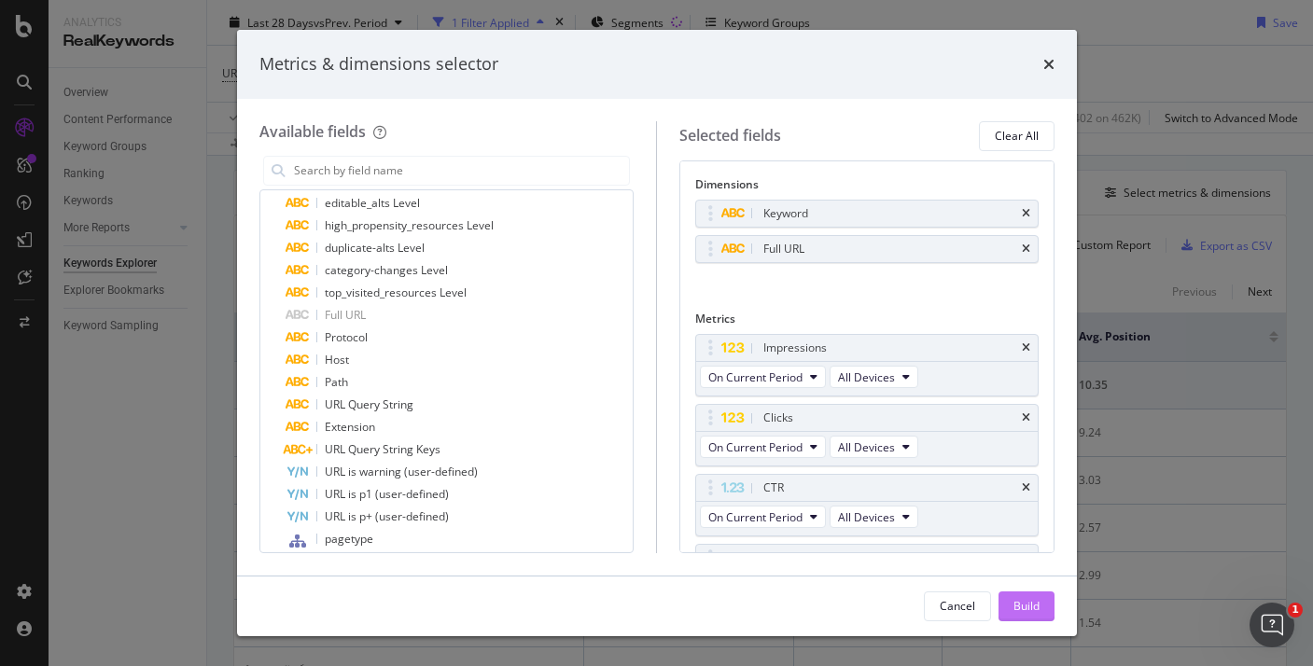
click at [1025, 602] on div "Build" at bounding box center [1026, 606] width 26 height 16
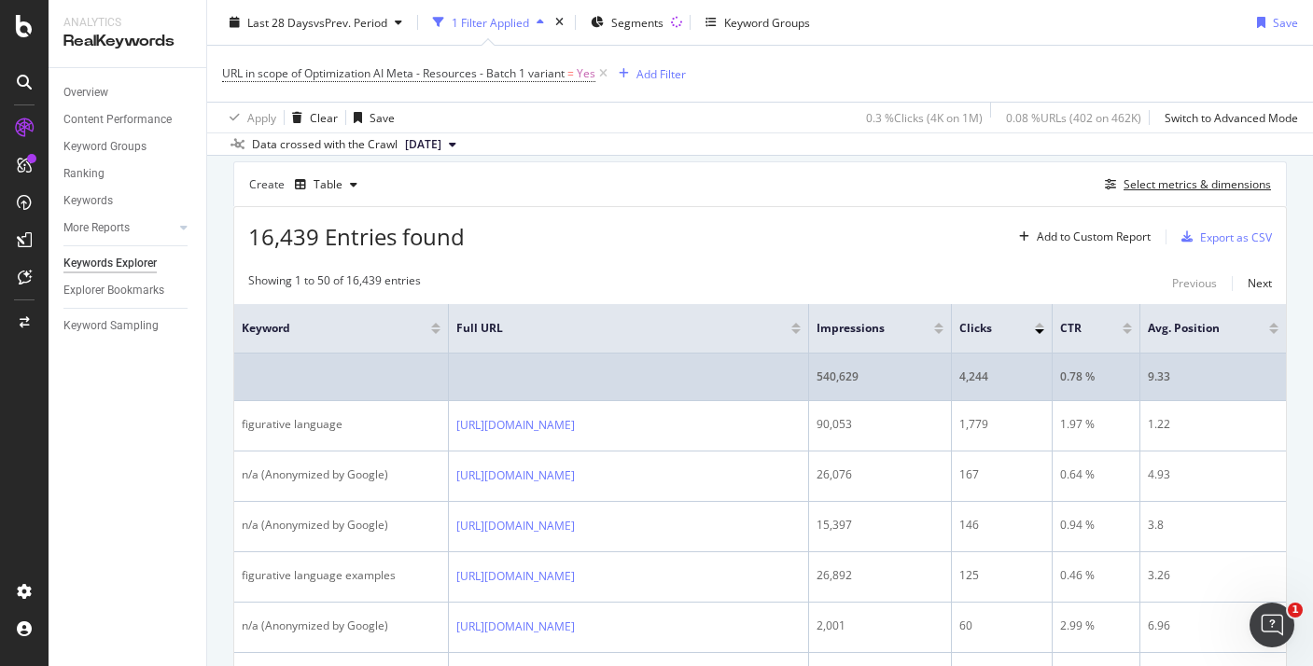
scroll to position [172, 0]
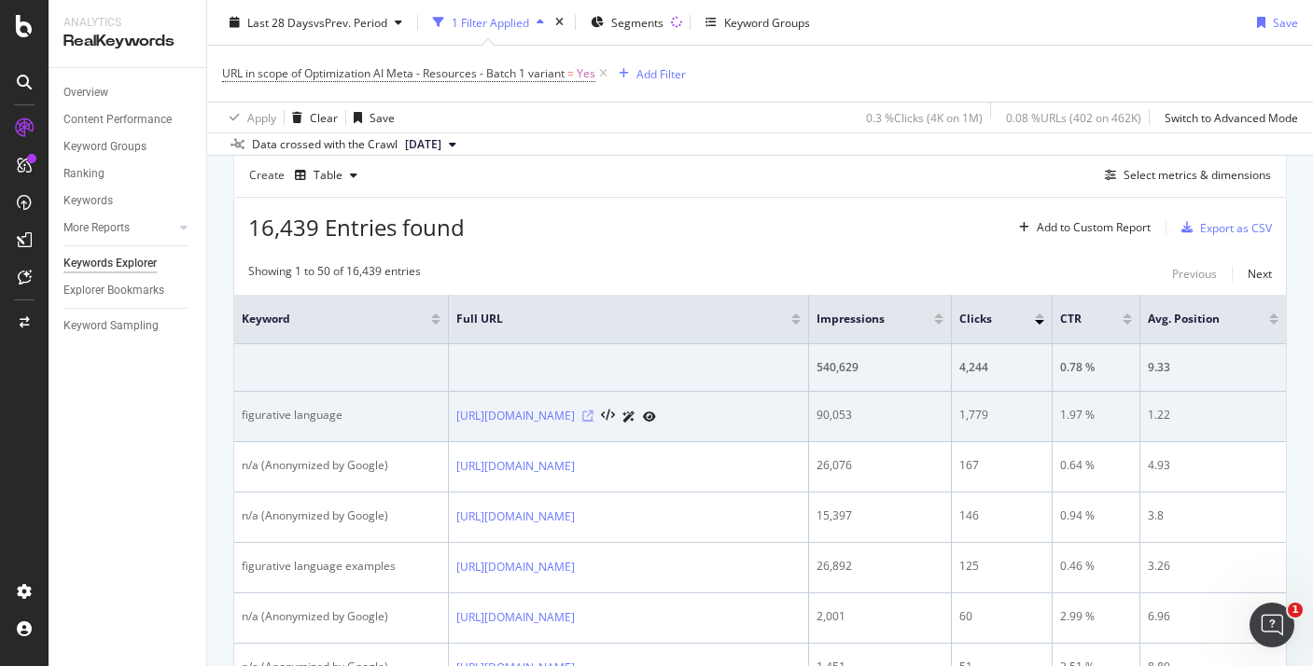
click at [593, 422] on icon at bounding box center [587, 416] width 11 height 11
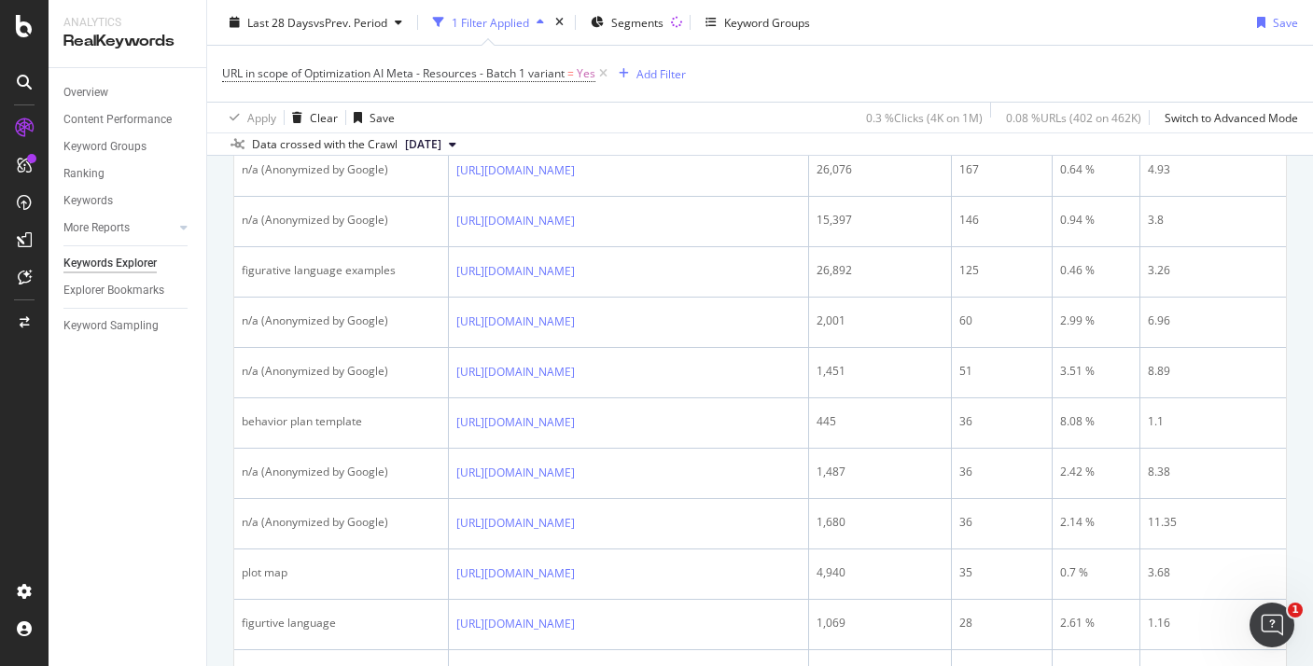
scroll to position [434, 0]
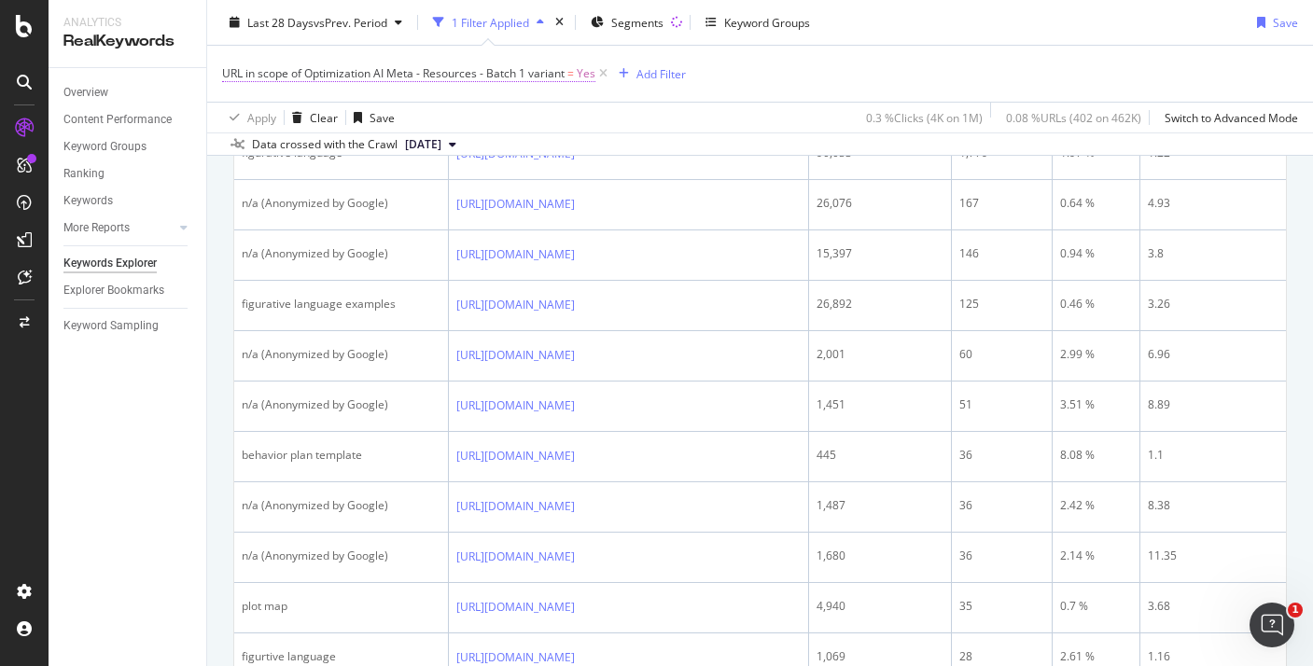
click at [539, 72] on span "URL in scope of Optimization AI Meta - Resources - Batch 1 variant" at bounding box center [393, 73] width 342 height 16
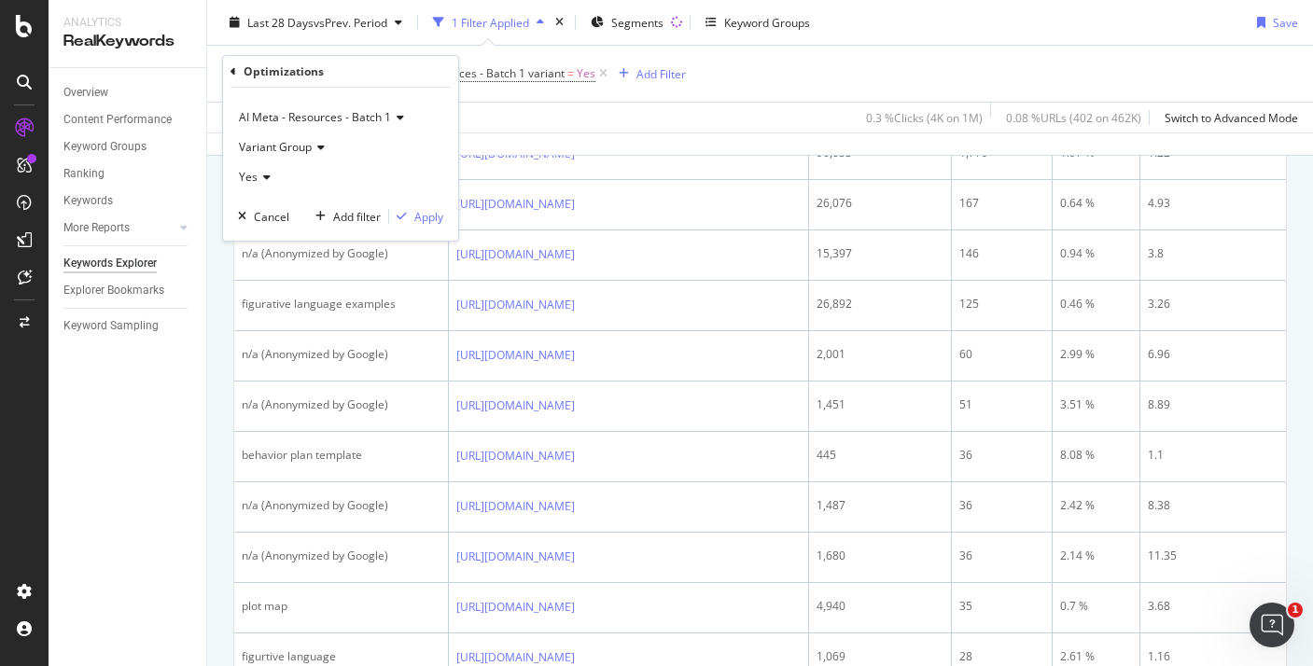
click at [266, 173] on icon at bounding box center [264, 177] width 13 height 11
click at [272, 237] on div "No" at bounding box center [343, 240] width 200 height 24
click at [423, 222] on div "Apply" at bounding box center [428, 217] width 29 height 16
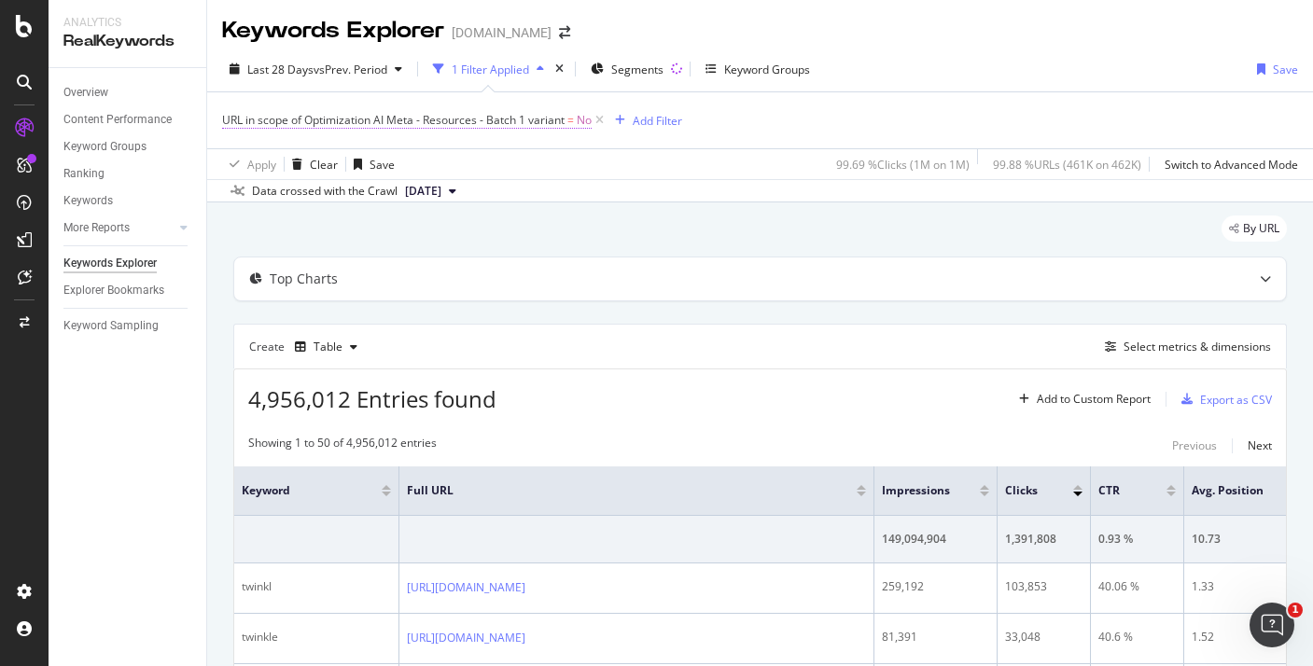
click at [564, 123] on span "URL in scope of Optimization AI Meta - Resources - Batch 1 variant" at bounding box center [393, 120] width 342 height 16
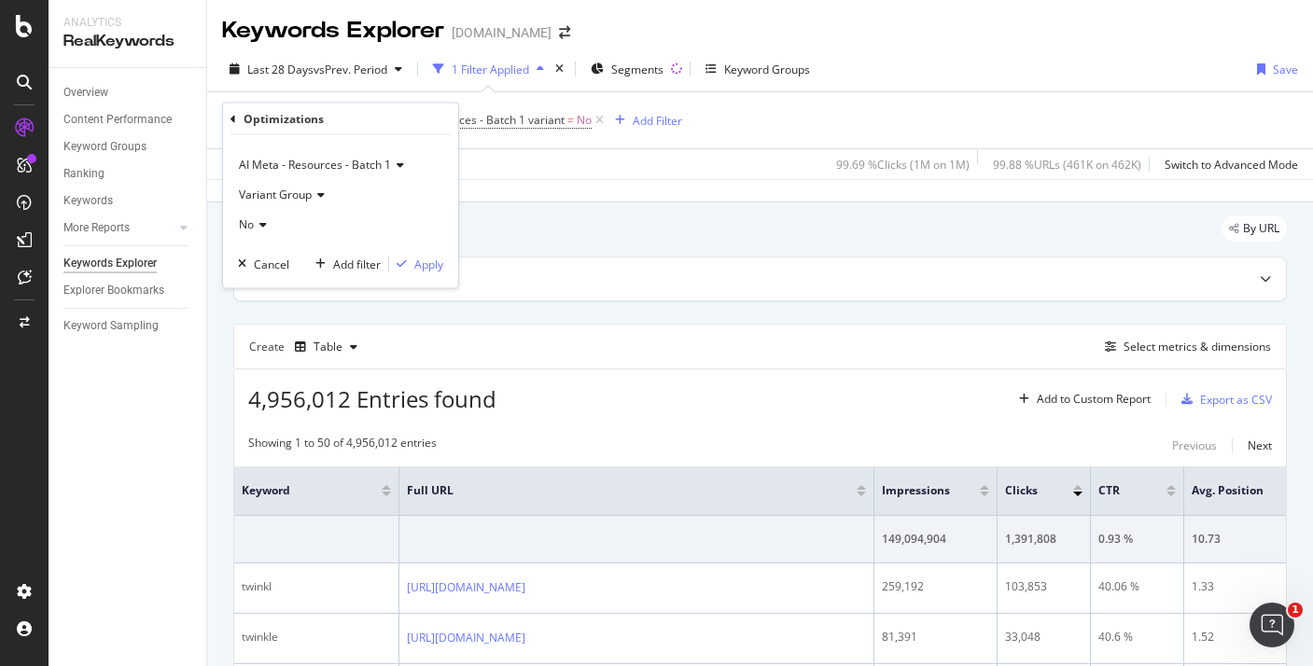
click at [308, 196] on span "Variant Group" at bounding box center [275, 195] width 73 height 16
click at [303, 257] on span "Control Group" at bounding box center [284, 257] width 74 height 16
click at [261, 223] on icon at bounding box center [260, 224] width 13 height 11
click at [270, 263] on div "Yes" at bounding box center [343, 263] width 200 height 24
click at [419, 260] on div "Apply" at bounding box center [428, 264] width 29 height 16
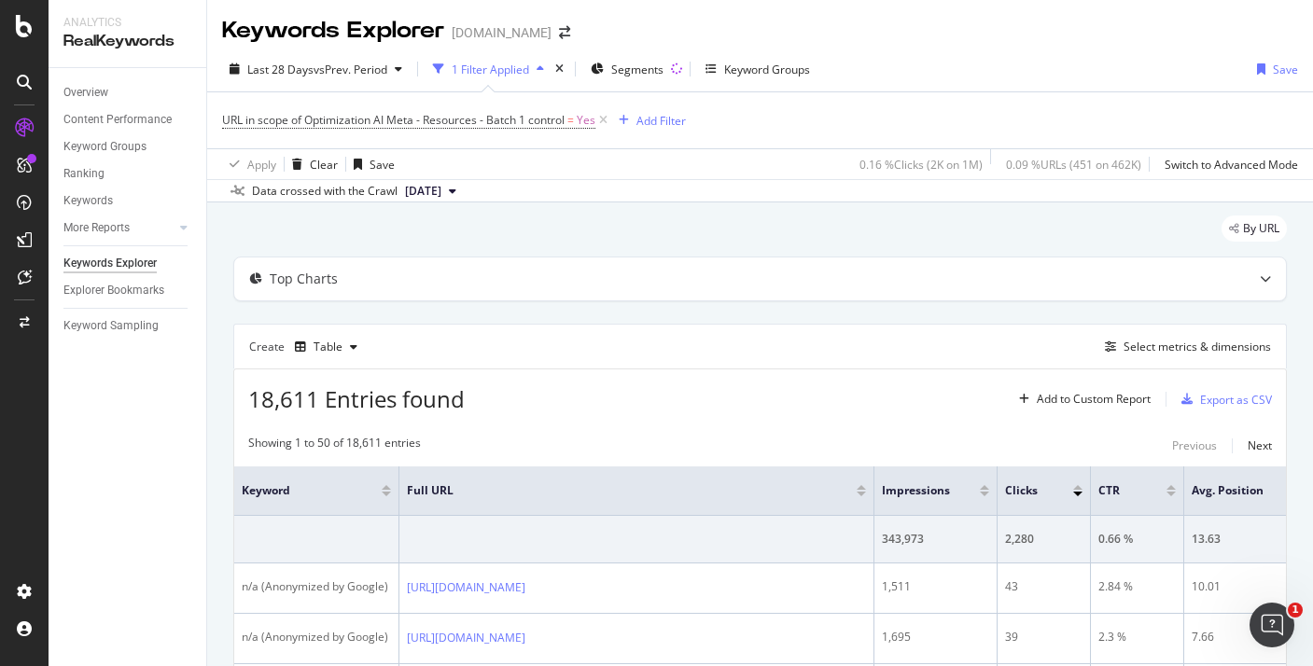
scroll to position [97, 0]
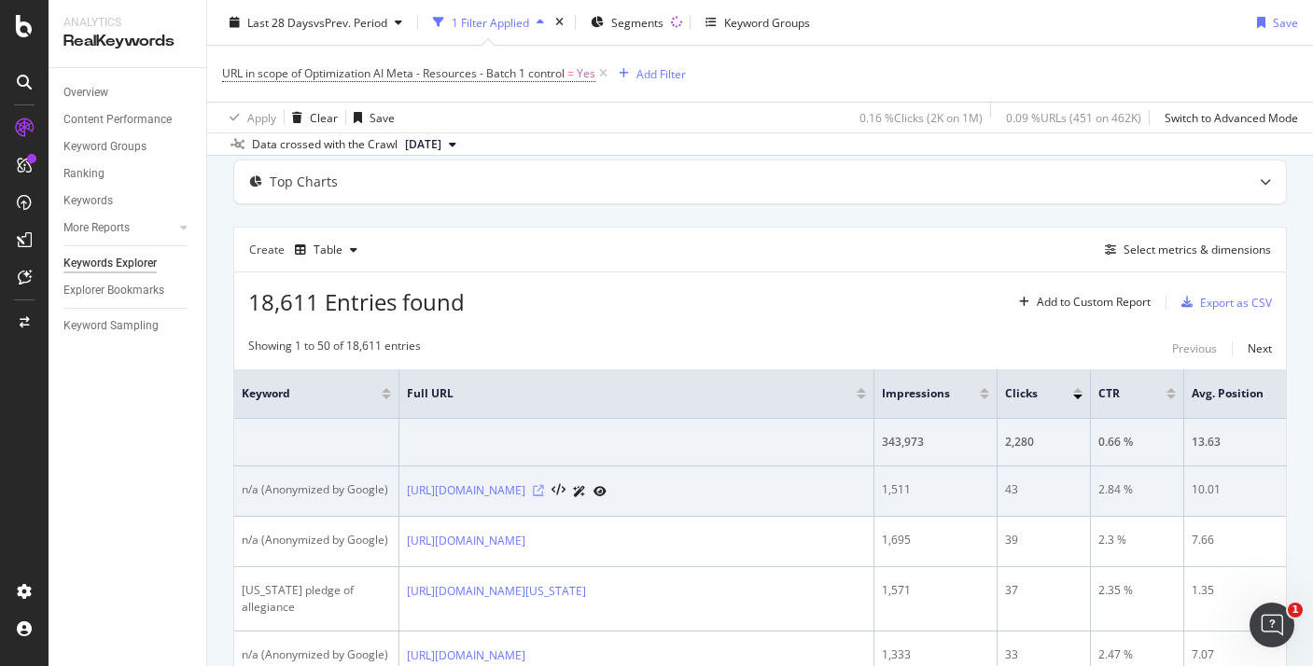
click at [544, 496] on icon at bounding box center [538, 490] width 11 height 11
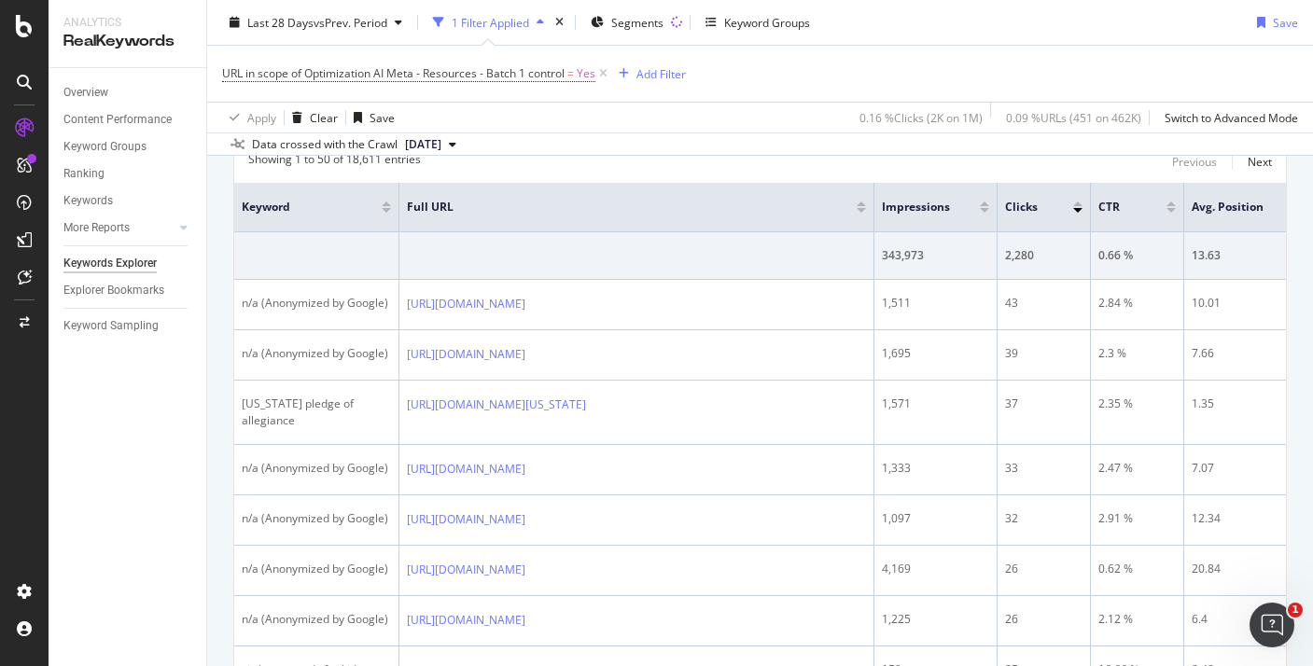
scroll to position [337, 0]
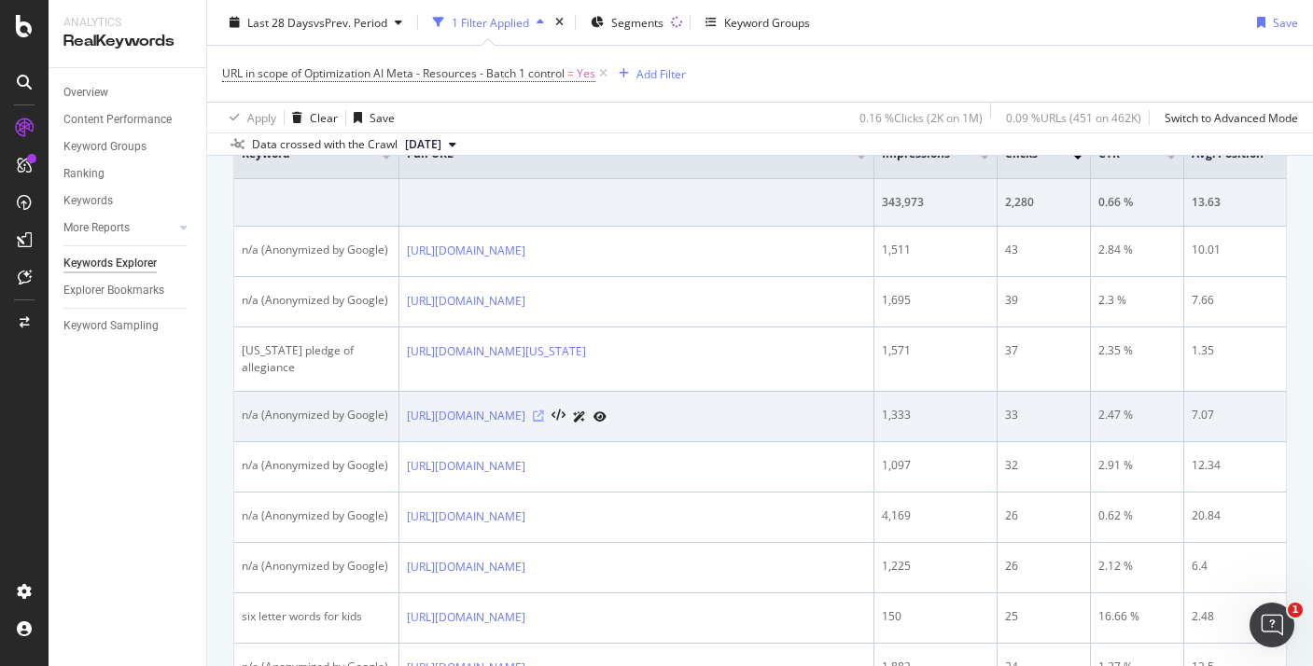
click at [544, 422] on icon at bounding box center [538, 416] width 11 height 11
